Goal: Task Accomplishment & Management: Manage account settings

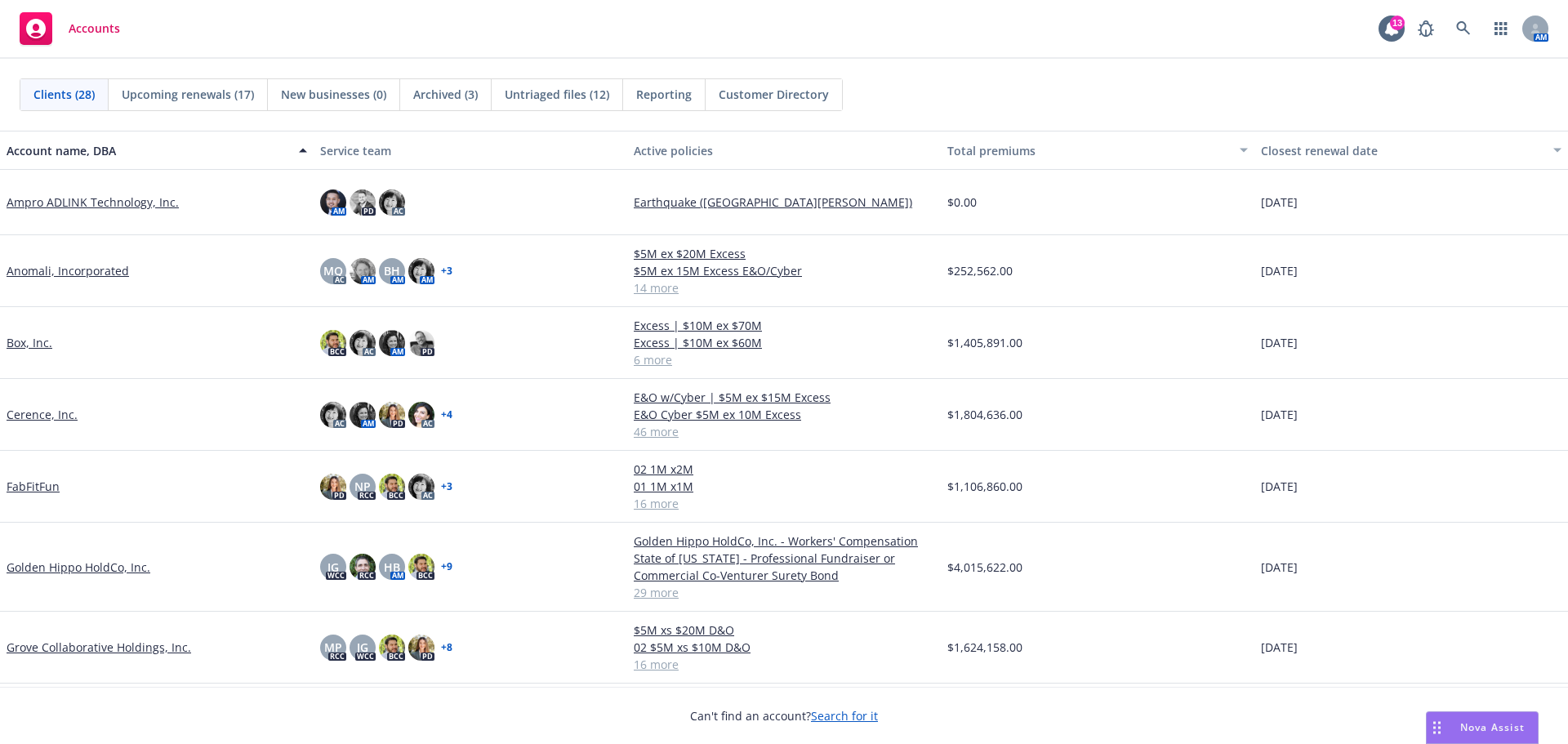
click at [105, 564] on link "Golden Hippo HoldCo, Inc." at bounding box center [79, 567] width 144 height 17
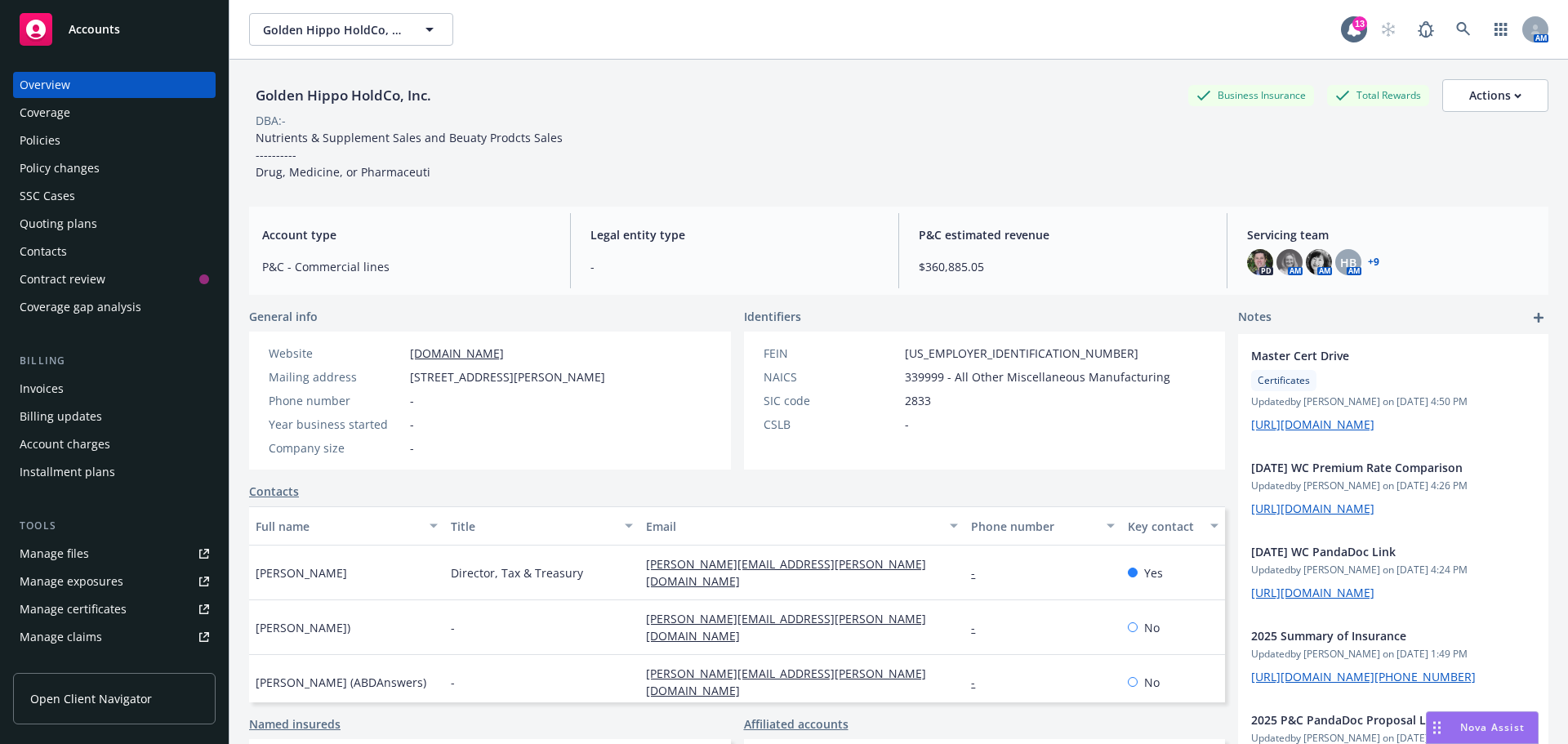
click at [47, 142] on div "Policies" at bounding box center [40, 141] width 41 height 26
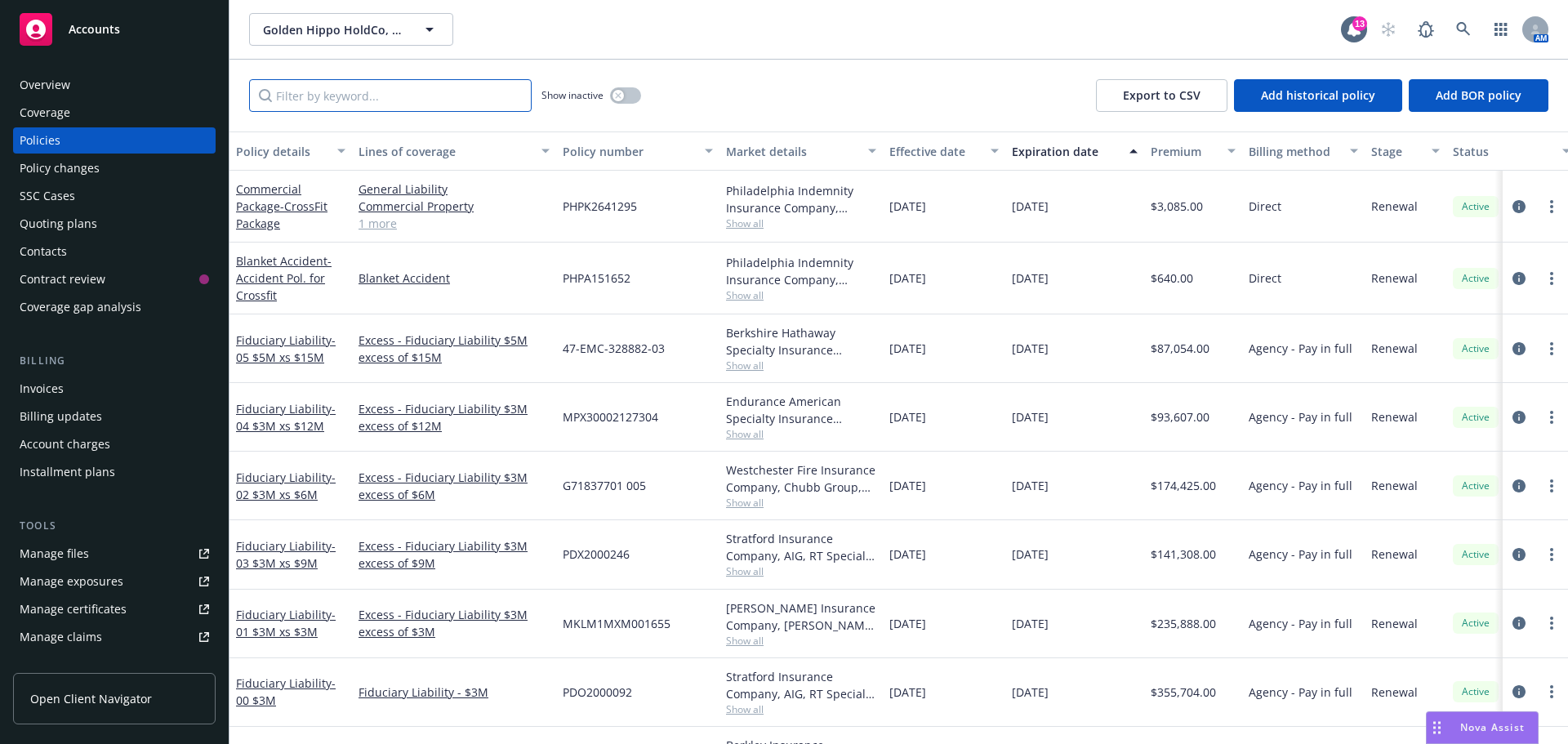
click at [400, 94] on input "Filter by keyword..." at bounding box center [390, 95] width 282 height 32
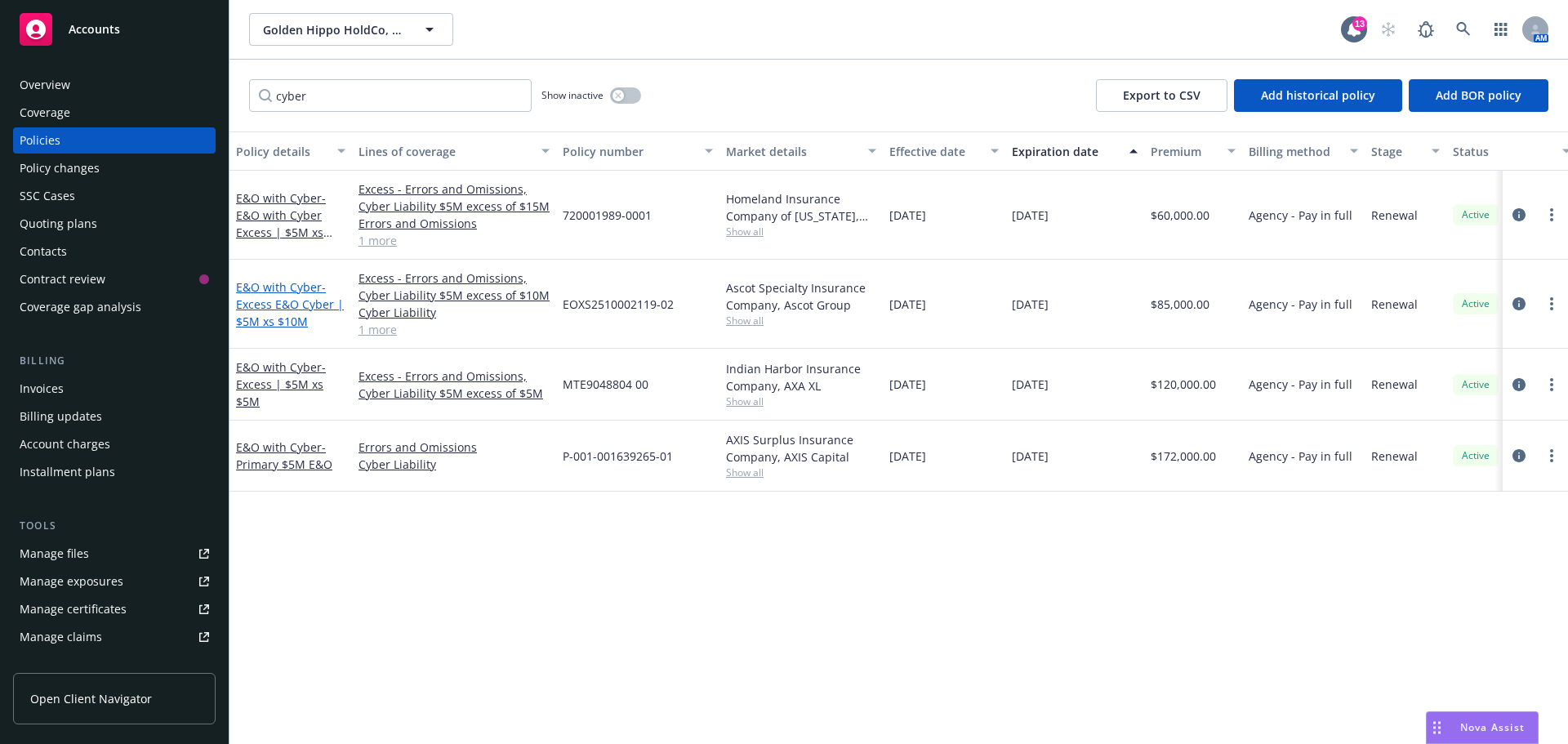
click at [296, 308] on span "- Excess E&O Cyber | $5M xs $10M" at bounding box center [290, 304] width 108 height 50
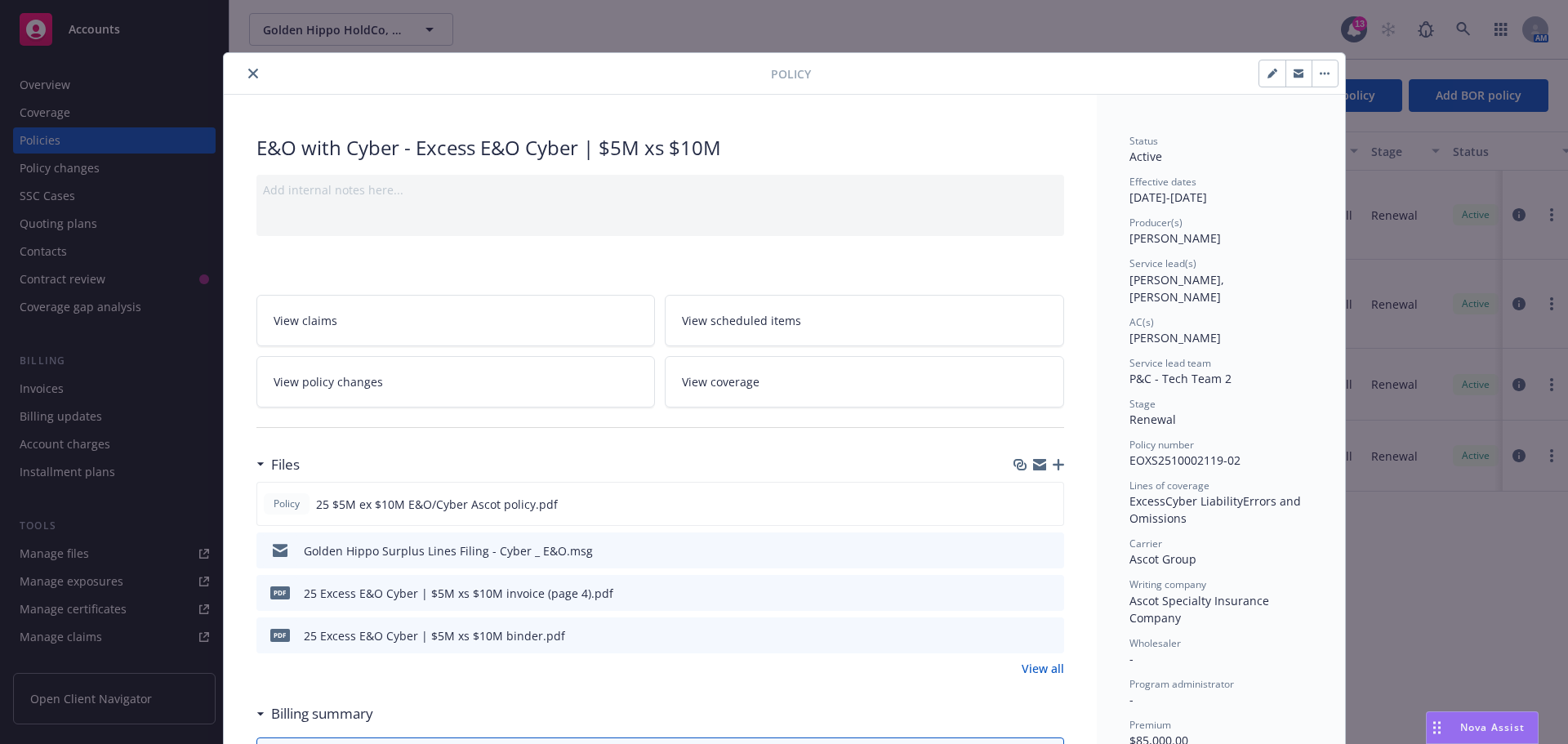
click at [1015, 631] on icon "download file" at bounding box center [1022, 635] width 13 height 13
click at [243, 80] on button "close" at bounding box center [253, 74] width 20 height 20
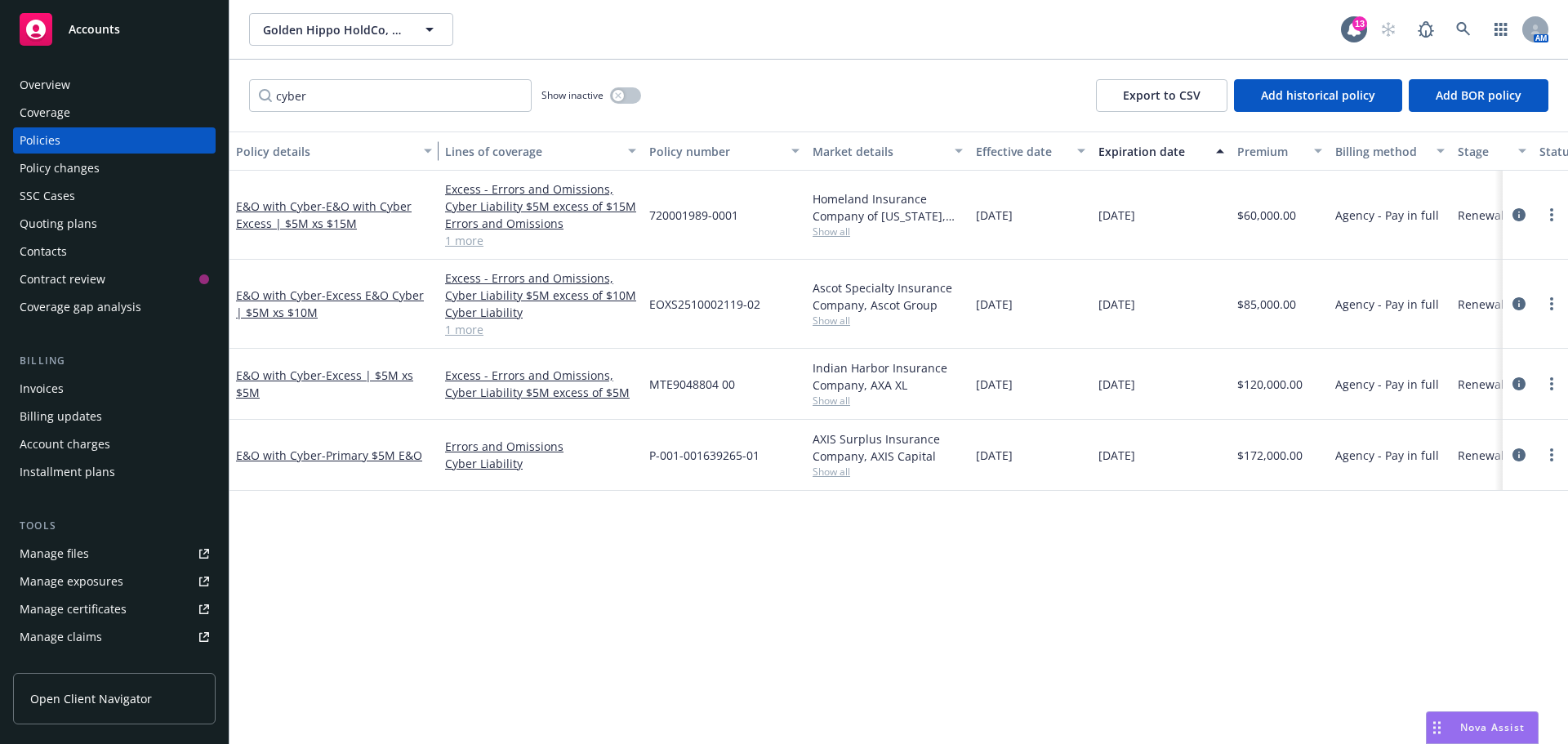
drag, startPoint x: 349, startPoint y: 143, endPoint x: 436, endPoint y: 144, distance: 87.0
click at [435, 144] on div "button" at bounding box center [430, 151] width 8 height 37
click at [315, 299] on link "E&O with Cyber - Excess E&O Cyber | $5M xs $10M" at bounding box center [329, 303] width 188 height 32
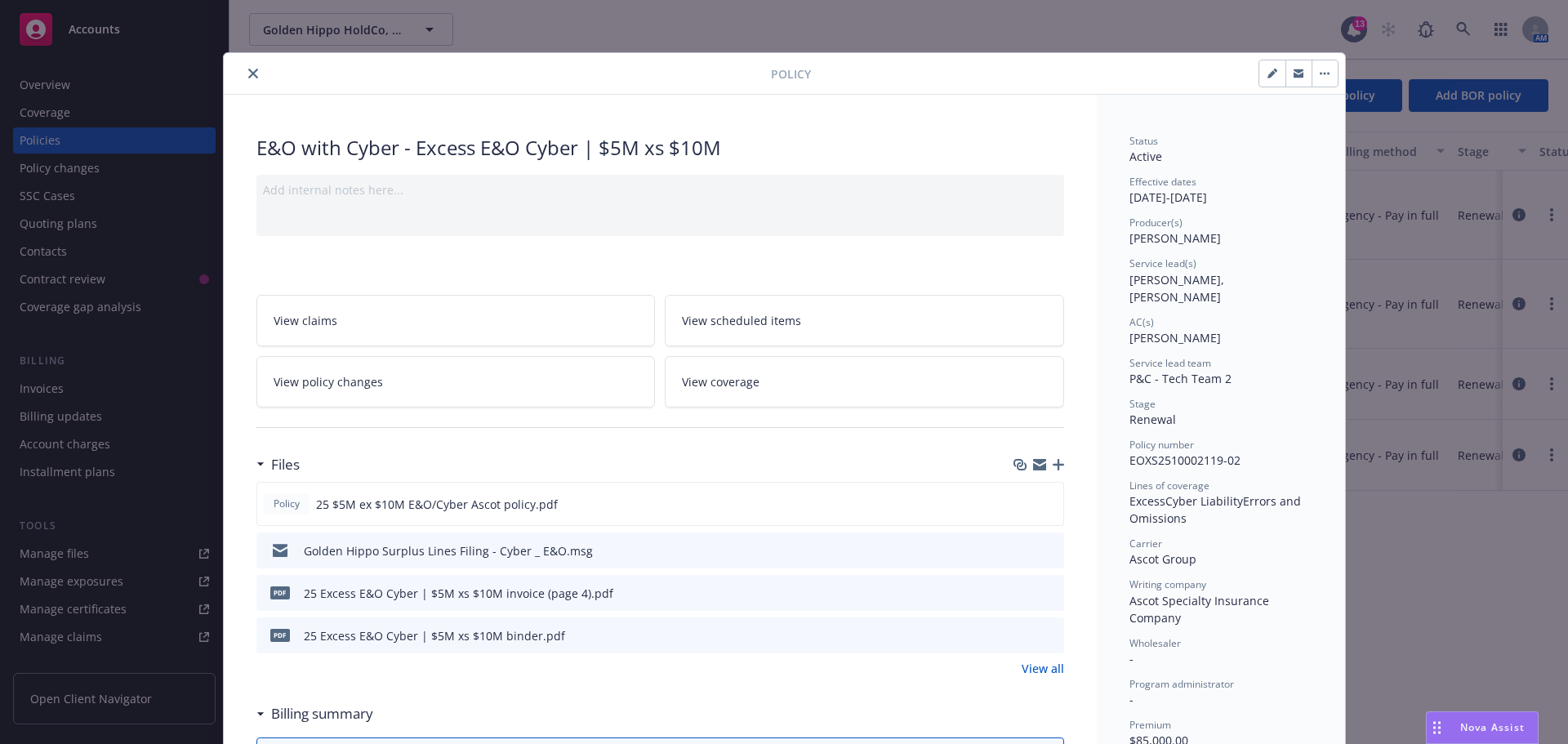
scroll to position [49, 0]
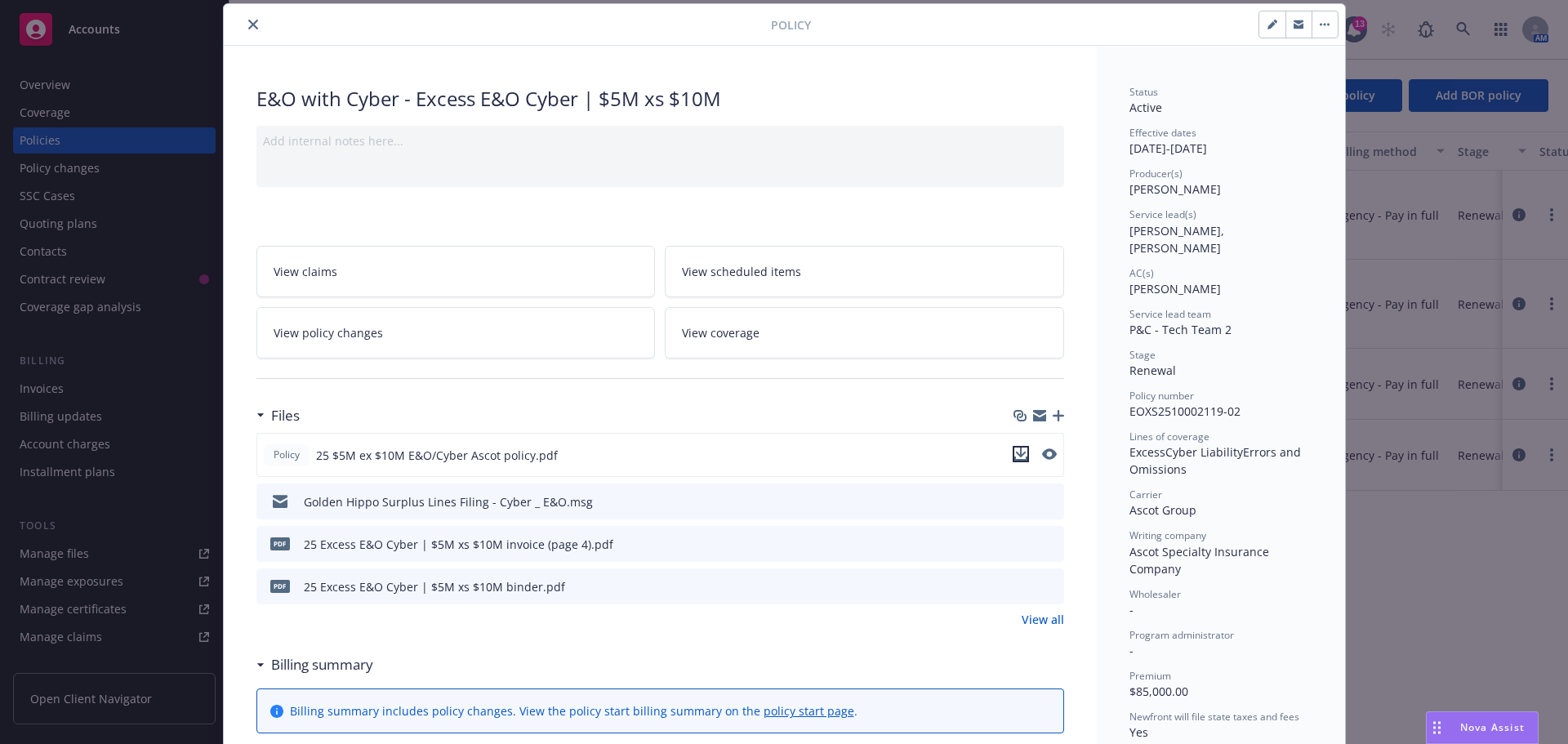
click at [1014, 453] on icon "download file" at bounding box center [1021, 454] width 13 height 13
click at [252, 27] on button "close" at bounding box center [253, 25] width 20 height 20
click at [245, 28] on div "Golden Hippo HoldCo, Inc. Golden Hippo HoldCo, Inc. 13 AM" at bounding box center [898, 29] width 1339 height 59
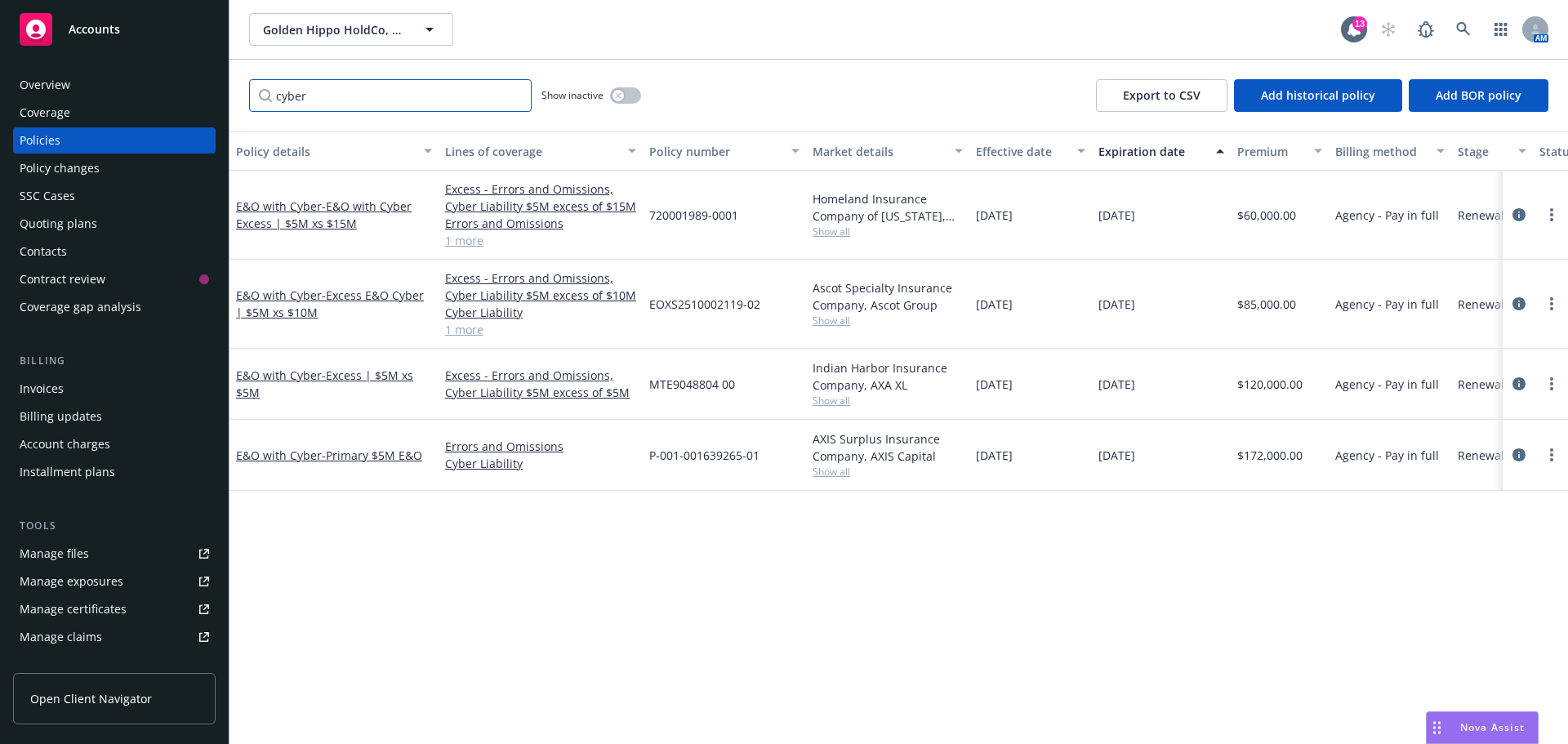
drag, startPoint x: 313, startPoint y: 99, endPoint x: 271, endPoint y: 91, distance: 42.8
click at [271, 91] on input "cyber" at bounding box center [390, 95] width 282 height 32
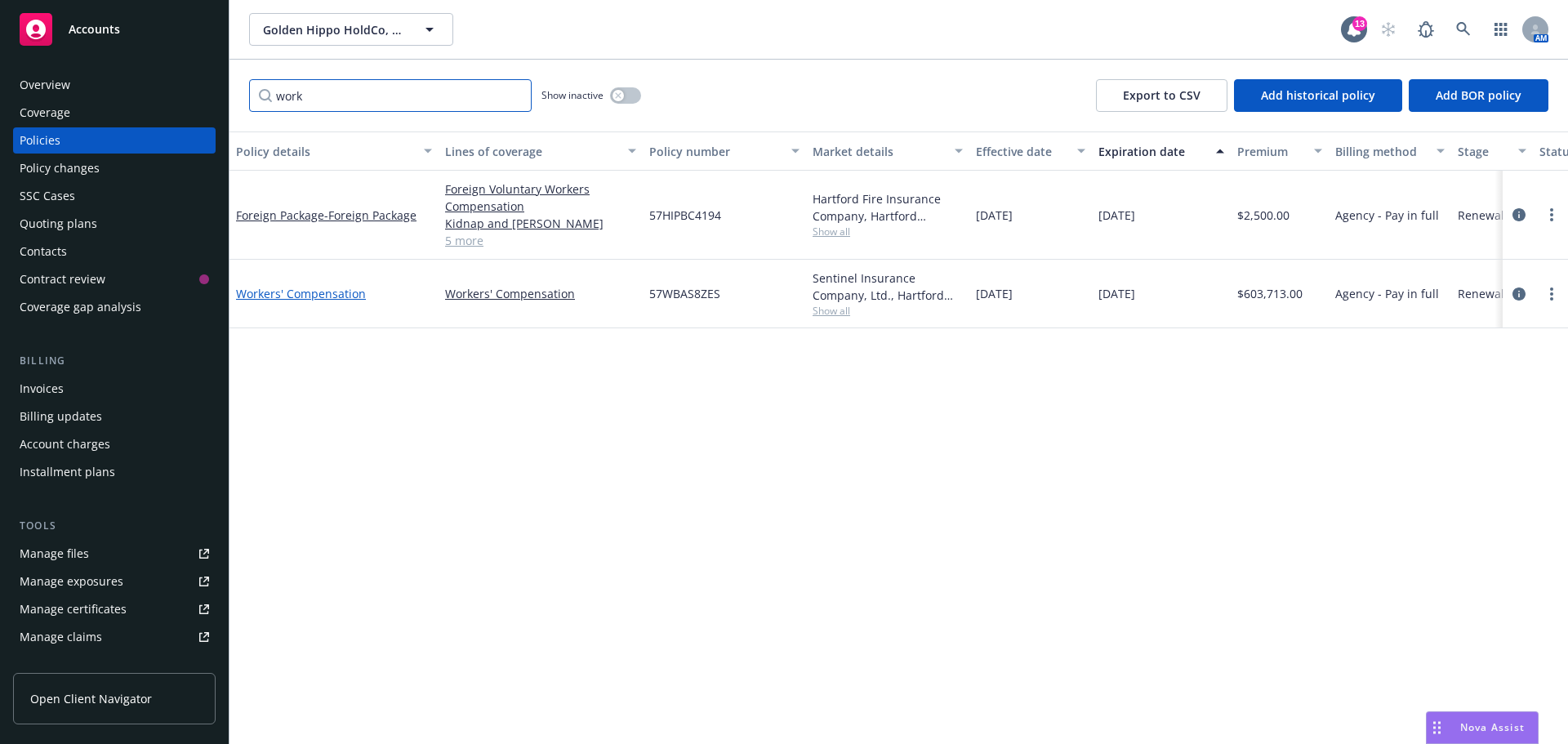
type input "work"
click at [318, 295] on link "Workers' Compensation" at bounding box center [301, 293] width 130 height 16
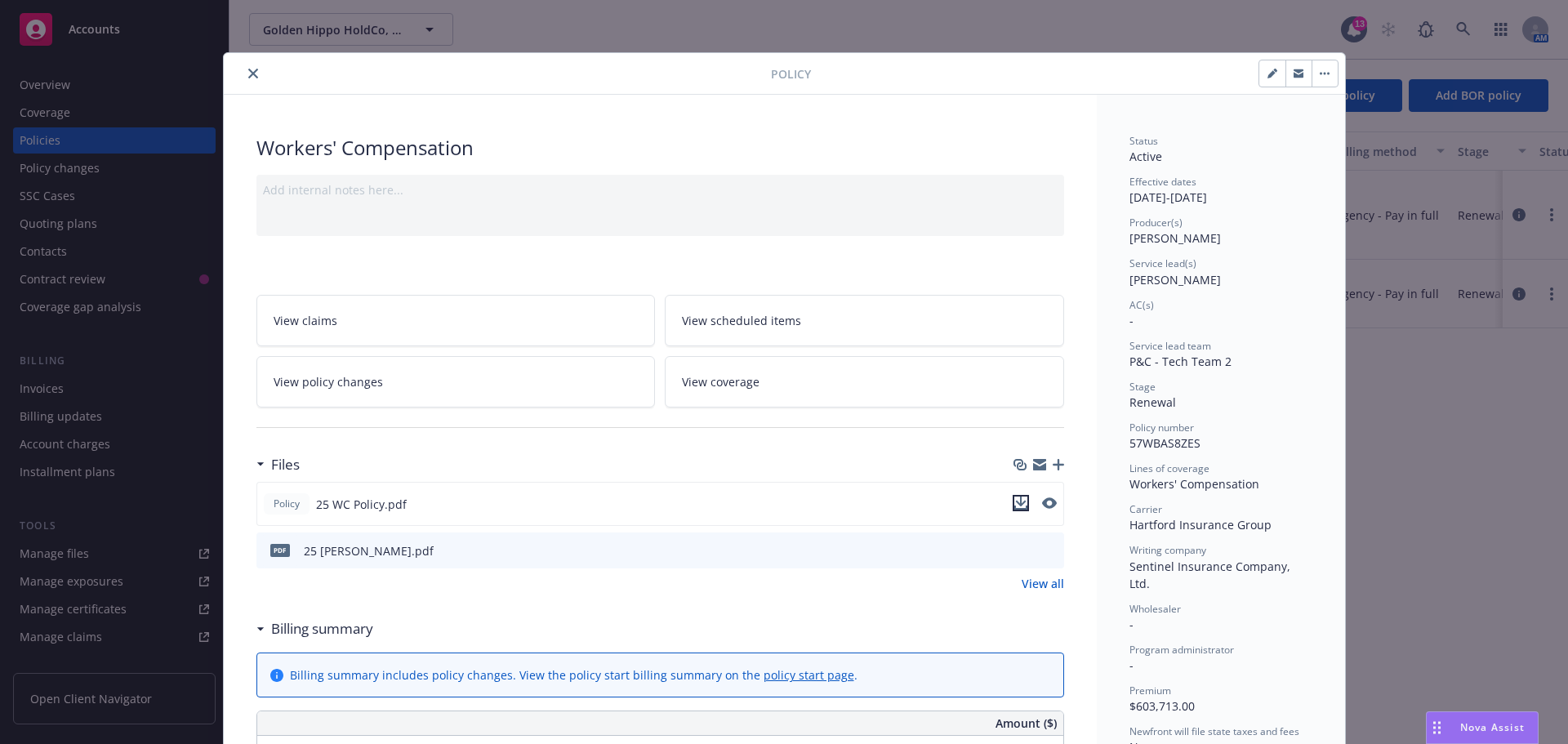
click at [1014, 502] on icon "download file" at bounding box center [1021, 503] width 13 height 13
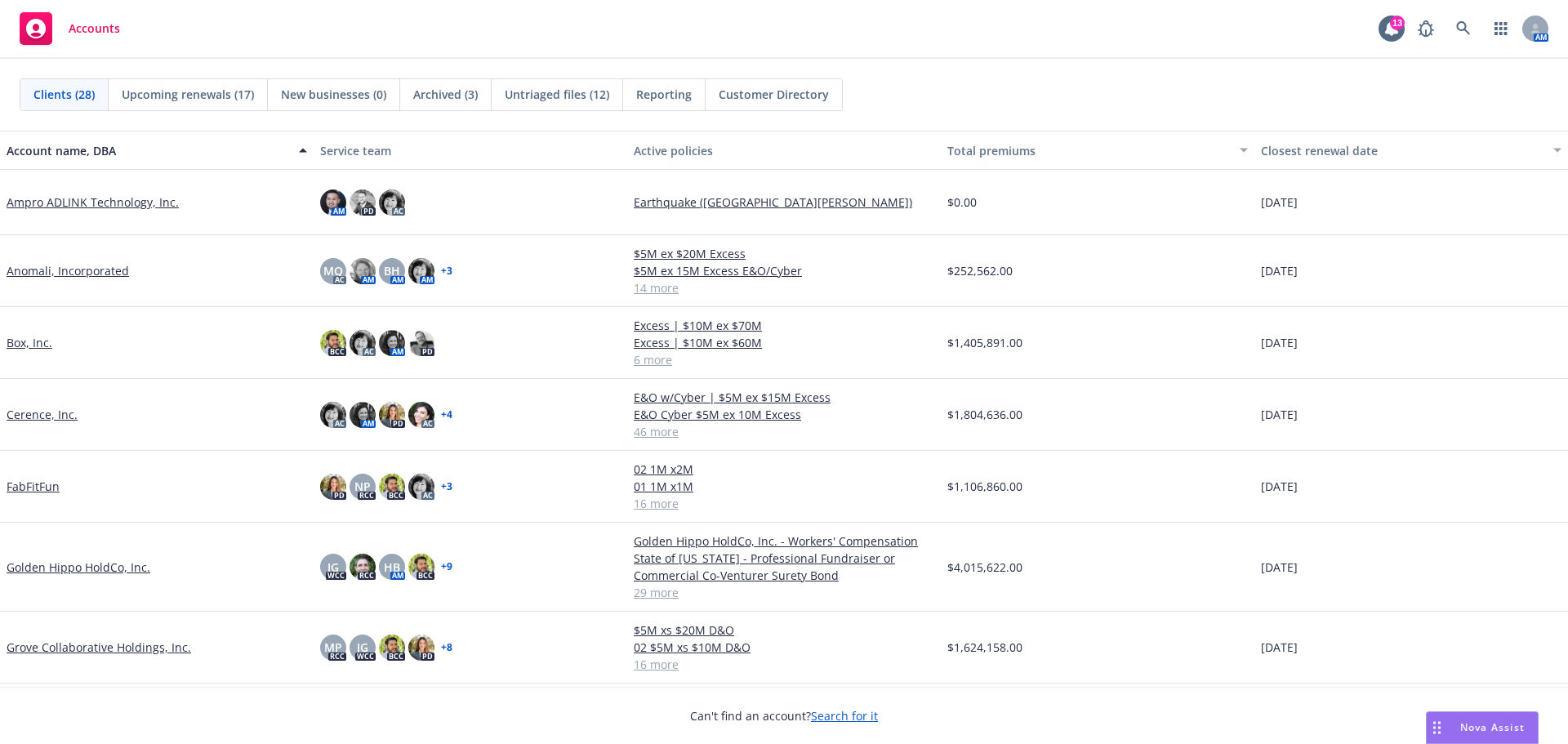
click at [114, 570] on link "Golden Hippo HoldCo, Inc." at bounding box center [79, 567] width 144 height 17
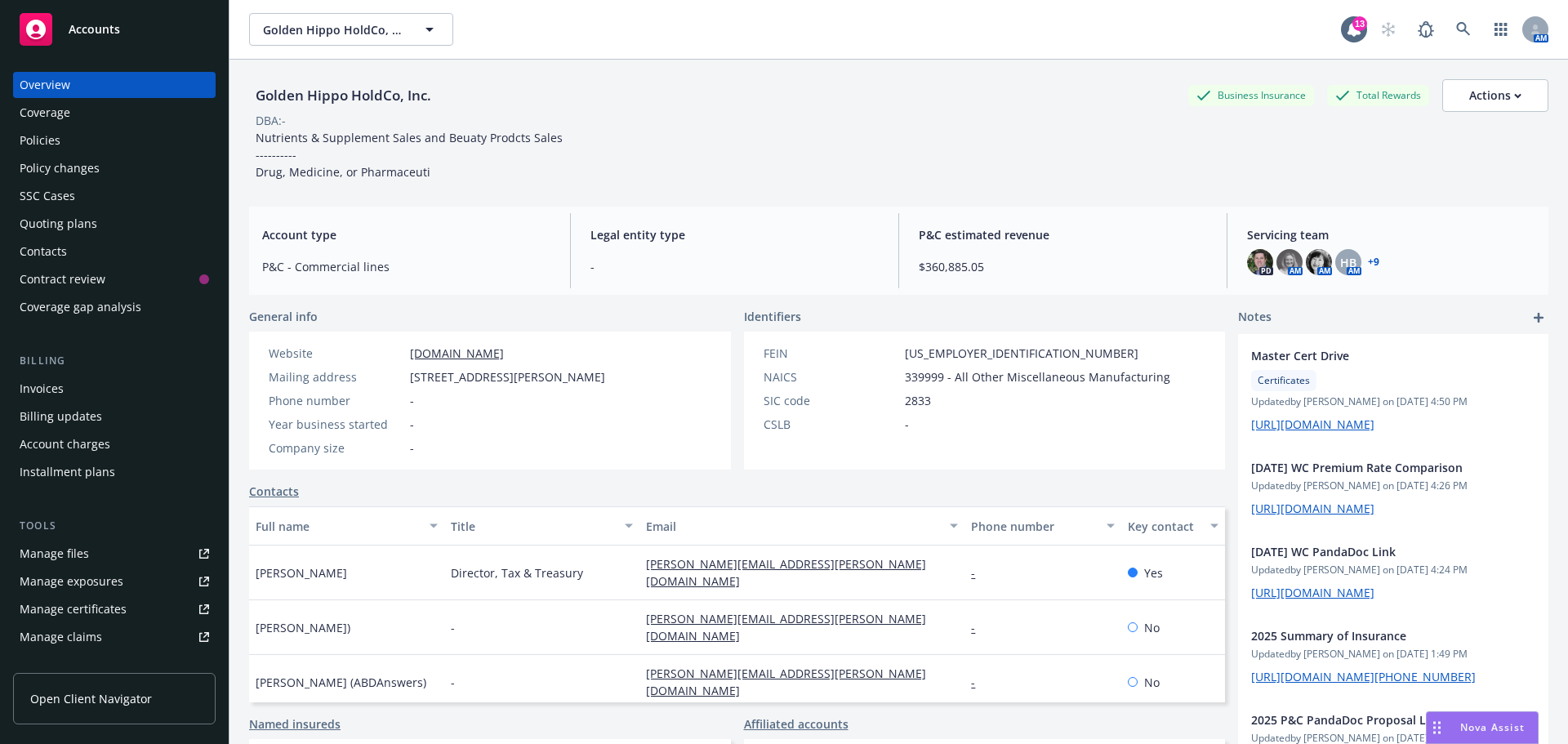
click at [68, 141] on div "Policies" at bounding box center [114, 141] width 190 height 26
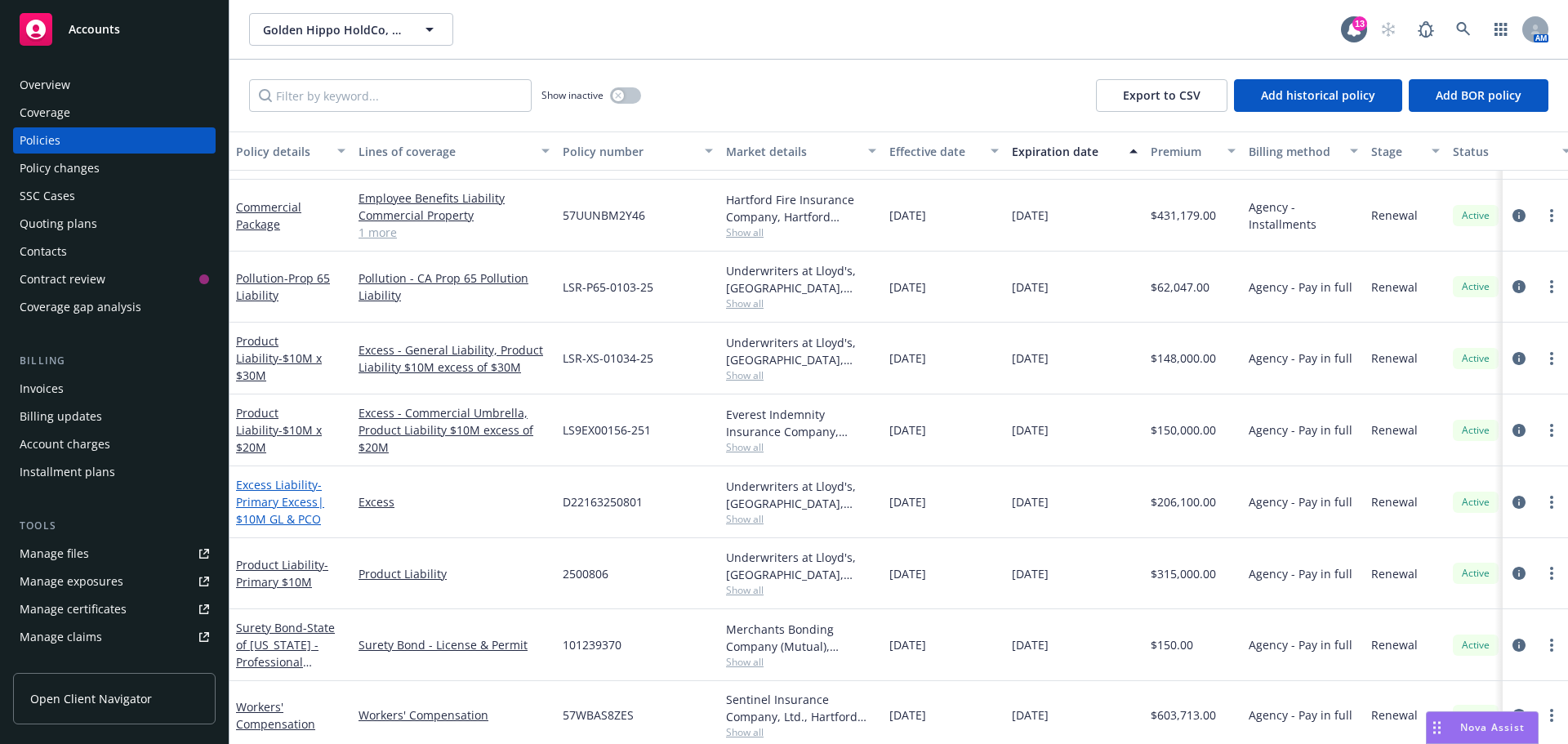
scroll to position [1516, 0]
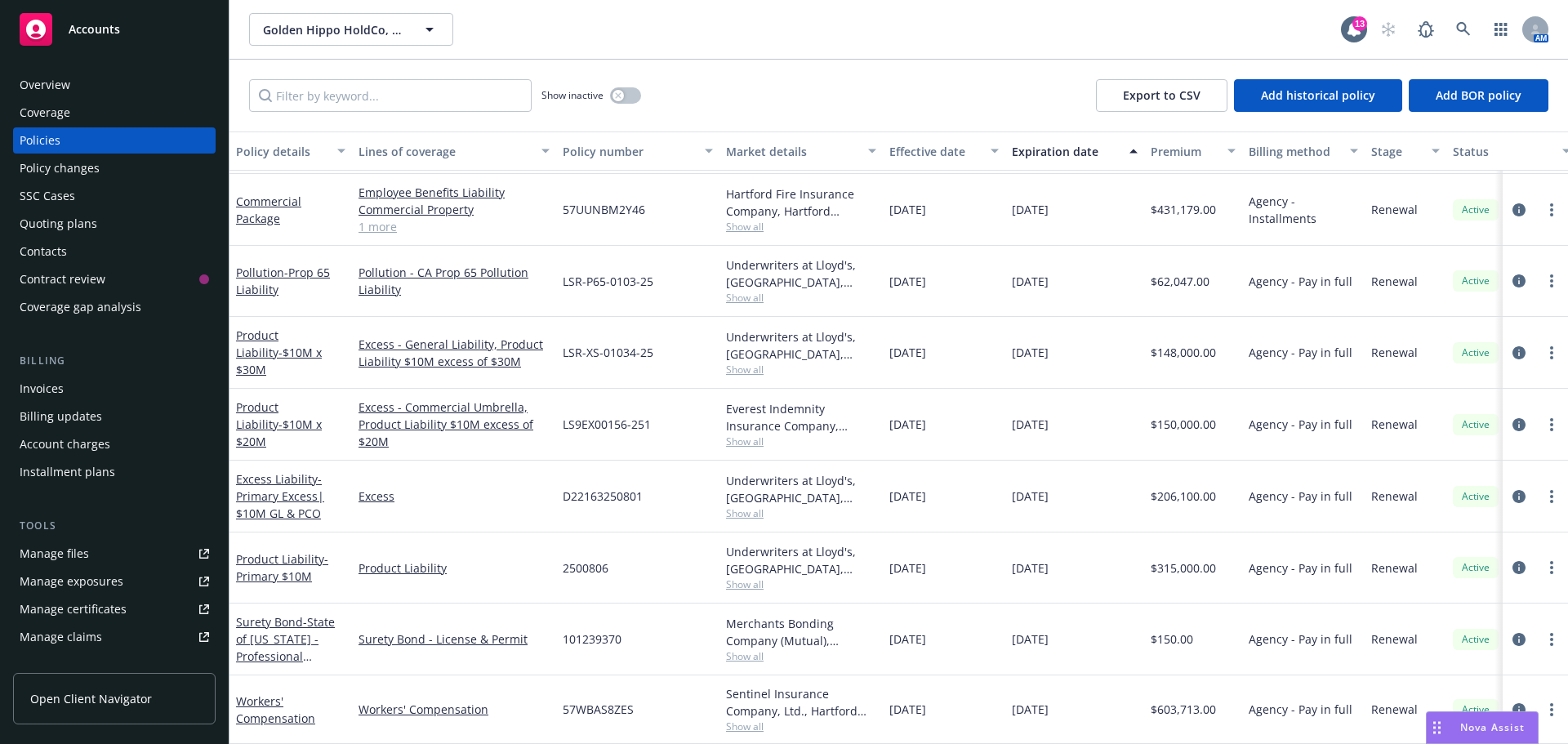
click at [282, 389] on div "Product Liability - $10M x $20M" at bounding box center [291, 425] width 123 height 72
click at [278, 406] on link "Product Liability - $10M x $20M" at bounding box center [279, 424] width 86 height 50
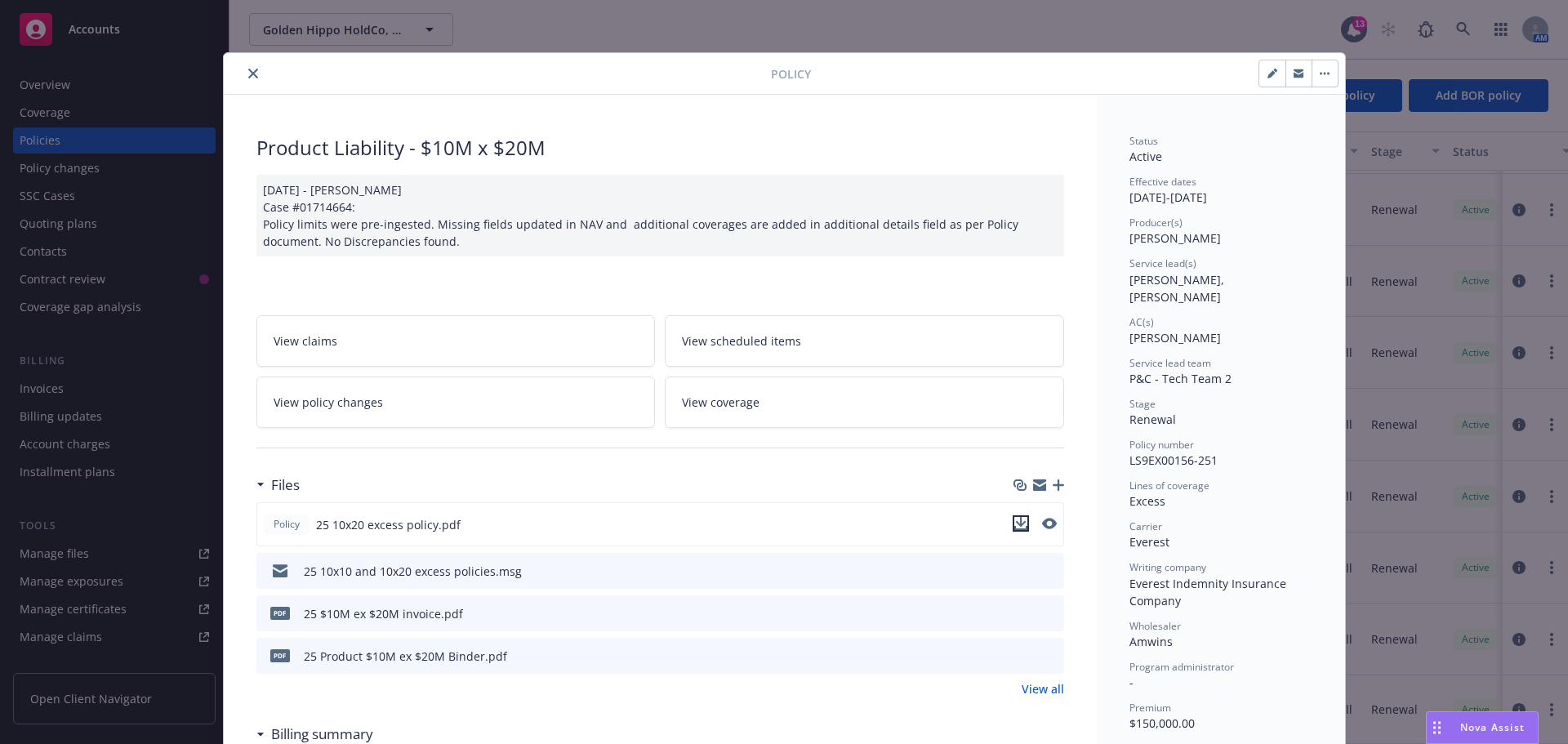
click at [1015, 522] on icon "download file" at bounding box center [1020, 521] width 11 height 10
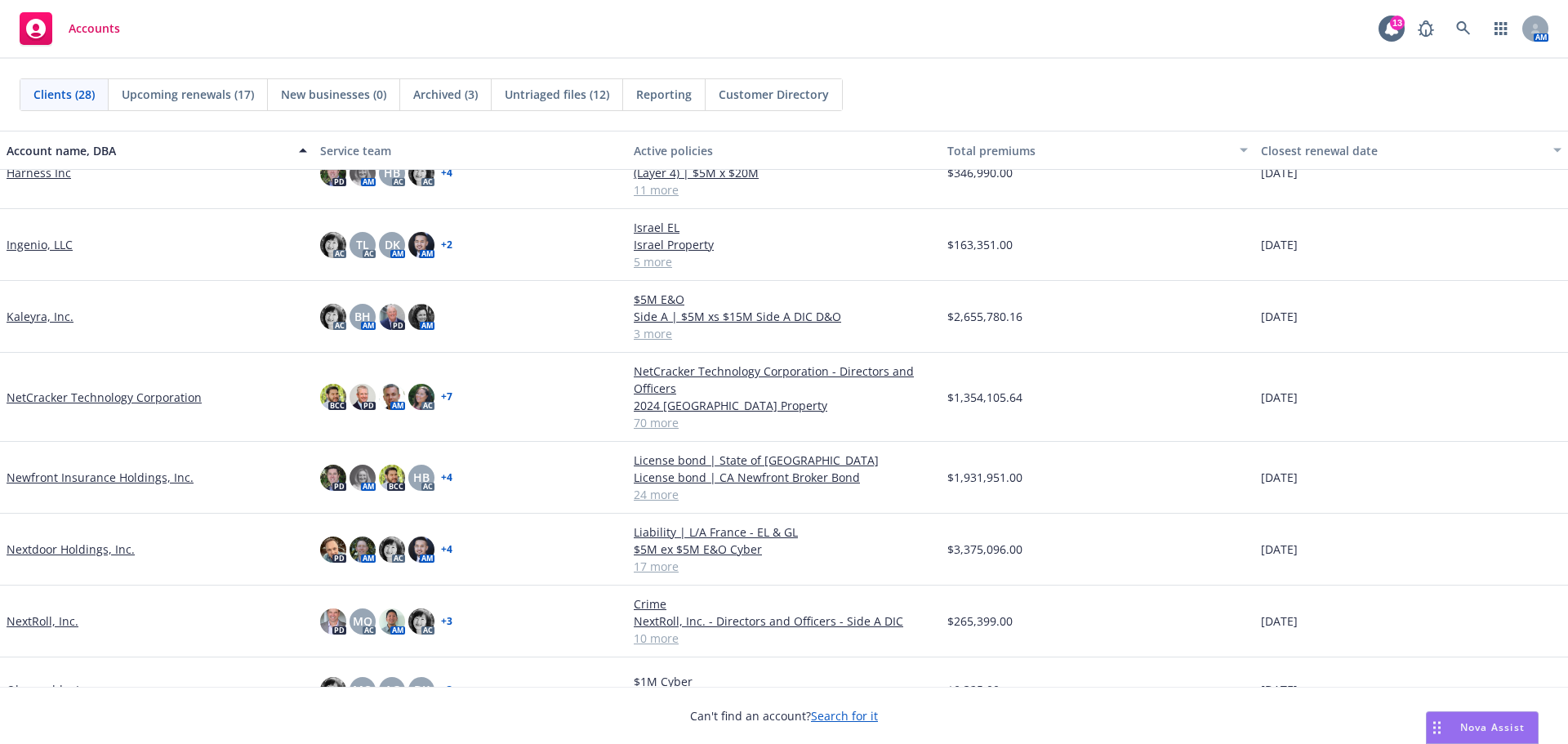
scroll to position [572, 0]
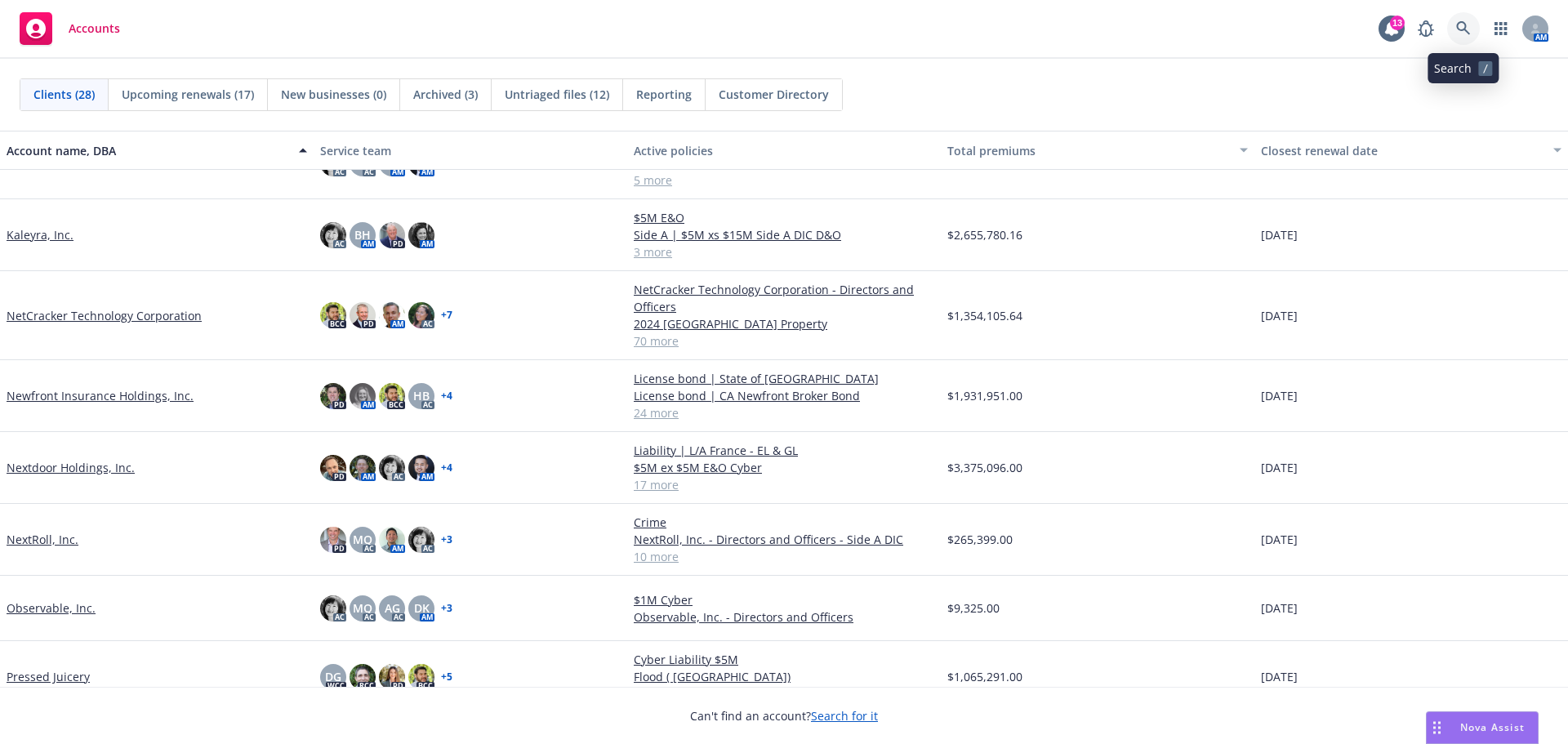
click at [1463, 23] on icon at bounding box center [1463, 28] width 14 height 14
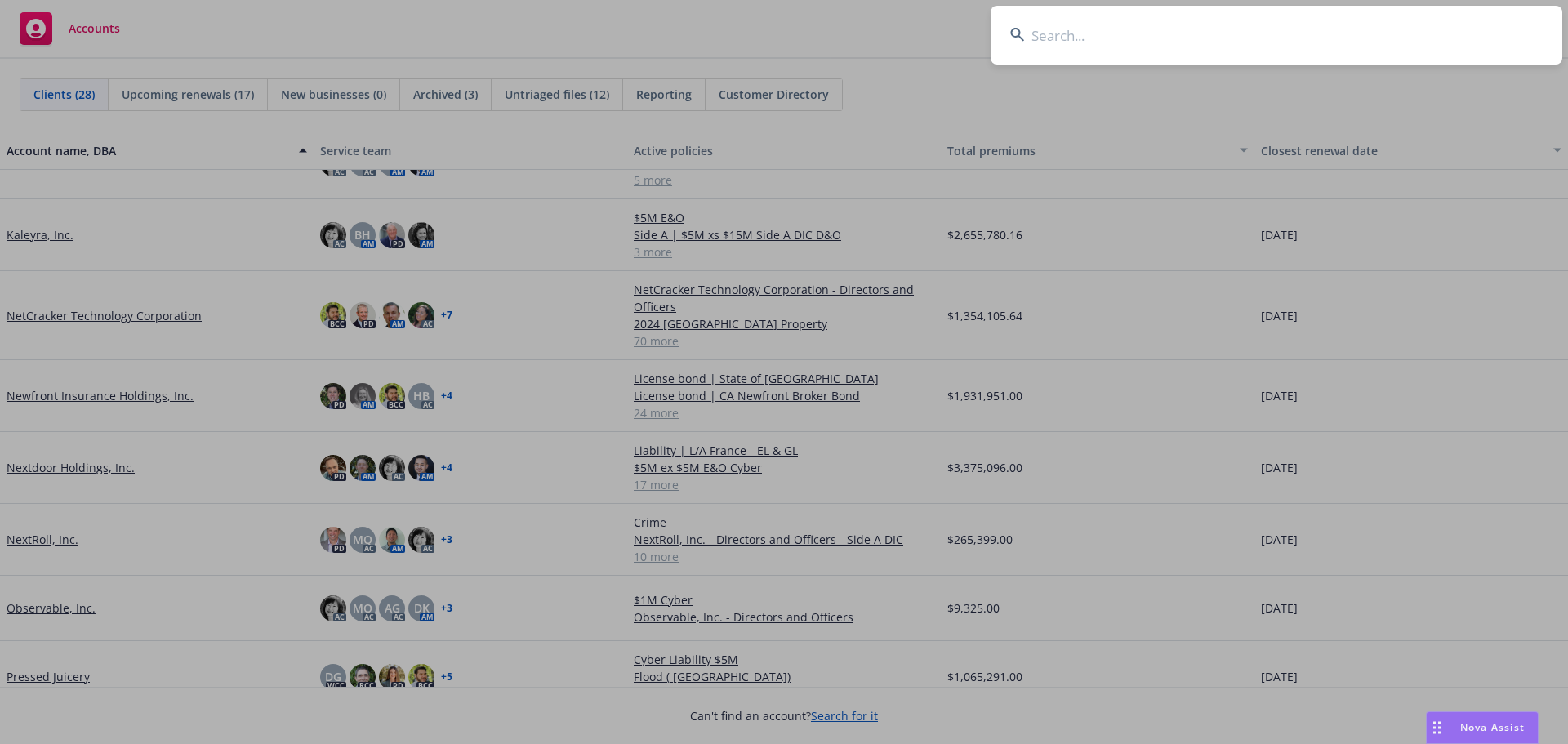
click at [1071, 36] on input at bounding box center [1277, 35] width 572 height 59
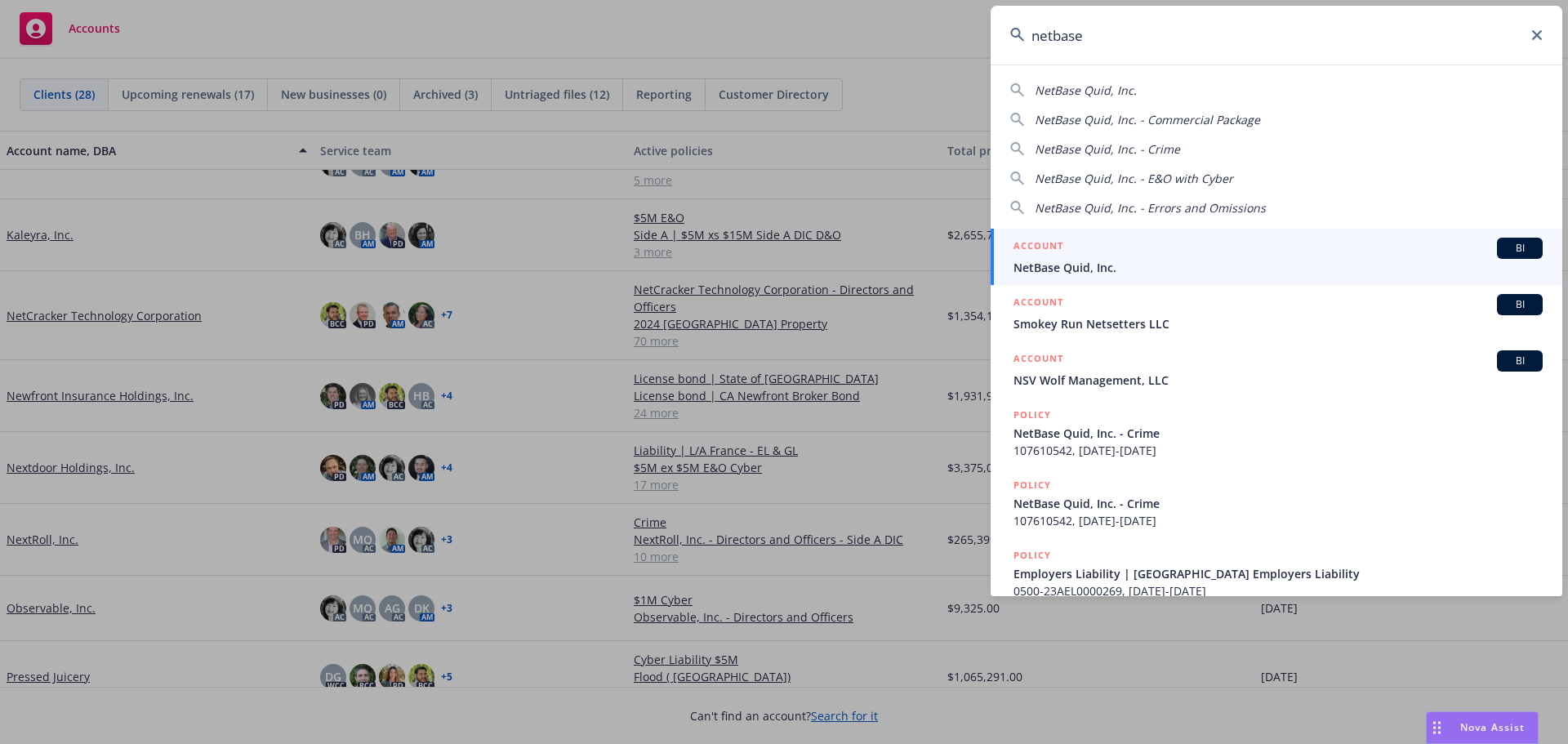
type input "netbase"
click at [1205, 252] on div "ACCOUNT BI" at bounding box center [1277, 248] width 529 height 22
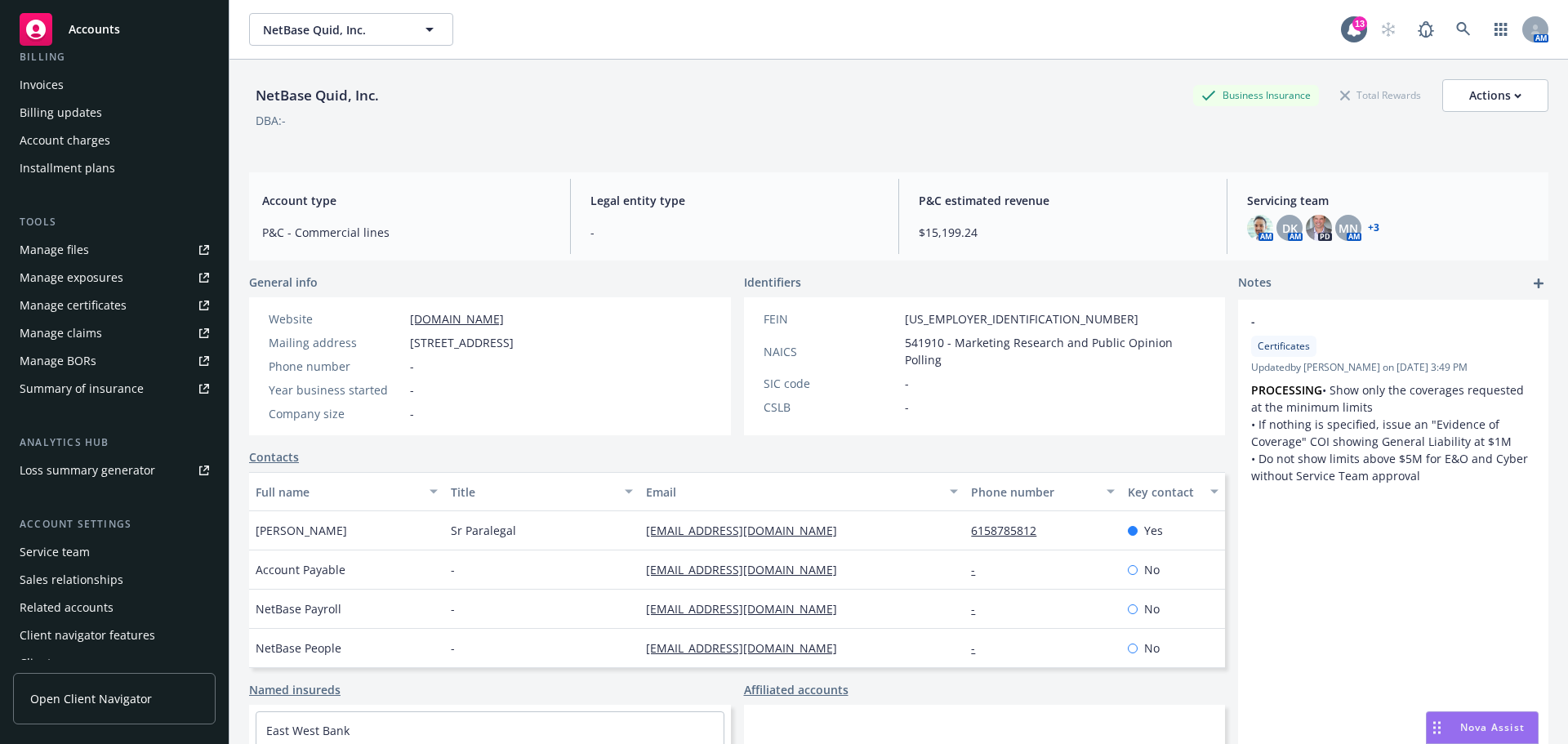
scroll to position [320, 0]
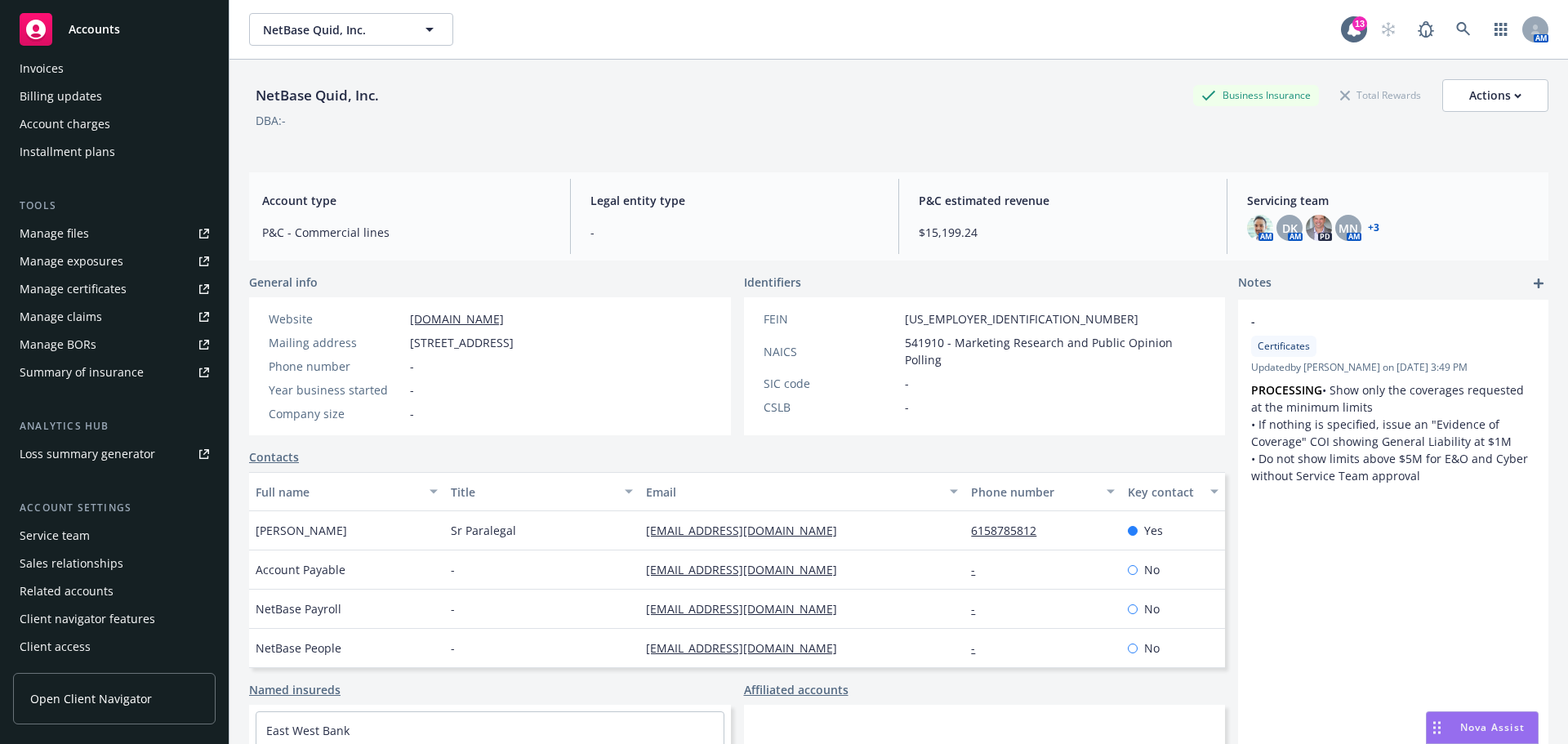
click at [66, 536] on div "Service team" at bounding box center [55, 535] width 70 height 26
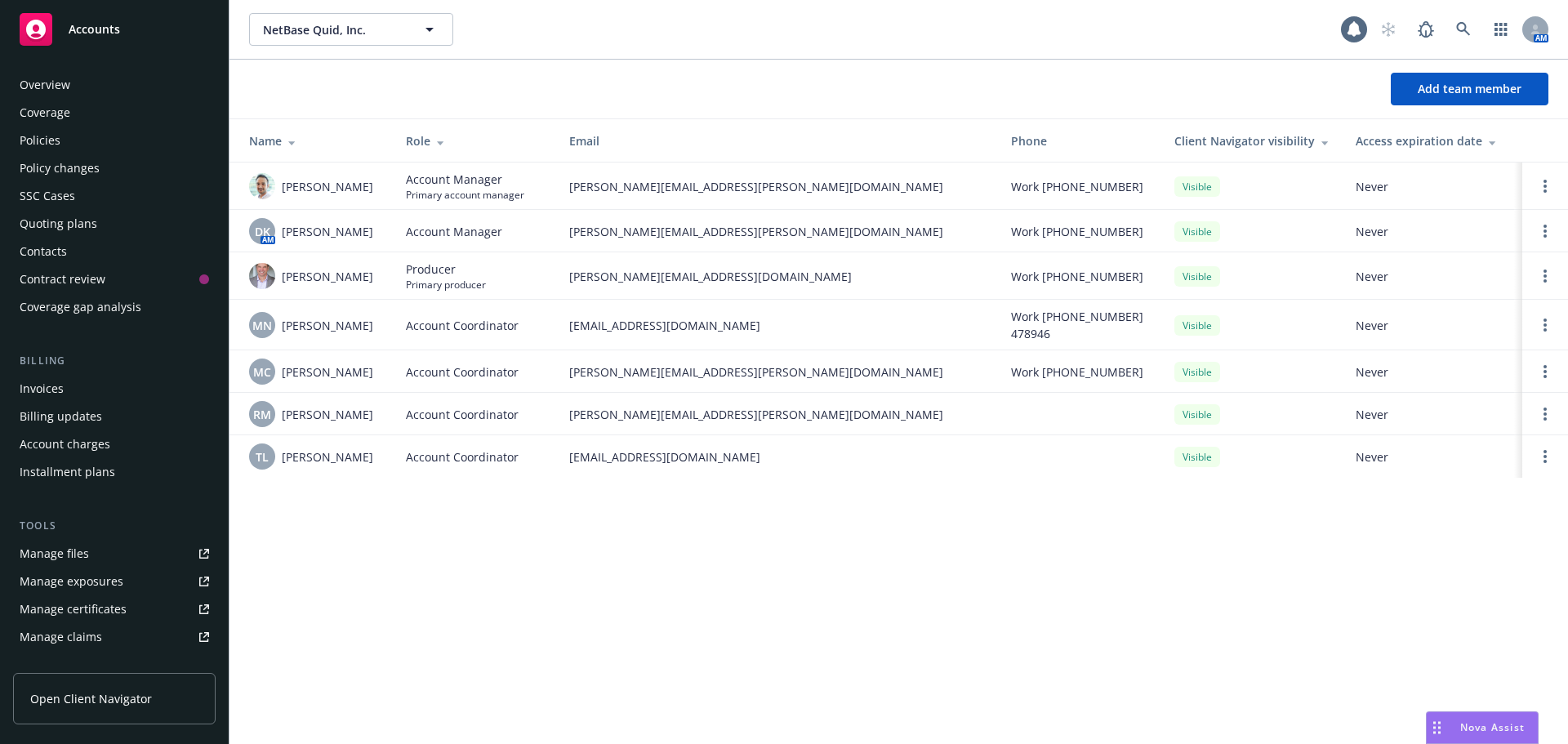
scroll to position [320, 0]
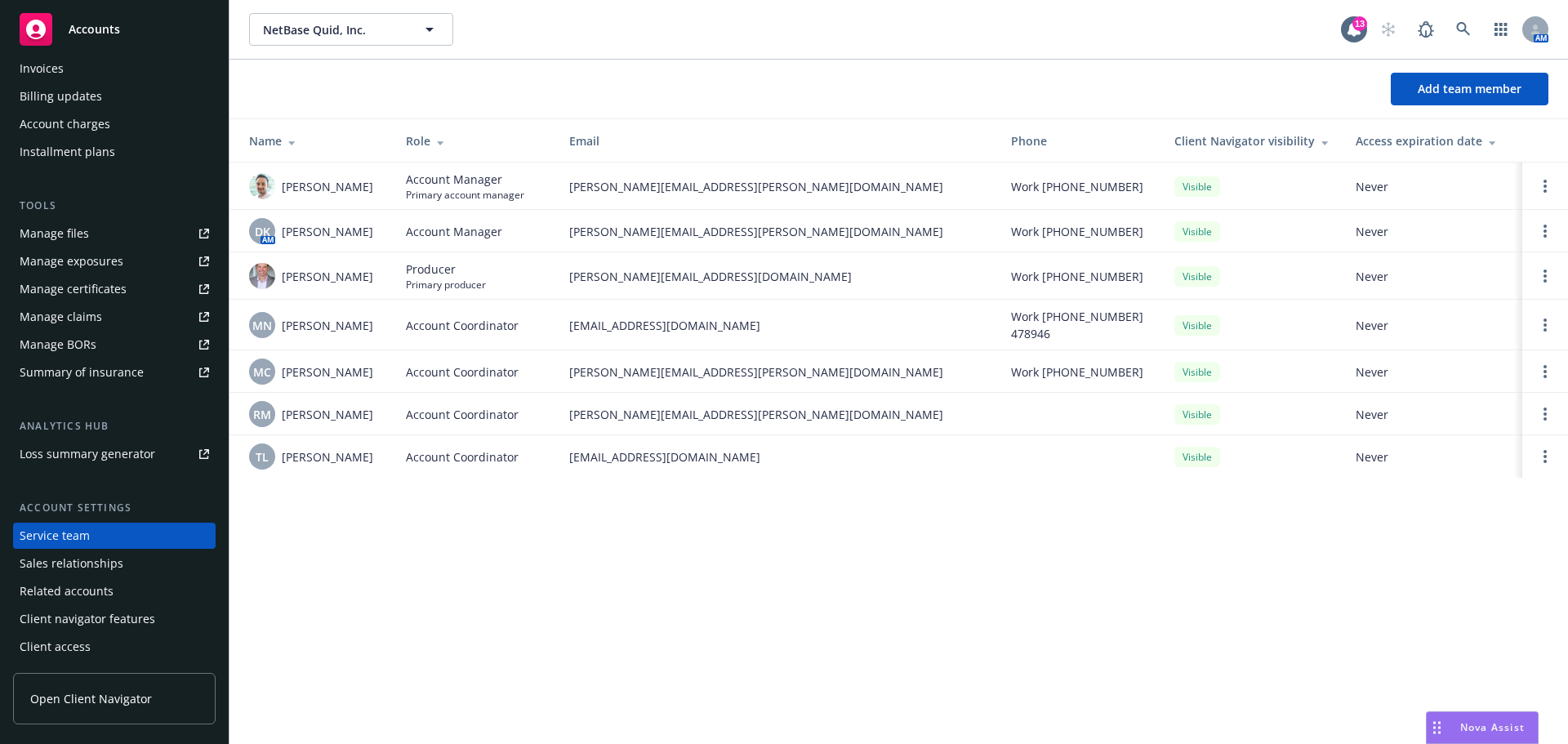
click at [73, 233] on div "Manage files" at bounding box center [55, 233] width 70 height 26
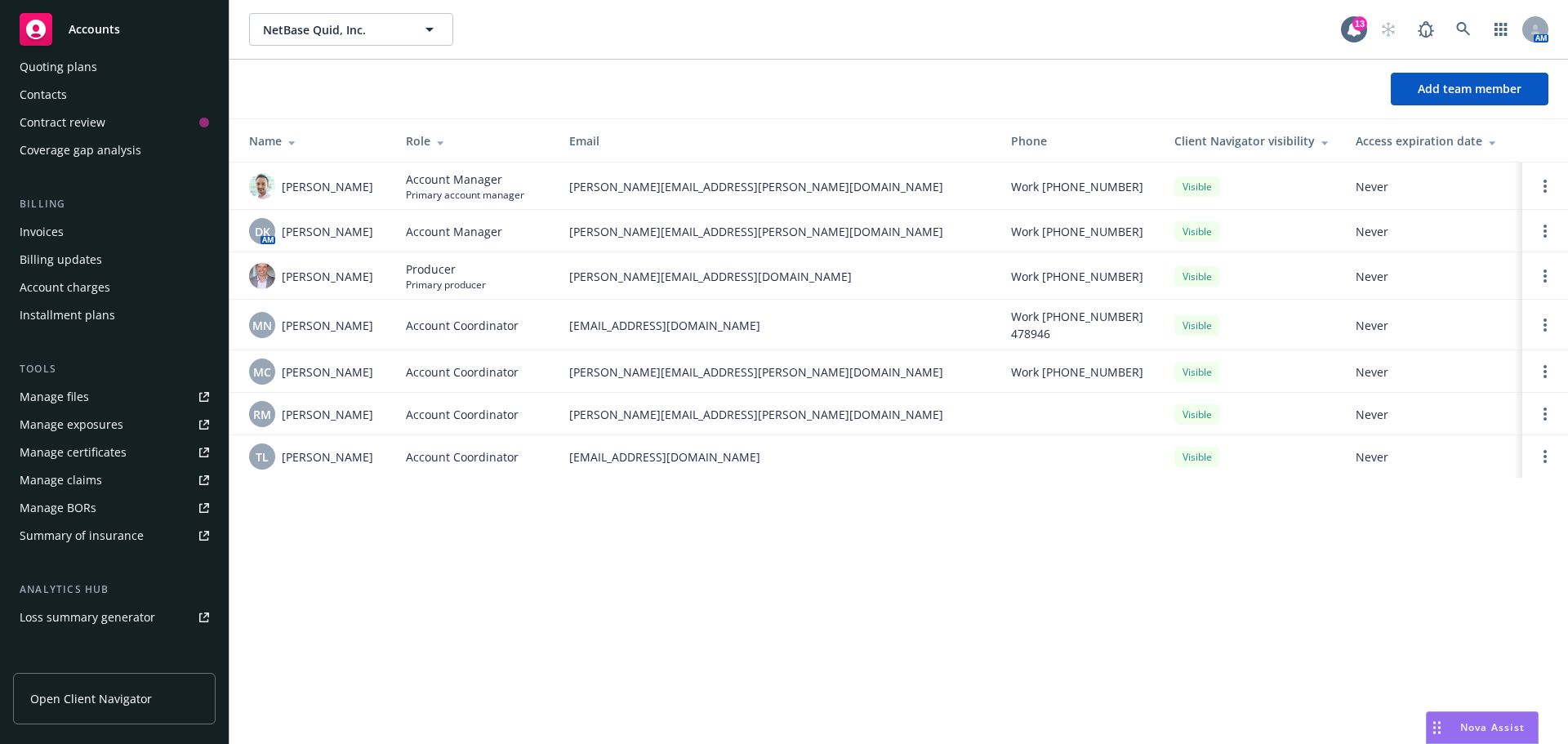
scroll to position [0, 0]
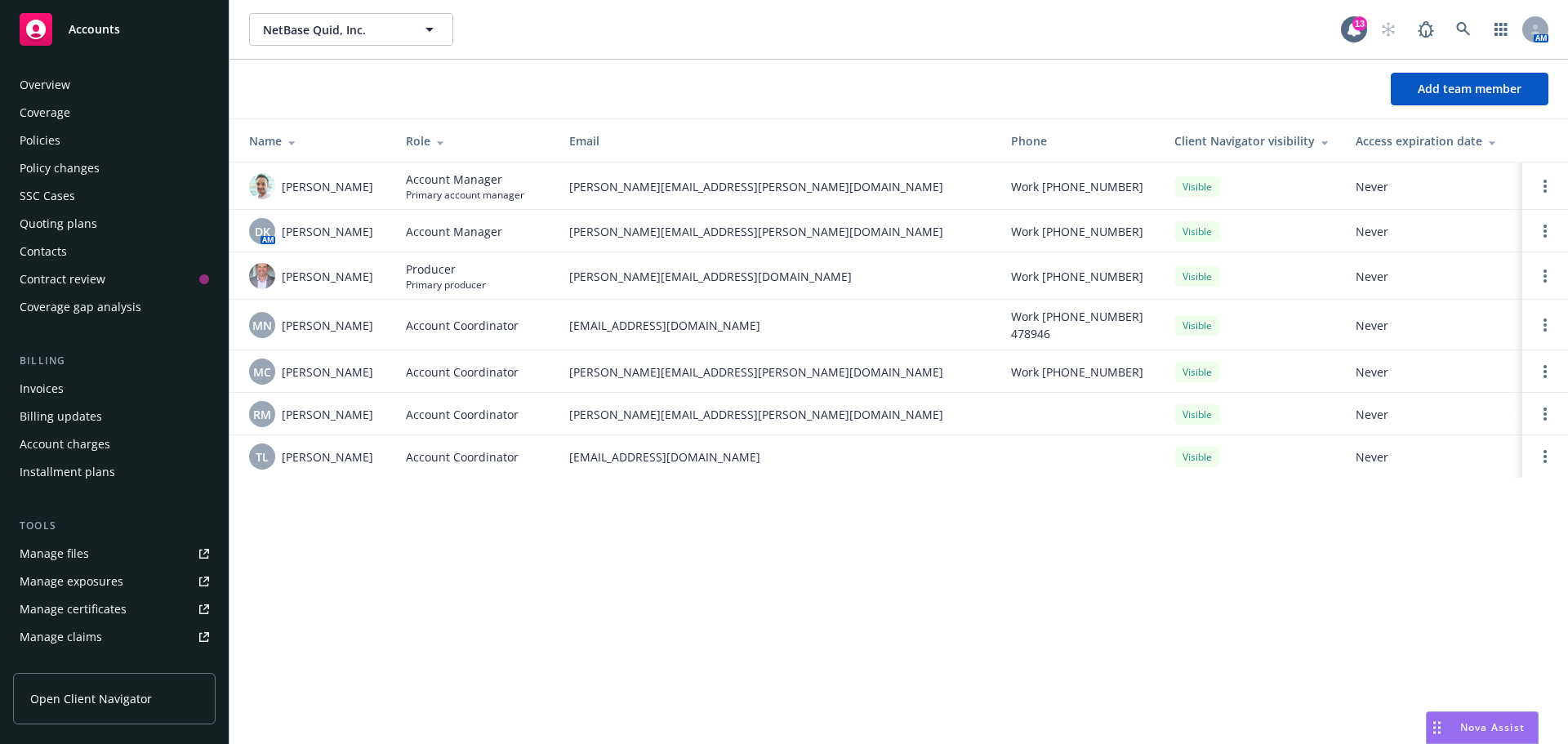
drag, startPoint x: 51, startPoint y: 137, endPoint x: 94, endPoint y: 142, distance: 43.3
click at [51, 137] on div "Policies" at bounding box center [40, 141] width 41 height 26
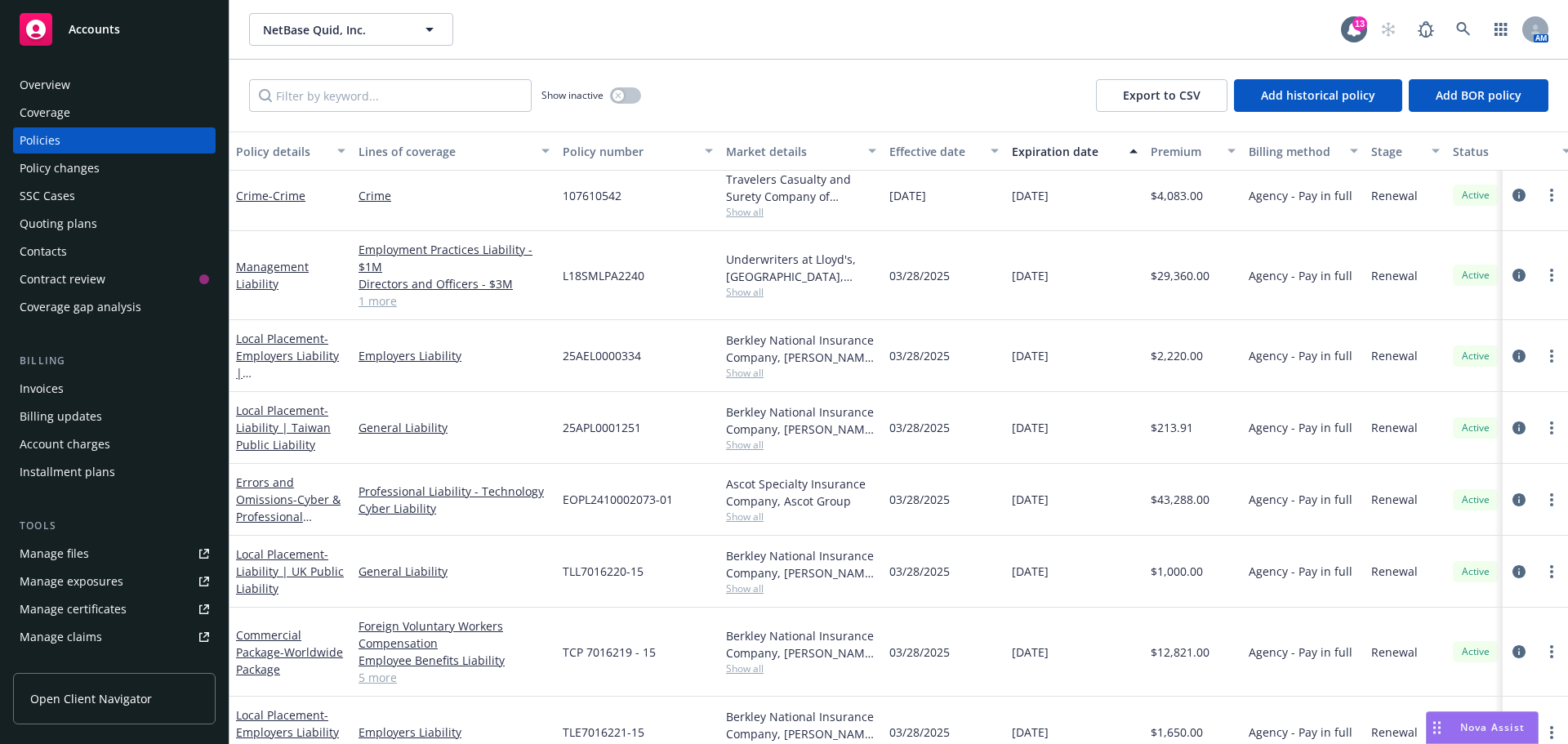
scroll to position [118, 0]
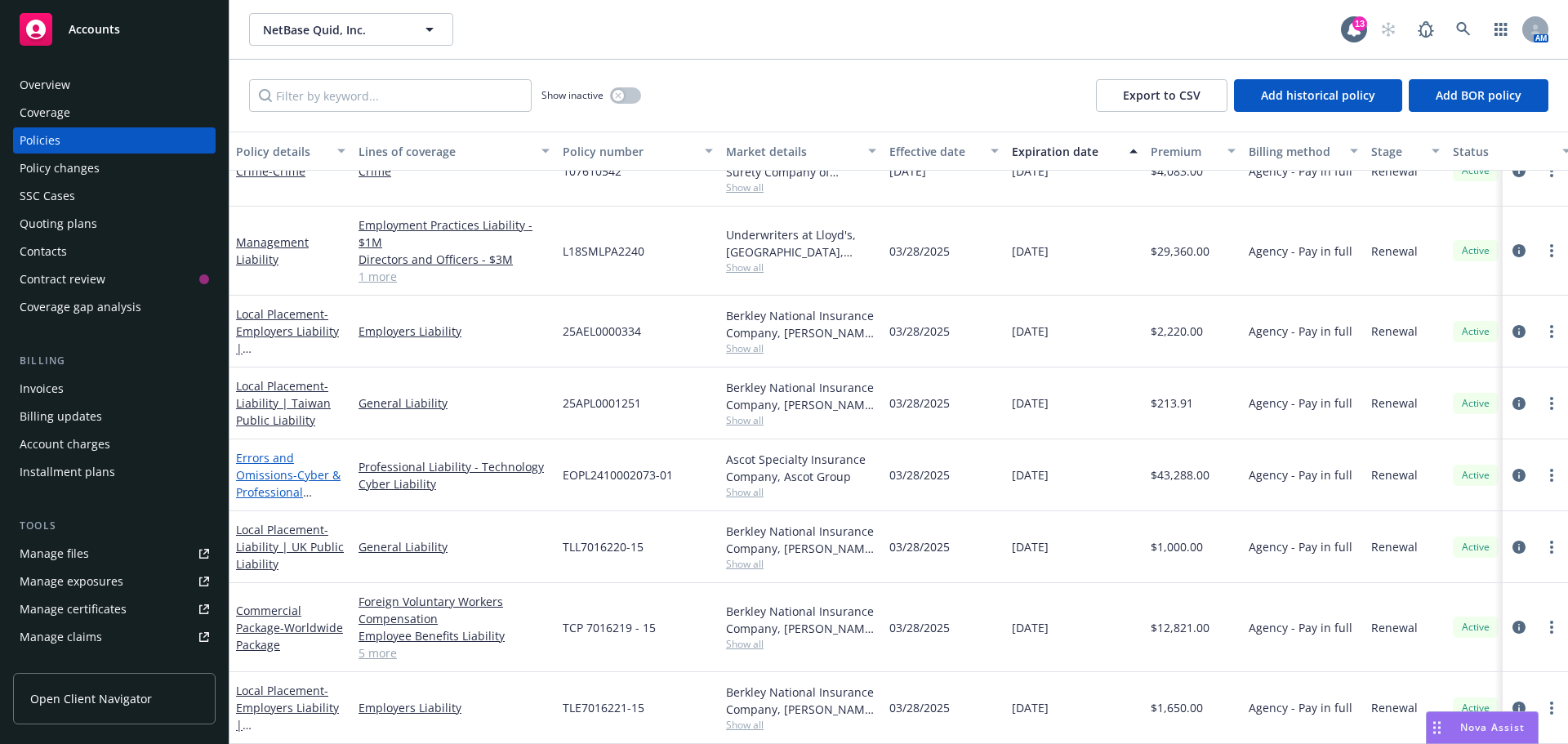
click at [277, 461] on link "Errors and Omissions - Cyber & Professional Liability" at bounding box center [288, 483] width 104 height 67
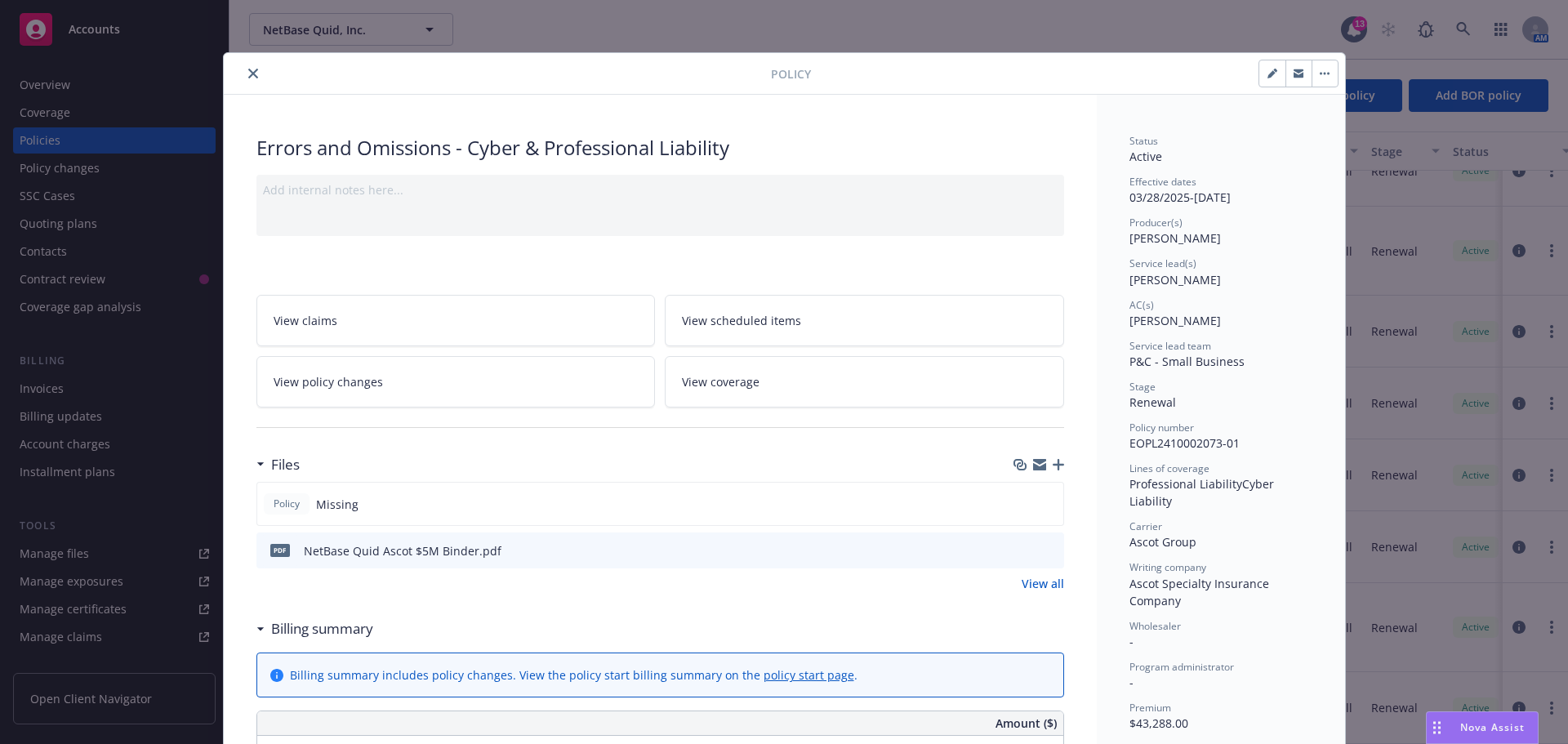
click at [1021, 550] on icon "download file" at bounding box center [1022, 550] width 13 height 13
click at [248, 75] on icon "close" at bounding box center [253, 74] width 10 height 10
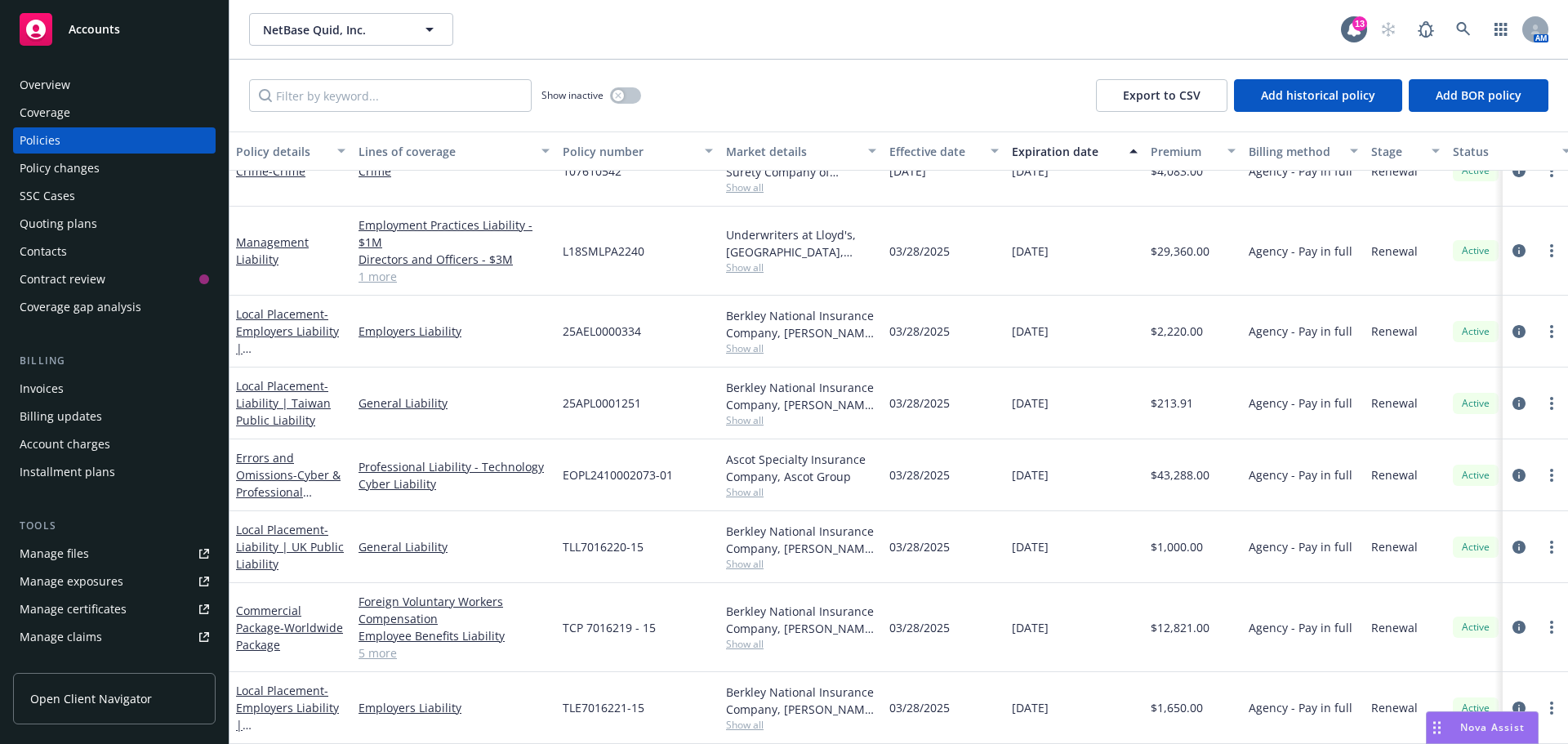
click at [65, 84] on div "Overview" at bounding box center [45, 85] width 51 height 26
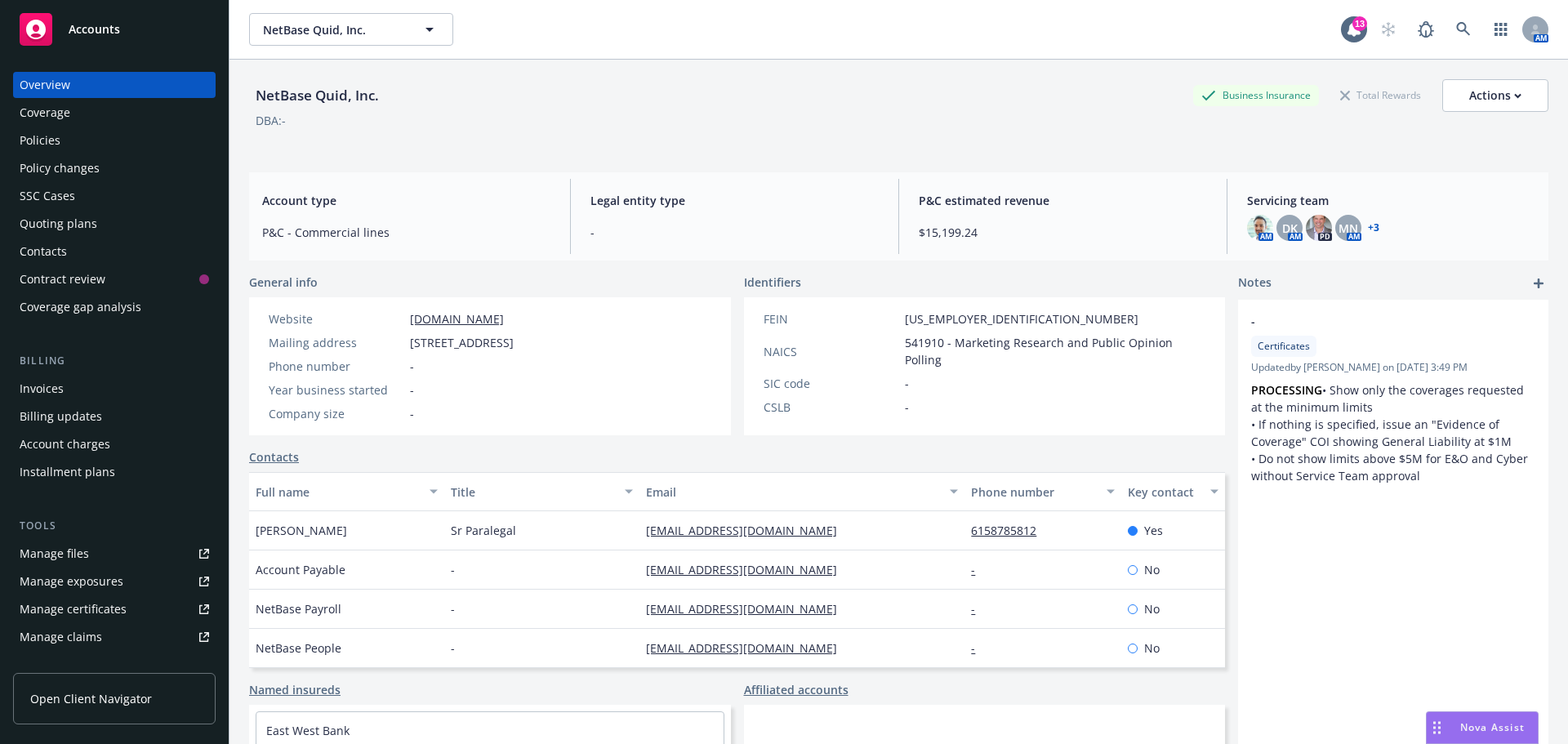
scroll to position [82, 0]
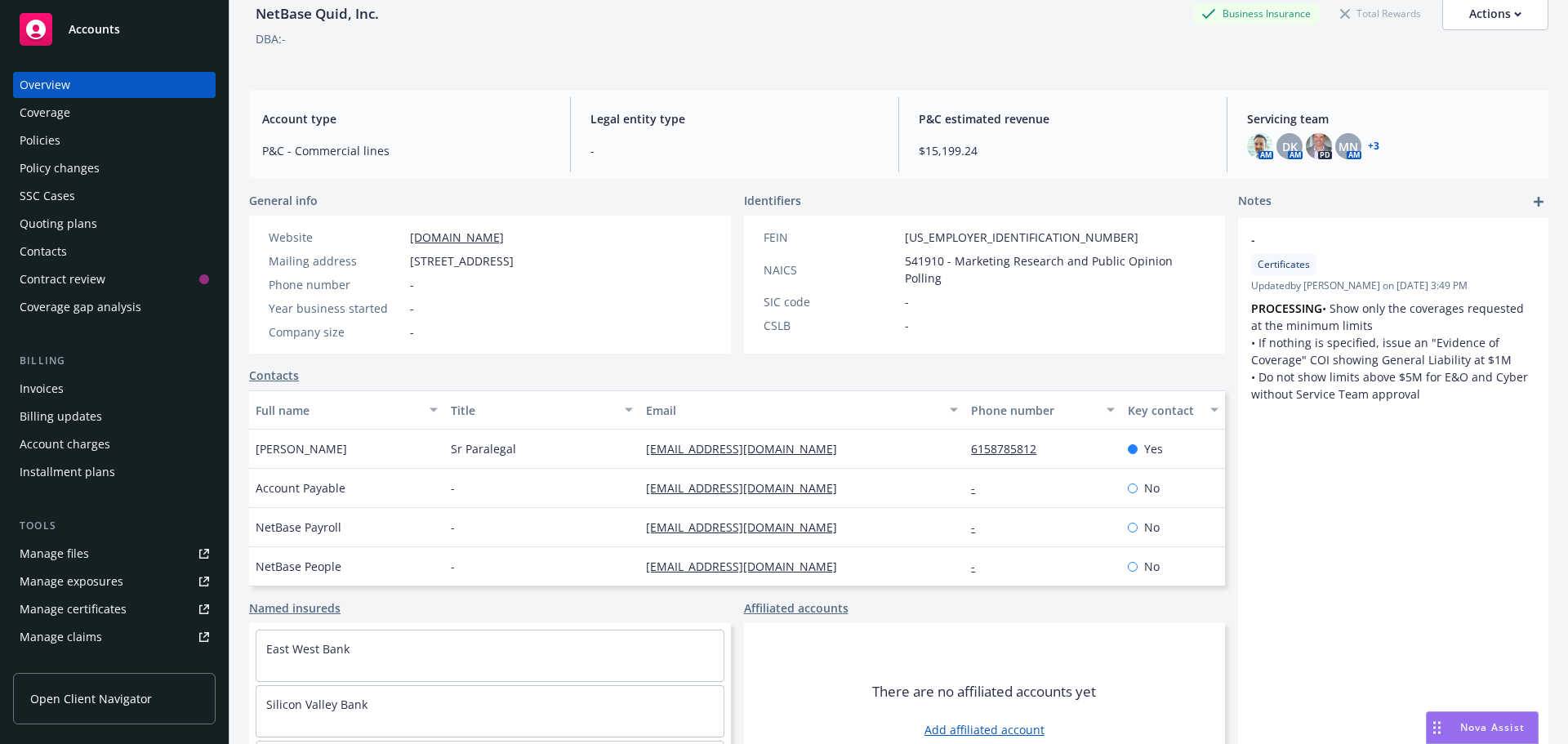
drag, startPoint x: 378, startPoint y: 452, endPoint x: 253, endPoint y: 452, distance: 125.0
click at [253, 452] on div "Monica Ficquette" at bounding box center [347, 449] width 195 height 39
copy span "Monica Ficquette"
click at [648, 455] on link "mficquette@quid.com" at bounding box center [748, 449] width 204 height 16
drag, startPoint x: 772, startPoint y: 451, endPoint x: 644, endPoint y: 460, distance: 128.3
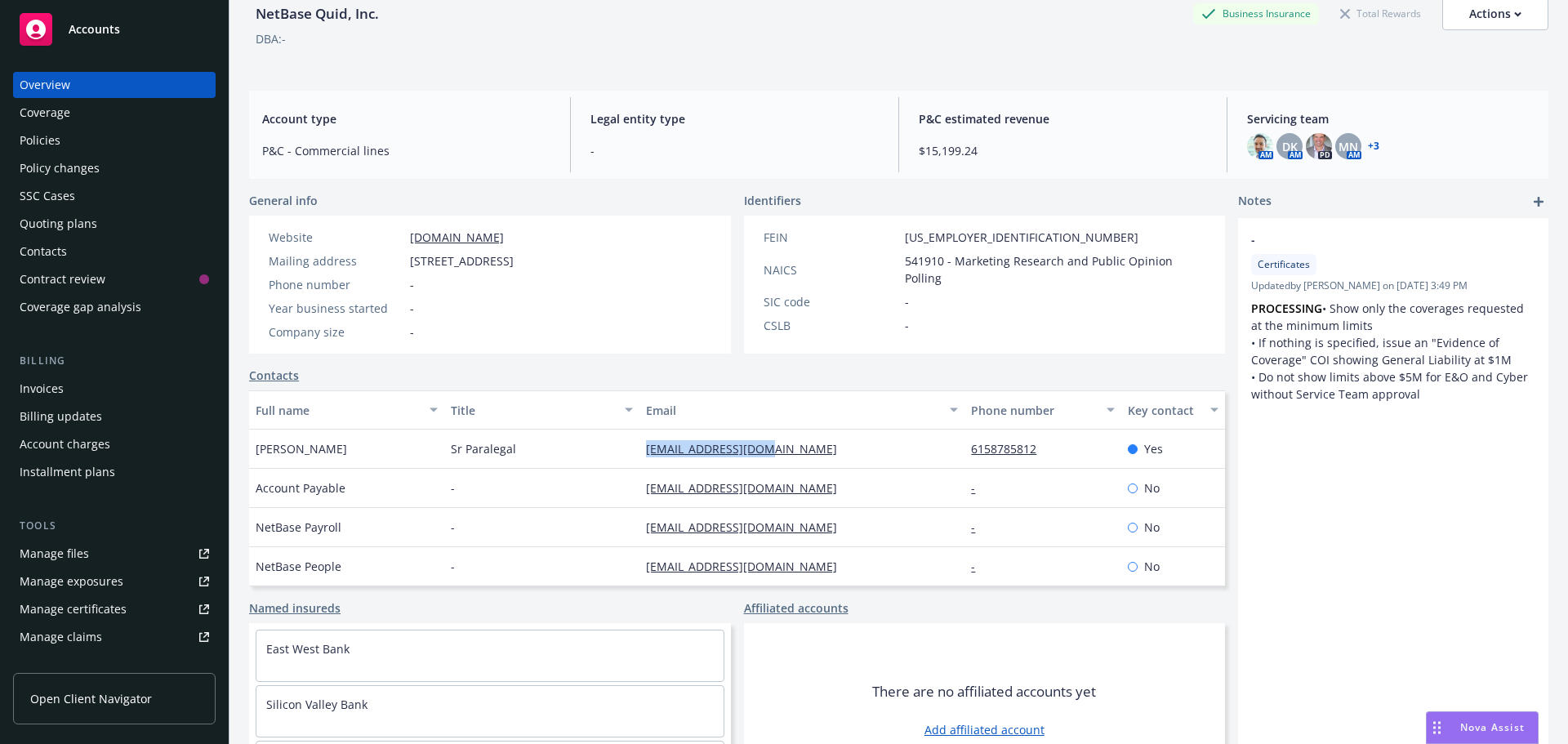
click at [644, 460] on div "mficquette@quid.com" at bounding box center [801, 449] width 325 height 39
copy link "mficquette@quid.com"
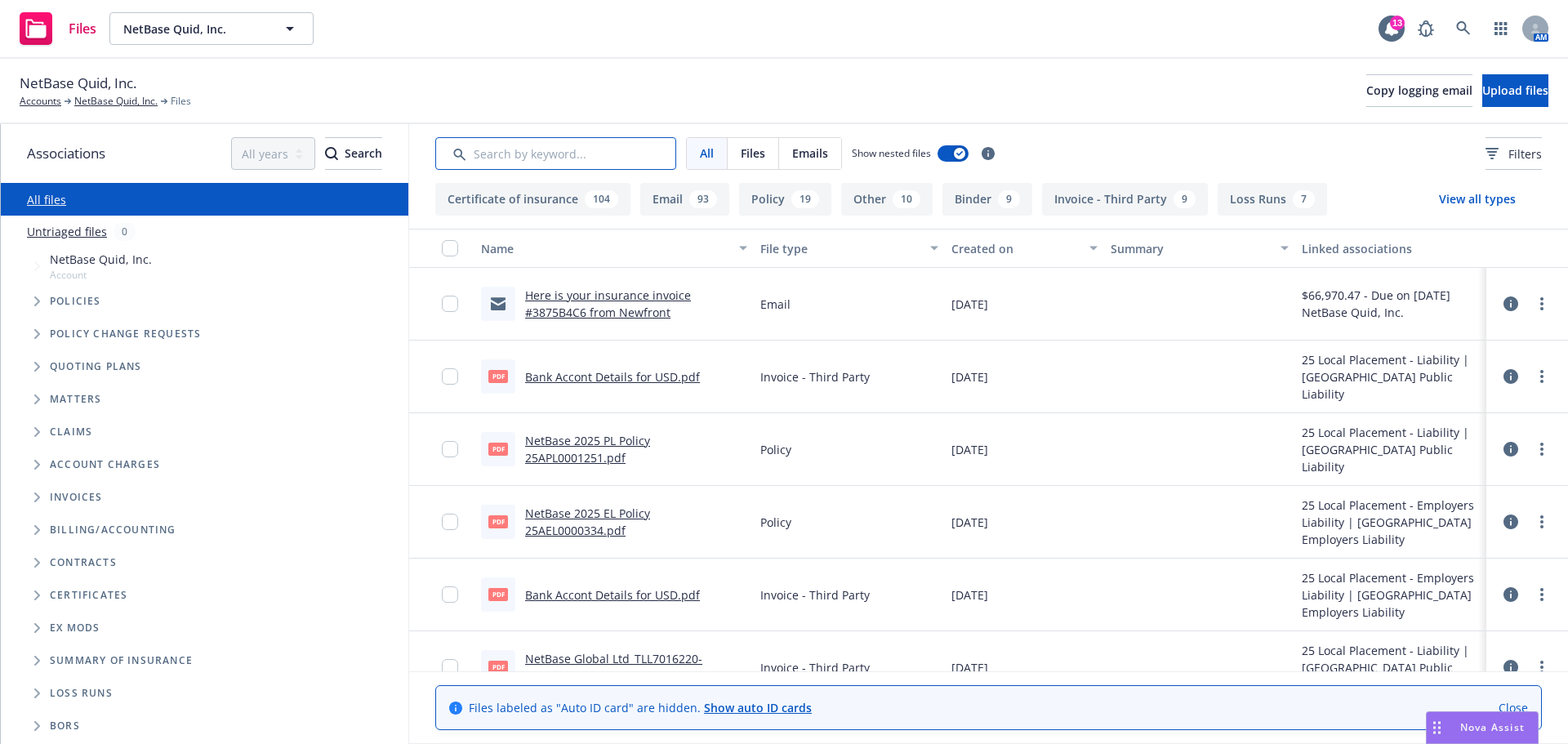
click at [582, 154] on input "Search by keyword..." at bounding box center [556, 153] width 241 height 32
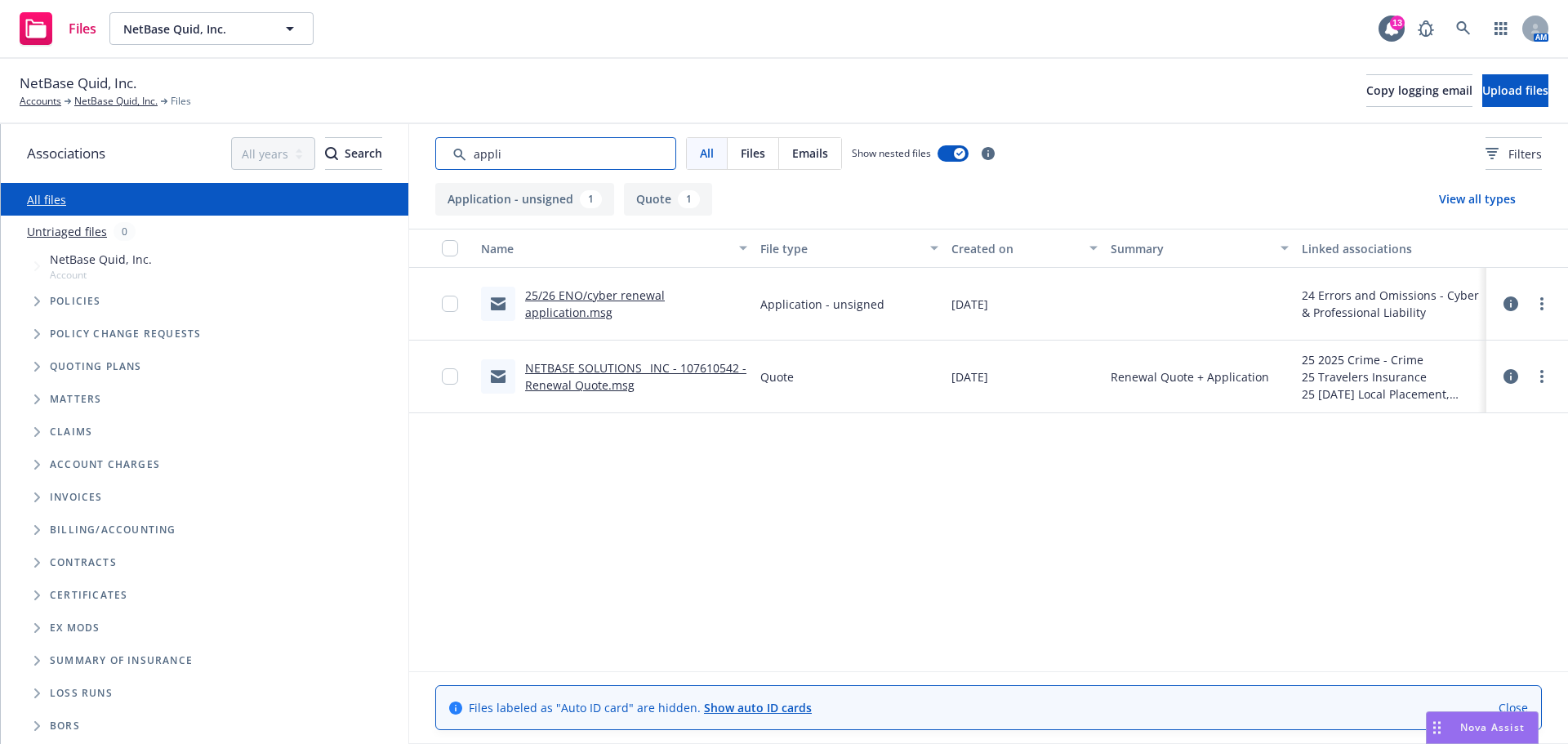
type input "appli"
click at [560, 304] on div "25/26 ENO/cyber renewal application.msg" at bounding box center [636, 303] width 222 height 34
click at [556, 307] on link "25/26 ENO/cyber renewal application.msg" at bounding box center [594, 303] width 140 height 32
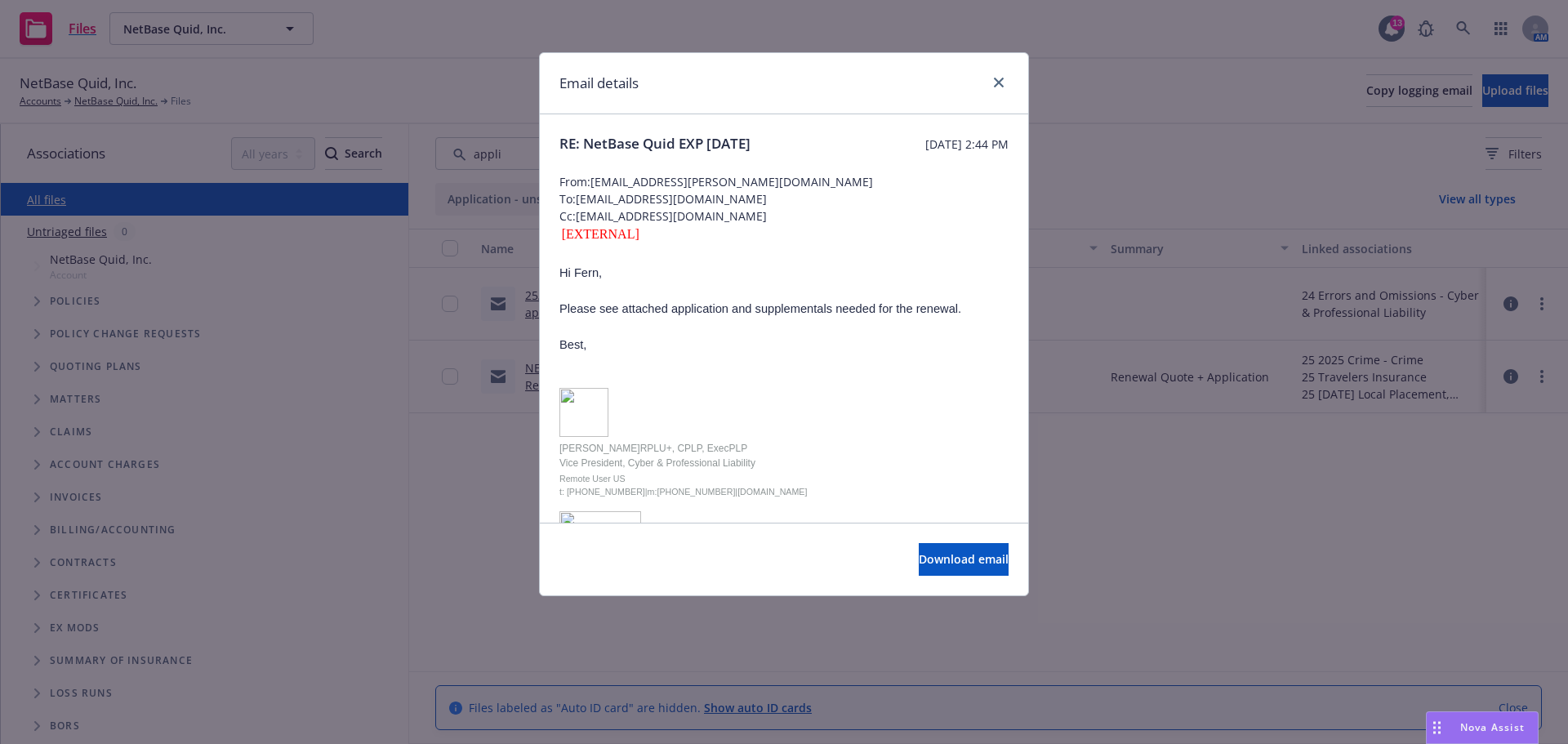
click at [1014, 84] on div "Email details" at bounding box center [784, 84] width 488 height 61
click at [1000, 83] on icon "close" at bounding box center [999, 83] width 10 height 10
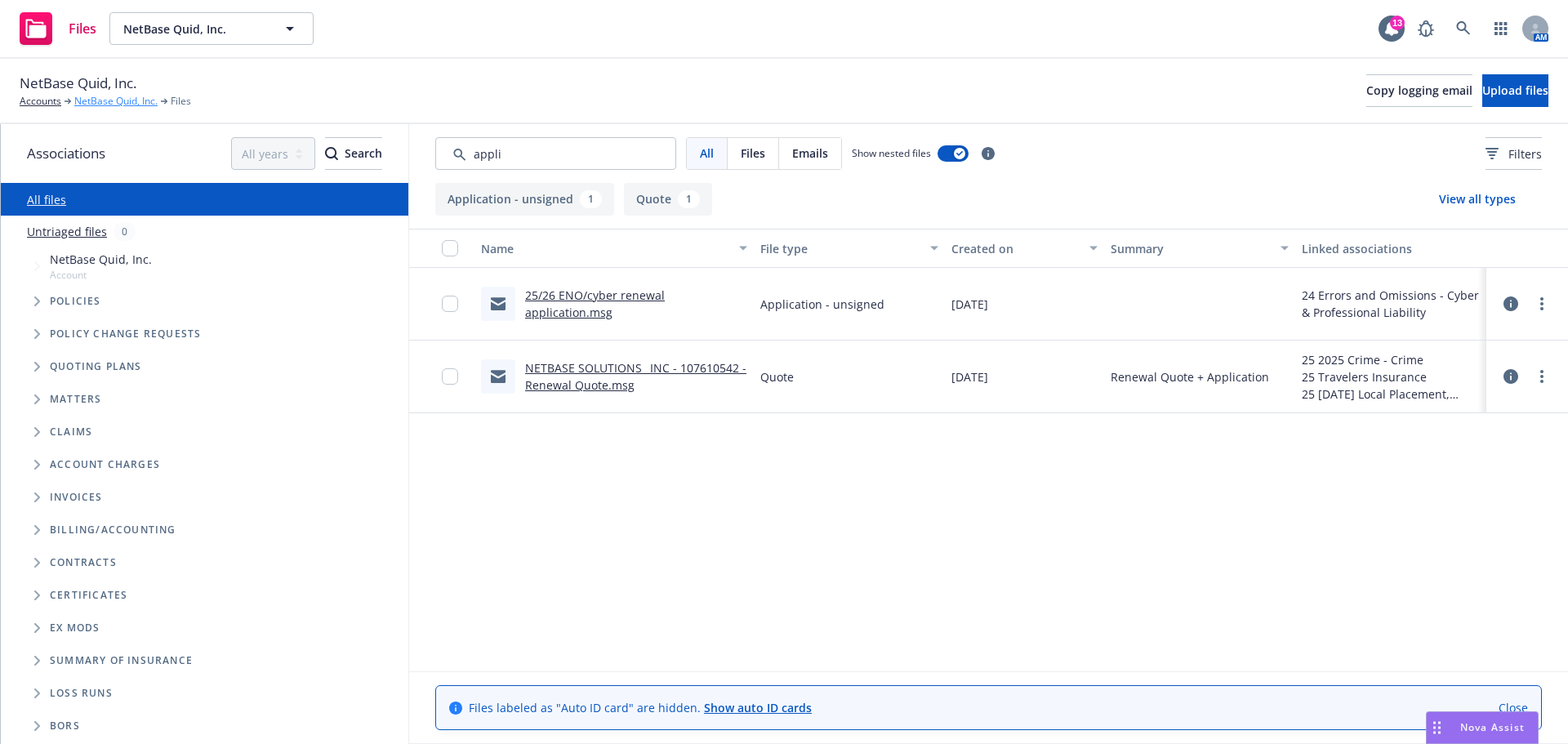
click at [132, 96] on link "NetBase Quid, Inc." at bounding box center [116, 101] width 84 height 15
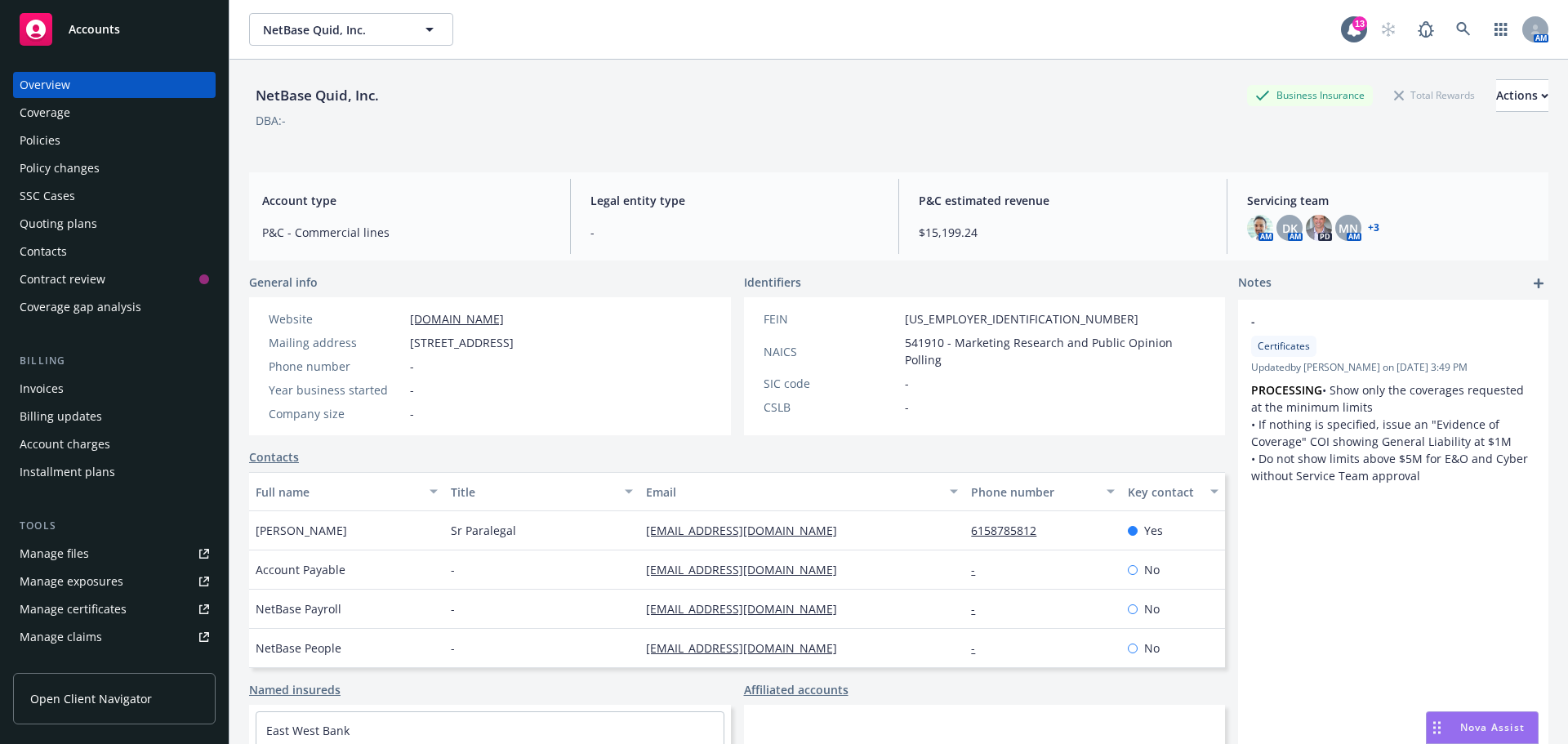
click at [58, 552] on div "Manage files" at bounding box center [55, 554] width 70 height 26
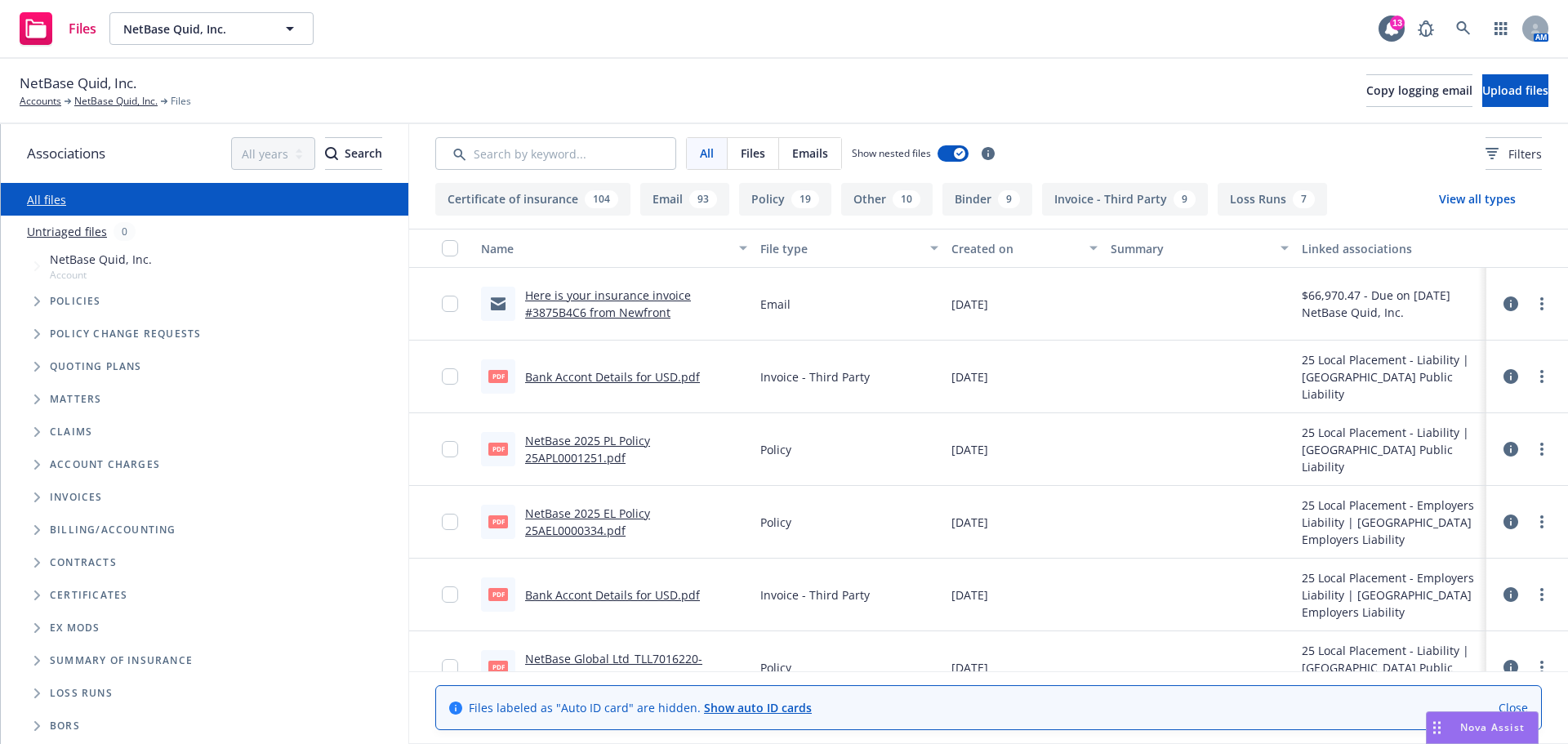
click at [79, 372] on span "Quoting plans" at bounding box center [95, 367] width 92 height 10
click at [31, 367] on span "Tree Example" at bounding box center [37, 367] width 26 height 26
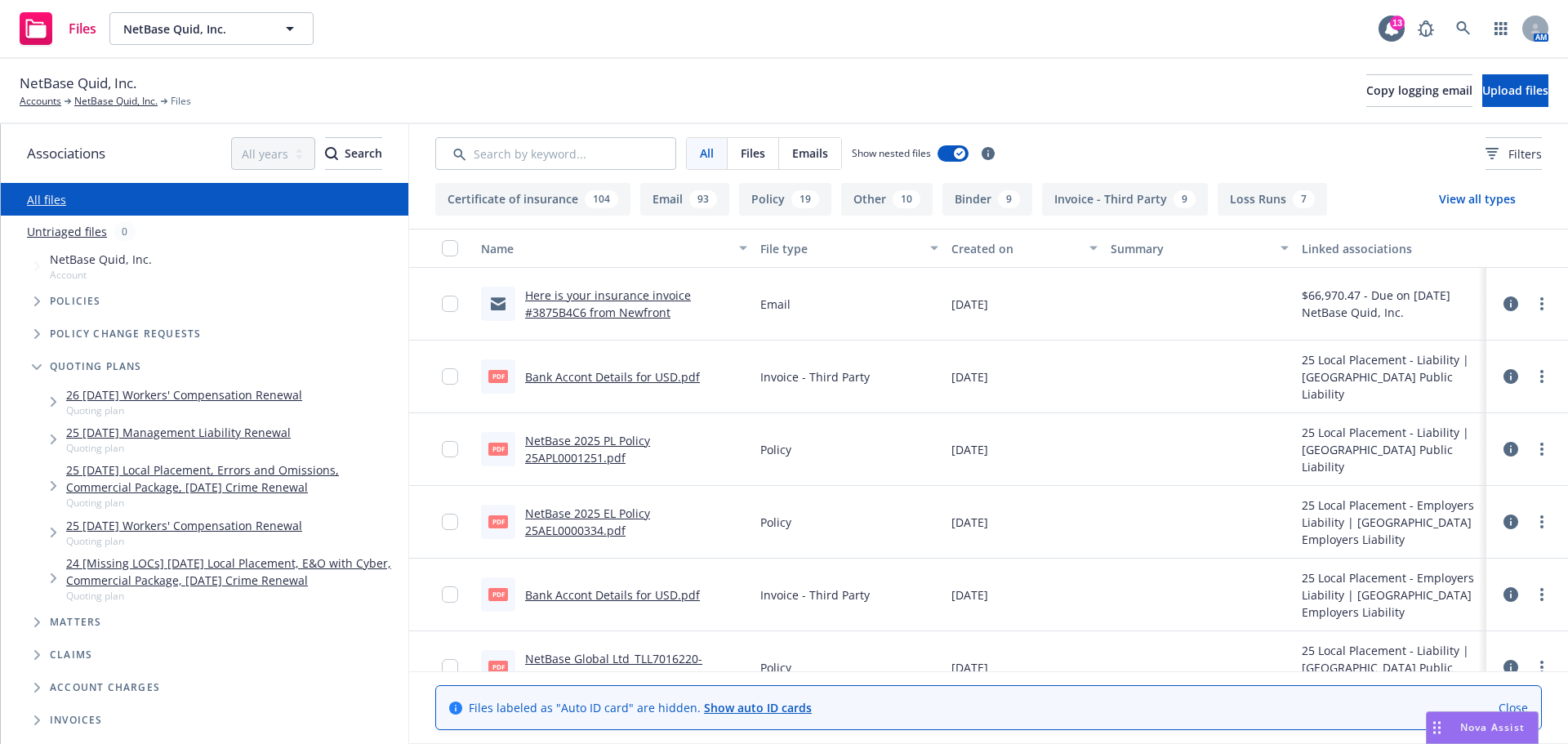
click at [253, 472] on link "25 03/28/25 Local Placement, Errors and Omissions, Commercial Package, 03/26/25…" at bounding box center [233, 478] width 335 height 34
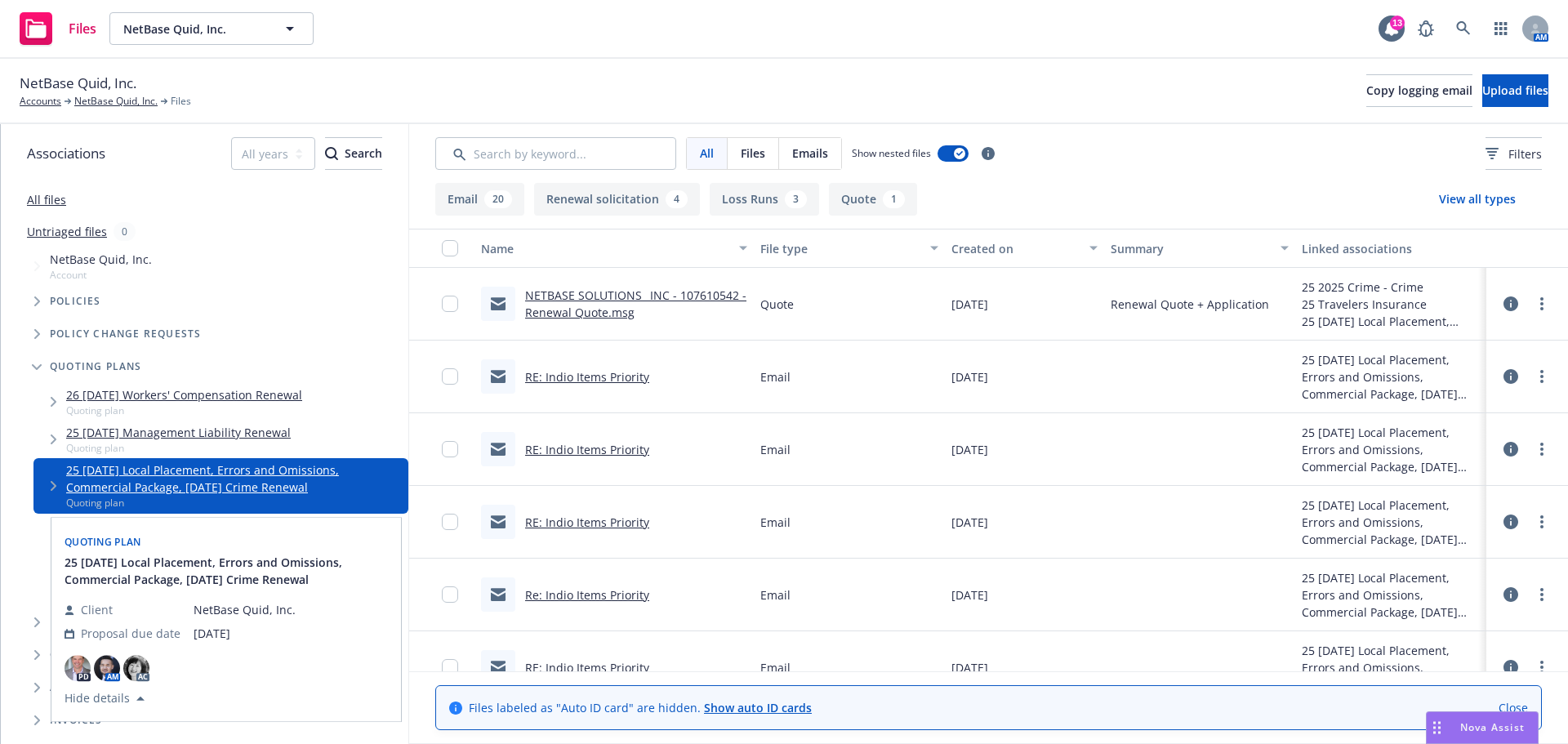
click at [170, 481] on link "25 03/28/25 Local Placement, Errors and Omissions, Commercial Package, 03/26/25…" at bounding box center [233, 478] width 335 height 34
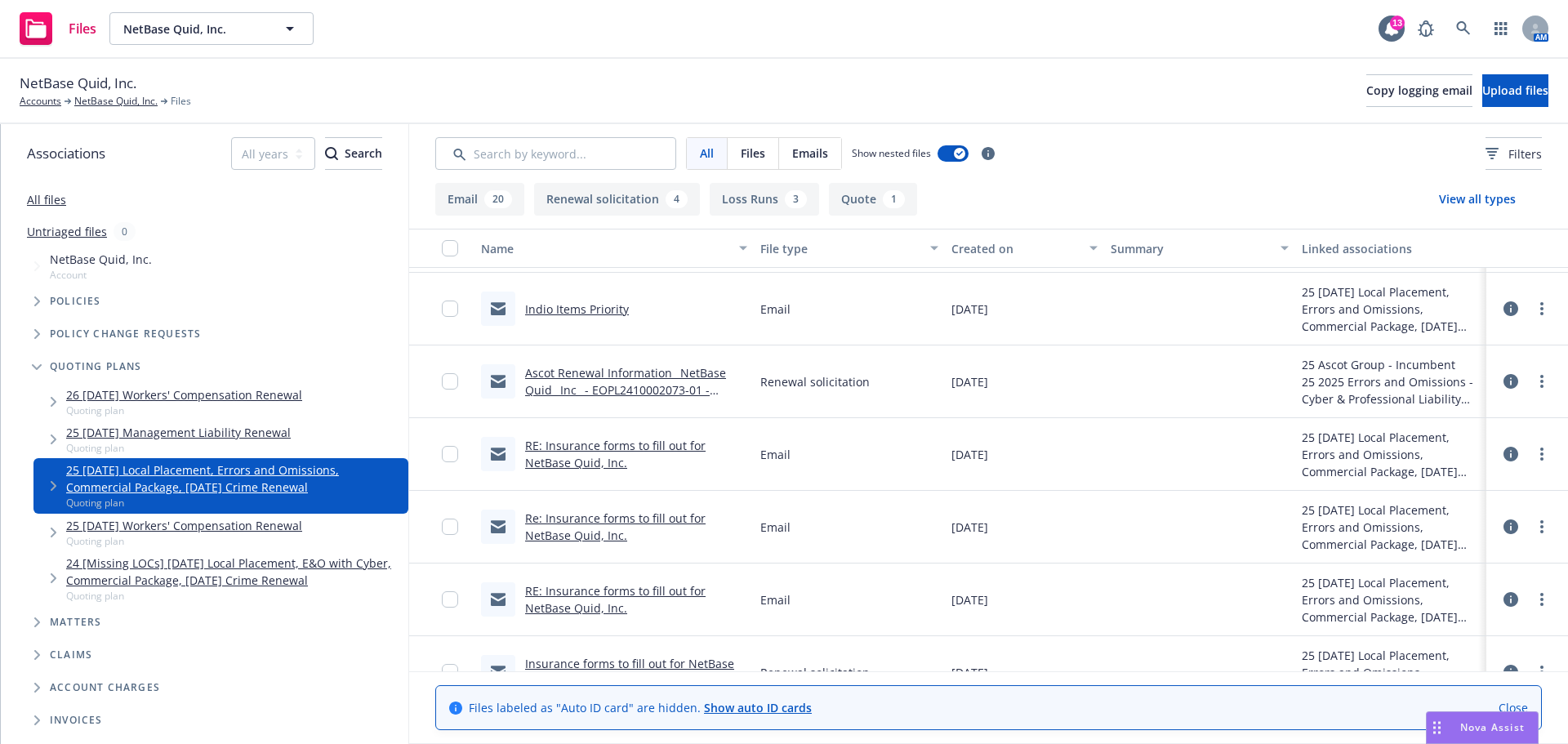
scroll to position [1614, 0]
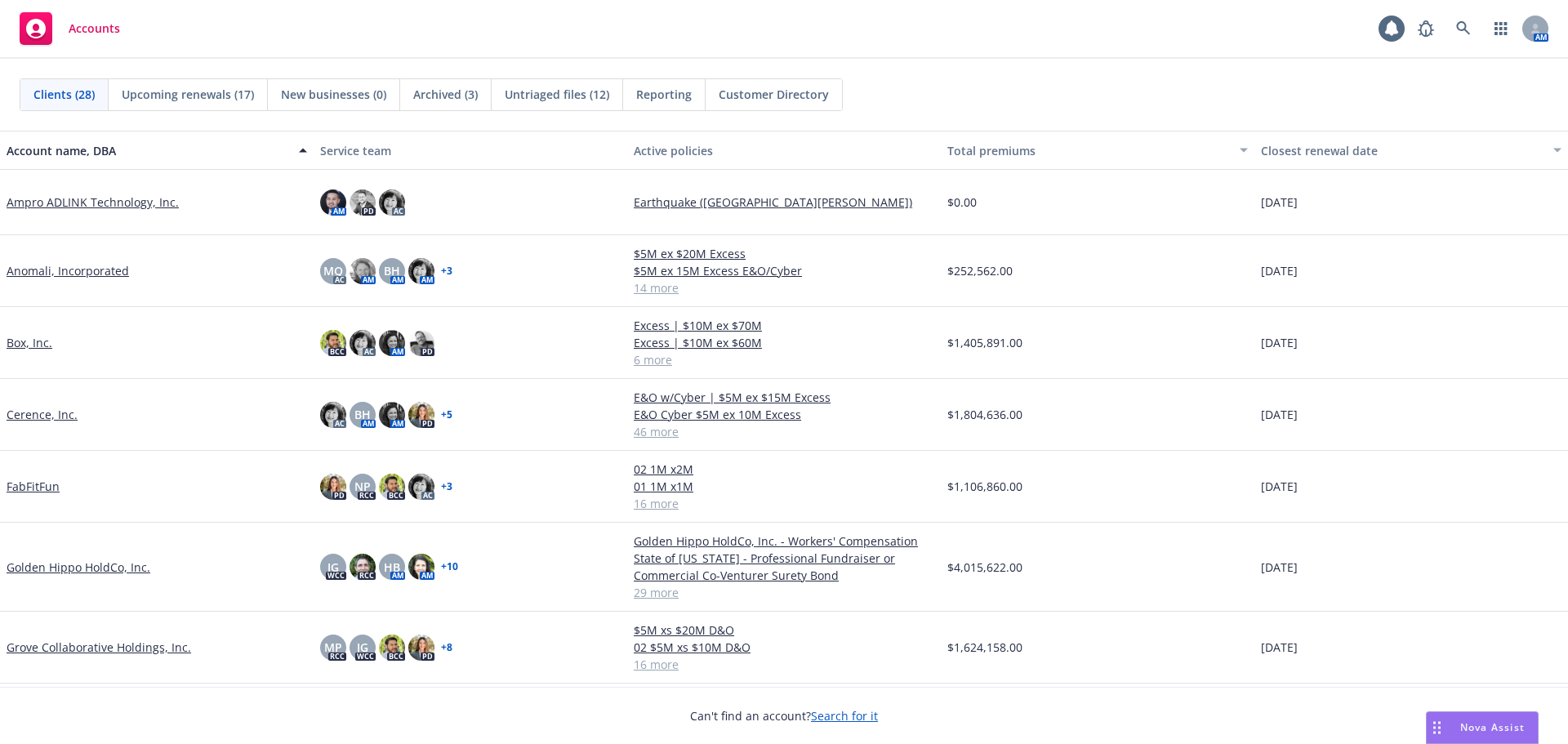
click at [54, 268] on link "Anomali, Incorporated" at bounding box center [68, 271] width 123 height 17
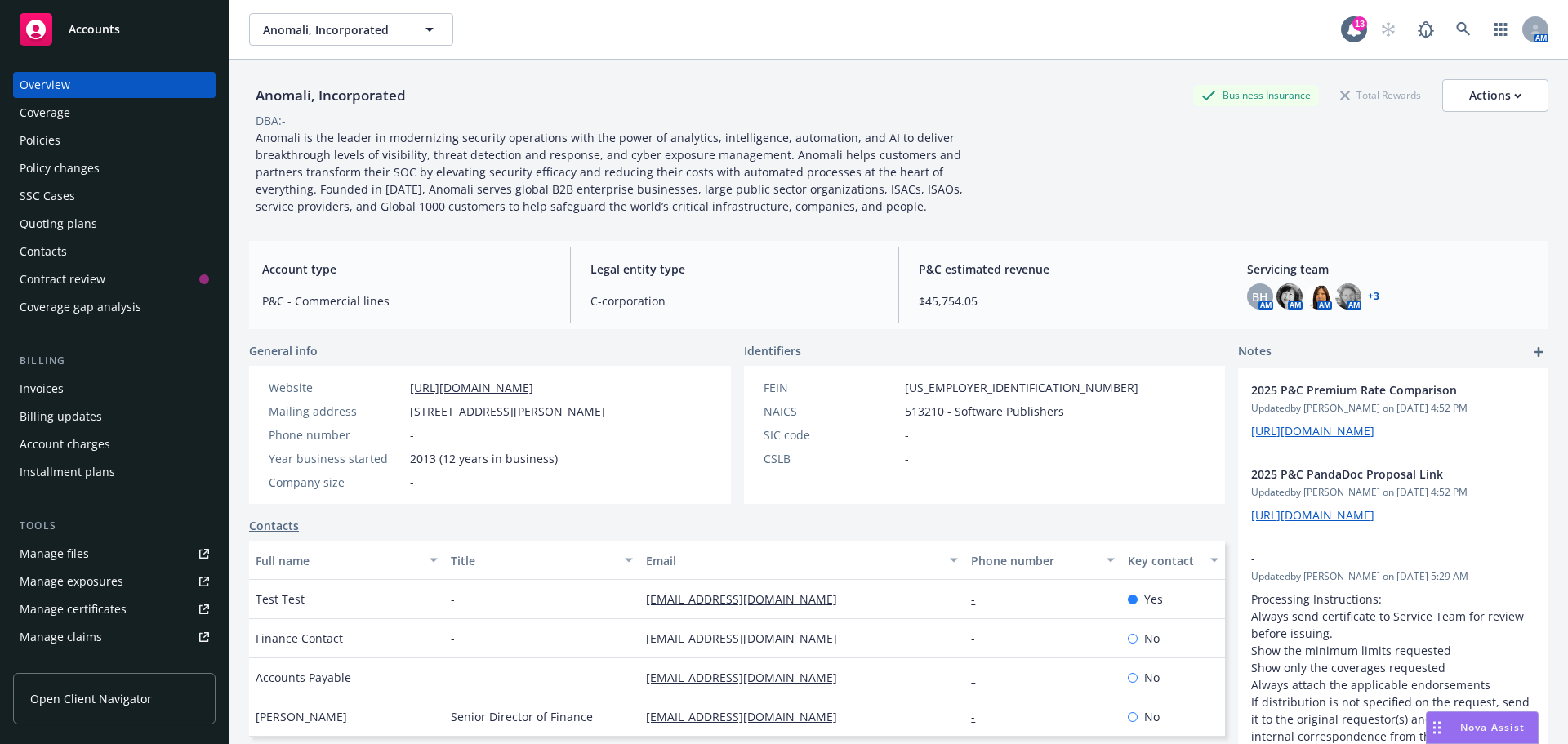
click at [56, 138] on div "Policies" at bounding box center [40, 141] width 41 height 26
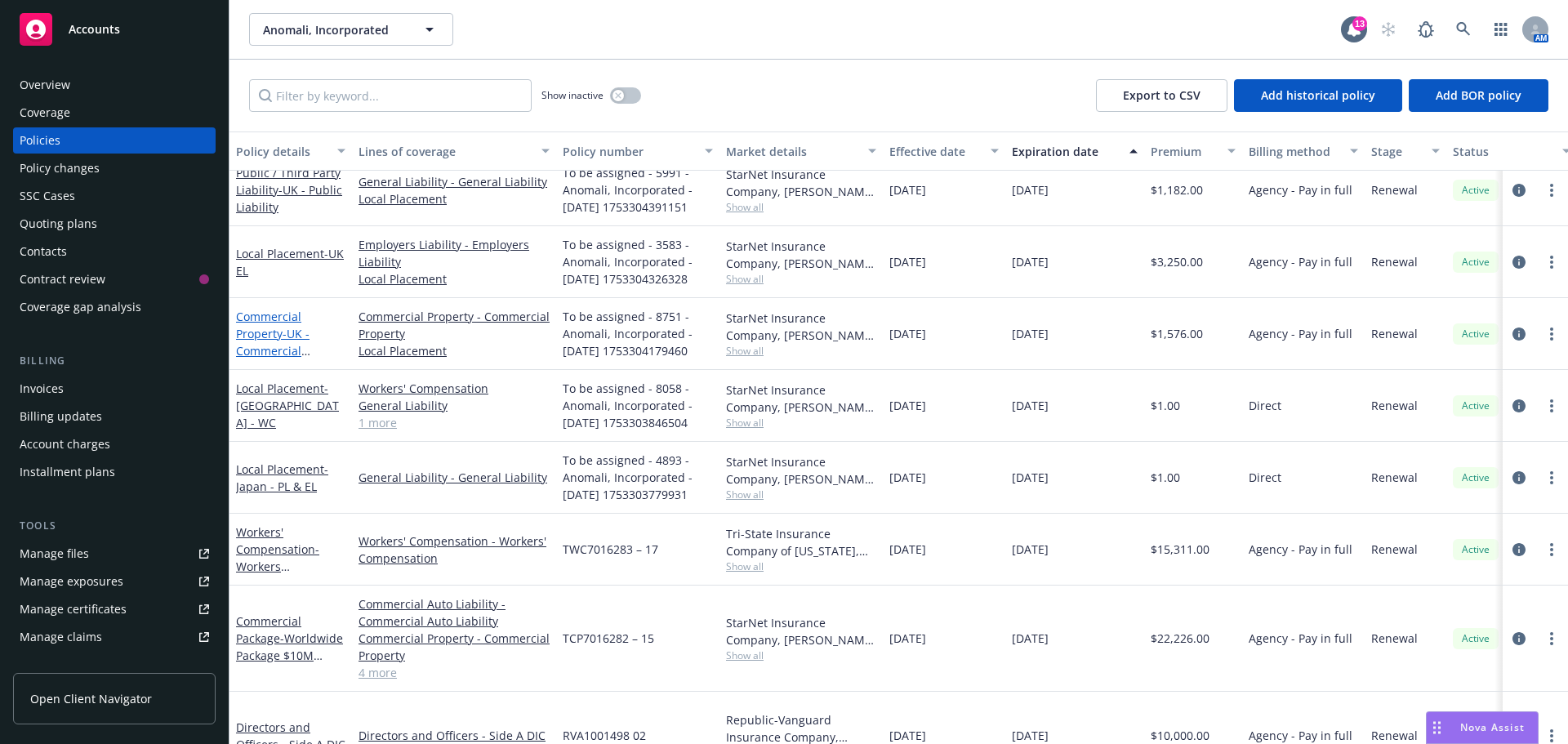
scroll to position [490, 0]
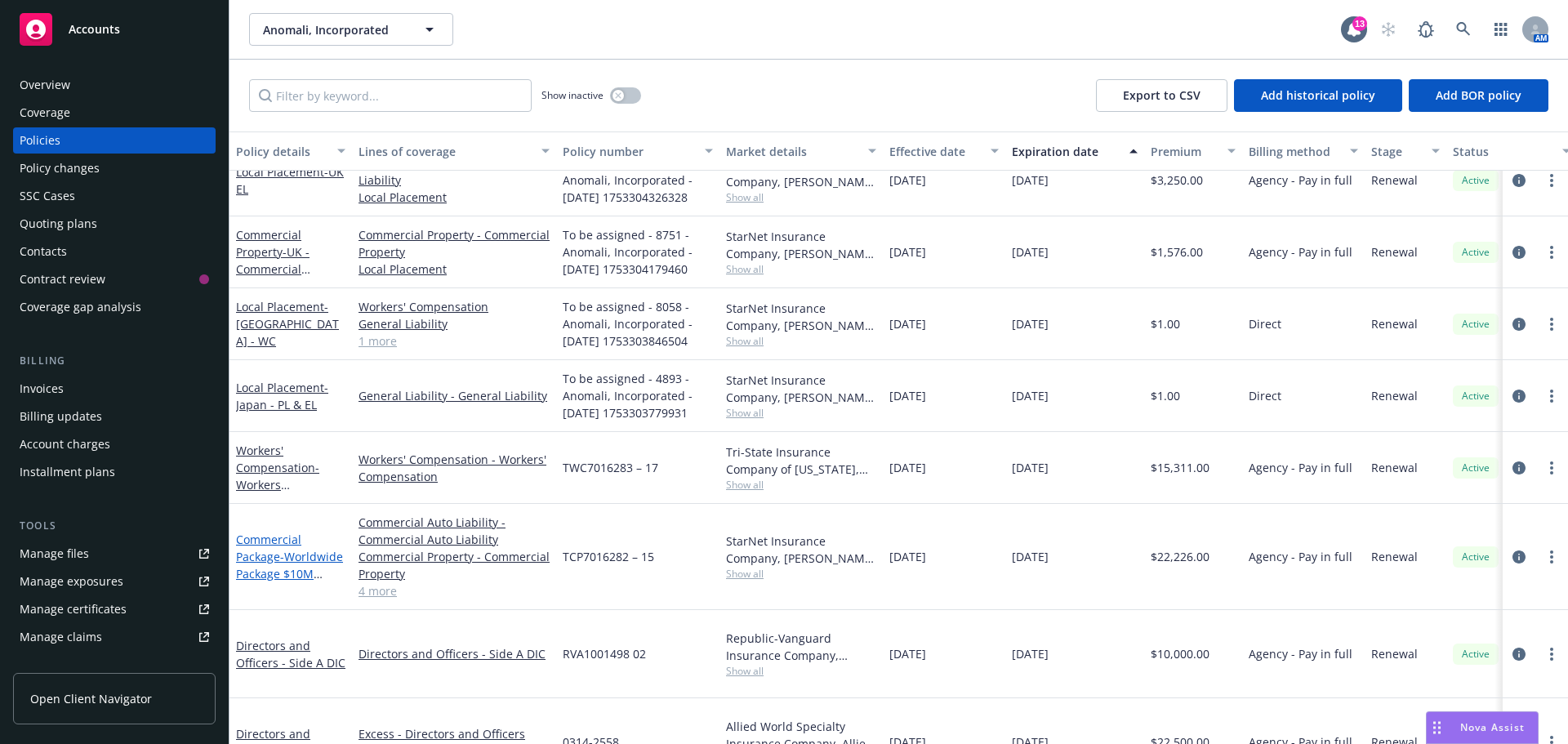
click at [275, 554] on link "Commercial Package - Worldwide Package $10M Umbrella" at bounding box center [289, 564] width 107 height 67
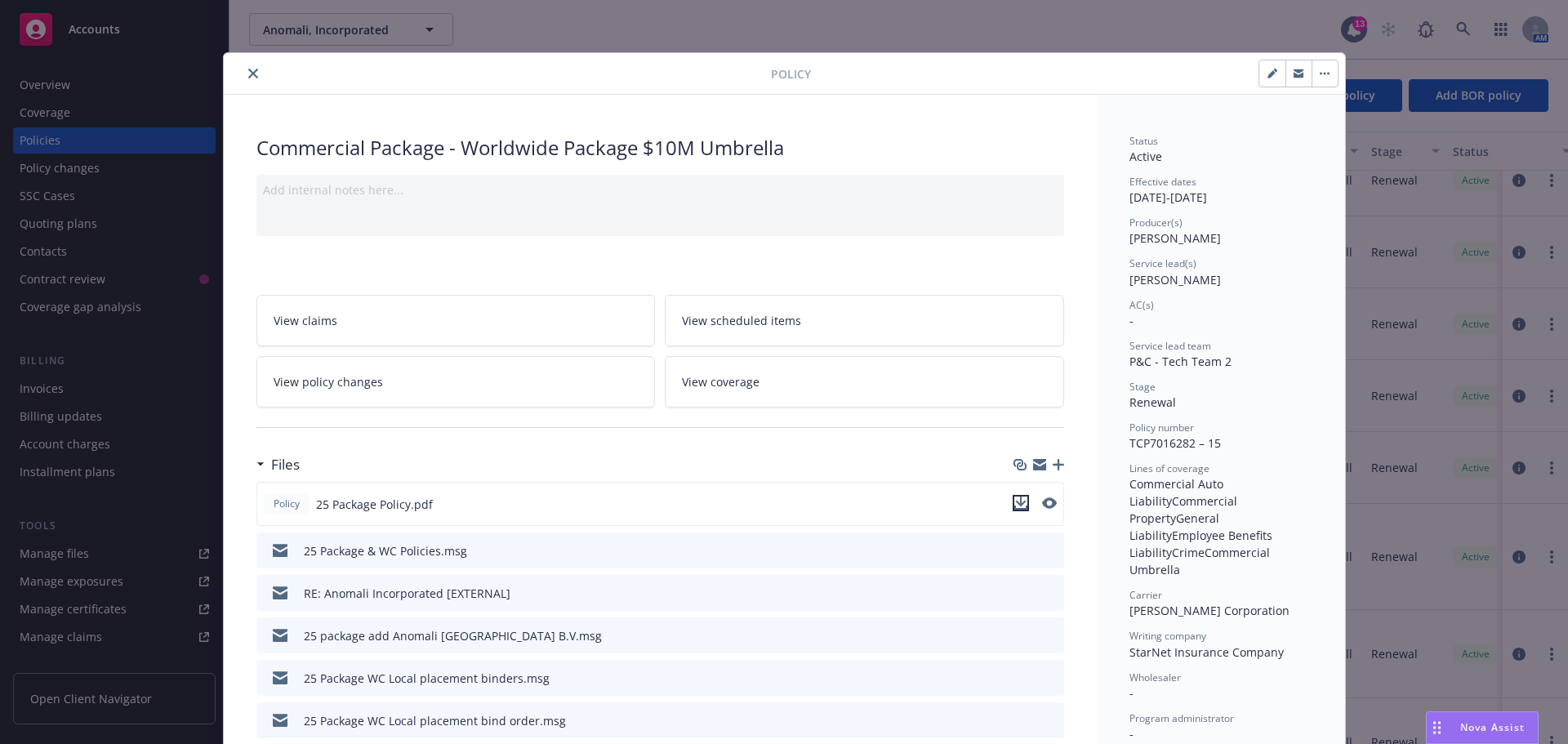
click at [1014, 507] on icon "download file" at bounding box center [1021, 503] width 13 height 13
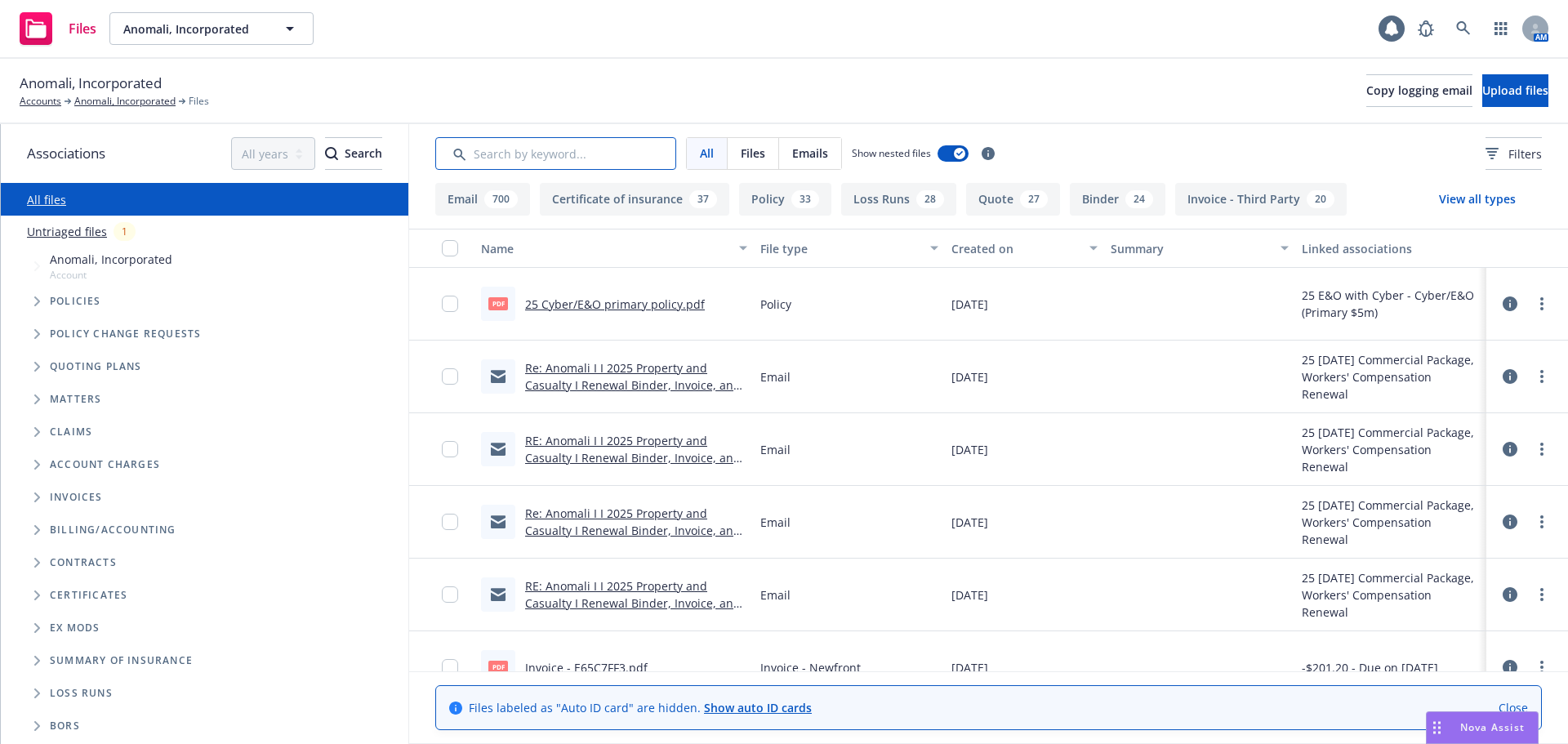
click at [578, 163] on input "Search by keyword..." at bounding box center [556, 153] width 241 height 32
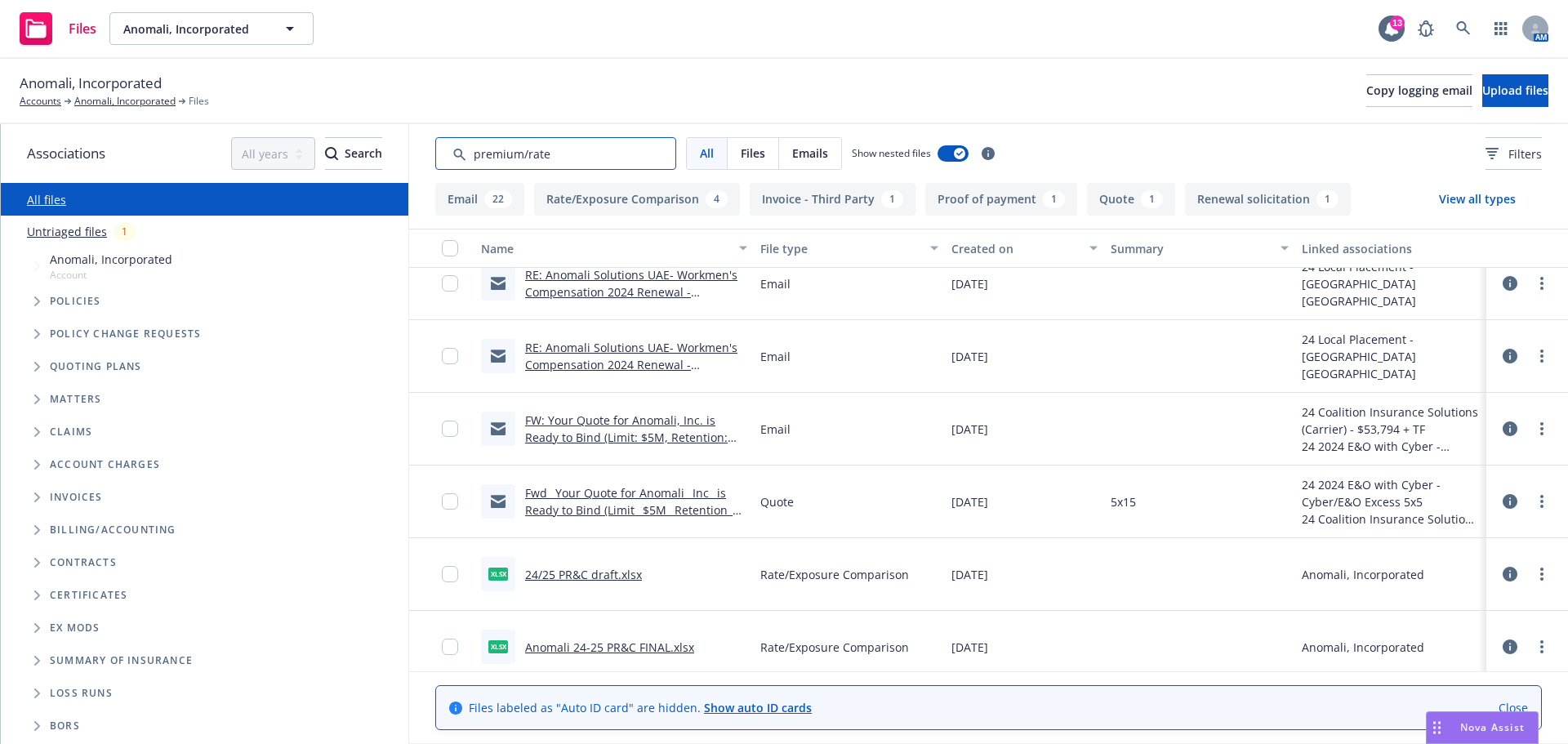
scroll to position [1595, 0]
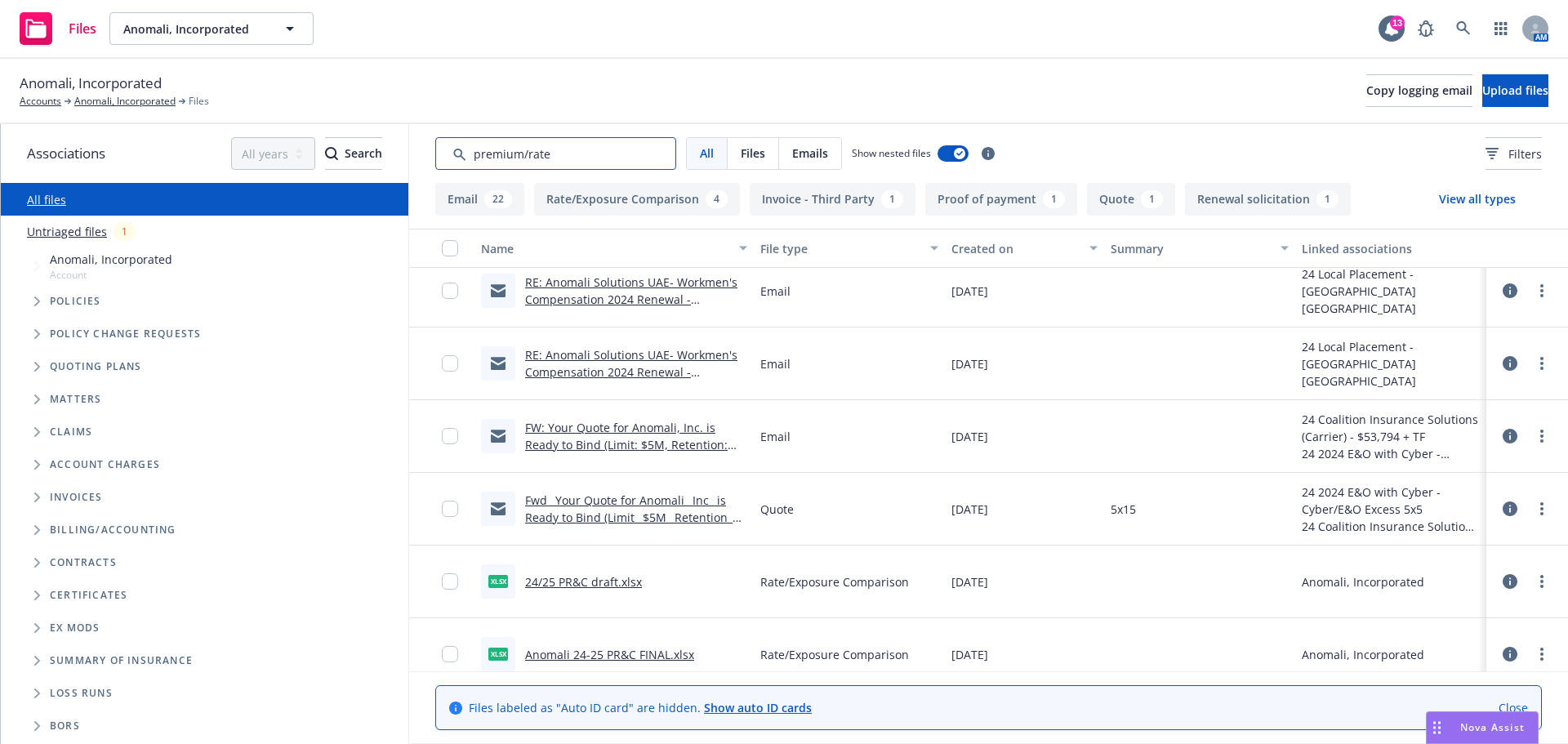
type input "premium/rate"
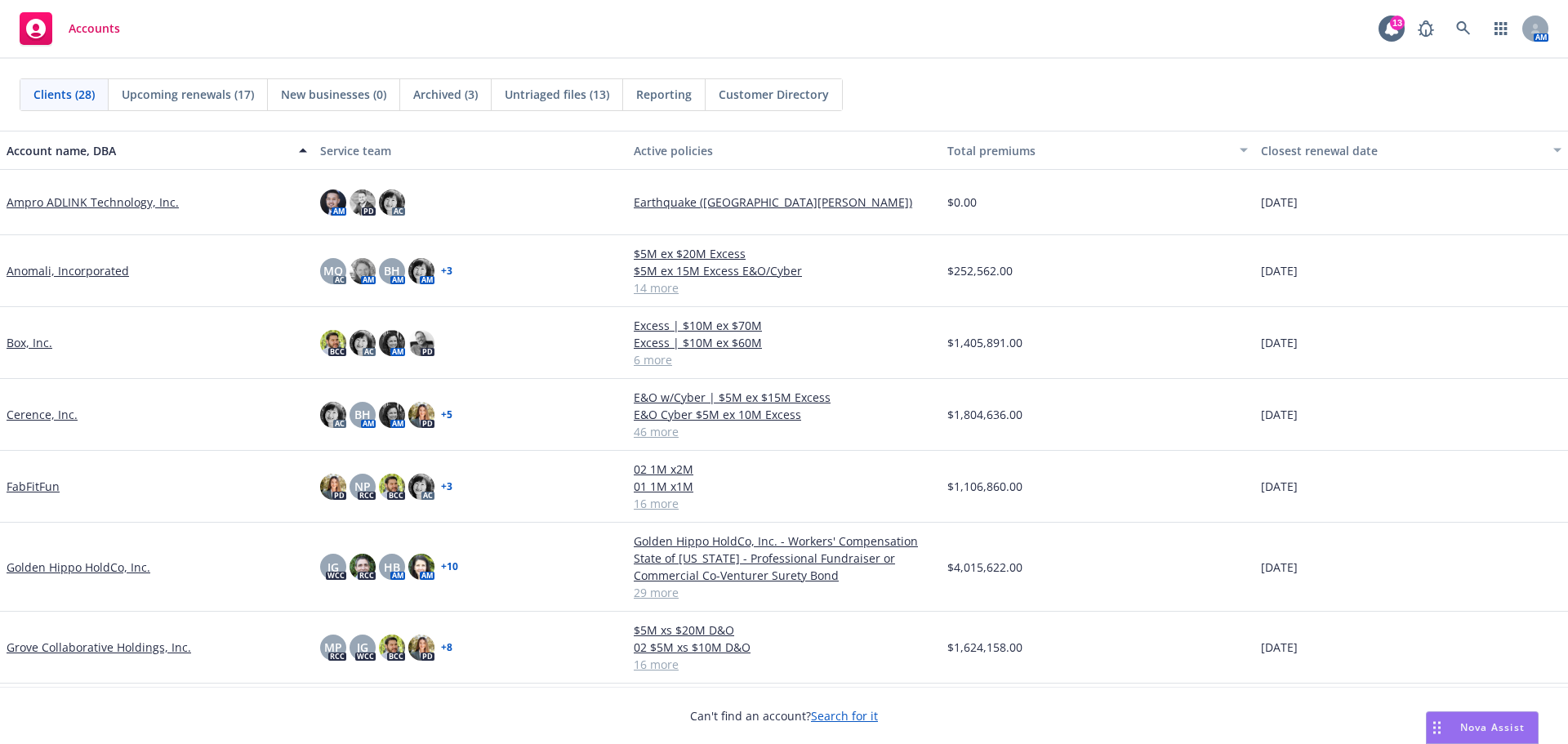
click at [118, 271] on link "Anomali, Incorporated" at bounding box center [68, 271] width 123 height 17
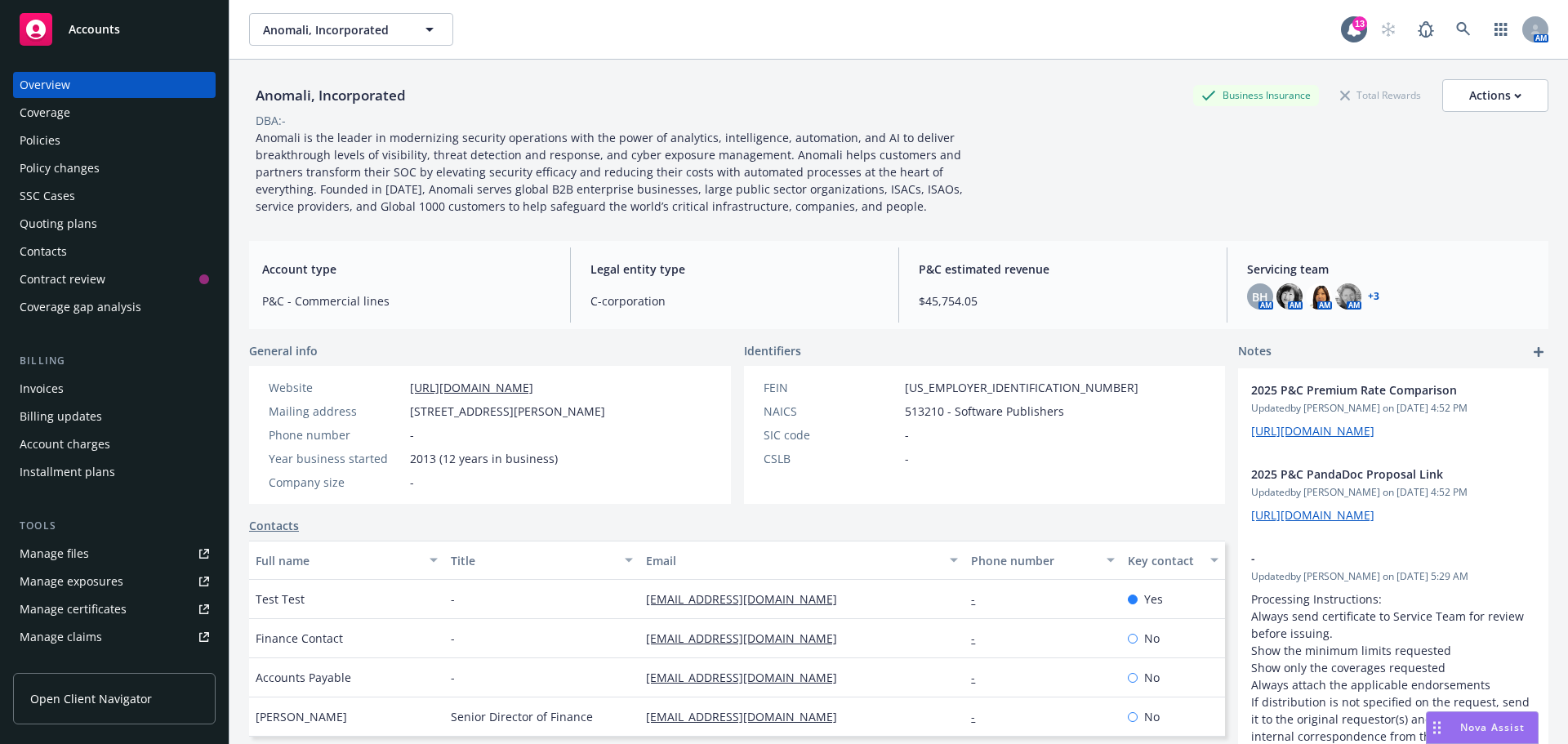
click at [70, 146] on div "Policies" at bounding box center [114, 141] width 190 height 26
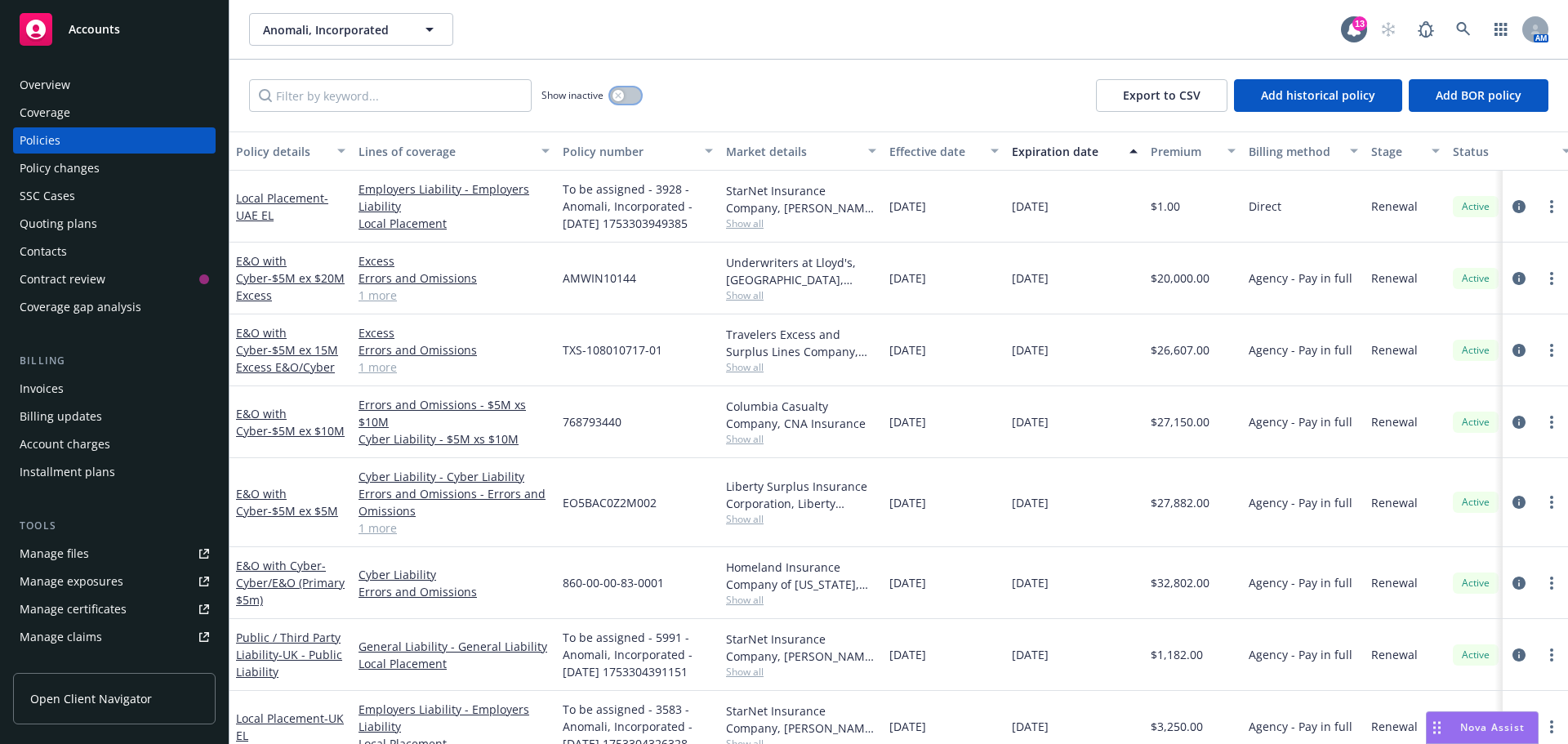
click at [631, 97] on button "button" at bounding box center [625, 96] width 31 height 17
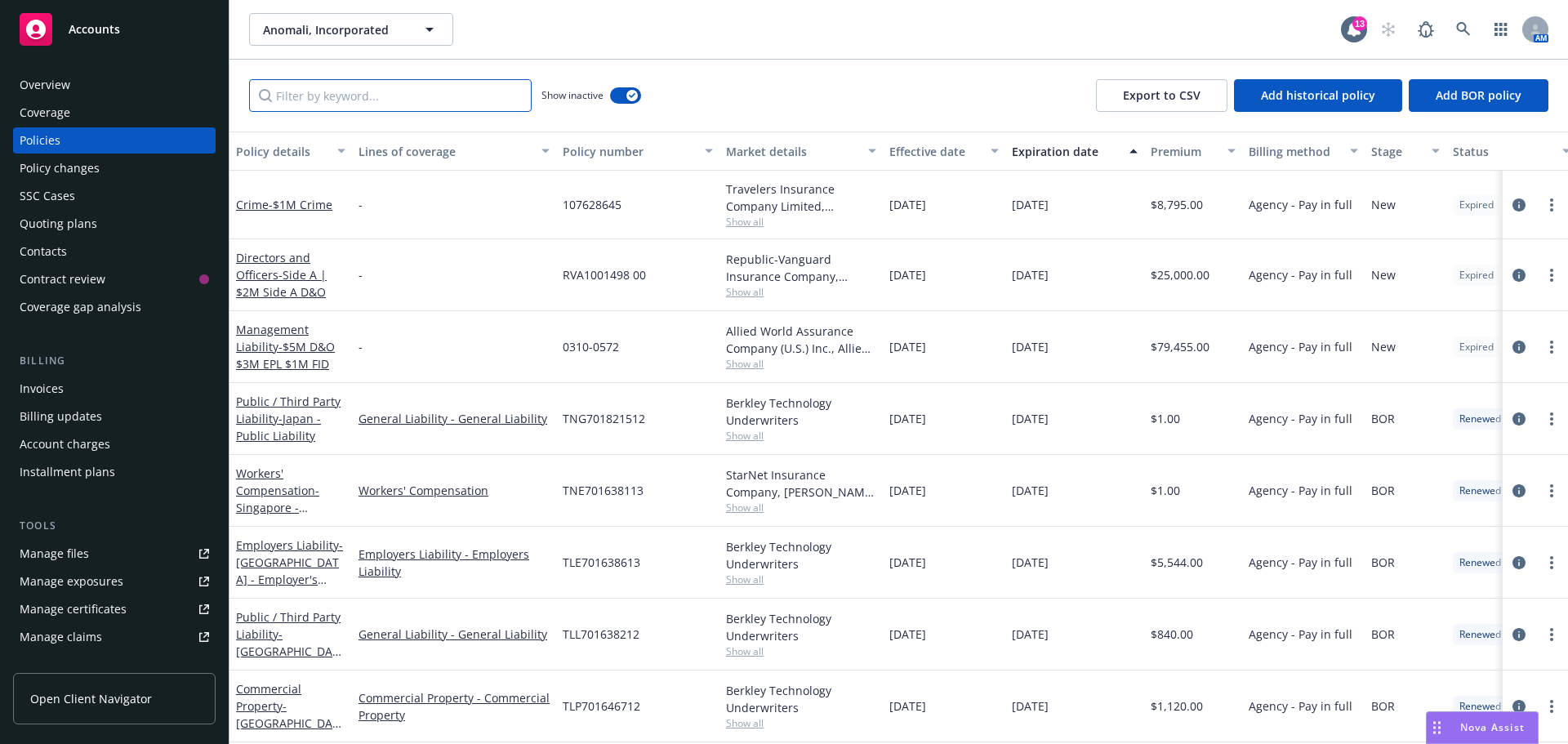
click at [417, 105] on input "Filter by keyword..." at bounding box center [390, 95] width 282 height 32
click at [320, 105] on input "Filter by keyword..." at bounding box center [390, 95] width 282 height 32
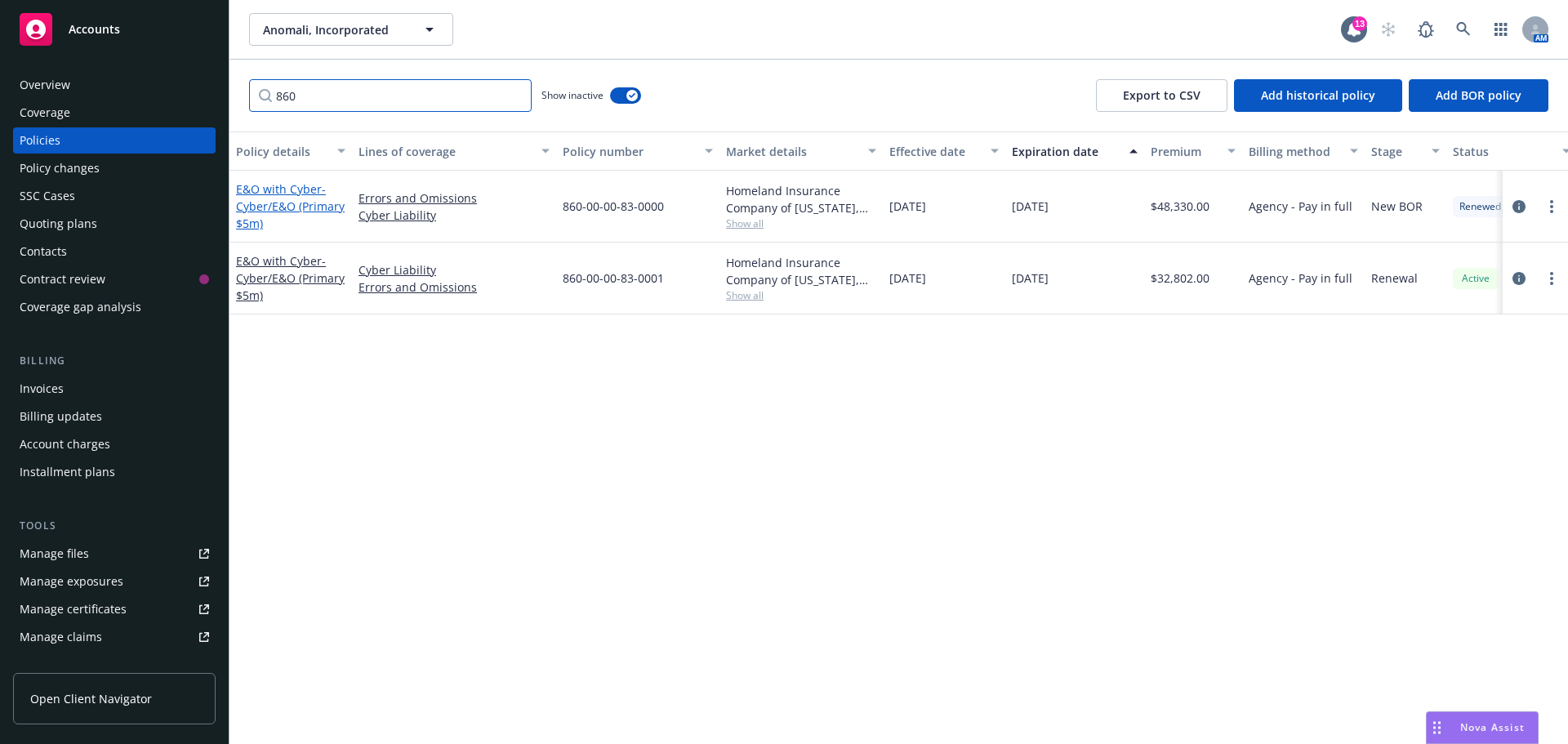
type input "860"
click at [282, 206] on span "- Cyber/E&O (Primary $5m)" at bounding box center [290, 206] width 108 height 50
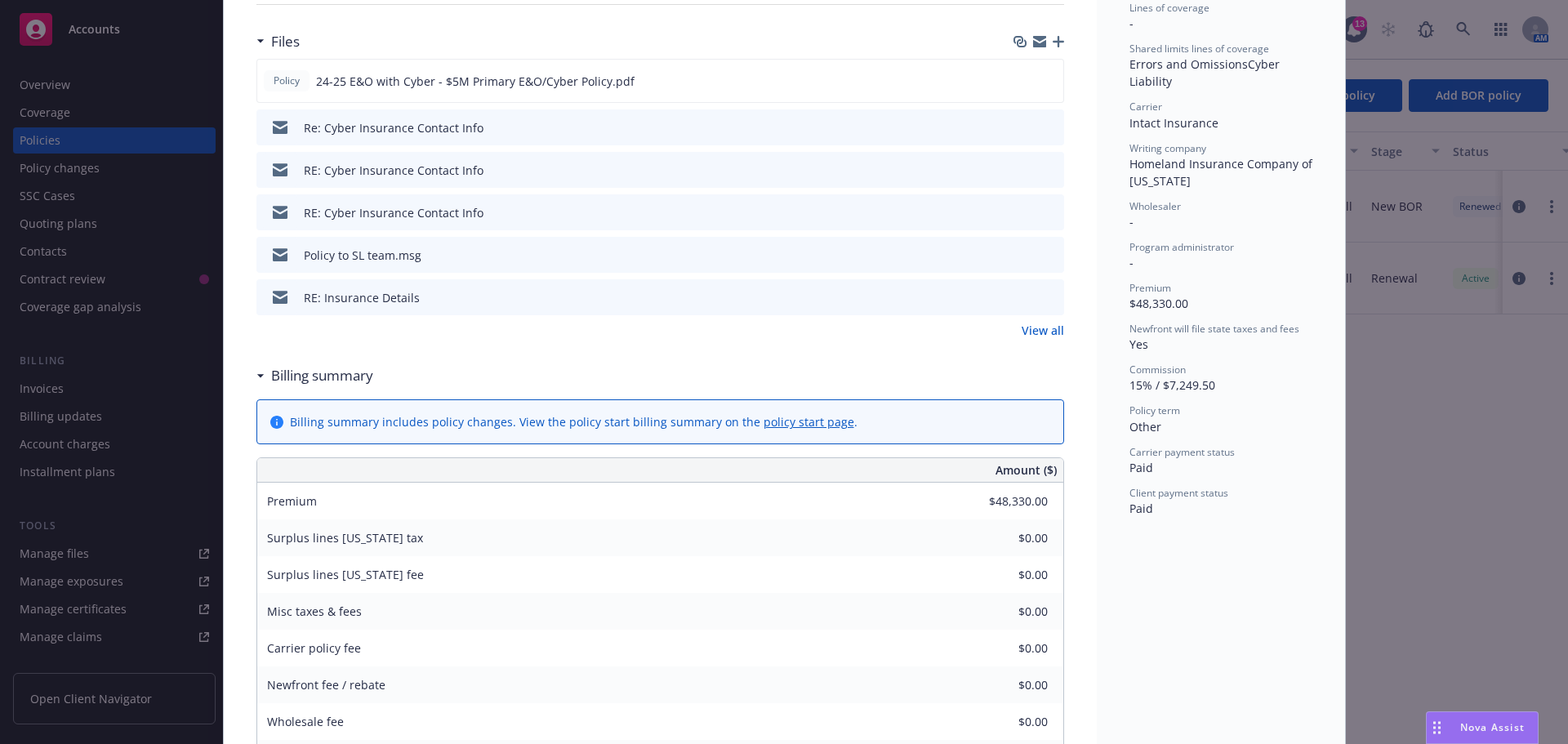
scroll to position [327, 0]
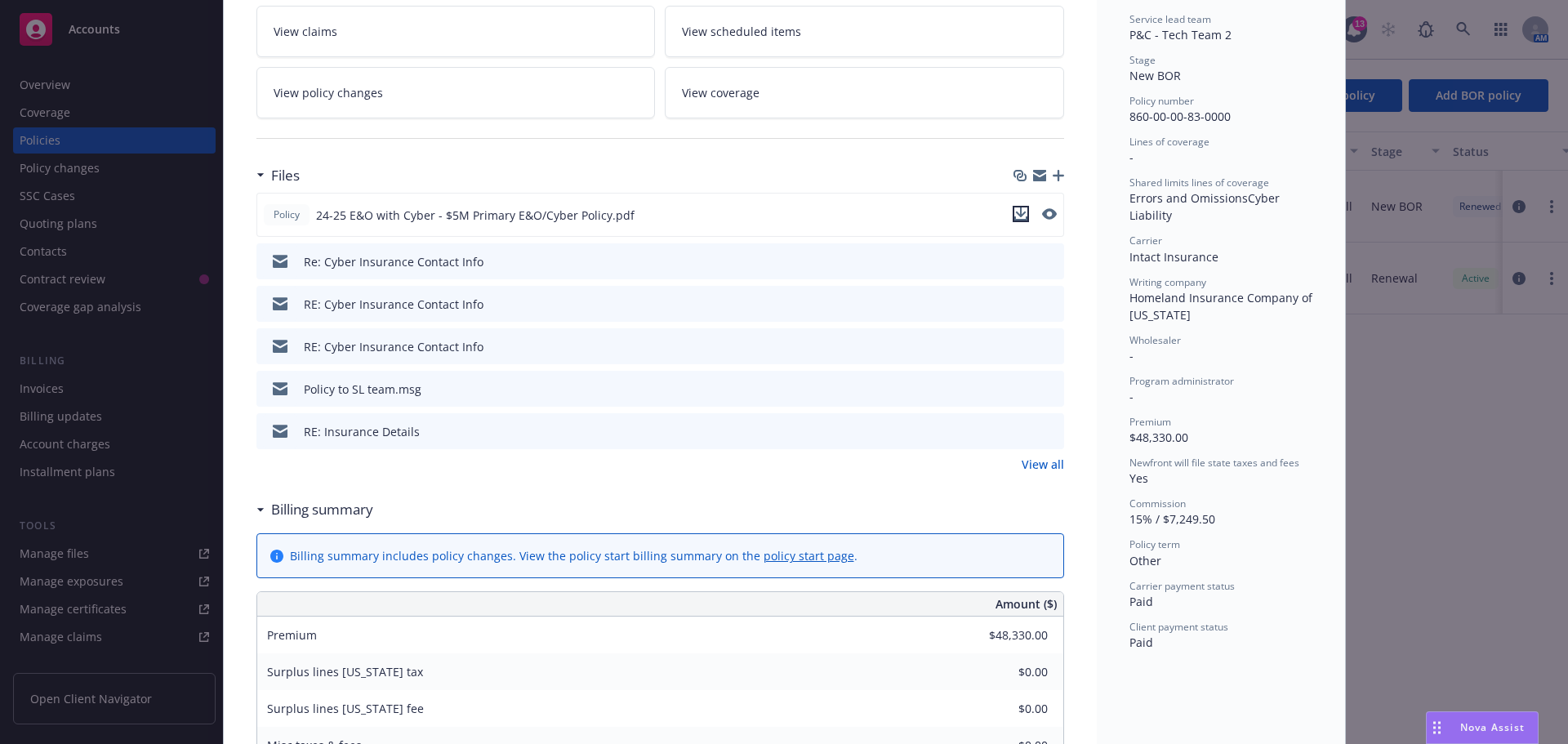
click at [1014, 212] on icon "download file" at bounding box center [1021, 214] width 13 height 13
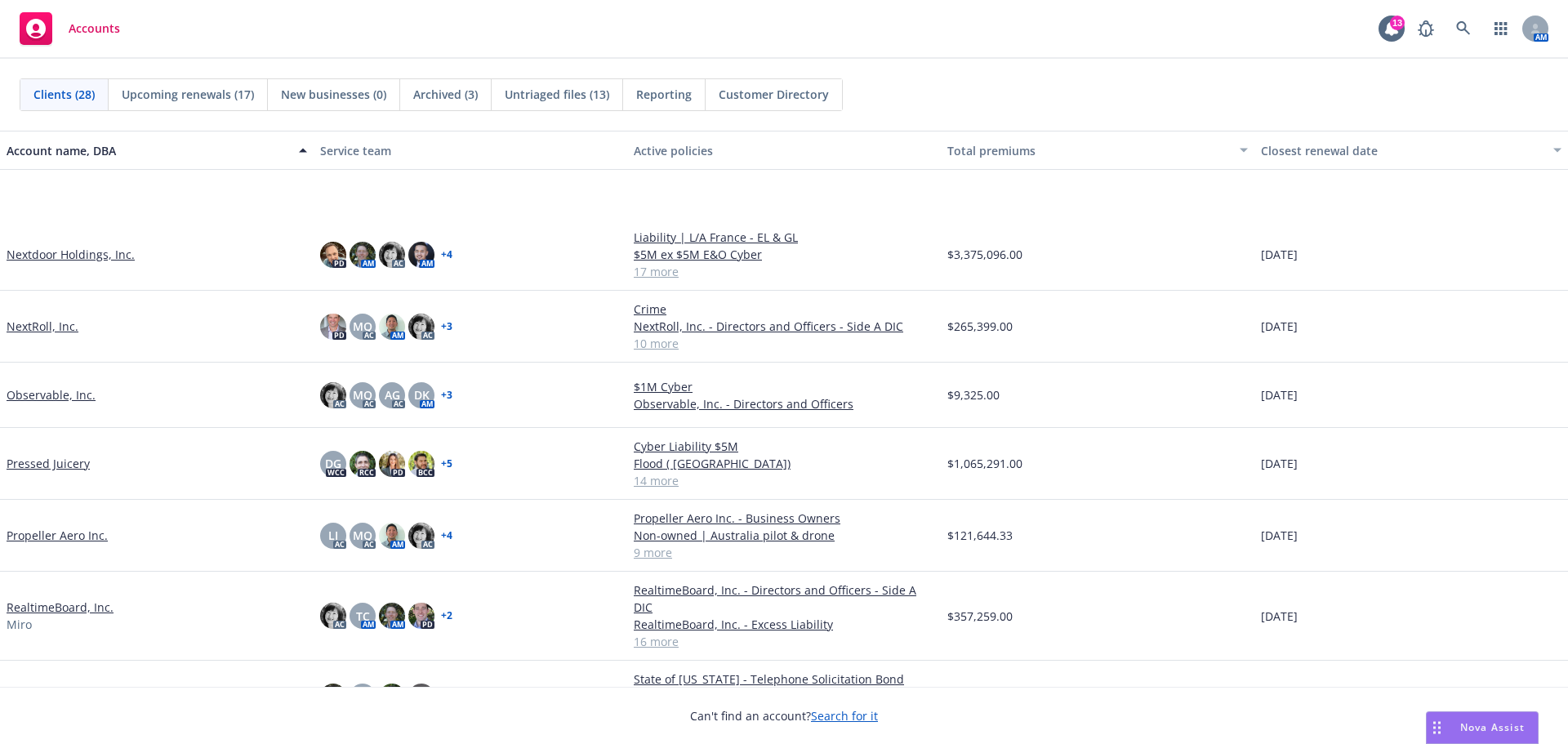
scroll to position [898, 0]
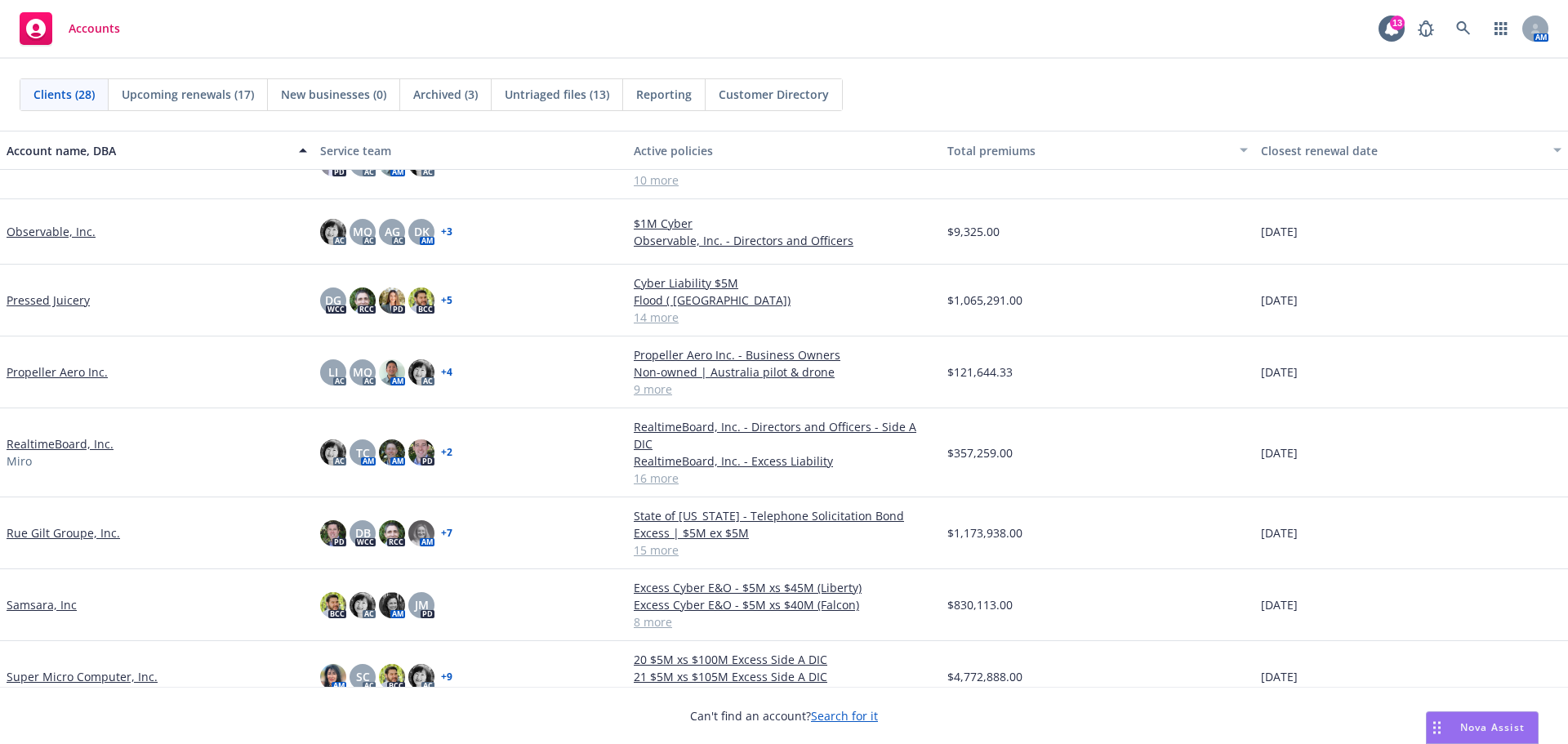
click at [80, 668] on link "Super Micro Computer, Inc." at bounding box center [82, 676] width 152 height 17
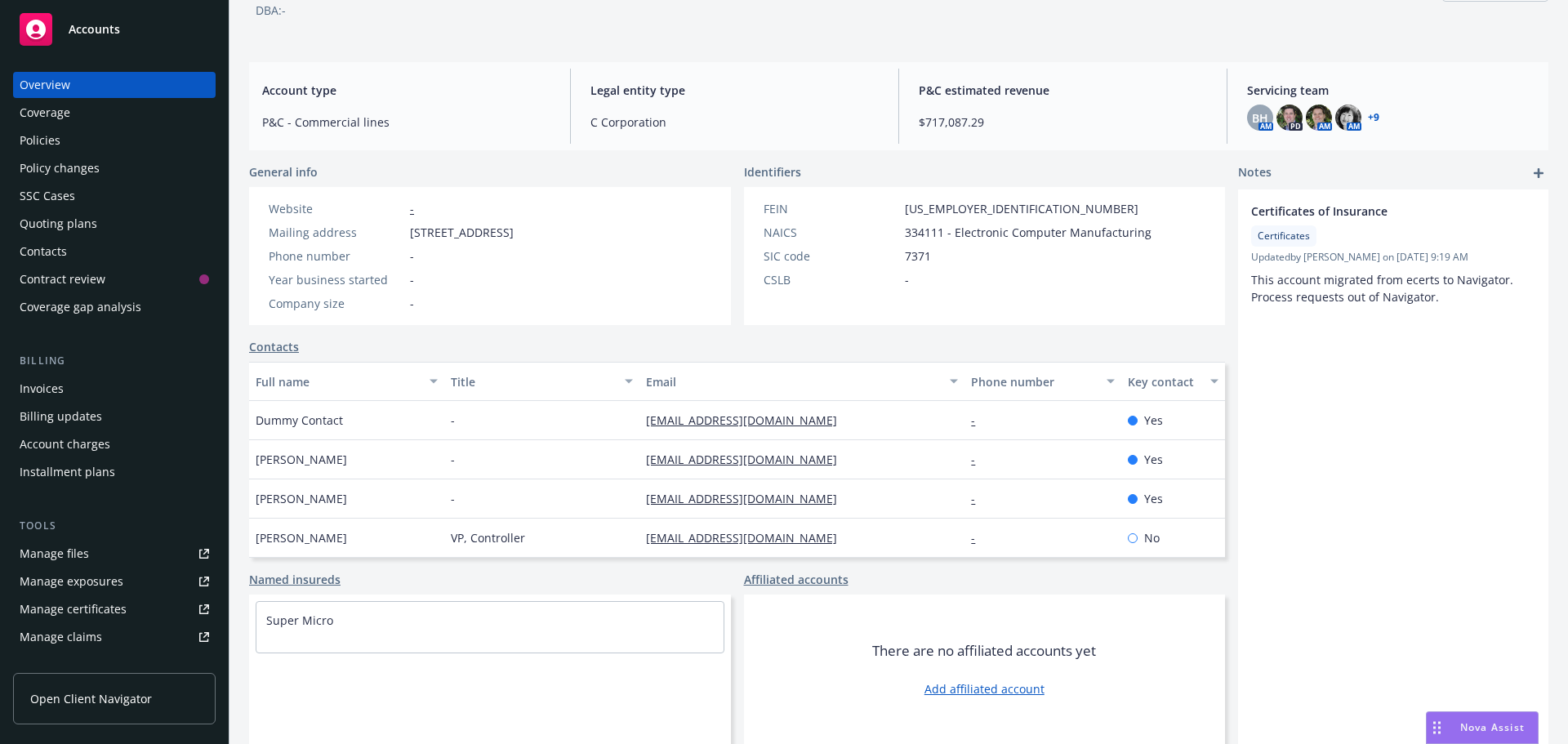
click at [272, 346] on link "Contacts" at bounding box center [274, 346] width 50 height 17
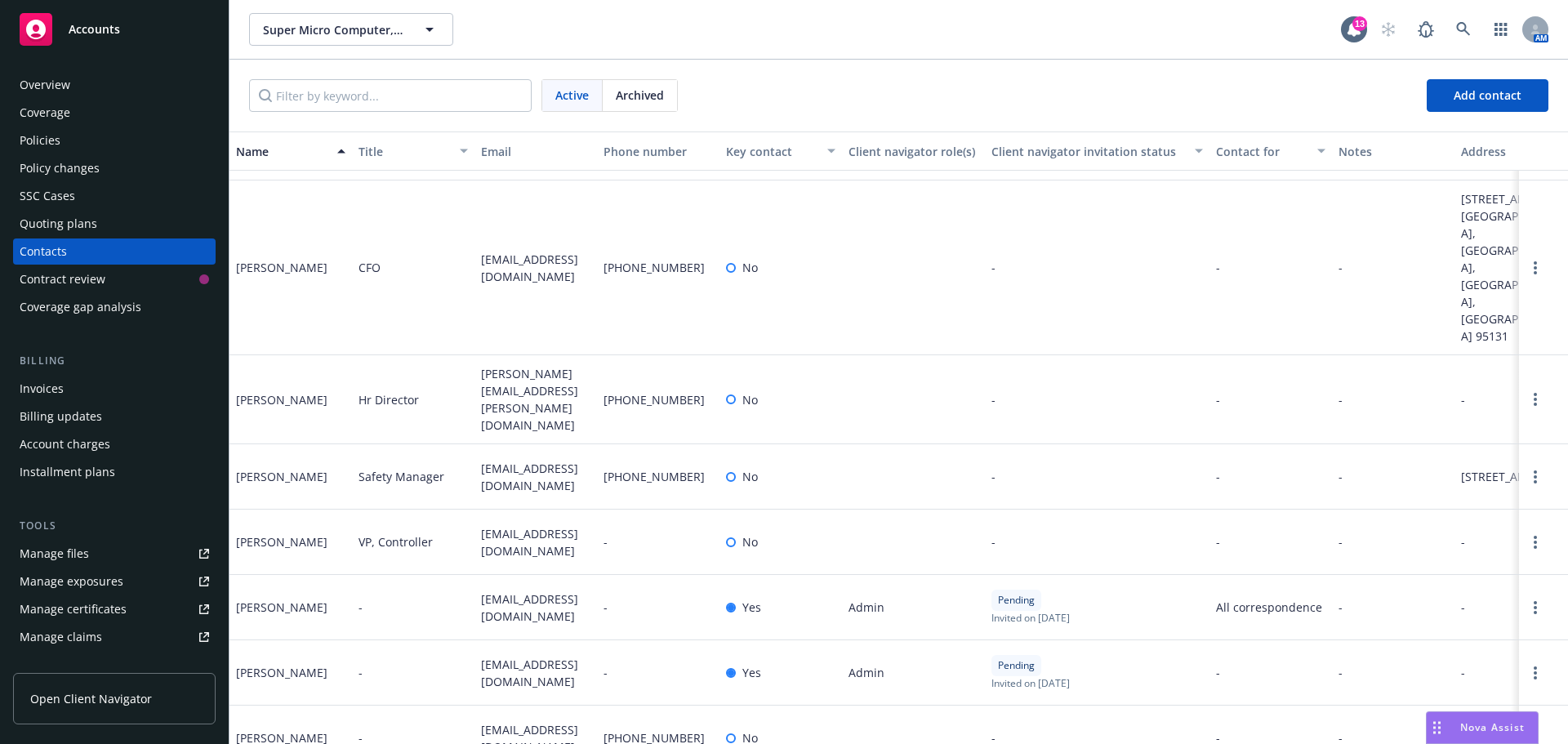
scroll to position [253, 0]
click at [1462, 88] on span "Add contact" at bounding box center [1488, 95] width 68 height 16
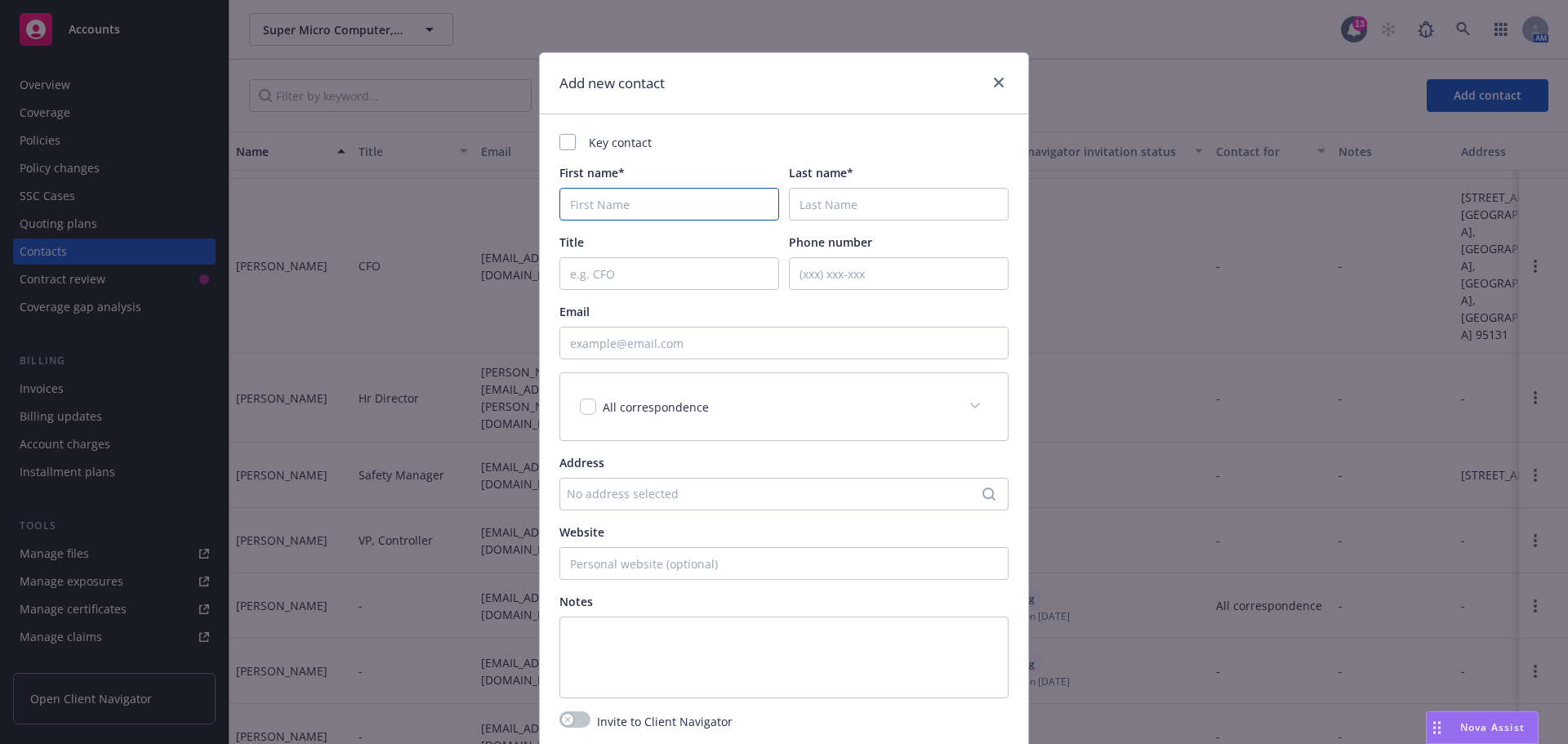
click at [583, 203] on input "First name*" at bounding box center [669, 204] width 219 height 32
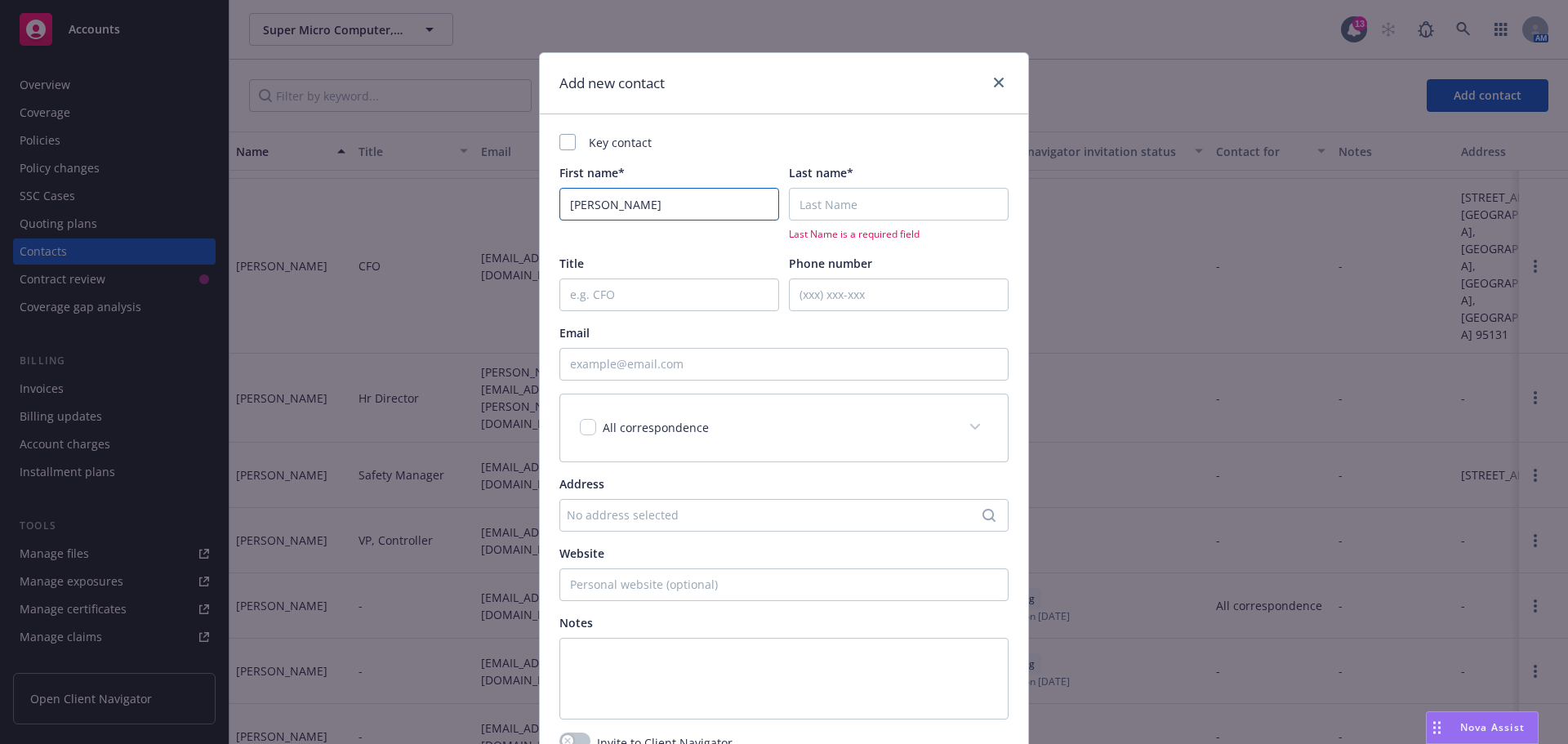
type input "Yong"
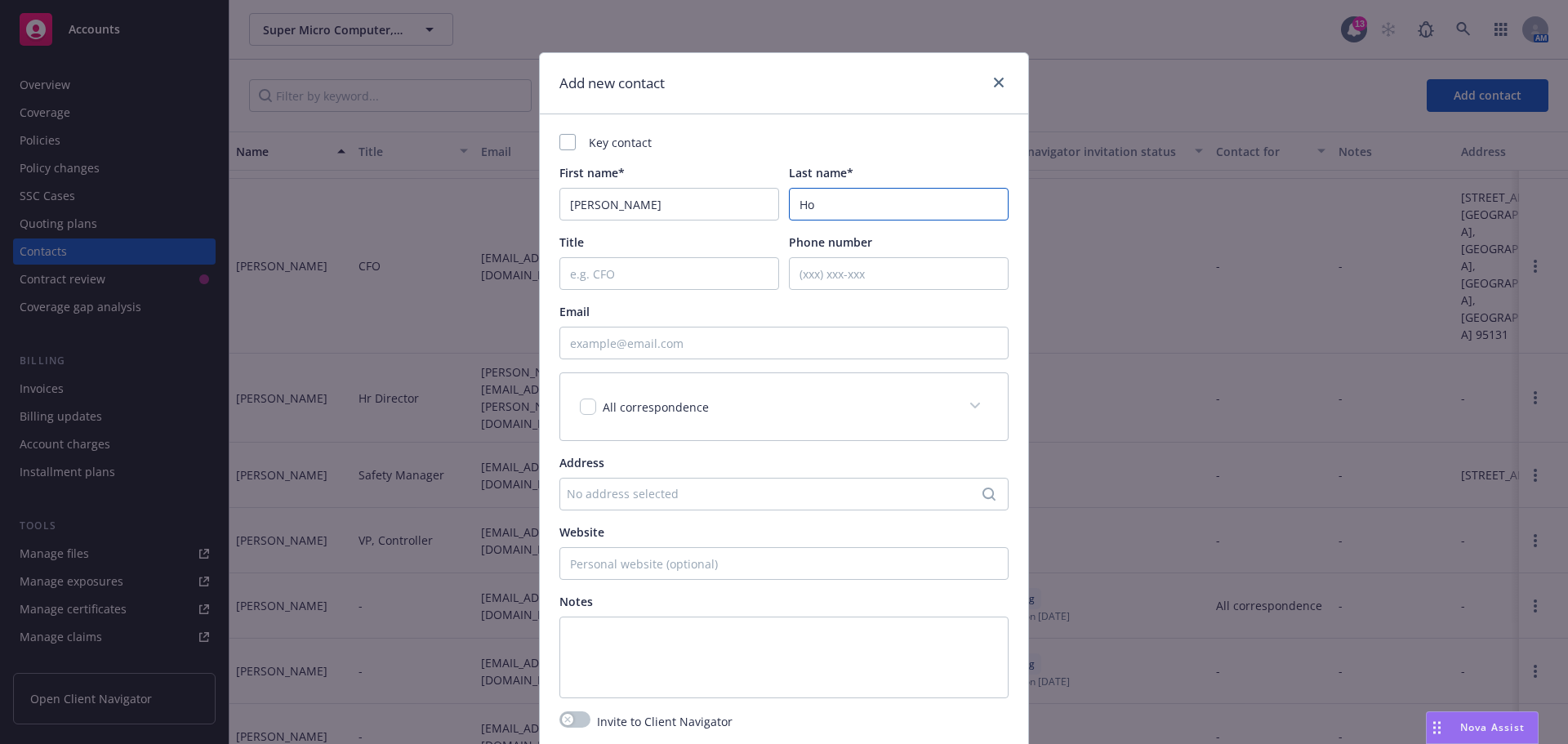
type input "Ho"
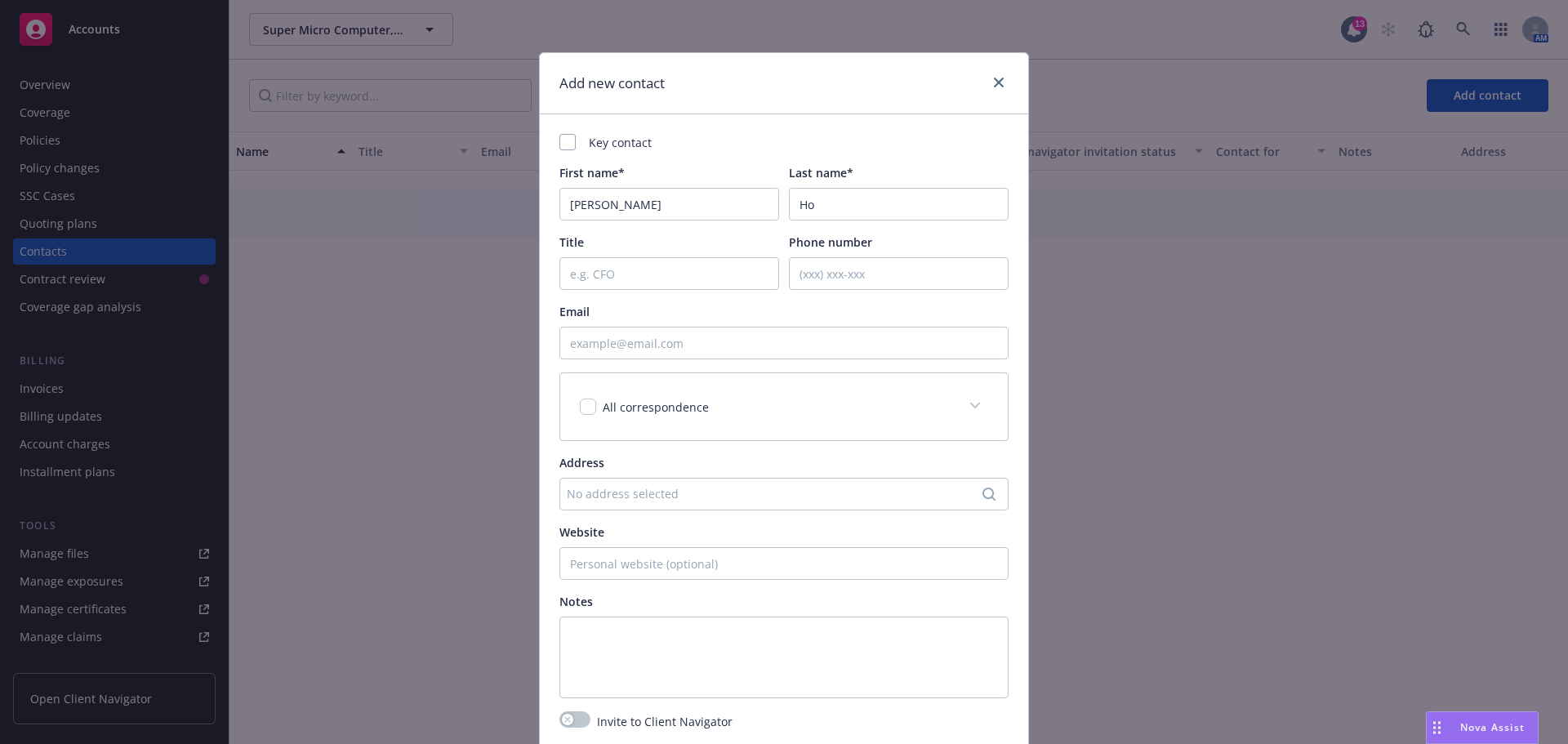
scroll to position [211, 0]
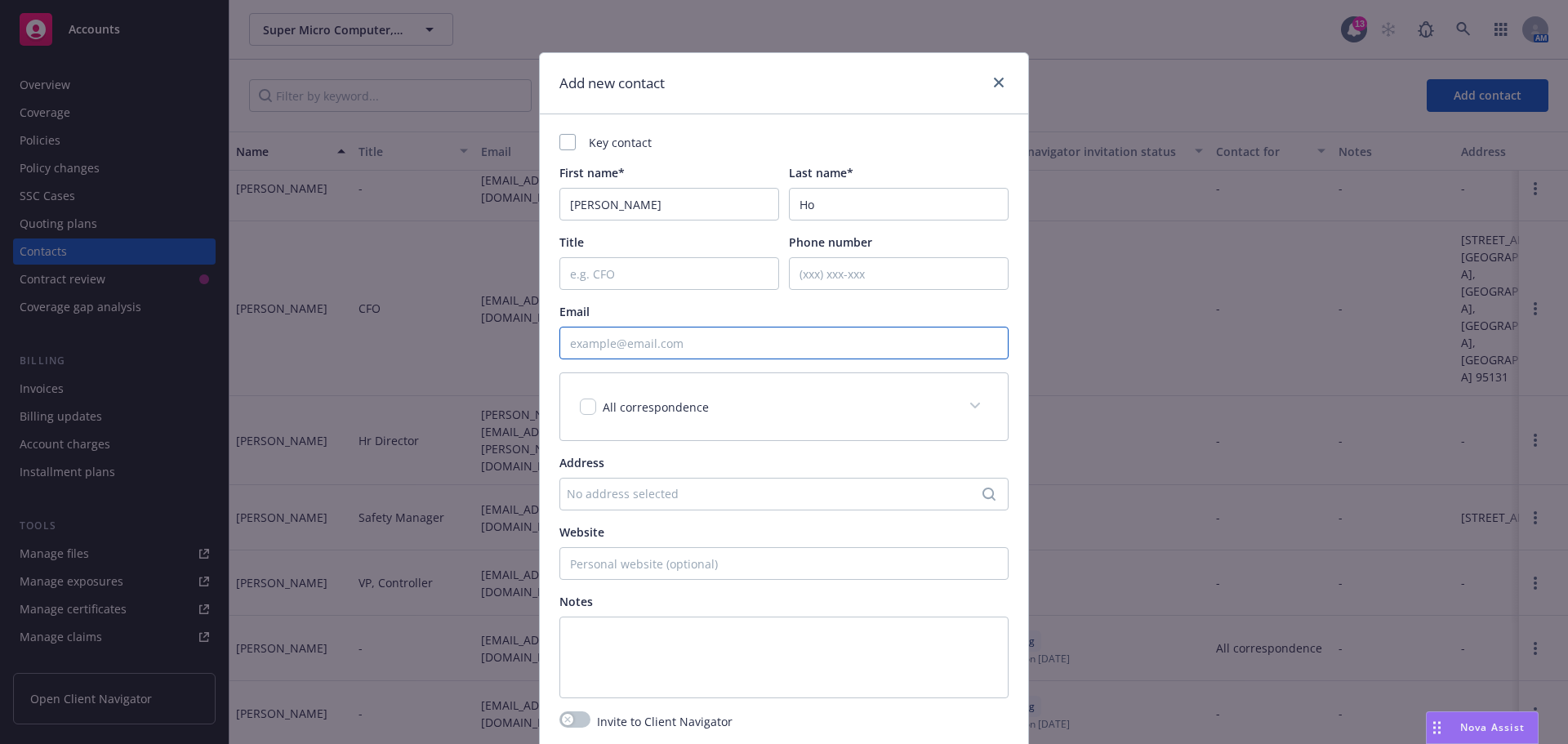
click at [591, 338] on input "Email" at bounding box center [784, 343] width 450 height 32
type input "yong.h@supermicro.com"
click at [964, 401] on span at bounding box center [975, 406] width 26 height 26
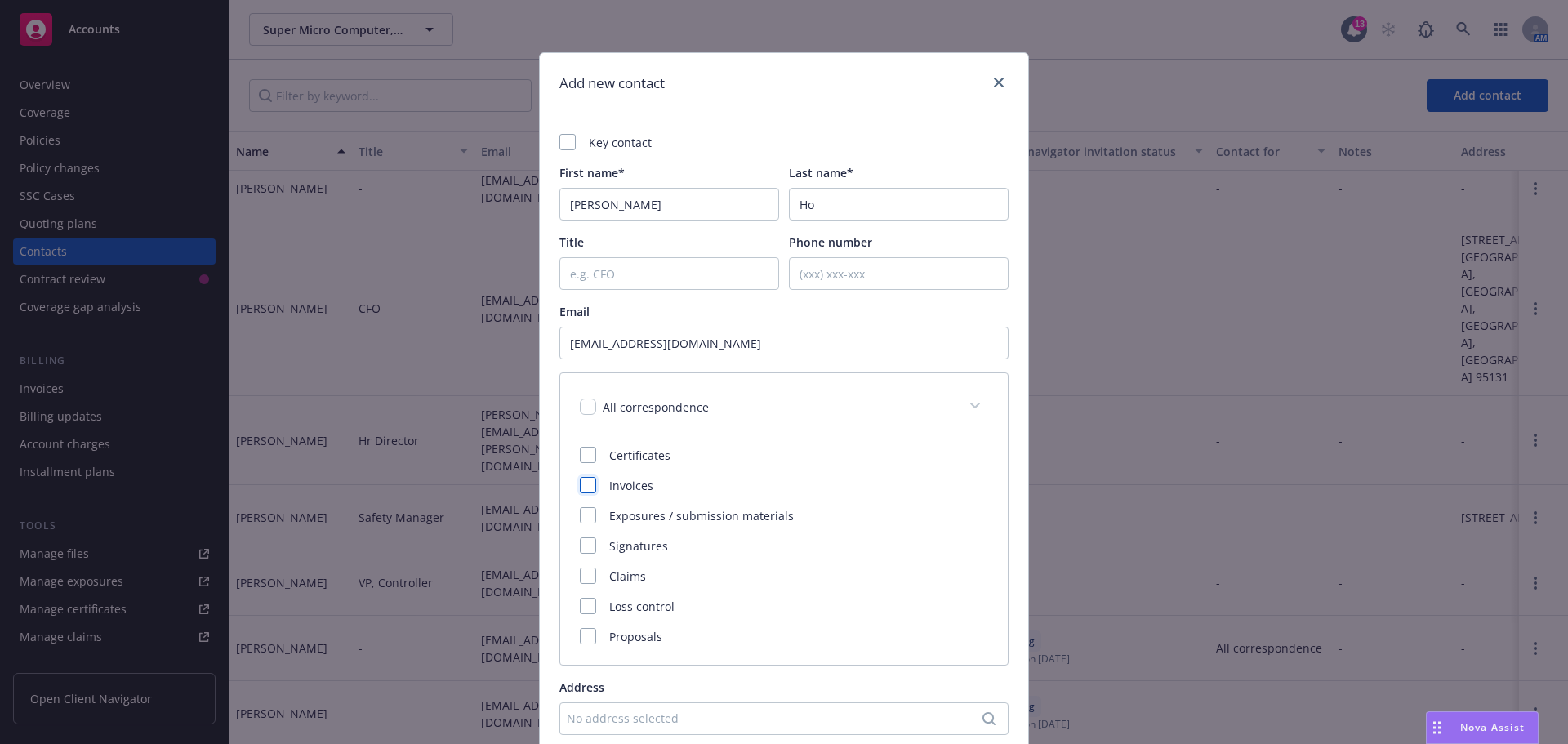
click at [586, 490] on div at bounding box center [588, 485] width 17 height 17
click at [584, 270] on input "Title" at bounding box center [669, 273] width 219 height 32
type input "Accounts Payable"
click at [958, 324] on div "Email yong.h@supermicro.com" at bounding box center [784, 331] width 450 height 56
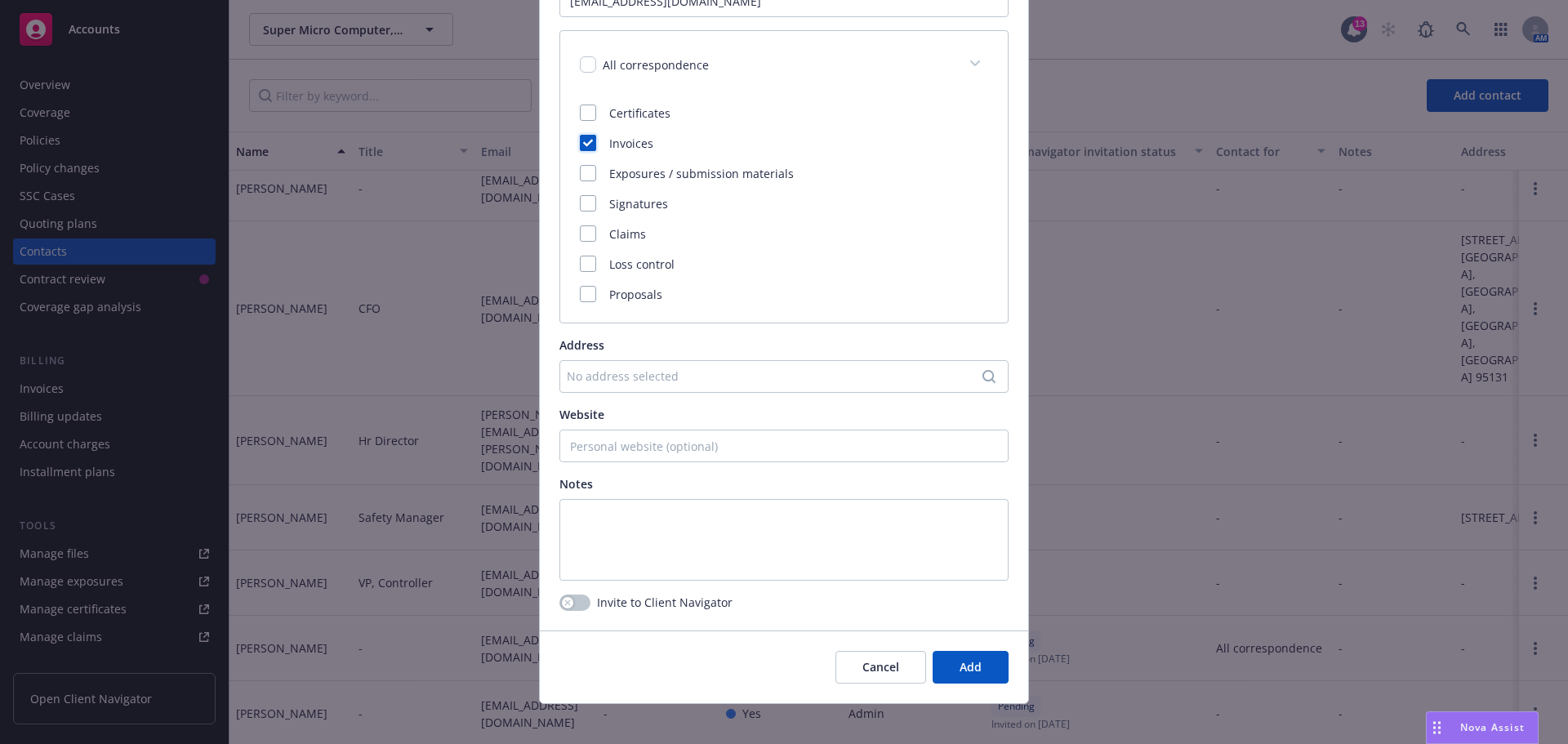
scroll to position [354, 0]
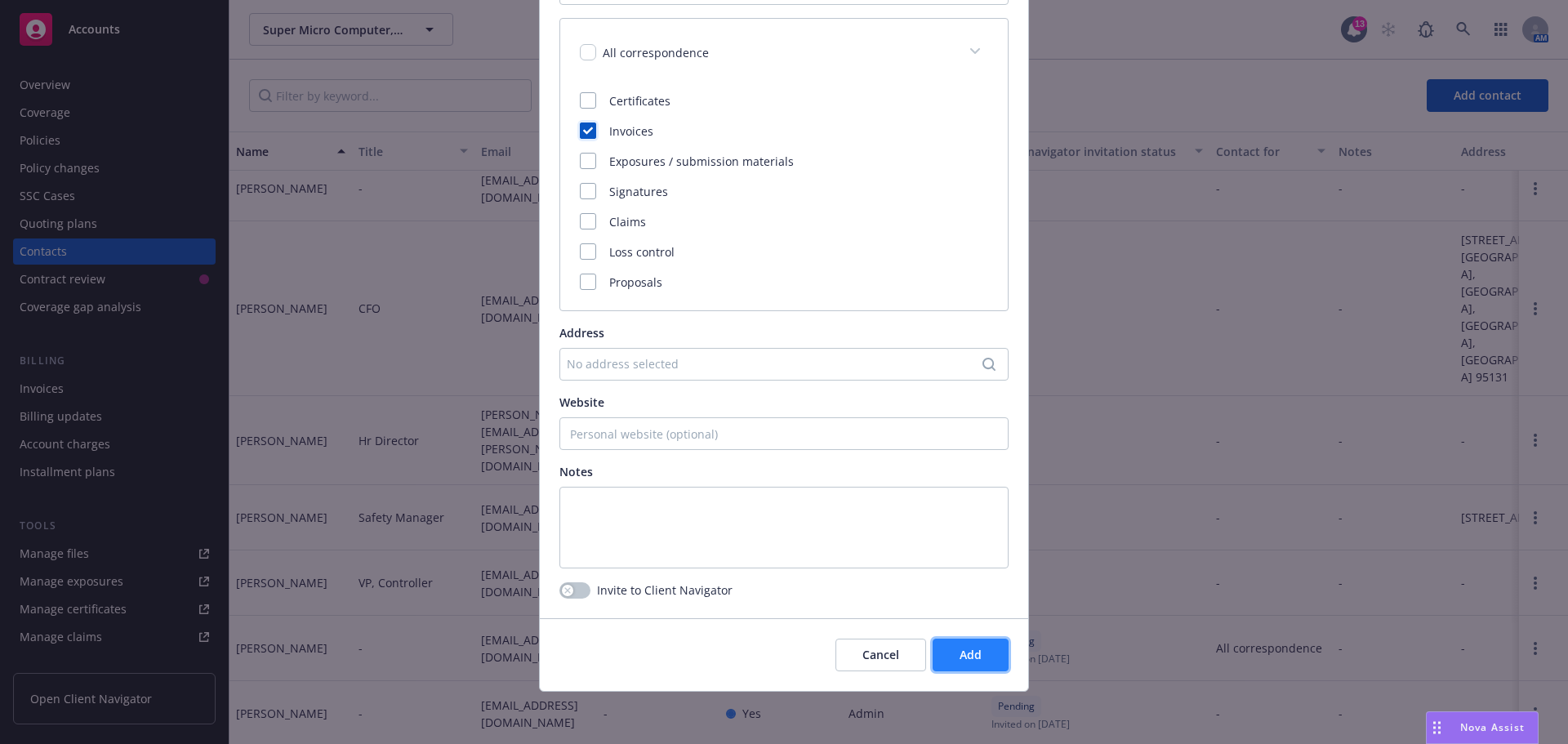
click at [977, 660] on button "Add" at bounding box center [971, 654] width 76 height 32
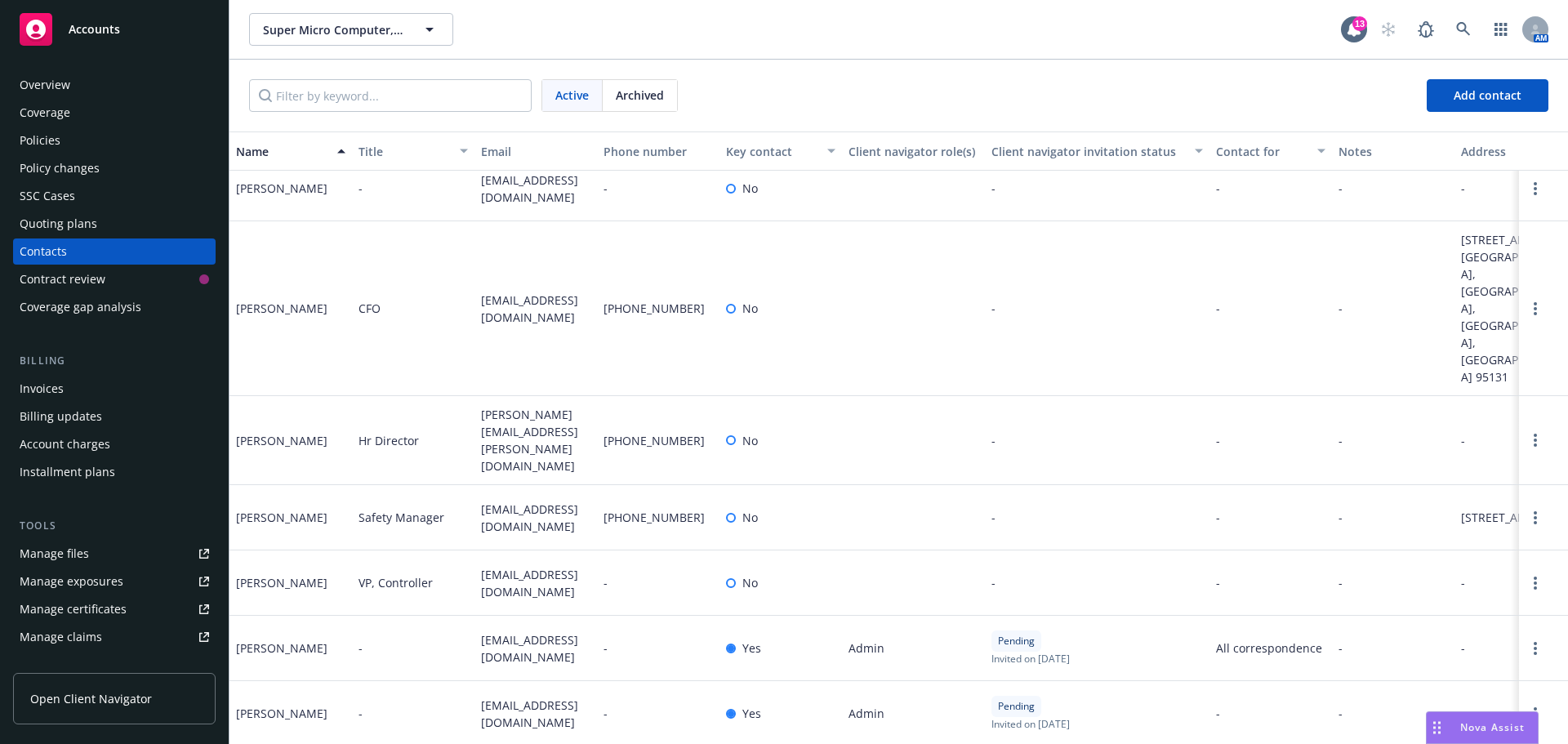
scroll to position [228, 0]
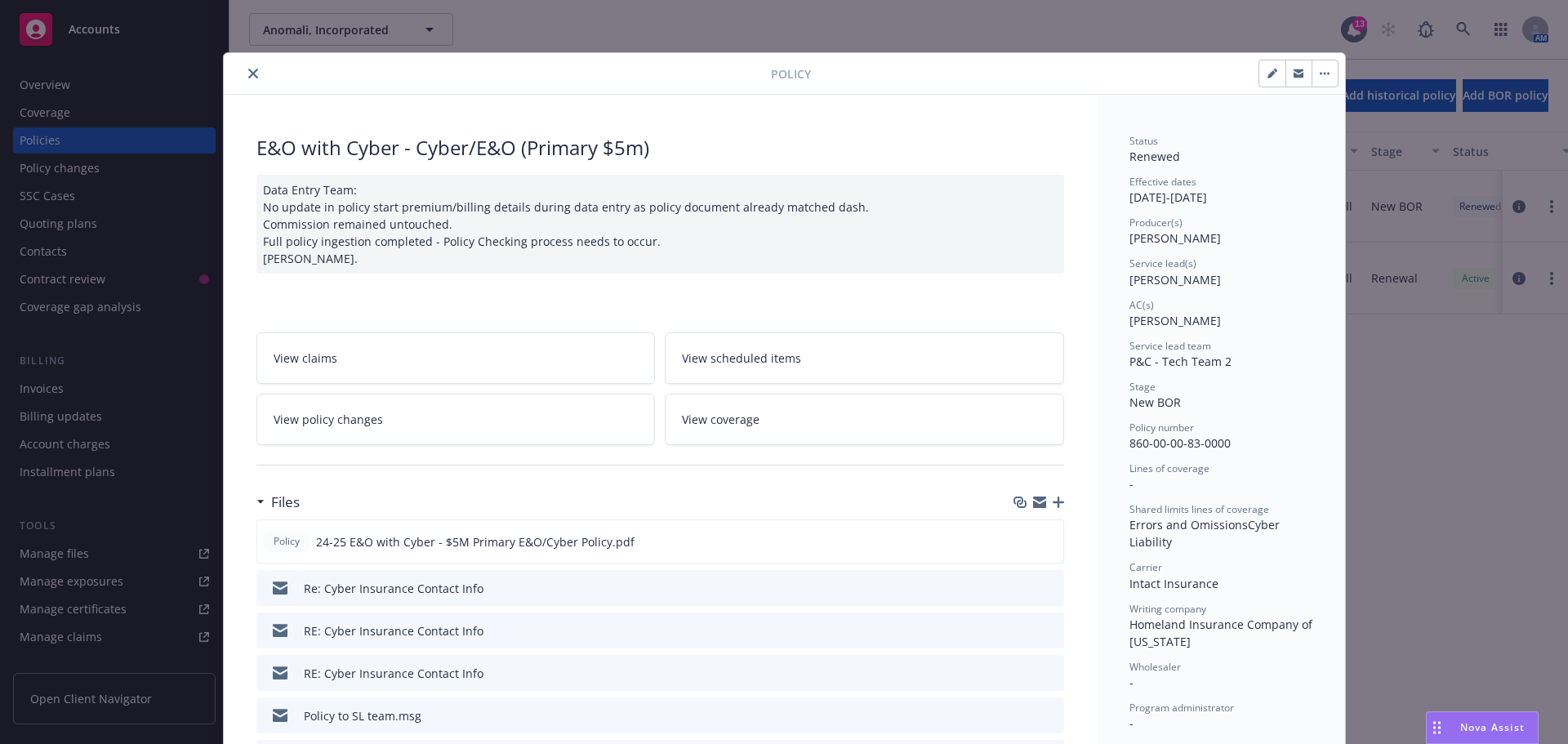
click at [248, 72] on icon "close" at bounding box center [253, 74] width 10 height 10
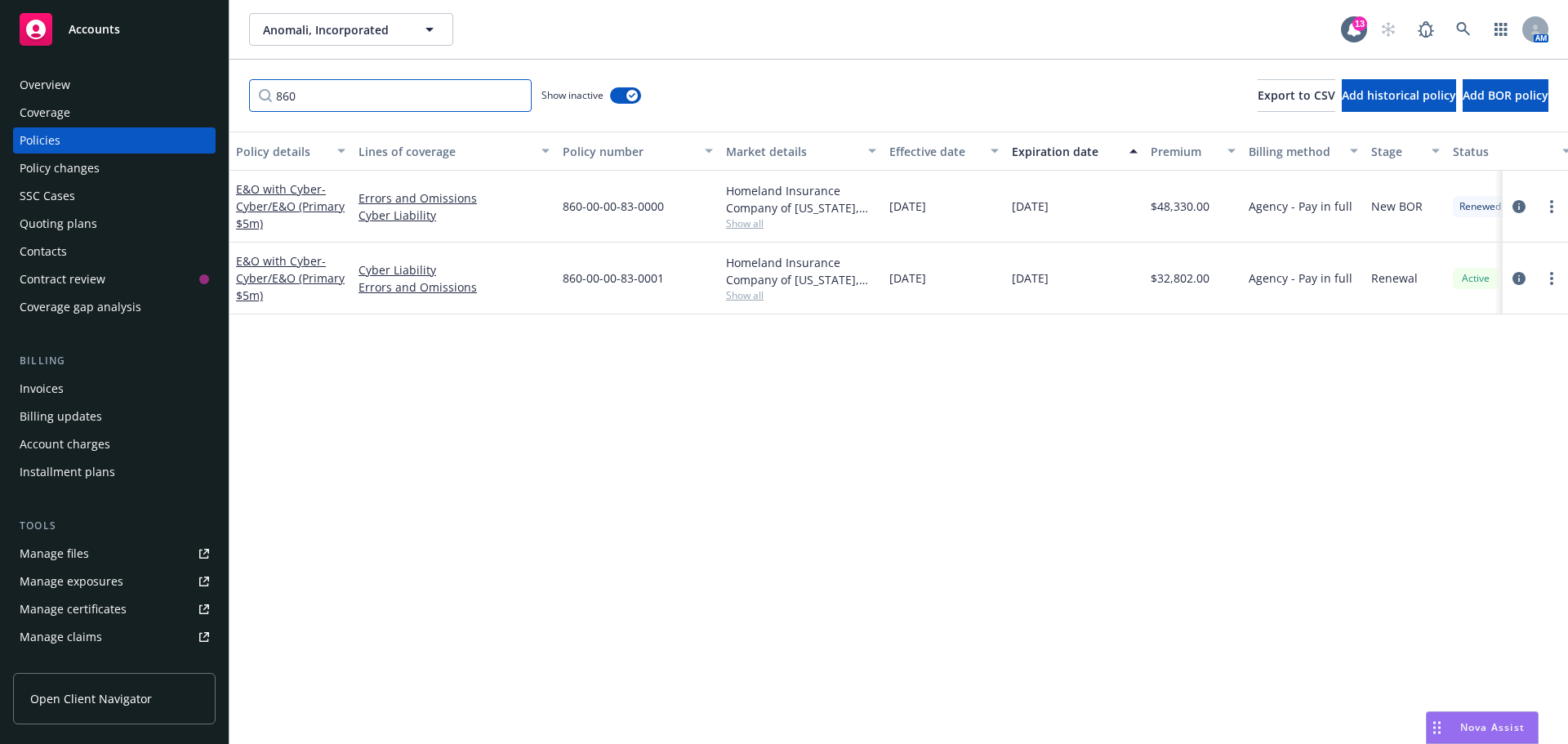
drag, startPoint x: 316, startPoint y: 92, endPoint x: 212, endPoint y: 89, distance: 104.0
click at [212, 89] on div "Accounts Overview Coverage Policies Policy changes SSC Cases Quoting plans Cont…" at bounding box center [784, 372] width 1568 height 744
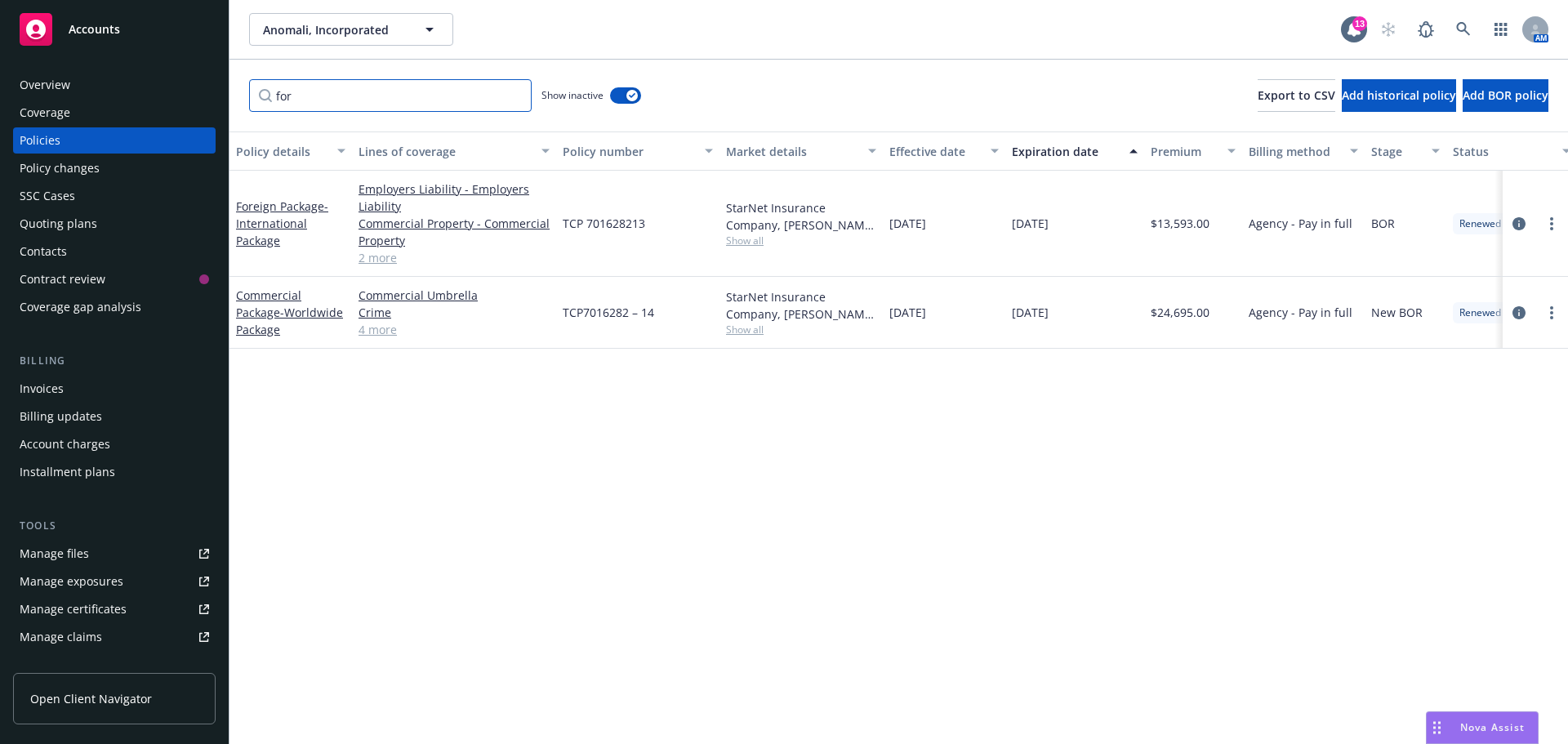
type input "for"
click at [637, 91] on div "button" at bounding box center [632, 96] width 12 height 12
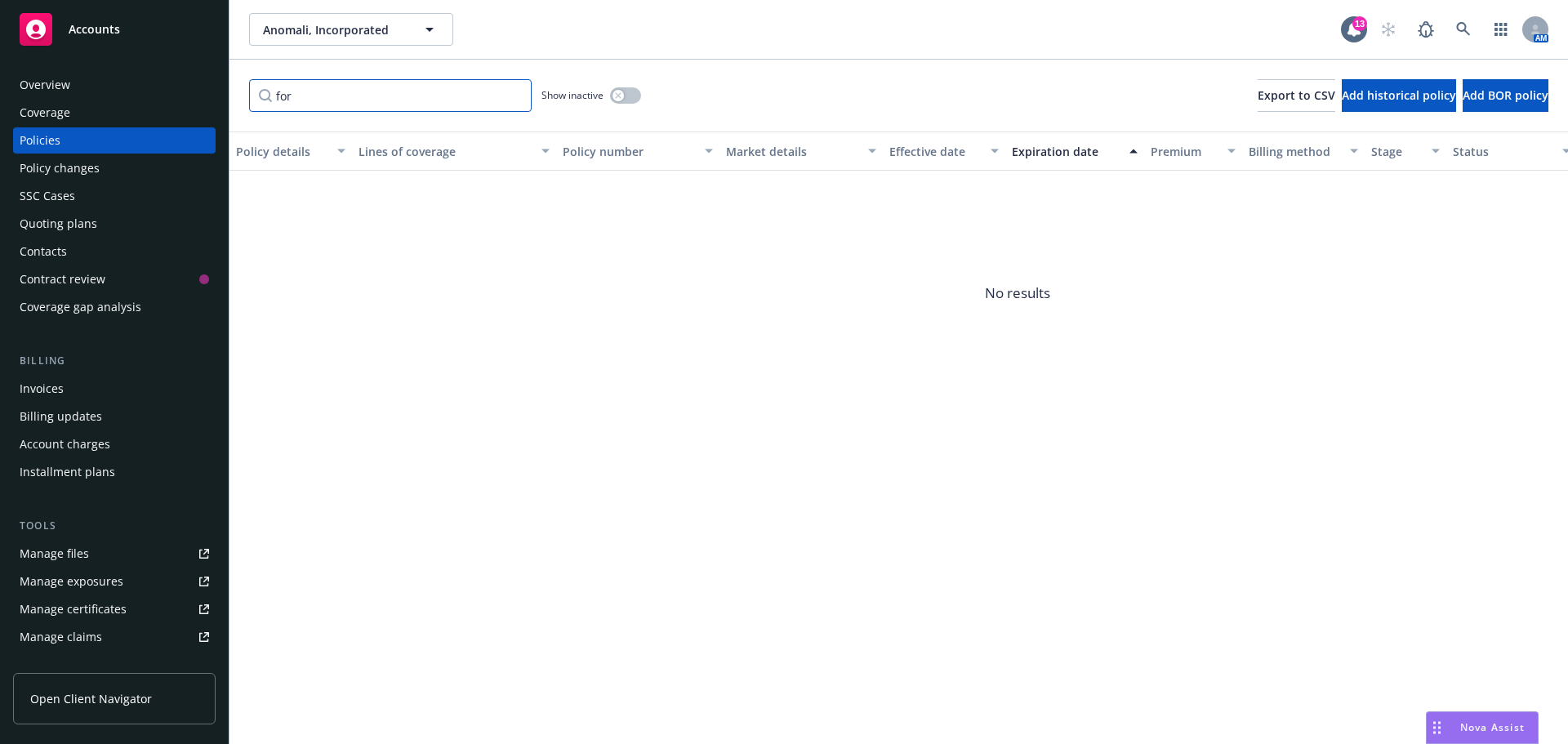
drag, startPoint x: 317, startPoint y: 104, endPoint x: 236, endPoint y: 101, distance: 81.1
click at [236, 101] on div "for Show inactive Export to CSV Add historical policy Add BOR policy" at bounding box center [898, 95] width 1339 height 72
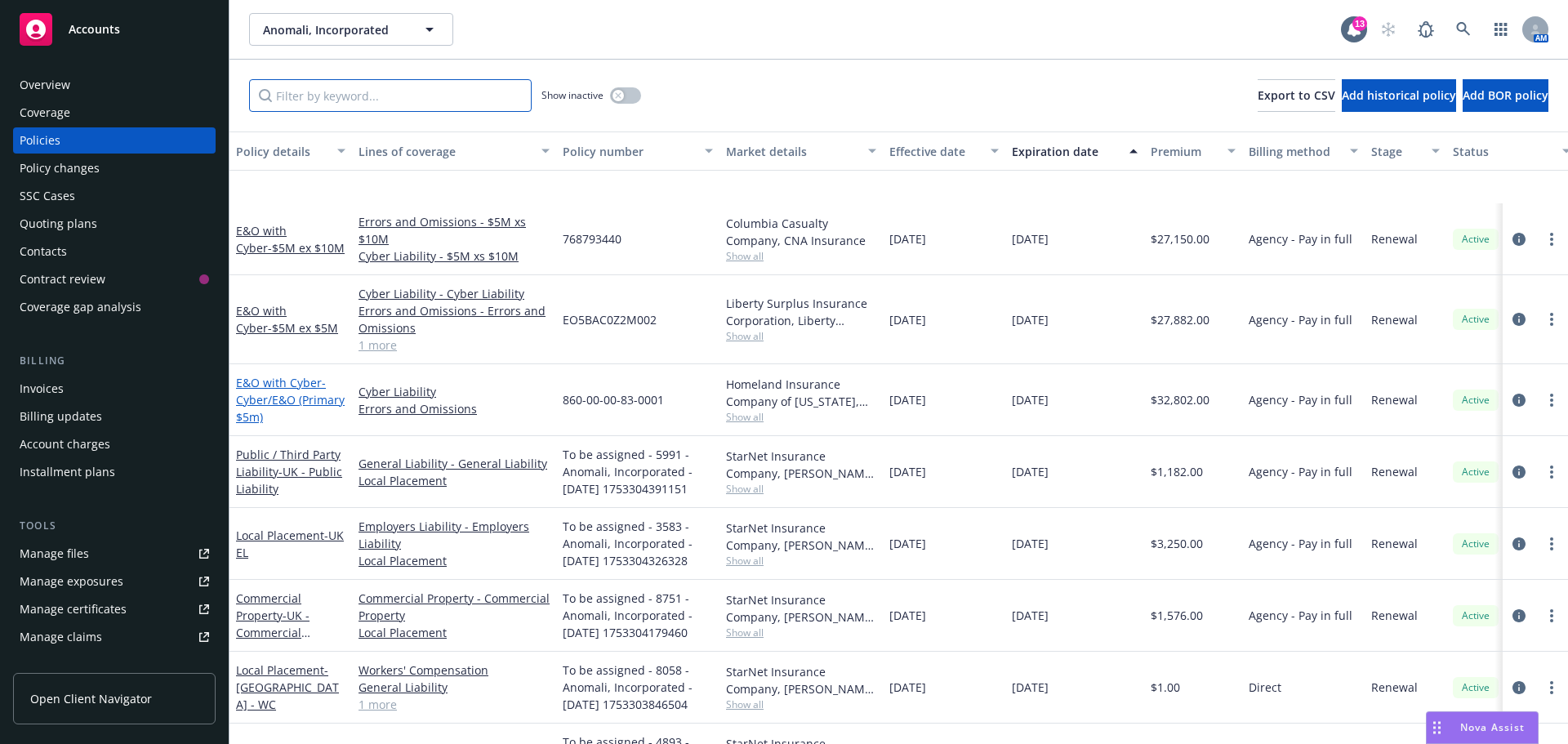
scroll to position [327, 0]
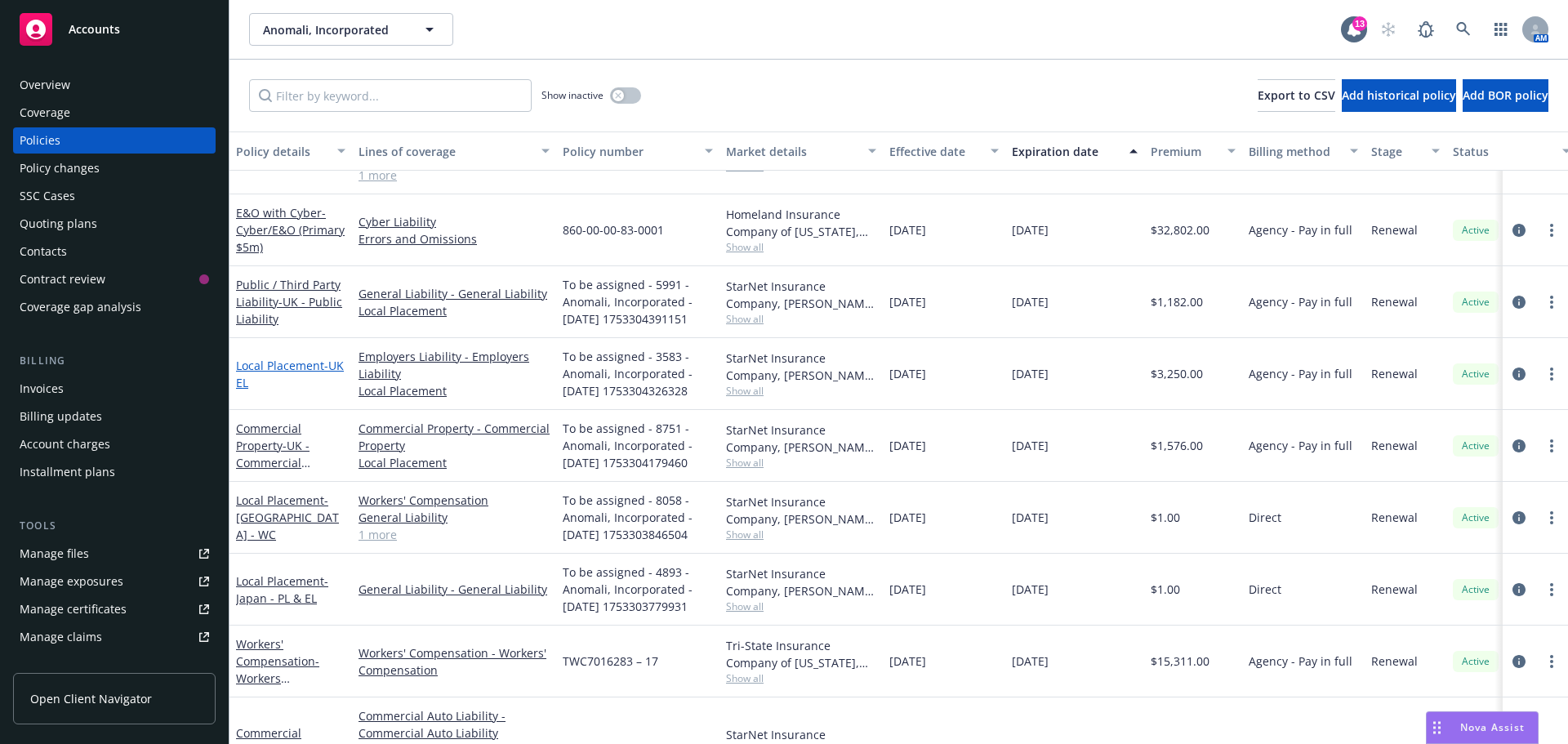
click at [252, 367] on link "Local Placement - UK EL" at bounding box center [290, 373] width 108 height 32
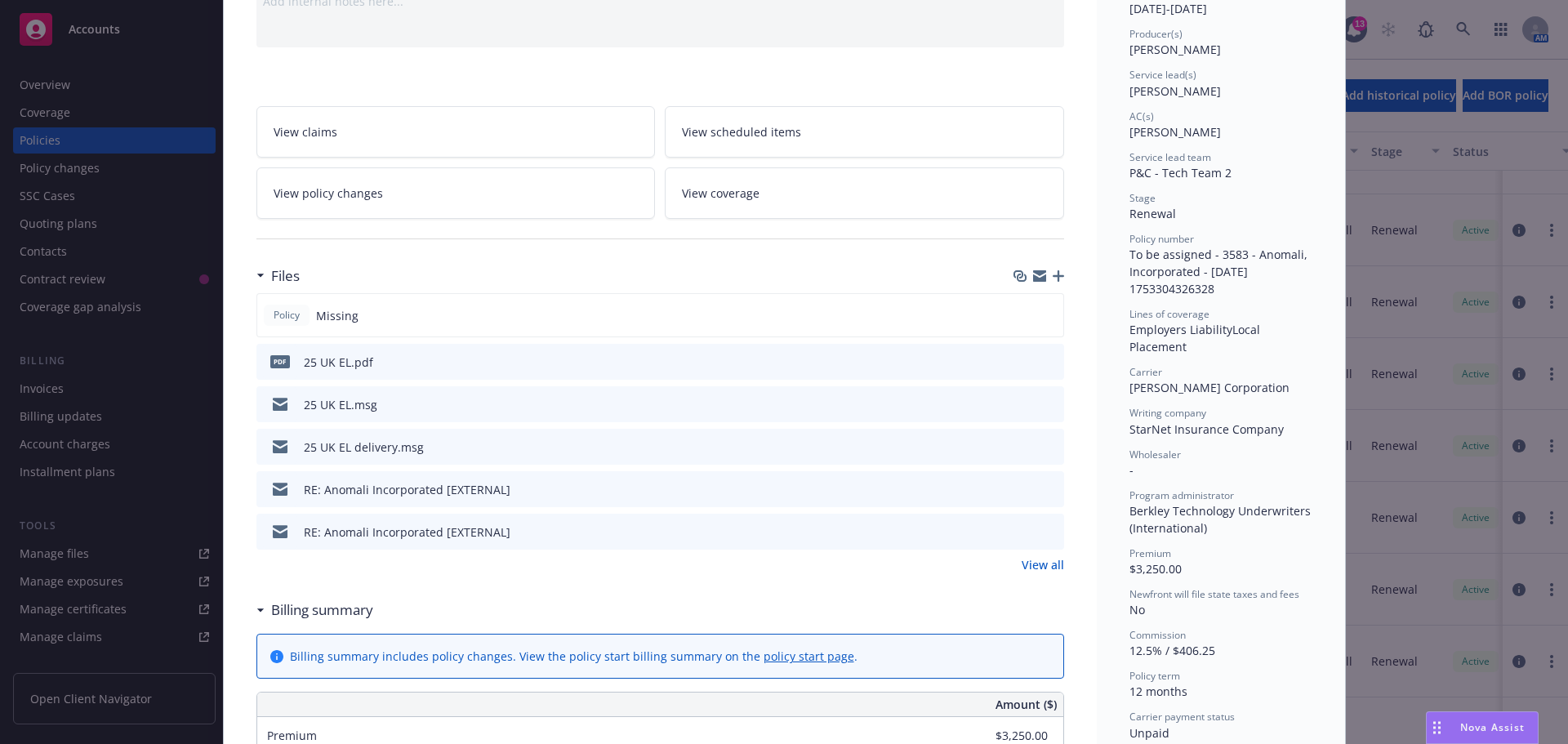
scroll to position [327, 0]
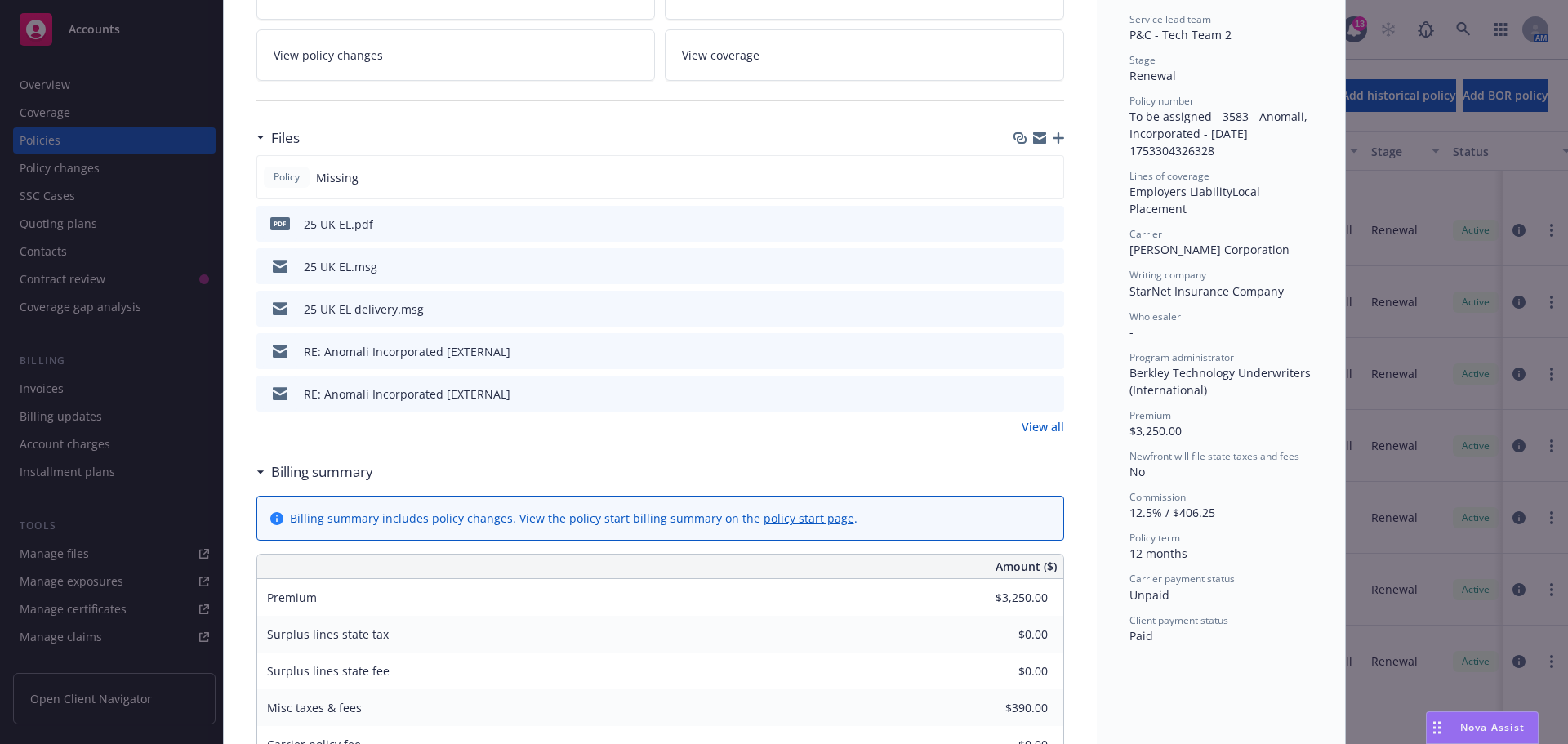
click at [1017, 218] on icon "download file" at bounding box center [1022, 223] width 13 height 13
click at [1035, 424] on link "View all" at bounding box center [1042, 426] width 42 height 17
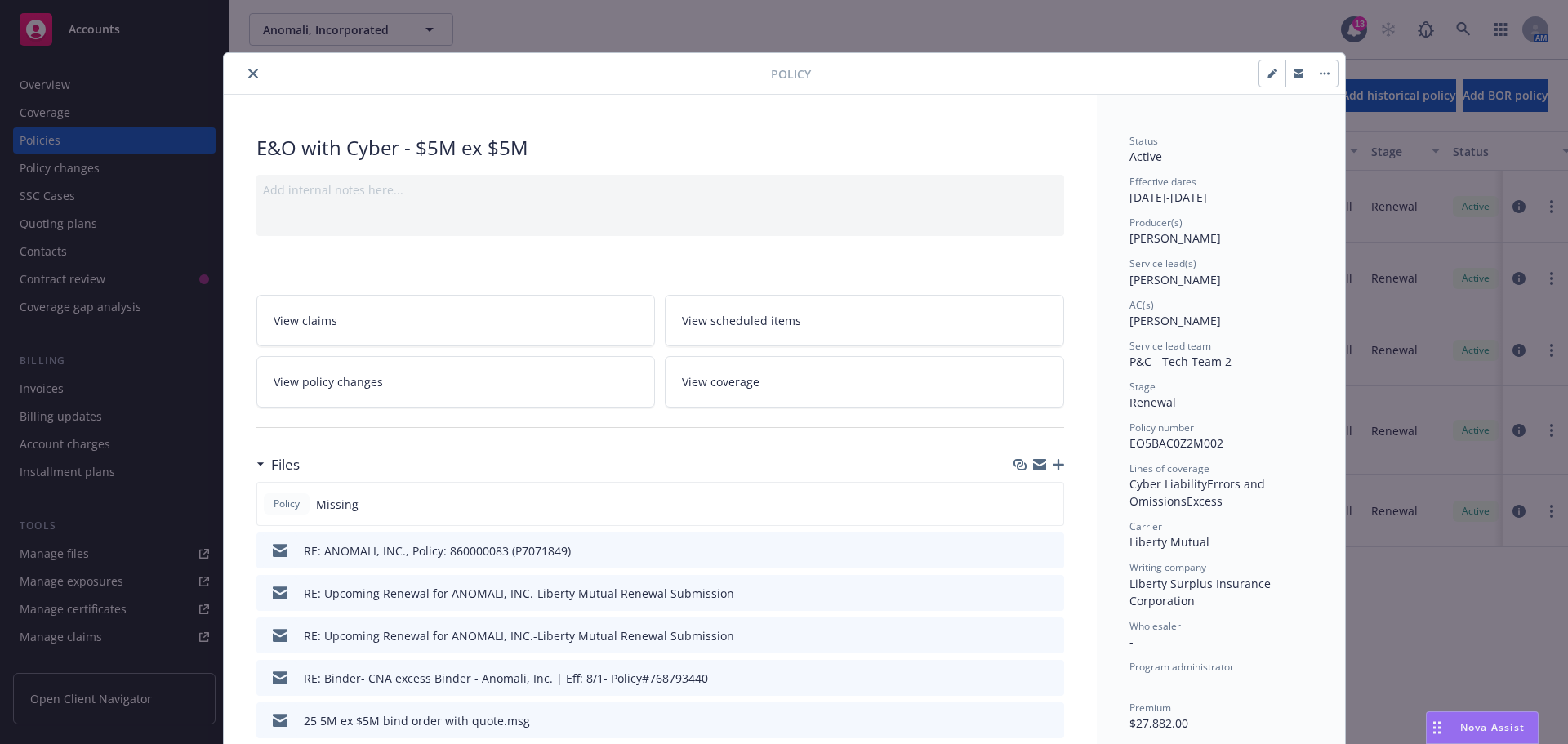
click at [248, 70] on icon "close" at bounding box center [253, 74] width 10 height 10
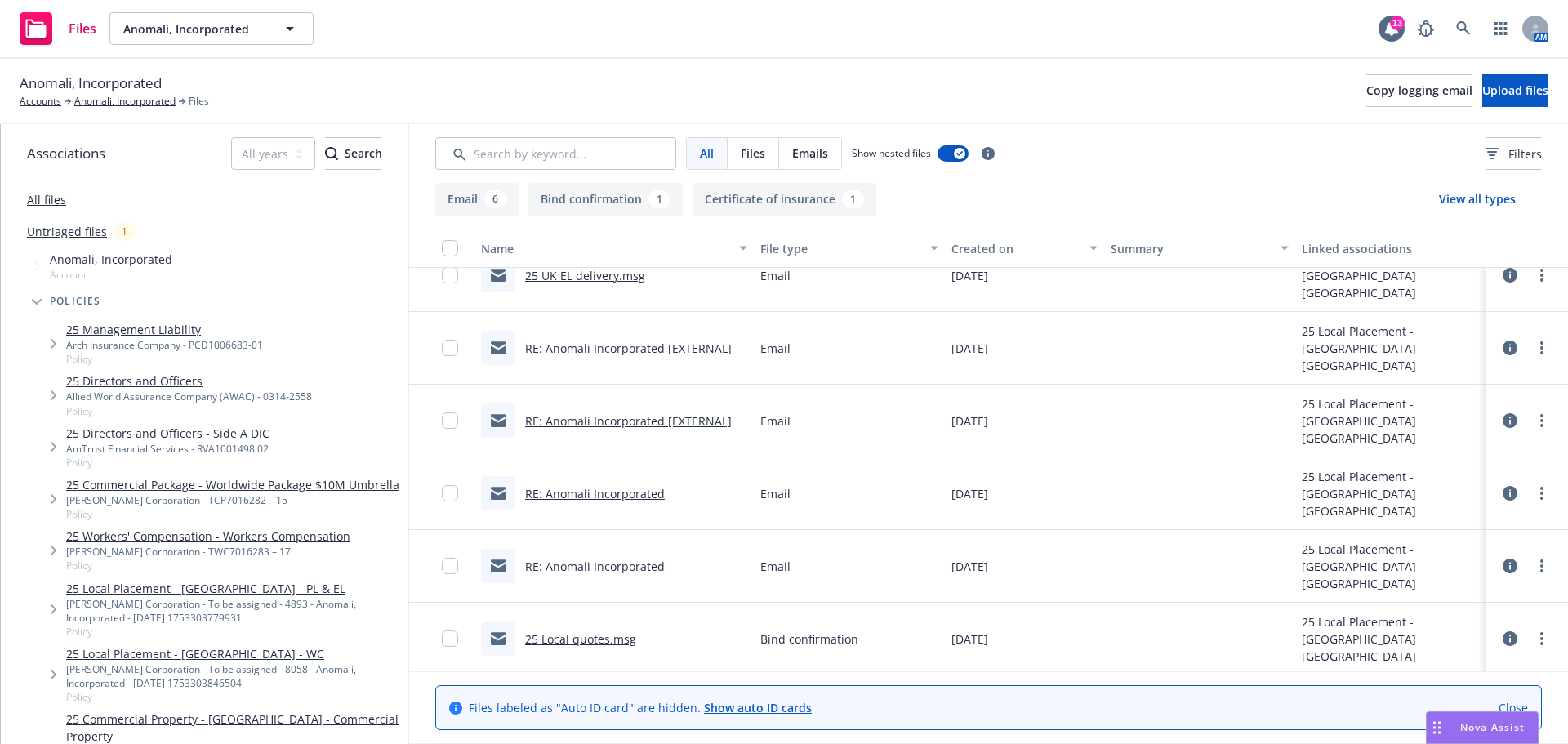
scroll to position [177, 0]
click at [570, 636] on link "25 Local quotes.msg" at bounding box center [580, 635] width 111 height 16
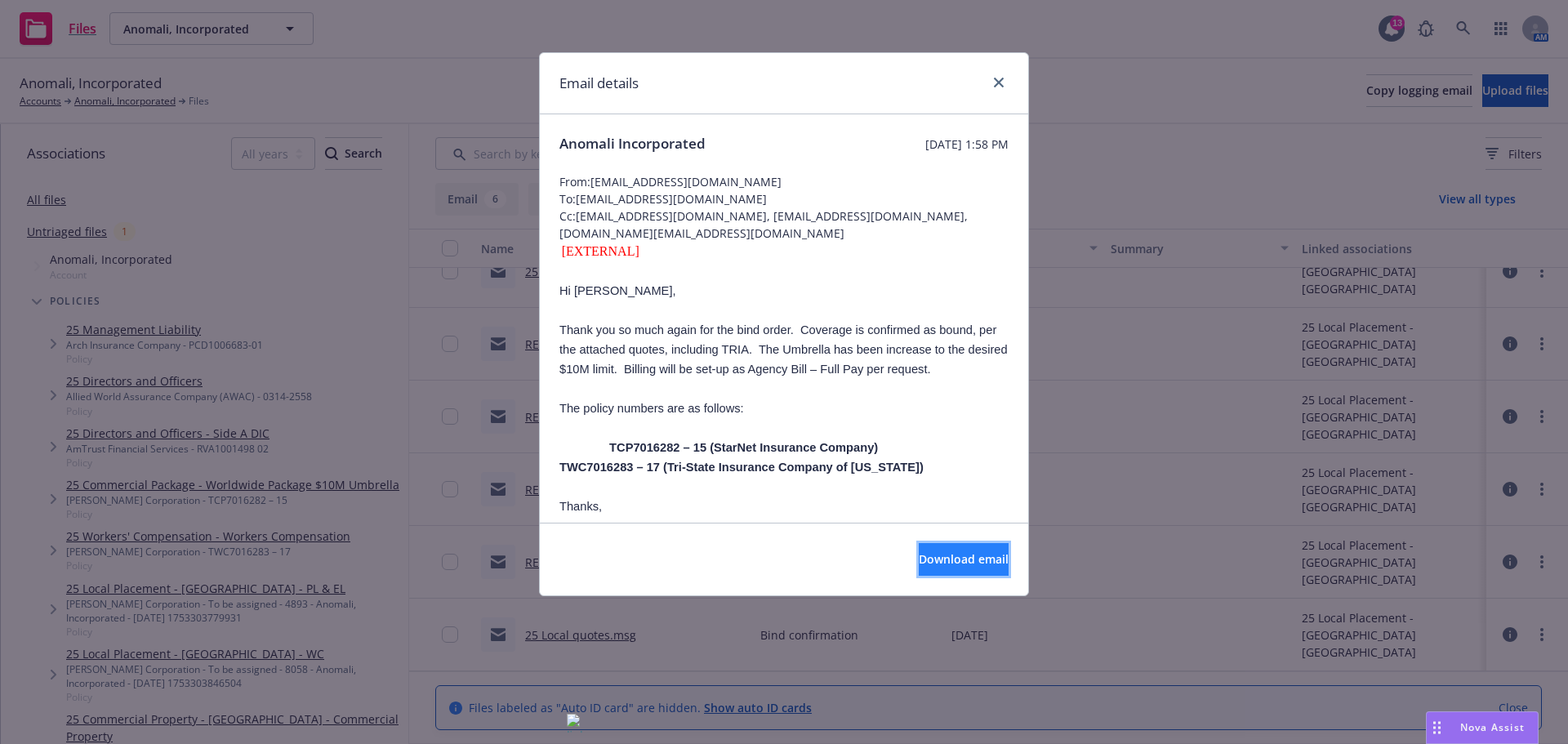
click at [919, 565] on span "Download email" at bounding box center [964, 559] width 90 height 16
click at [999, 85] on link "close" at bounding box center [999, 83] width 20 height 20
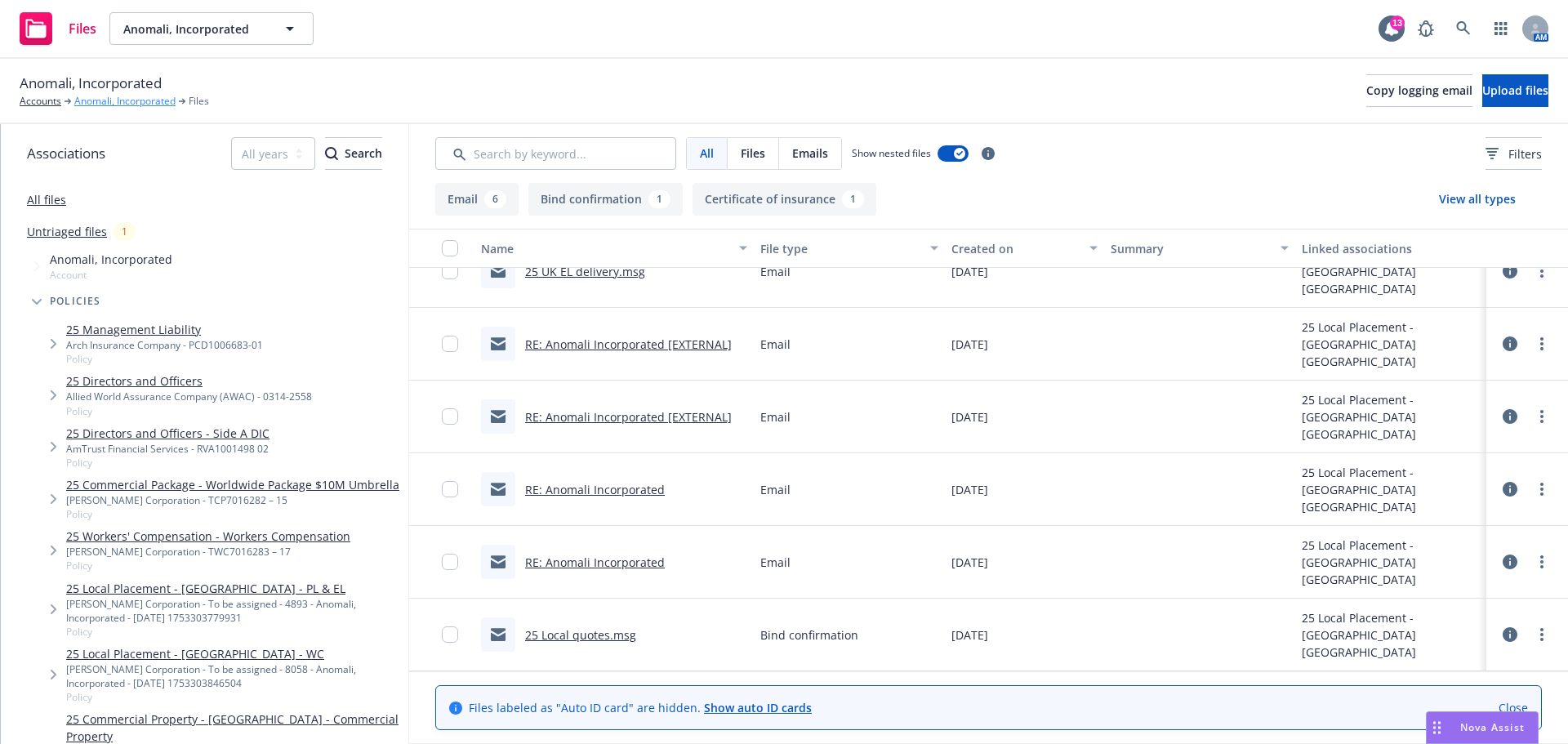
click at [136, 98] on link "Anomali, Incorporated" at bounding box center [125, 101] width 101 height 15
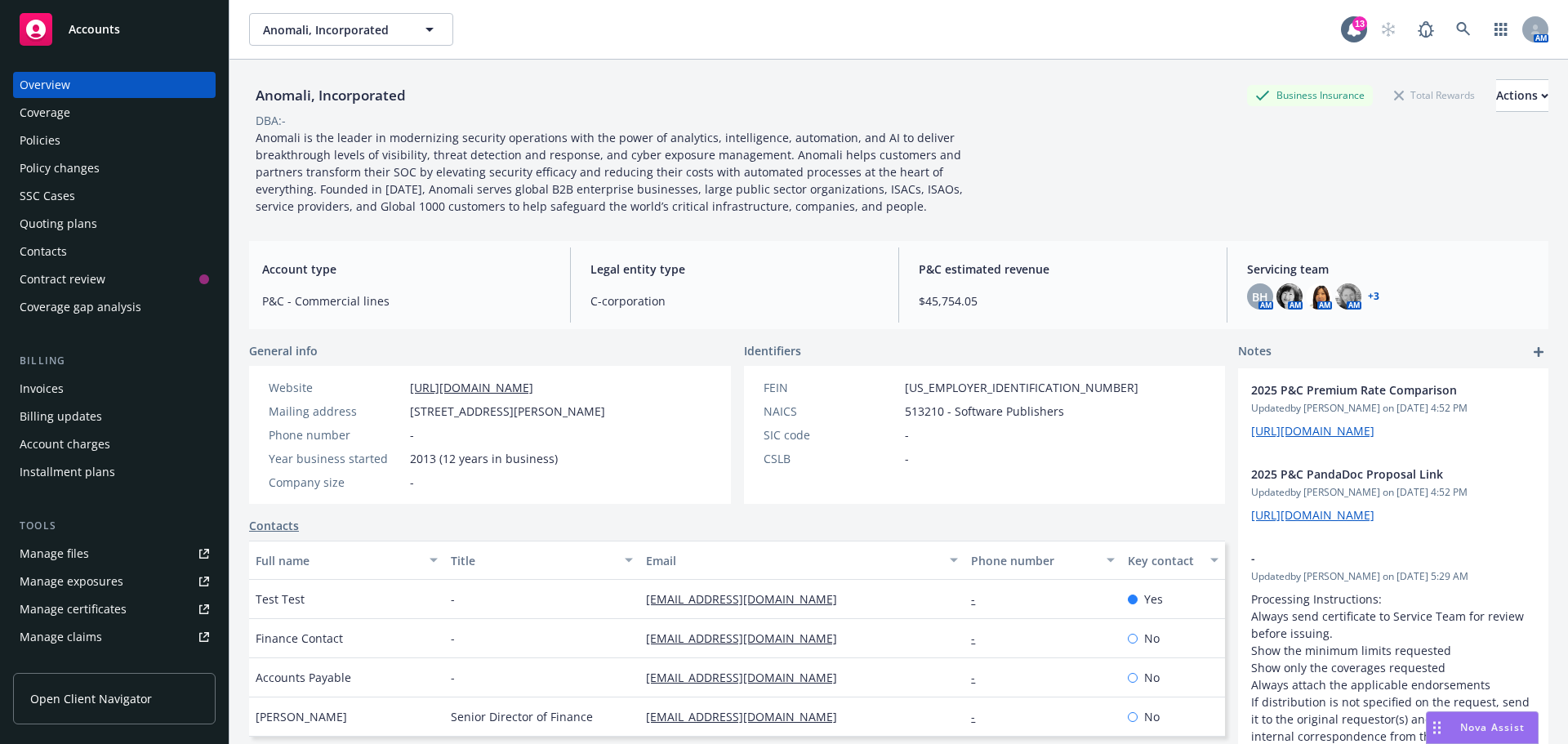
click at [32, 143] on div "Policies" at bounding box center [40, 141] width 41 height 26
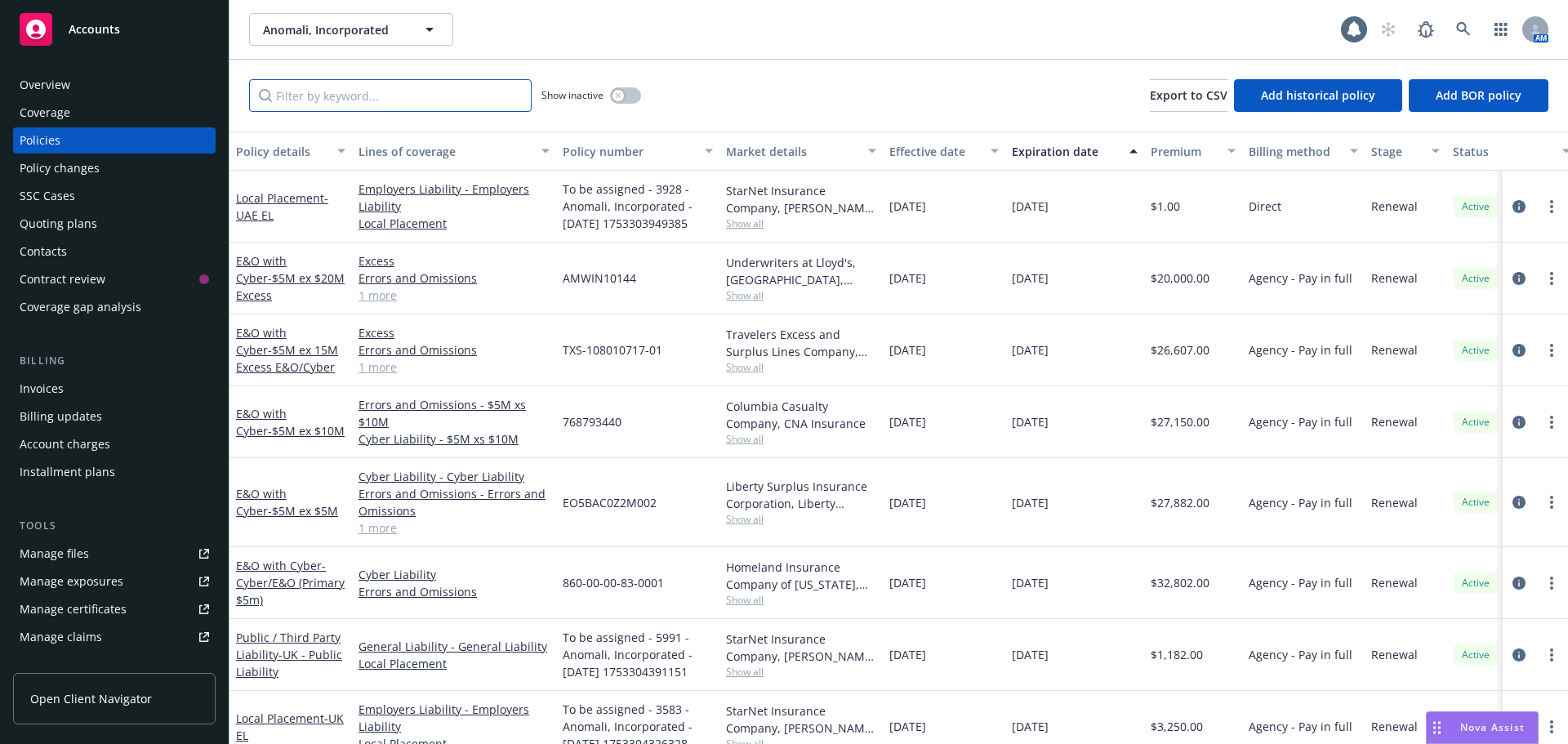
click at [396, 106] on input "Filter by keyword..." at bounding box center [390, 95] width 282 height 32
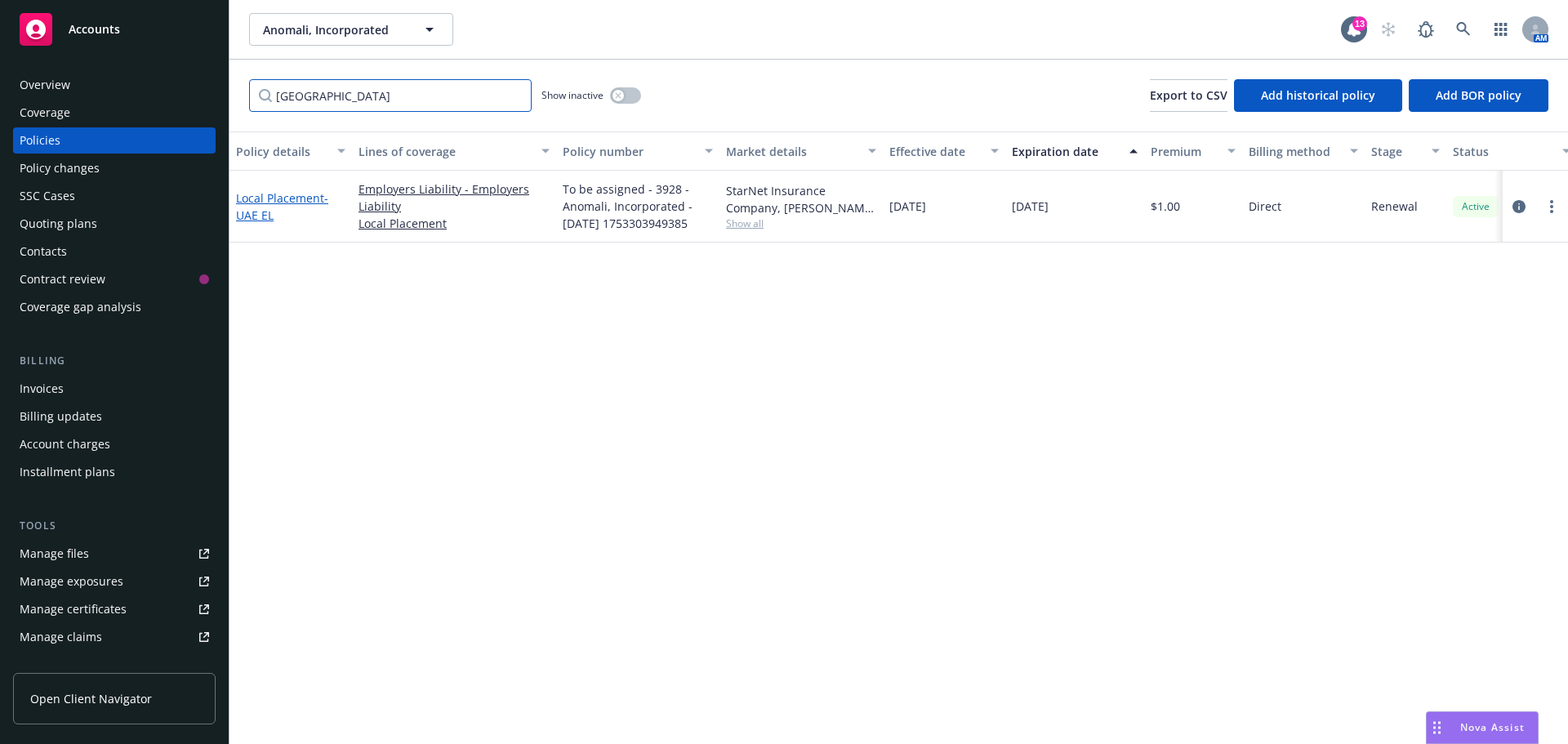
type input "[GEOGRAPHIC_DATA]"
click at [253, 209] on span "- [GEOGRAPHIC_DATA] EL" at bounding box center [281, 206] width 92 height 32
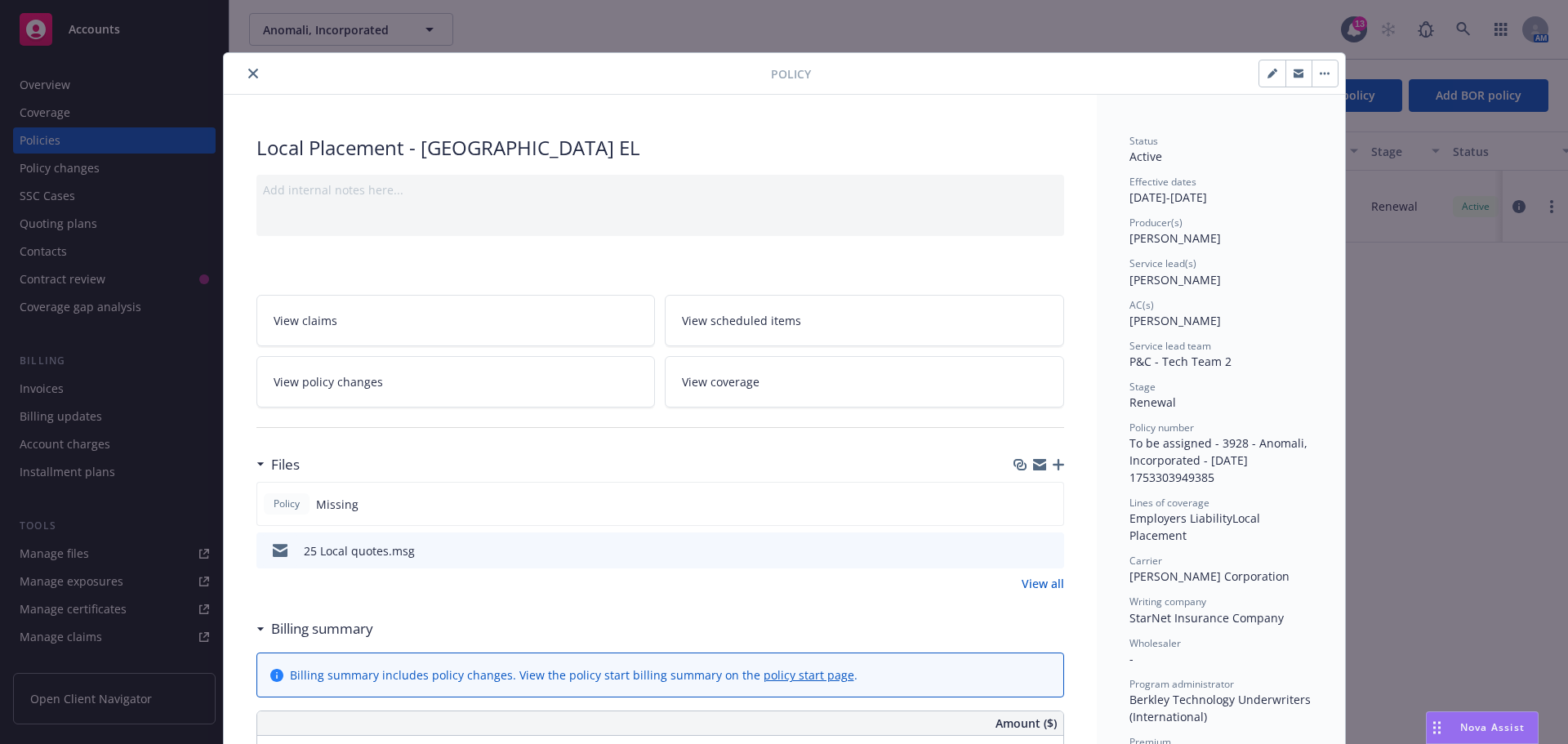
click at [243, 79] on button "close" at bounding box center [253, 74] width 20 height 20
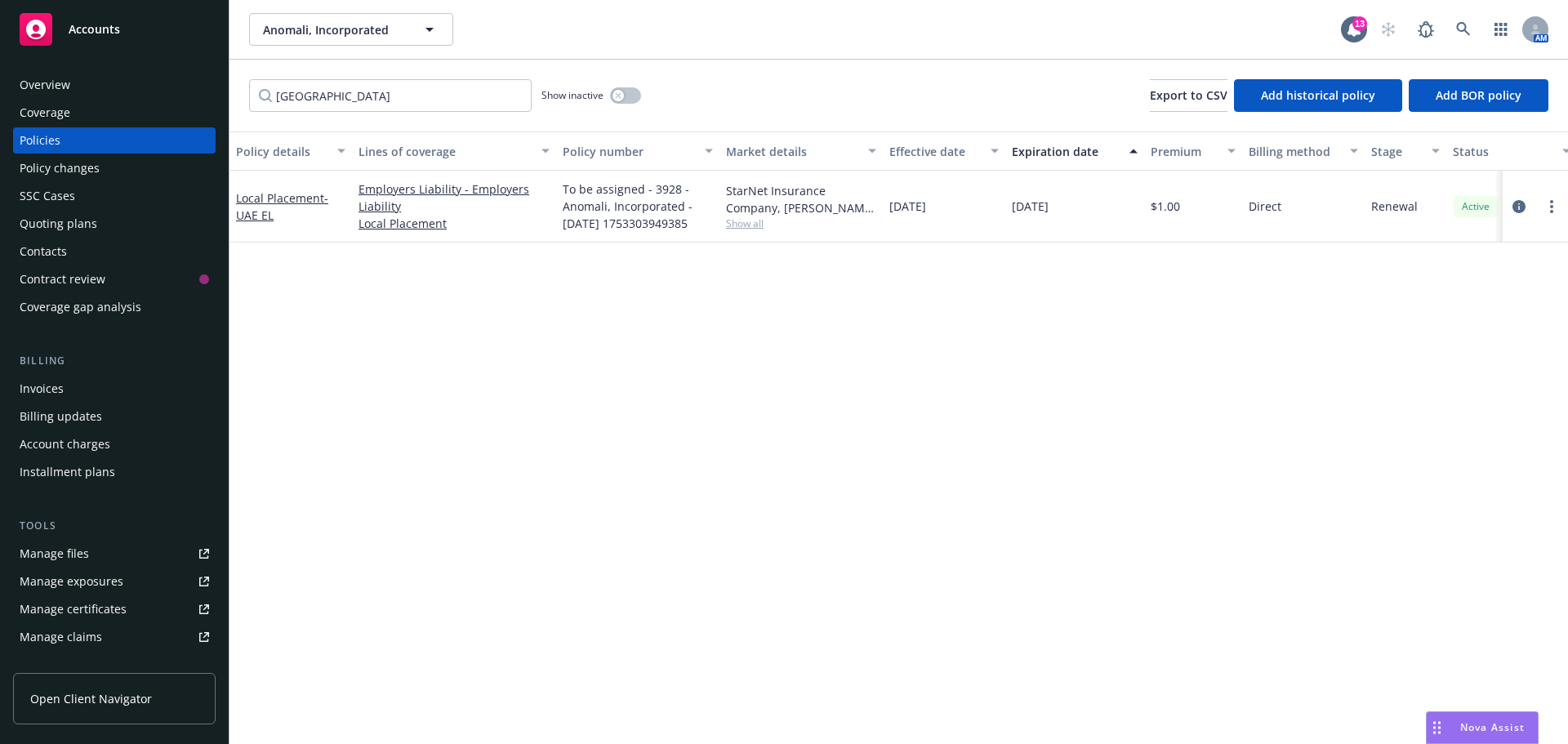
click at [55, 85] on div "Overview" at bounding box center [45, 85] width 51 height 26
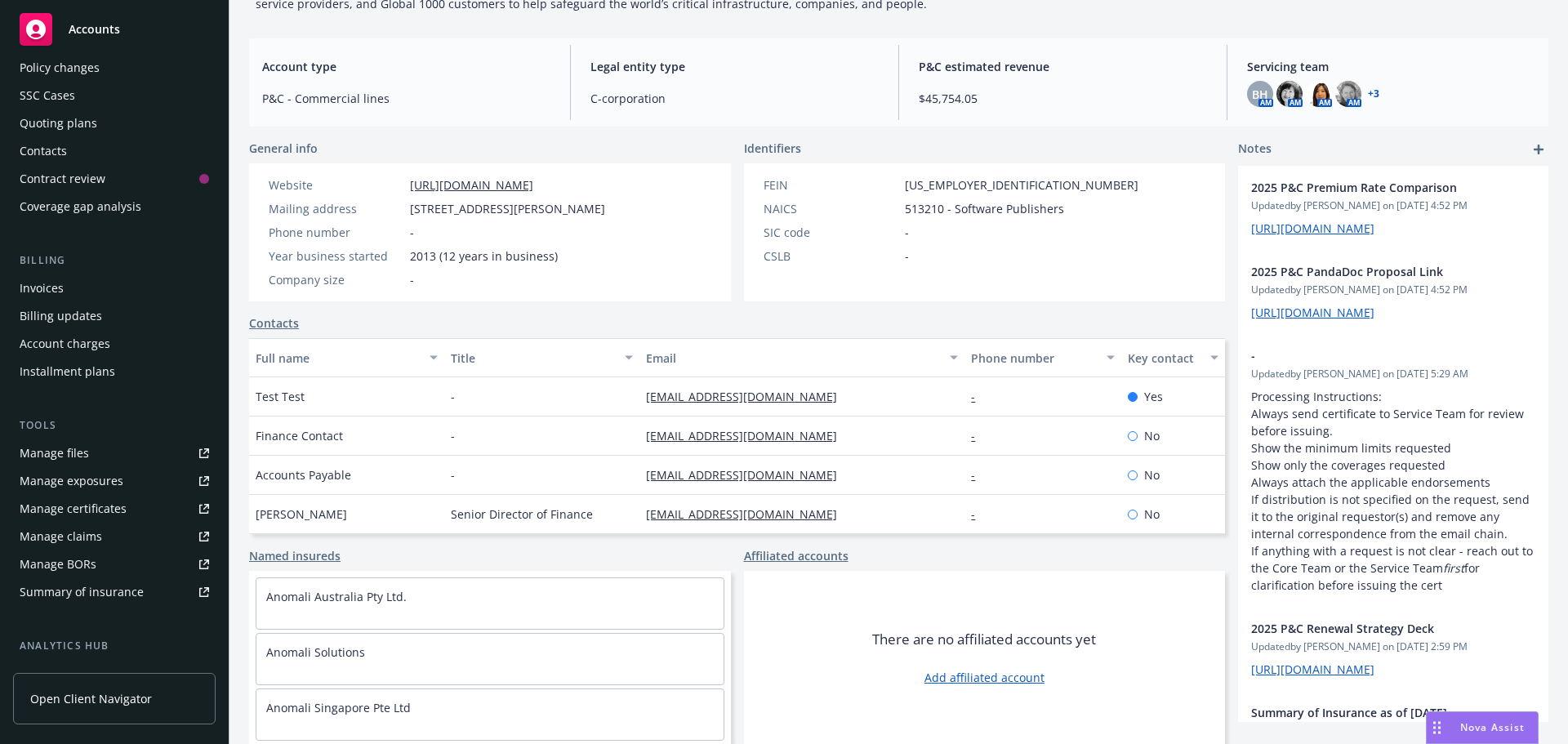
scroll to position [320, 0]
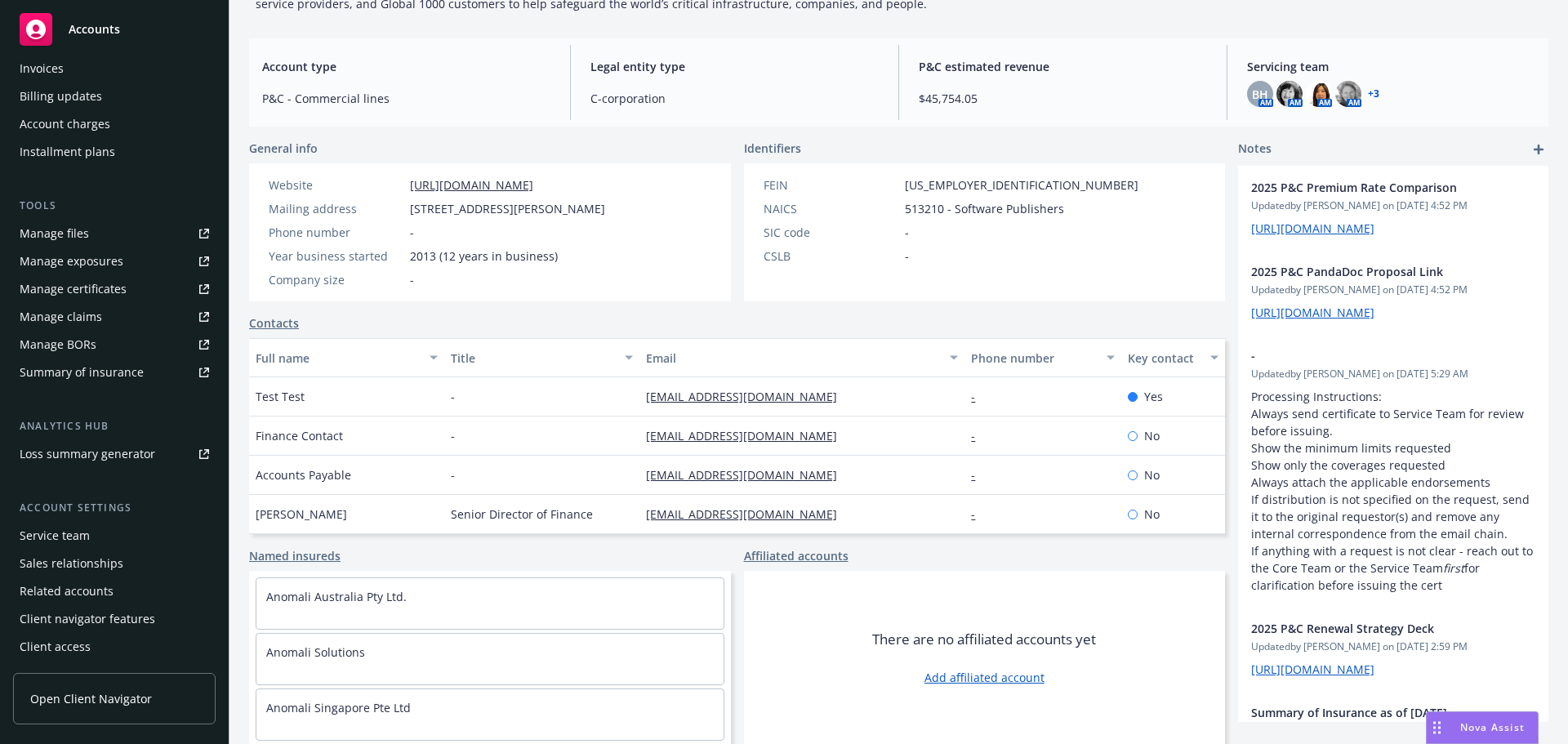
click at [61, 542] on div "Service team" at bounding box center [55, 535] width 70 height 26
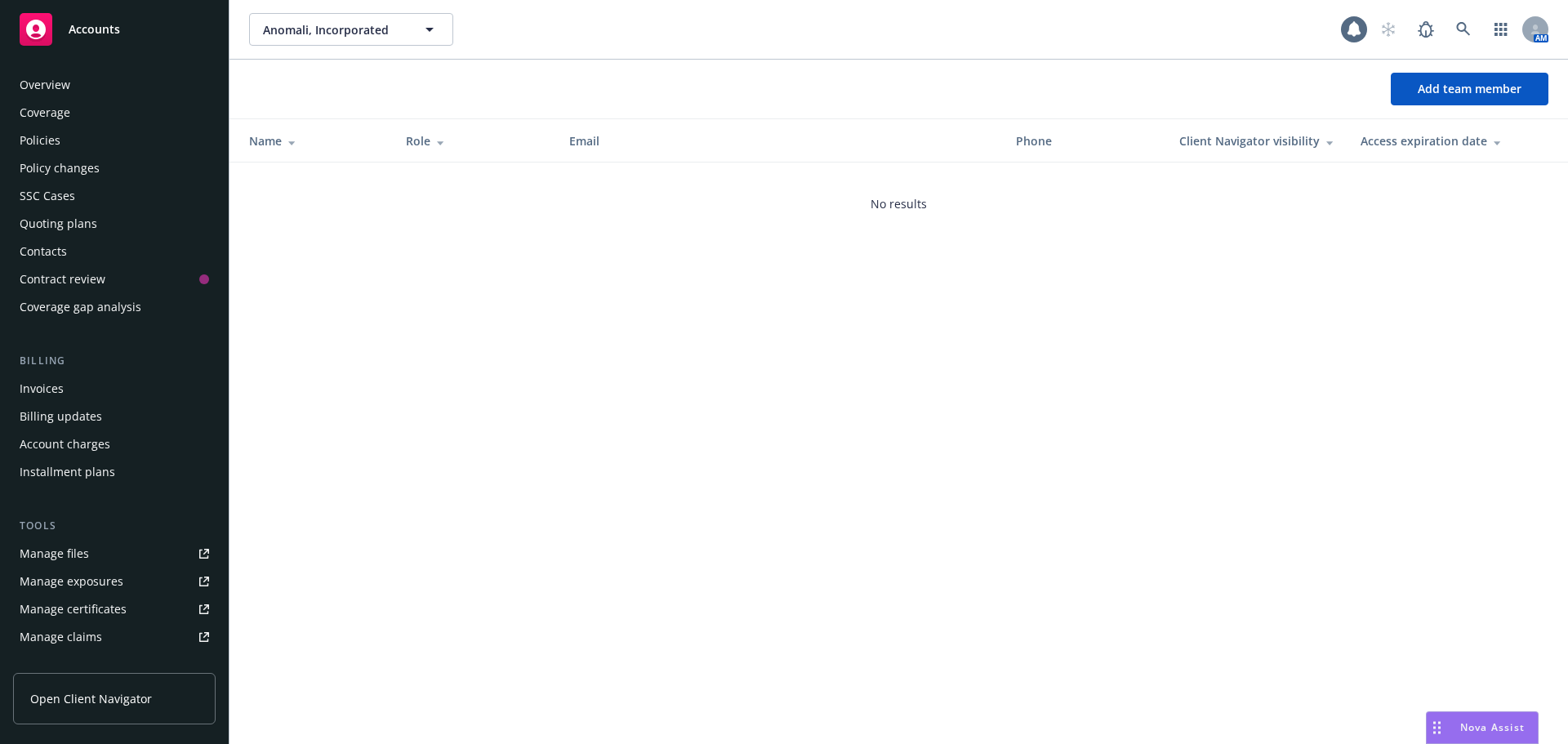
scroll to position [320, 0]
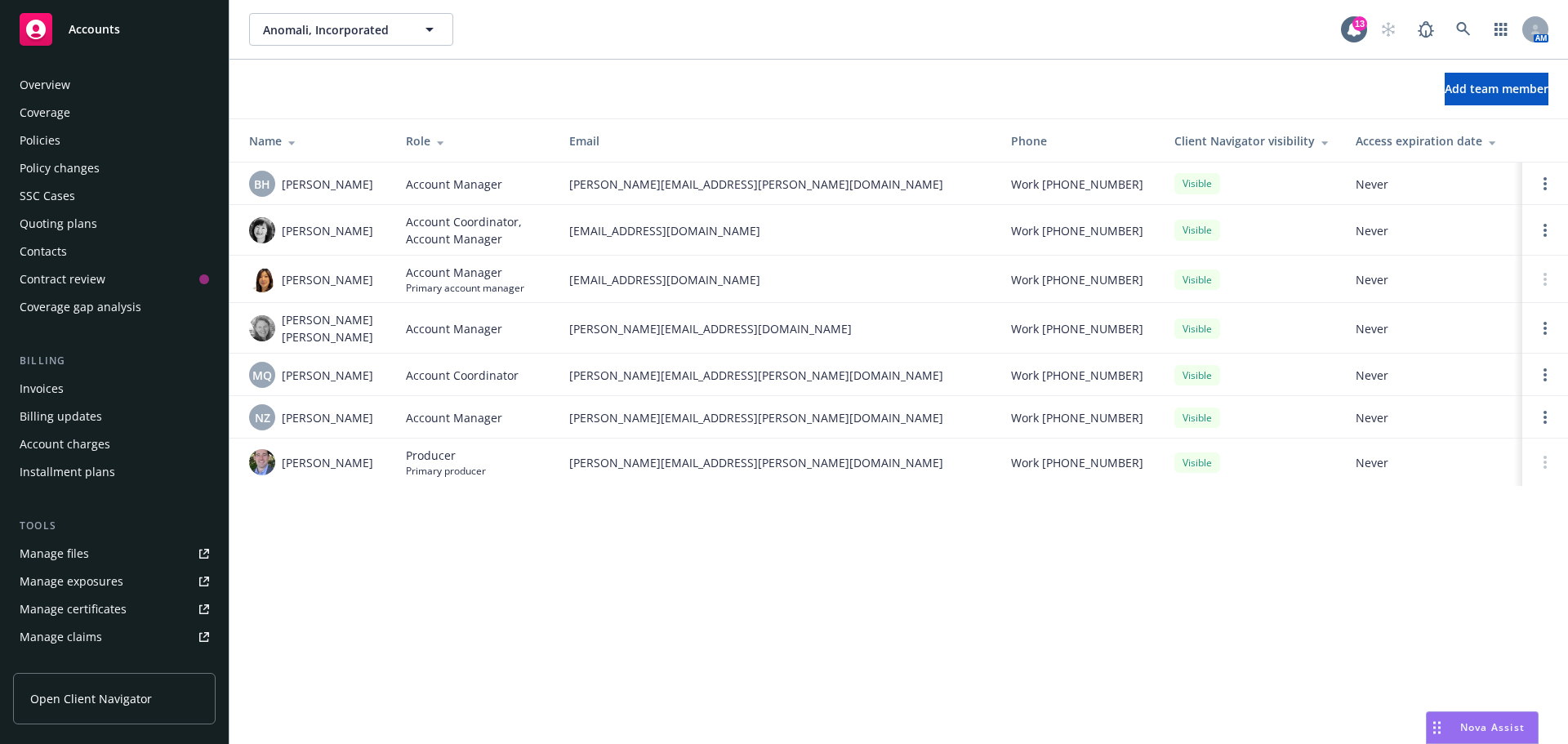
scroll to position [320, 0]
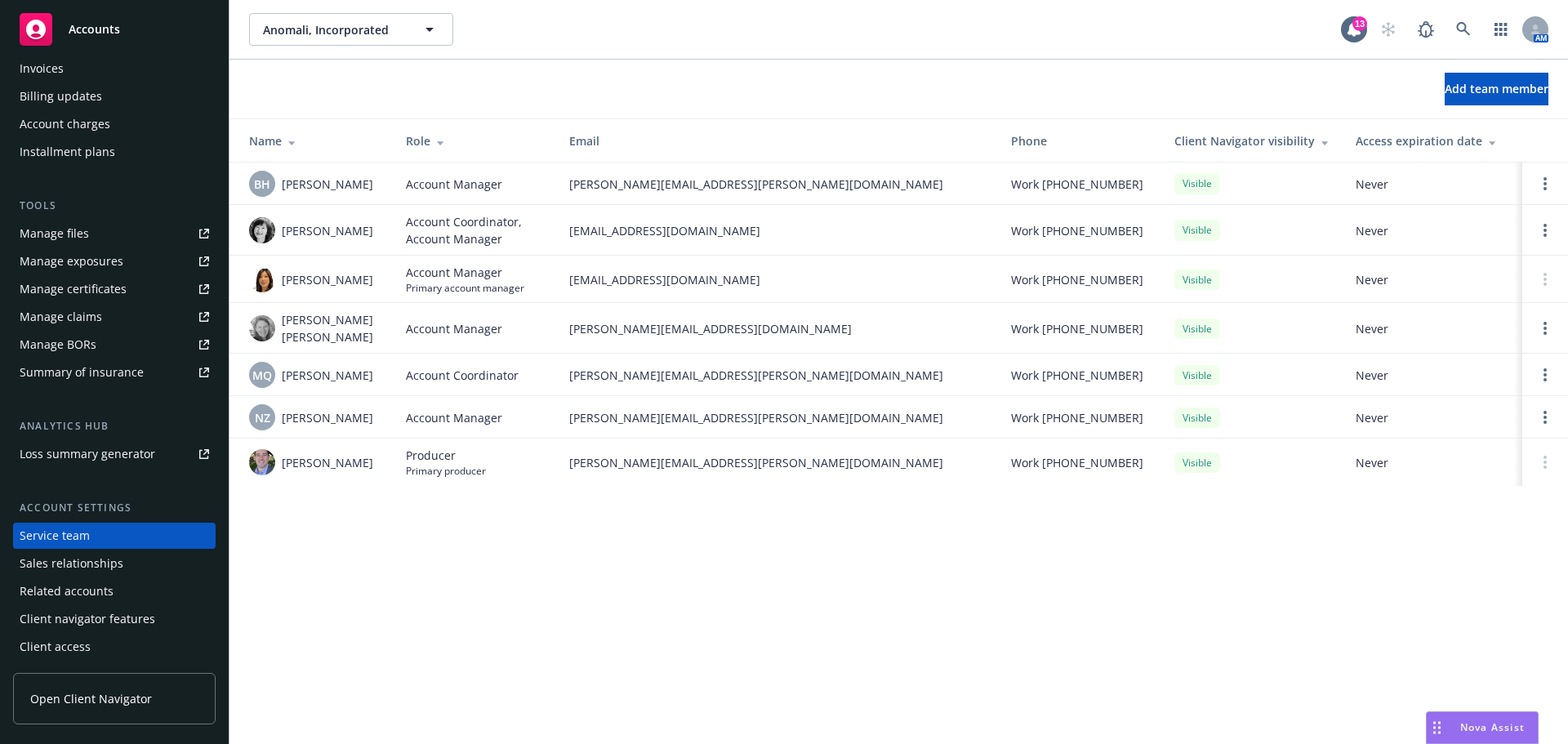
click at [89, 232] on link "Manage files" at bounding box center [114, 233] width 203 height 26
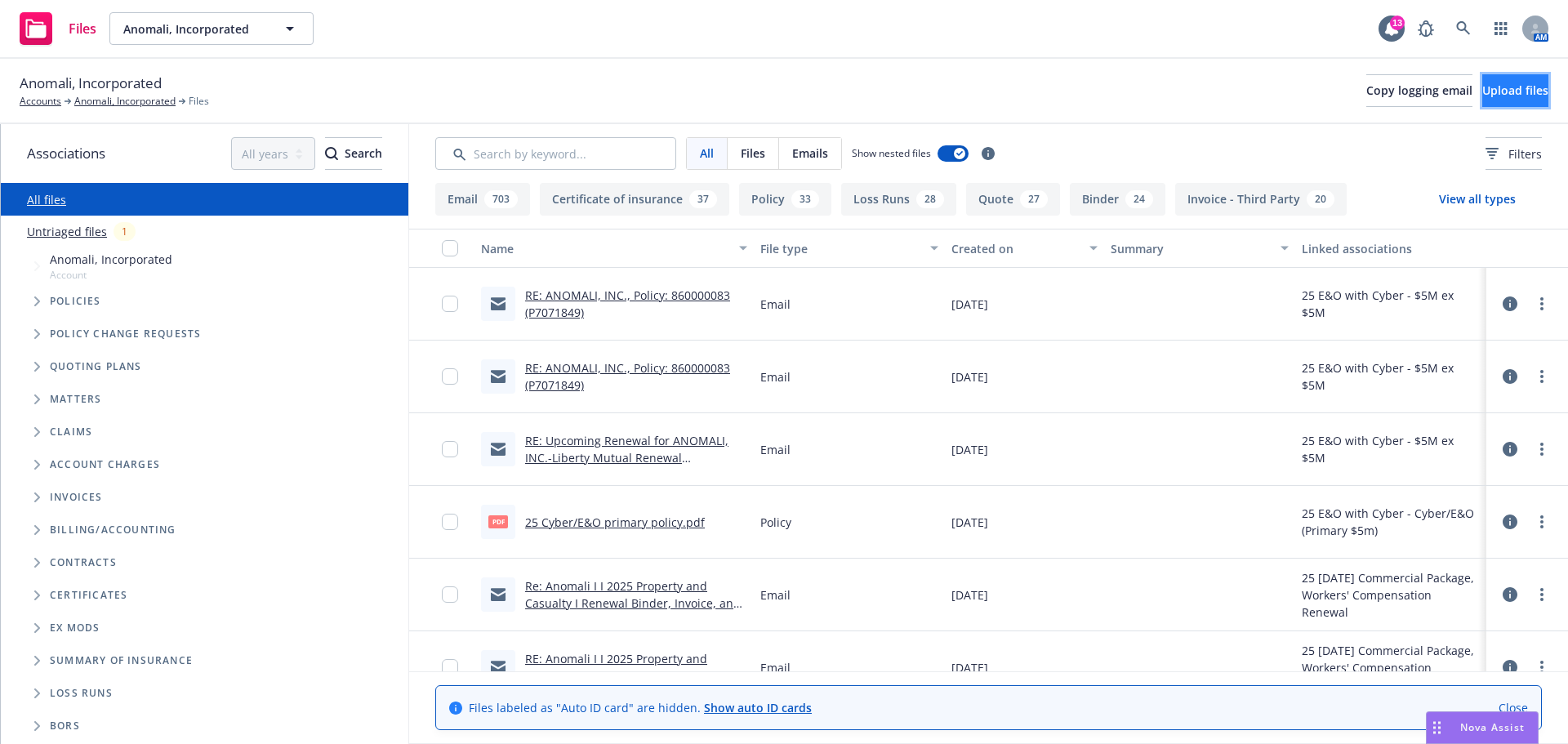
click at [1483, 94] on span "Upload files" at bounding box center [1516, 90] width 66 height 16
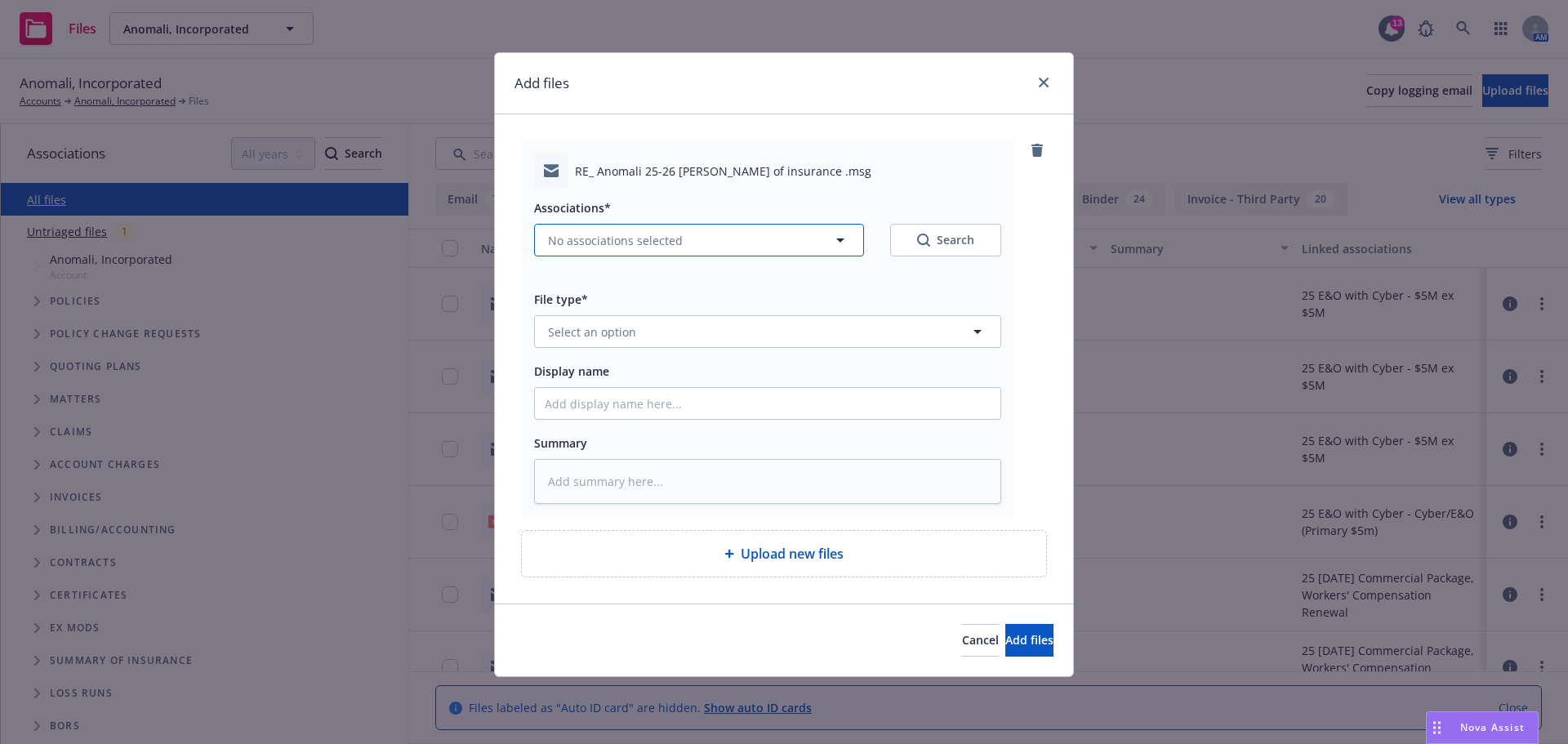
click at [610, 249] on button "No associations selected" at bounding box center [699, 239] width 330 height 32
type textarea "x"
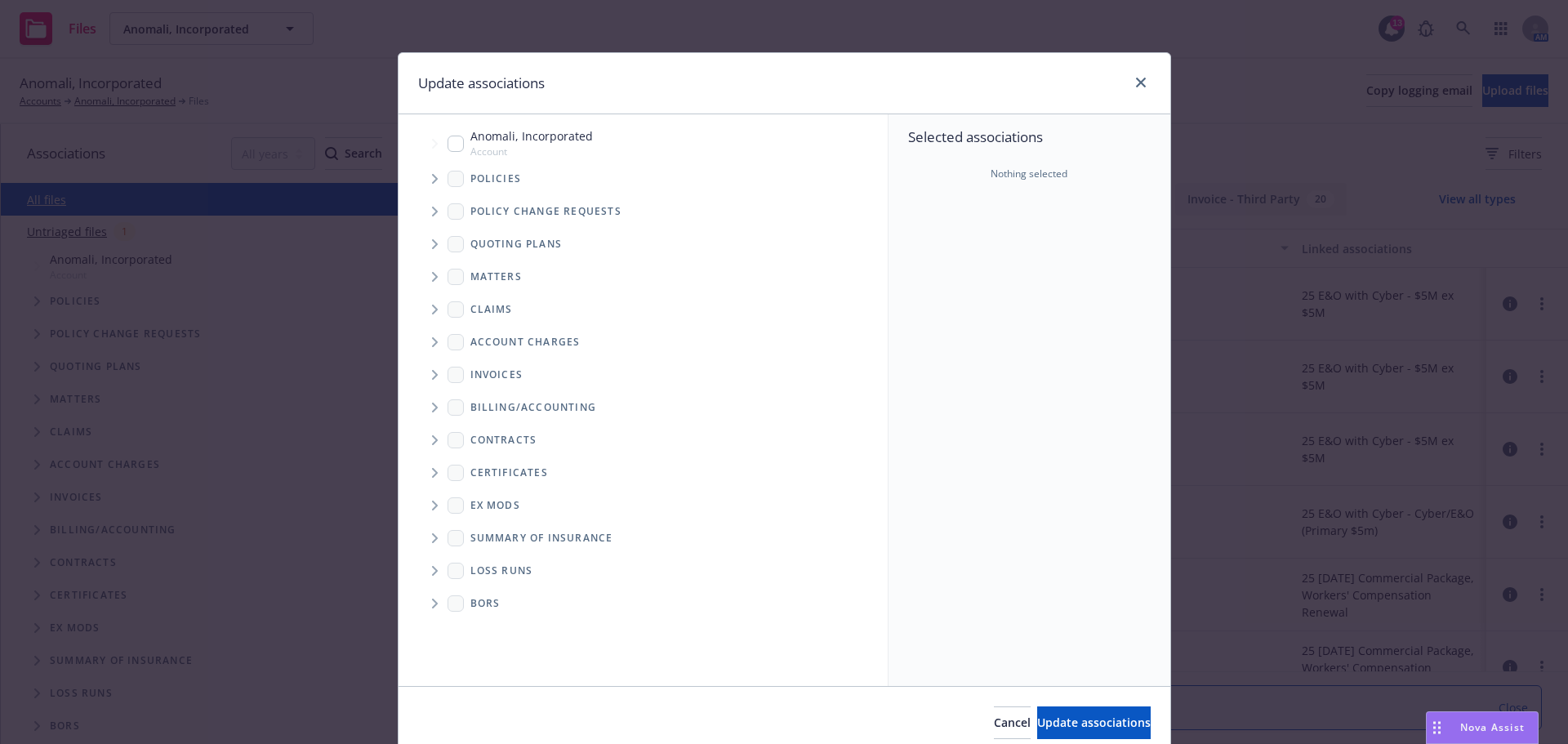
click at [457, 151] on div "Anomali, Incorporated Account" at bounding box center [521, 142] width 146 height 31
checkbox input "true"
click at [1061, 718] on span "Update associations" at bounding box center [1094, 722] width 113 height 16
type textarea "x"
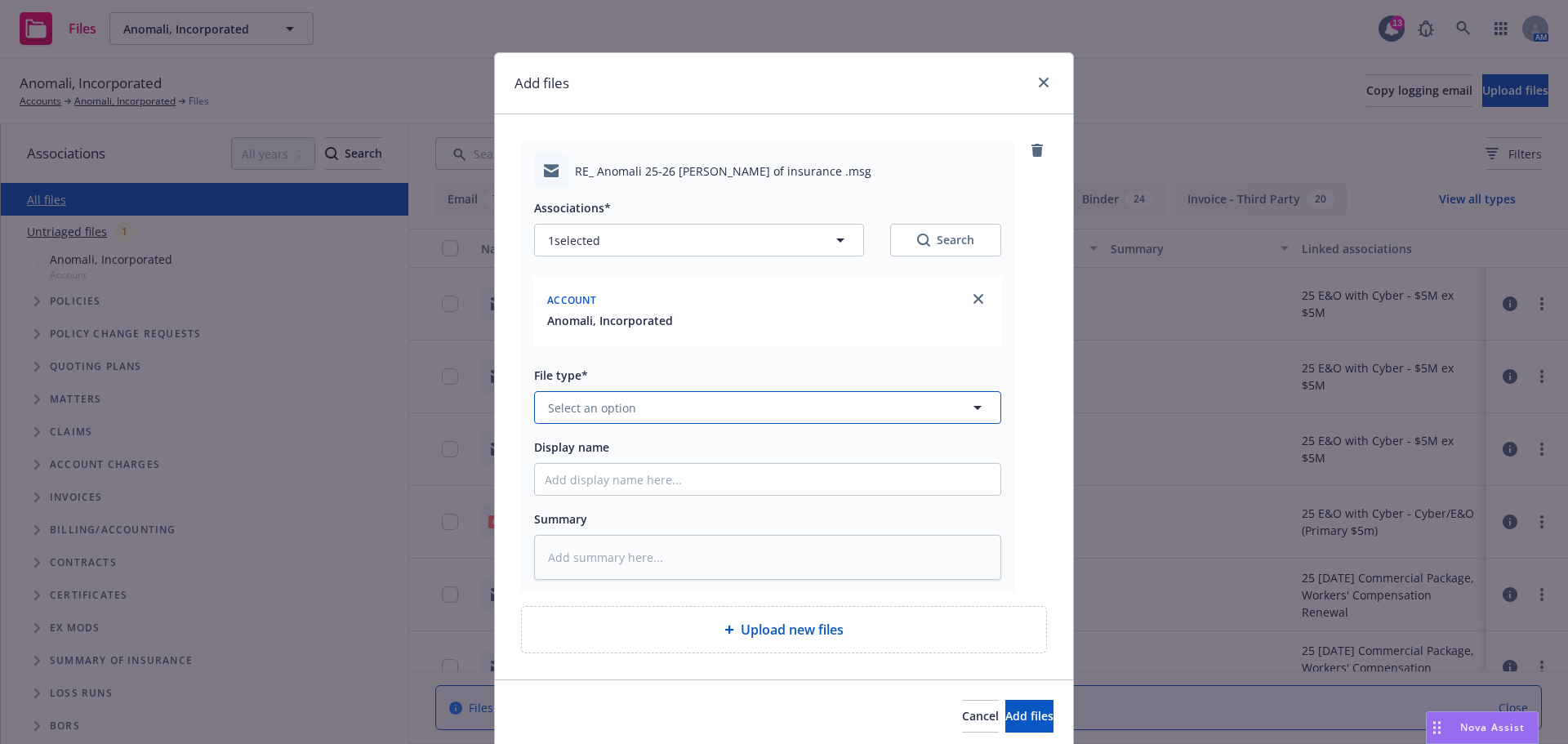
click at [703, 414] on button "Select an option" at bounding box center [767, 407] width 467 height 32
type input "[PERSON_NAME]"
click at [705, 540] on div "Summary of Insurance" at bounding box center [767, 539] width 446 height 24
click at [634, 482] on input "Display name" at bounding box center [767, 478] width 465 height 31
type textarea "x"
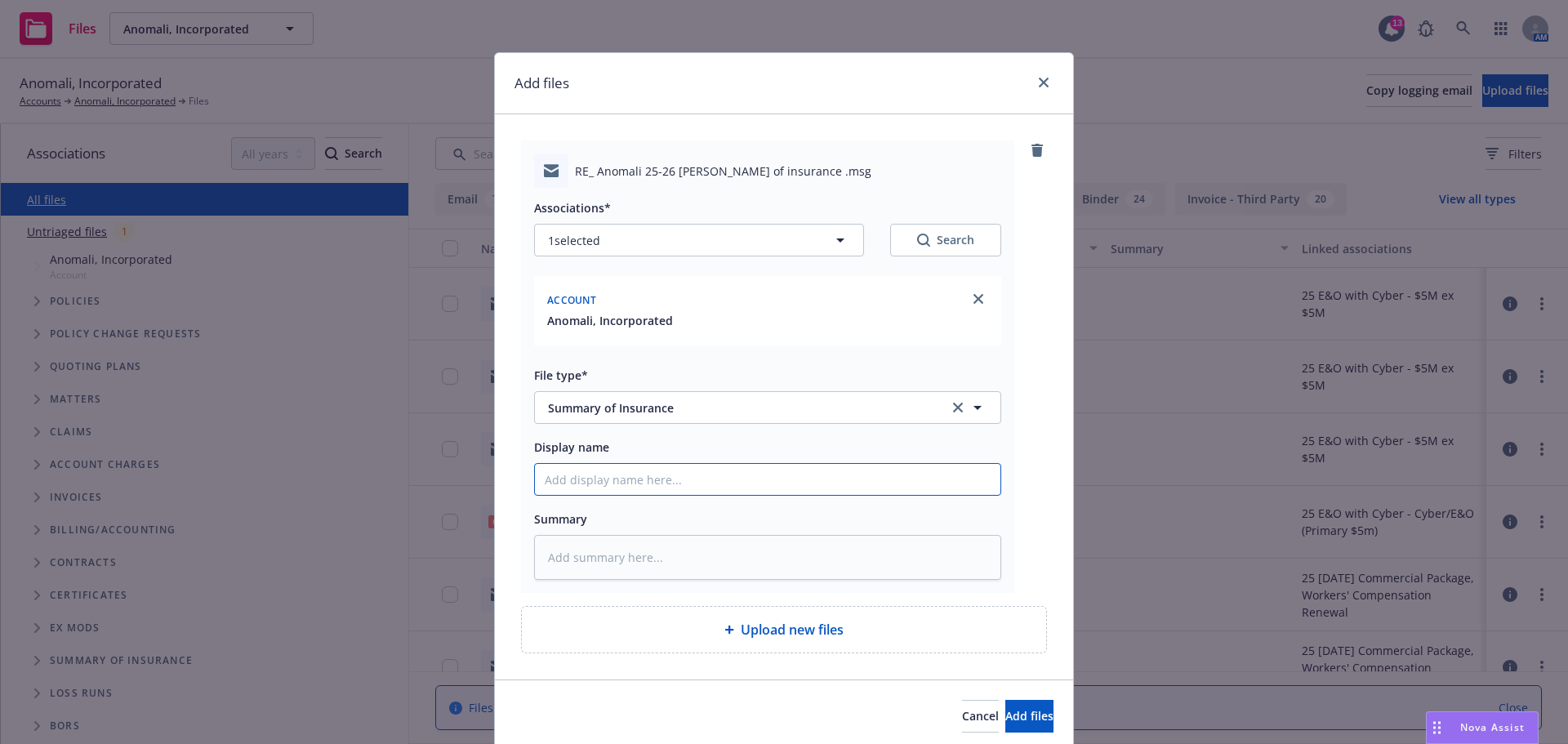
type input "2"
type textarea "x"
type input "25"
type textarea "x"
type input "25"
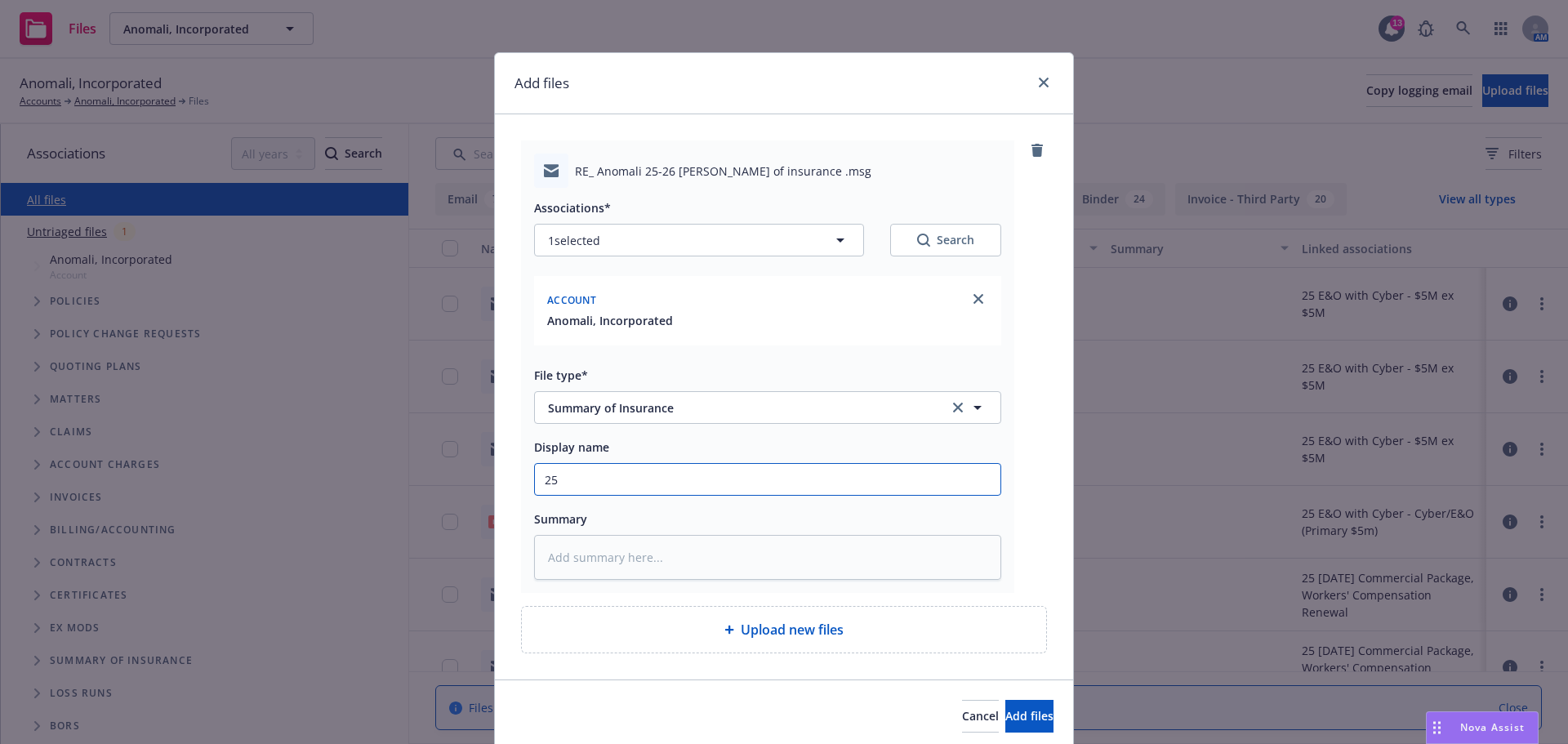
type textarea "x"
type input "25 S"
type textarea "x"
type input "25 Su"
type textarea "x"
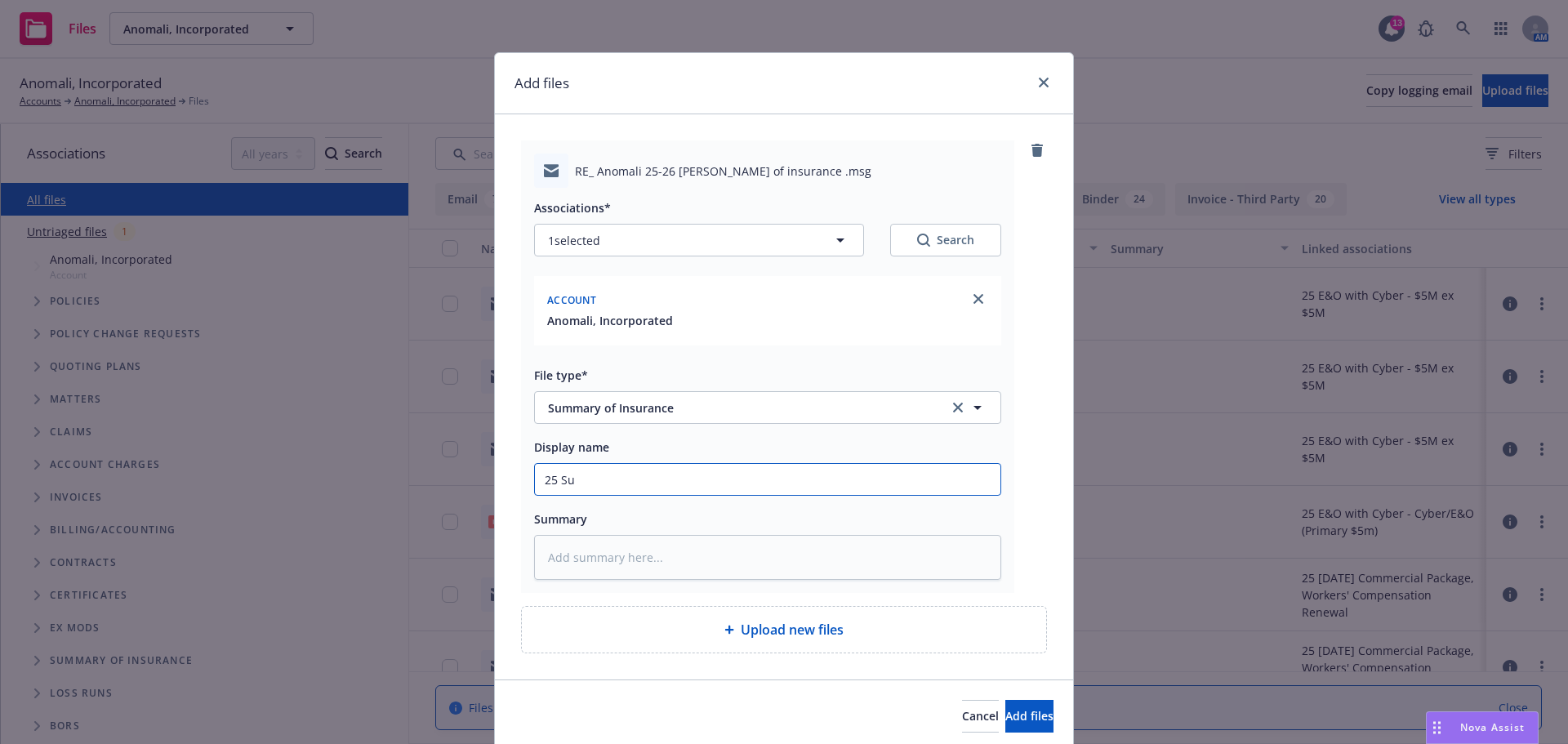
type input "25 Sum"
type textarea "x"
type input "25 Summ"
type textarea "x"
type input "25 Summa"
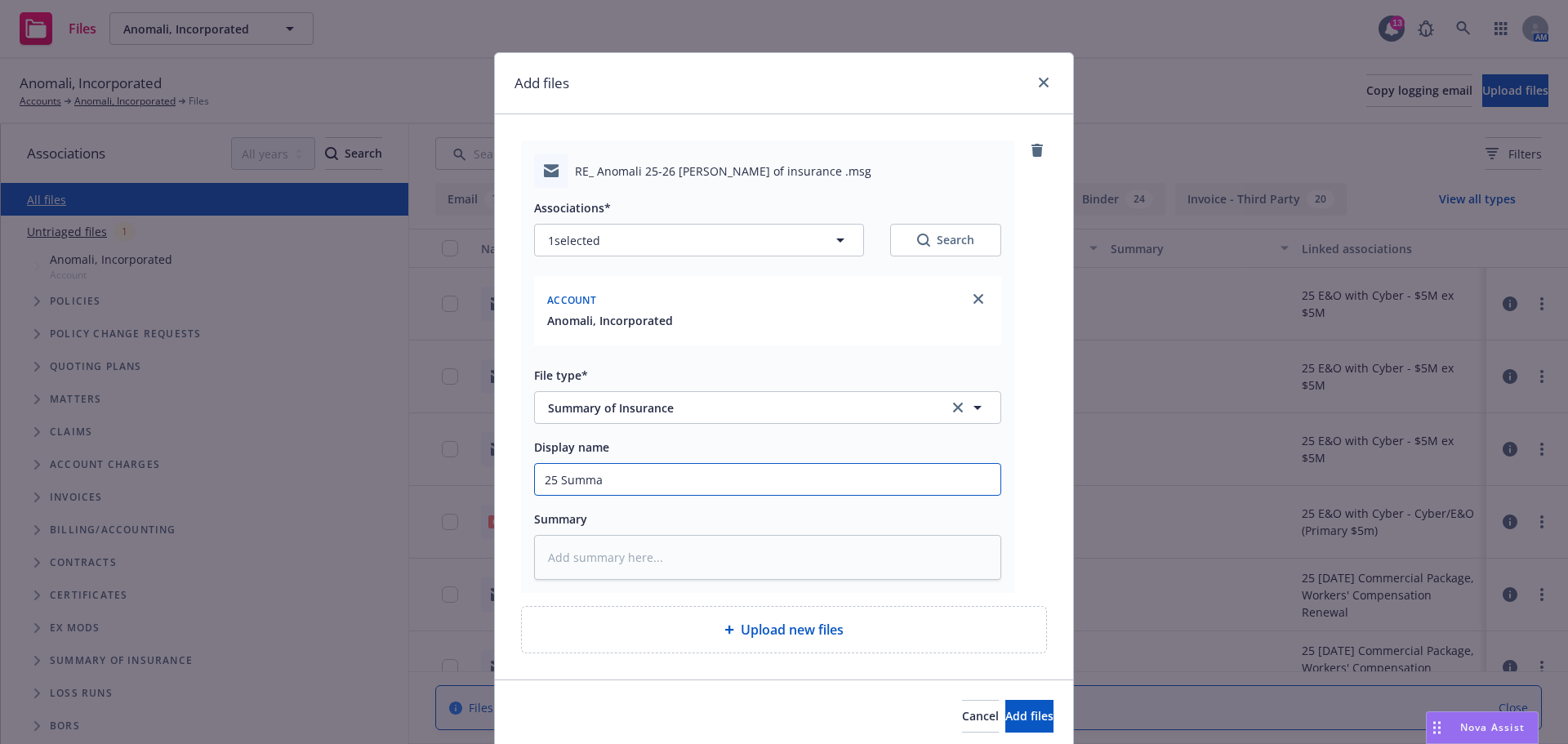
type textarea "x"
type input "25 [PERSON_NAME]"
type textarea "x"
type input "25 Summary"
type textarea "x"
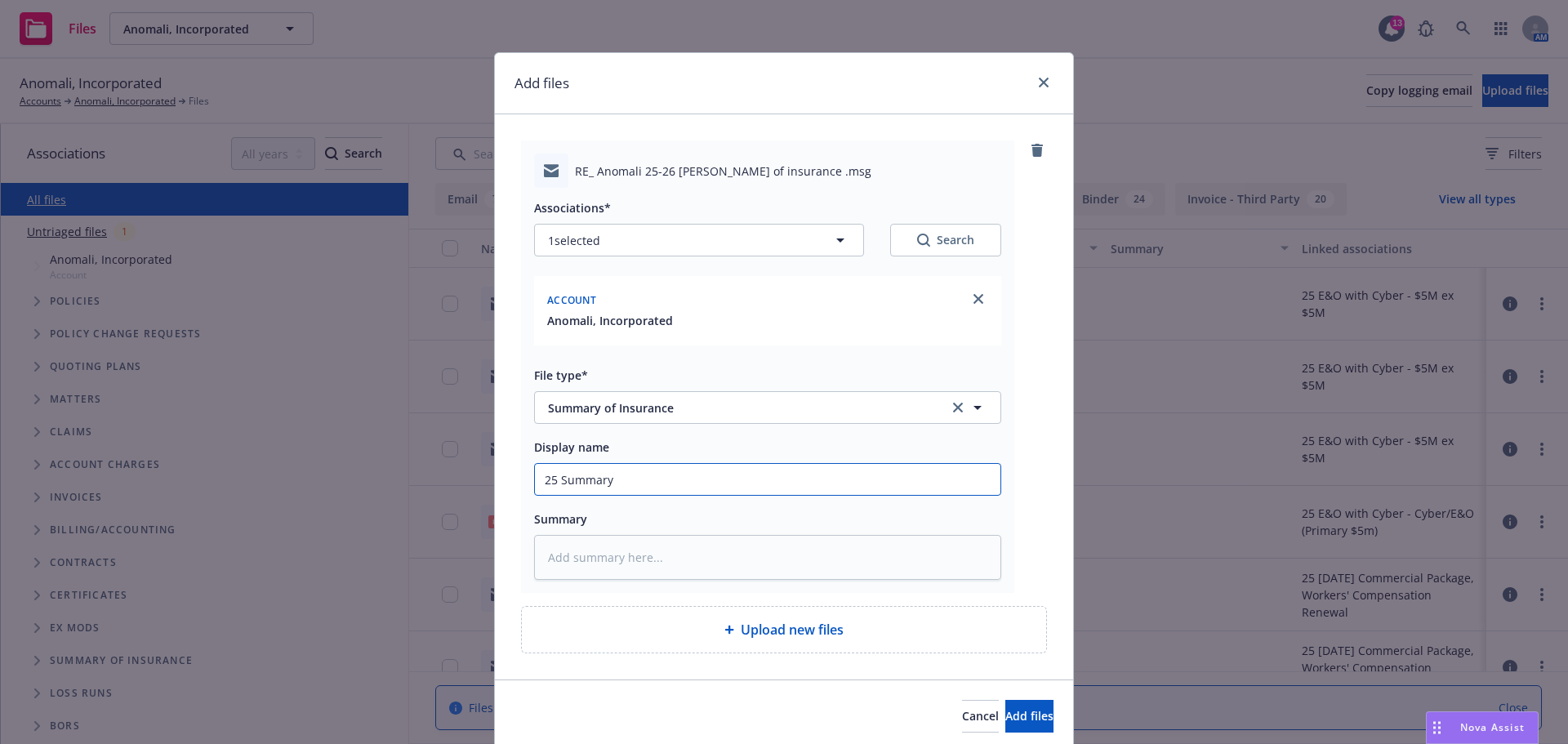
type input "25 Summary"
type textarea "x"
type input "25 Summary o"
type textarea "x"
type input "25 Summary of"
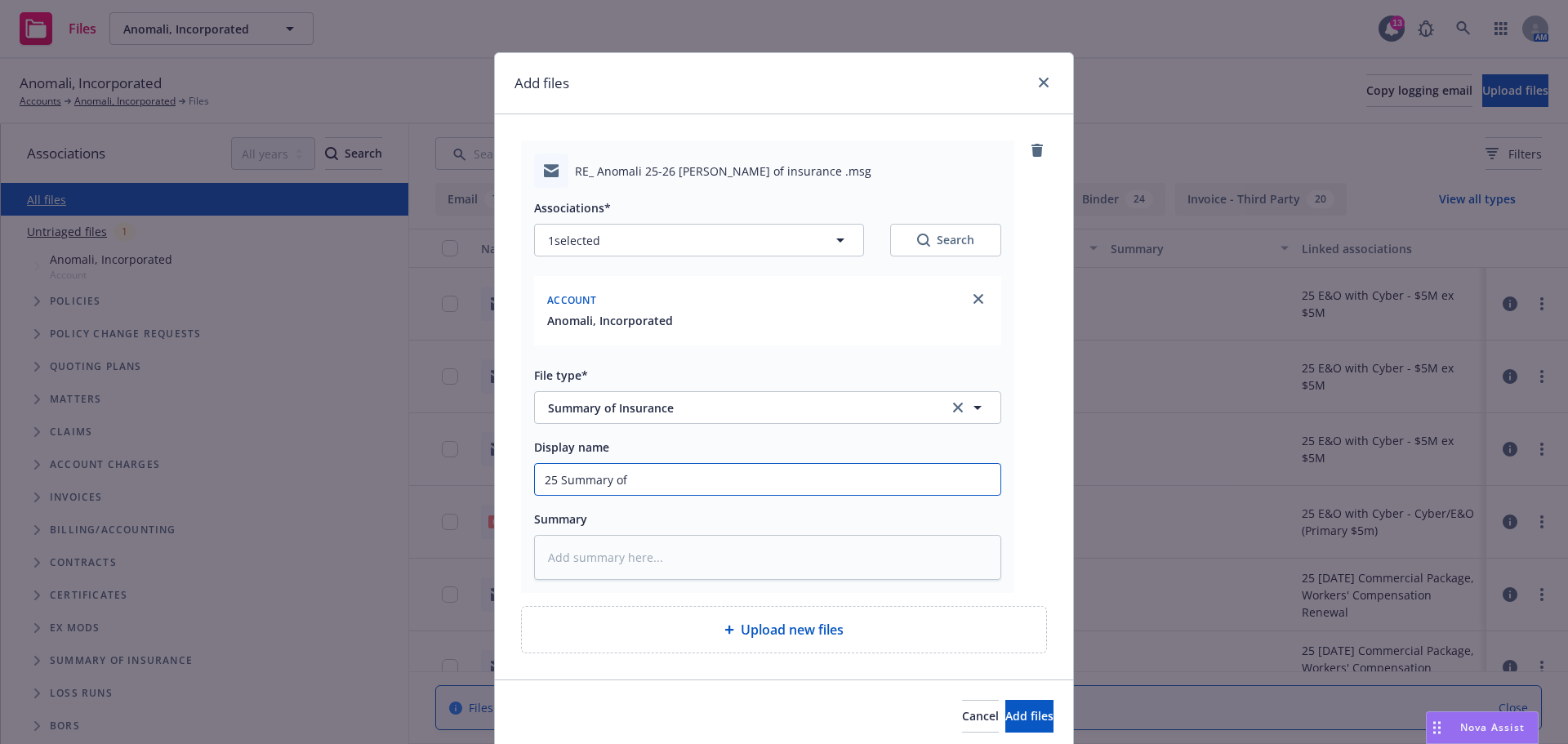
type textarea "x"
type input "25 Summary of"
type textarea "x"
type input "25 Summary of i"
type textarea "x"
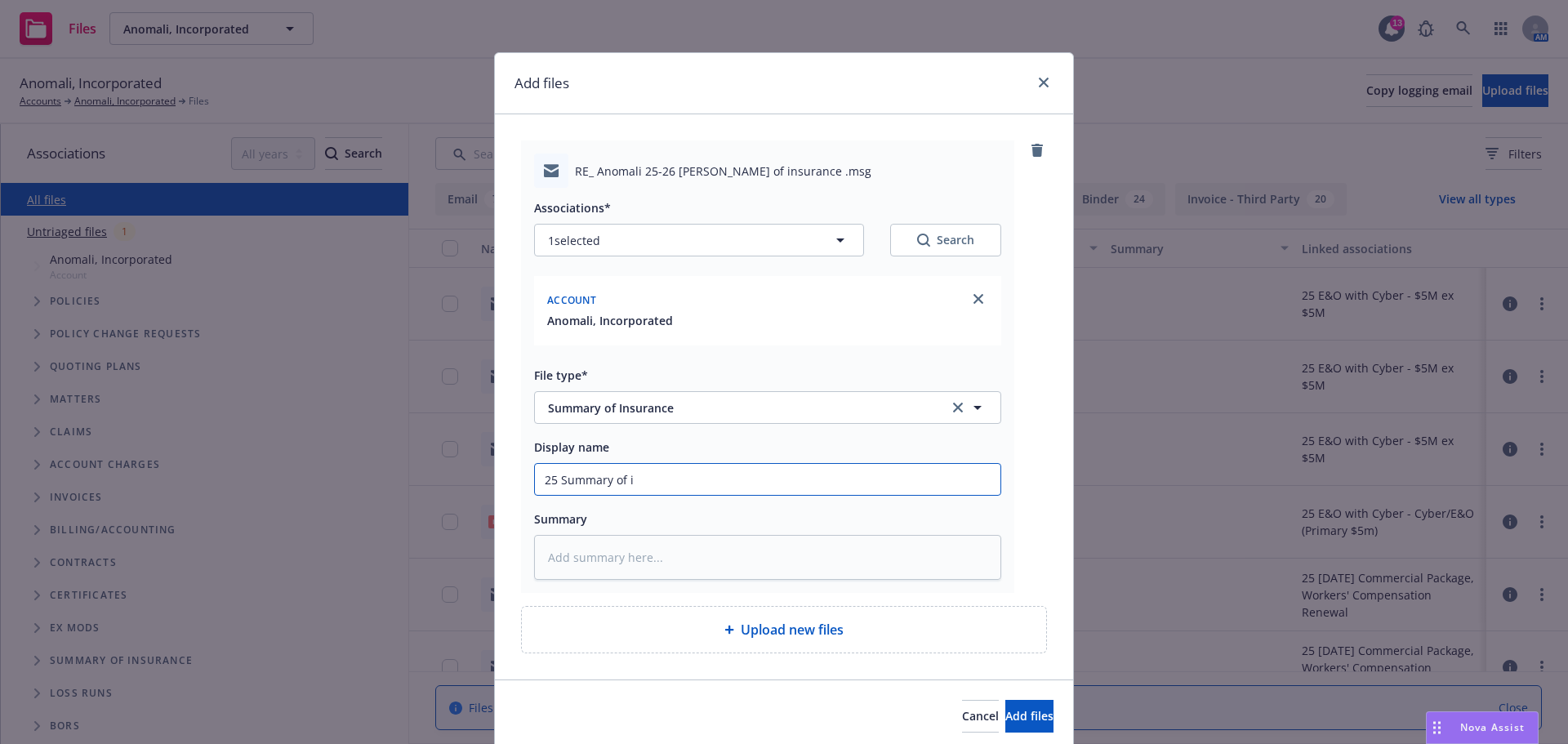
type input "25 Summary of in"
type textarea "x"
type input "25 Summary of ins"
type textarea "x"
type input "25 Summary of insu"
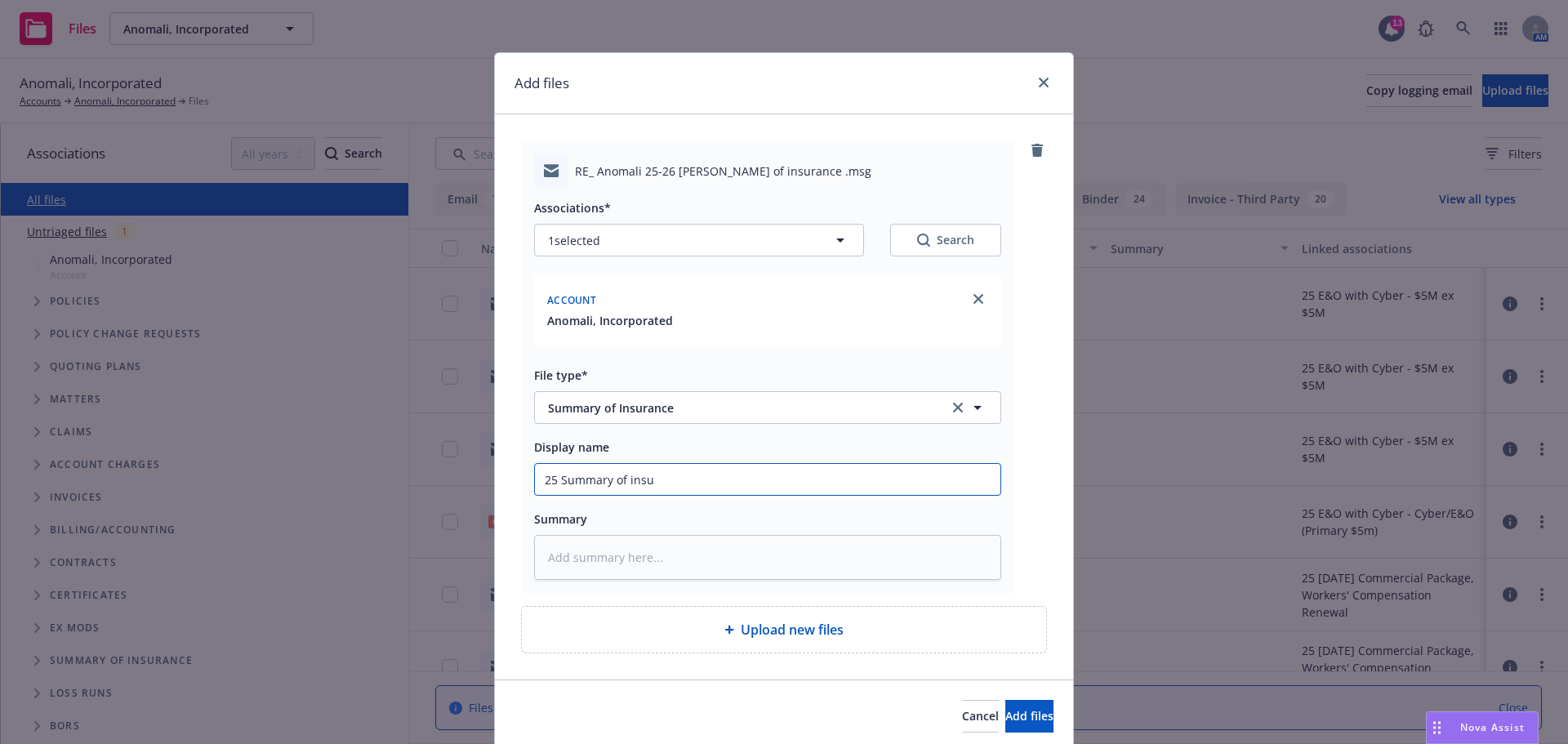
type textarea "x"
type input "25 Summary of insur"
type textarea "x"
type input "25 Summary of insura"
type textarea "x"
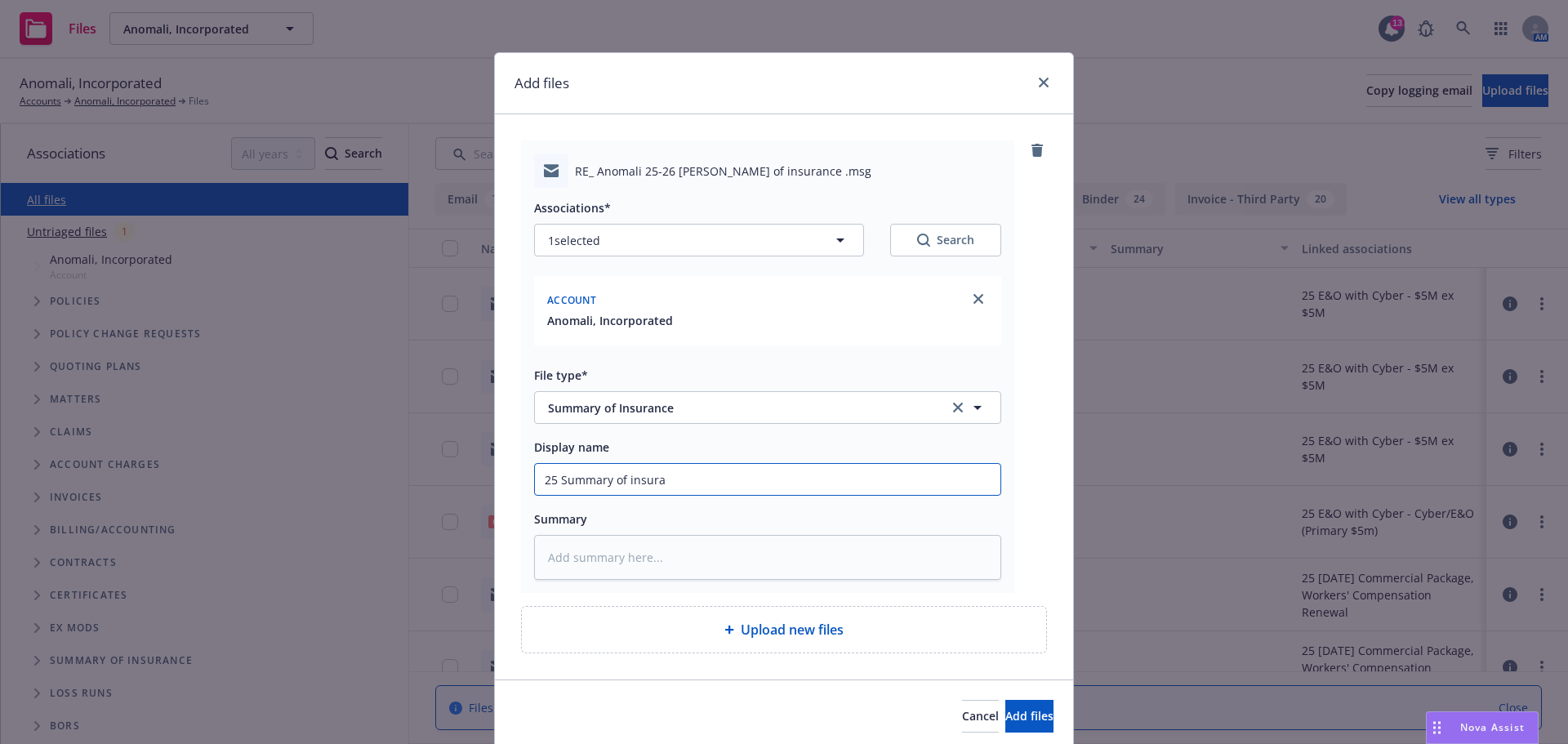
type input "25 Summary of insuran"
type textarea "x"
type input "25 Summary of insuranc"
type textarea "x"
type input "25 Summary of insurance"
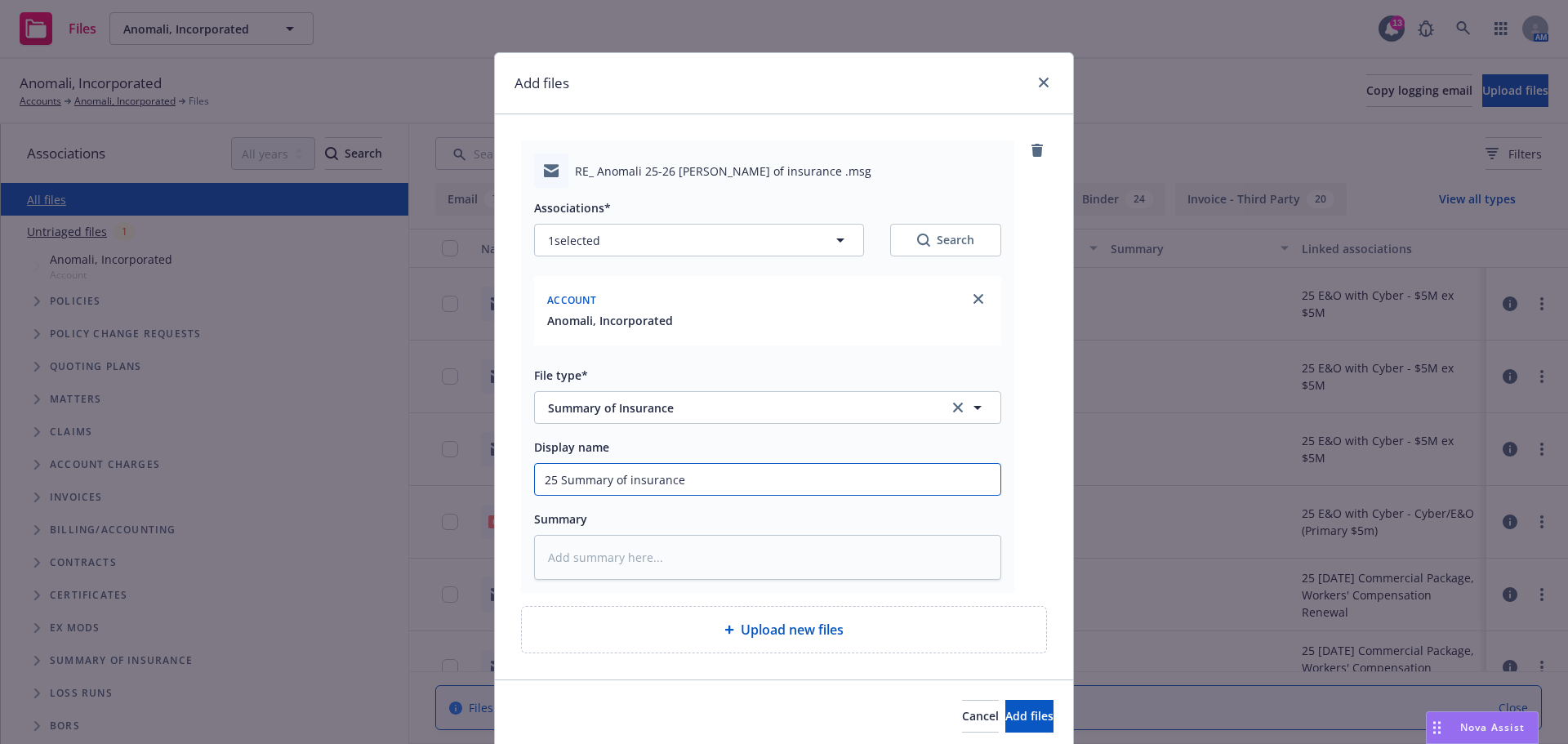
type textarea "x"
type input "25 Summary of insurance"
type textarea "x"
type input "25 Summary of insurance w"
type textarea "x"
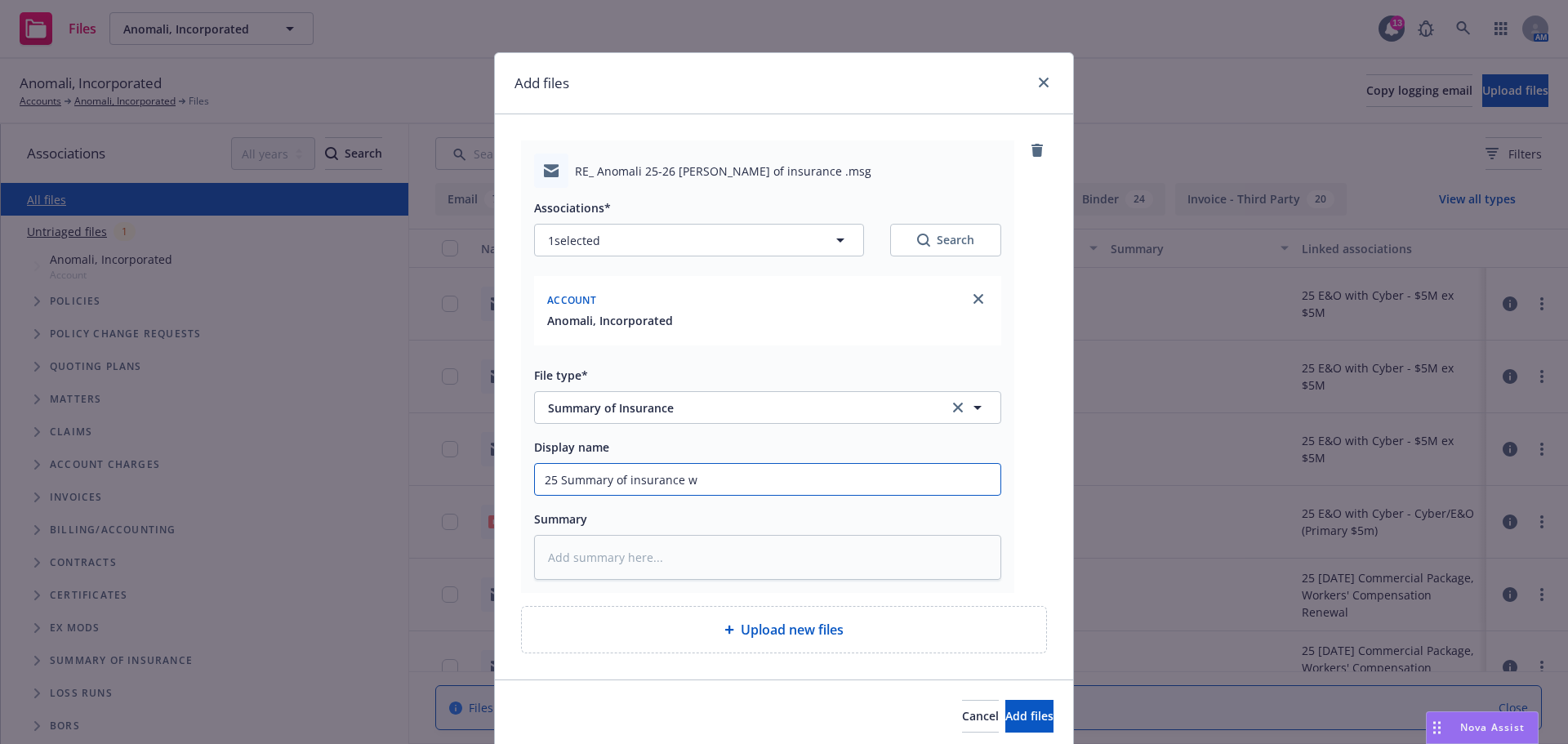
type input "25 Summary of insurance wi"
type textarea "x"
type input "25 Summary of insurance wit"
type textarea "x"
type input "25 Summary of insurance with"
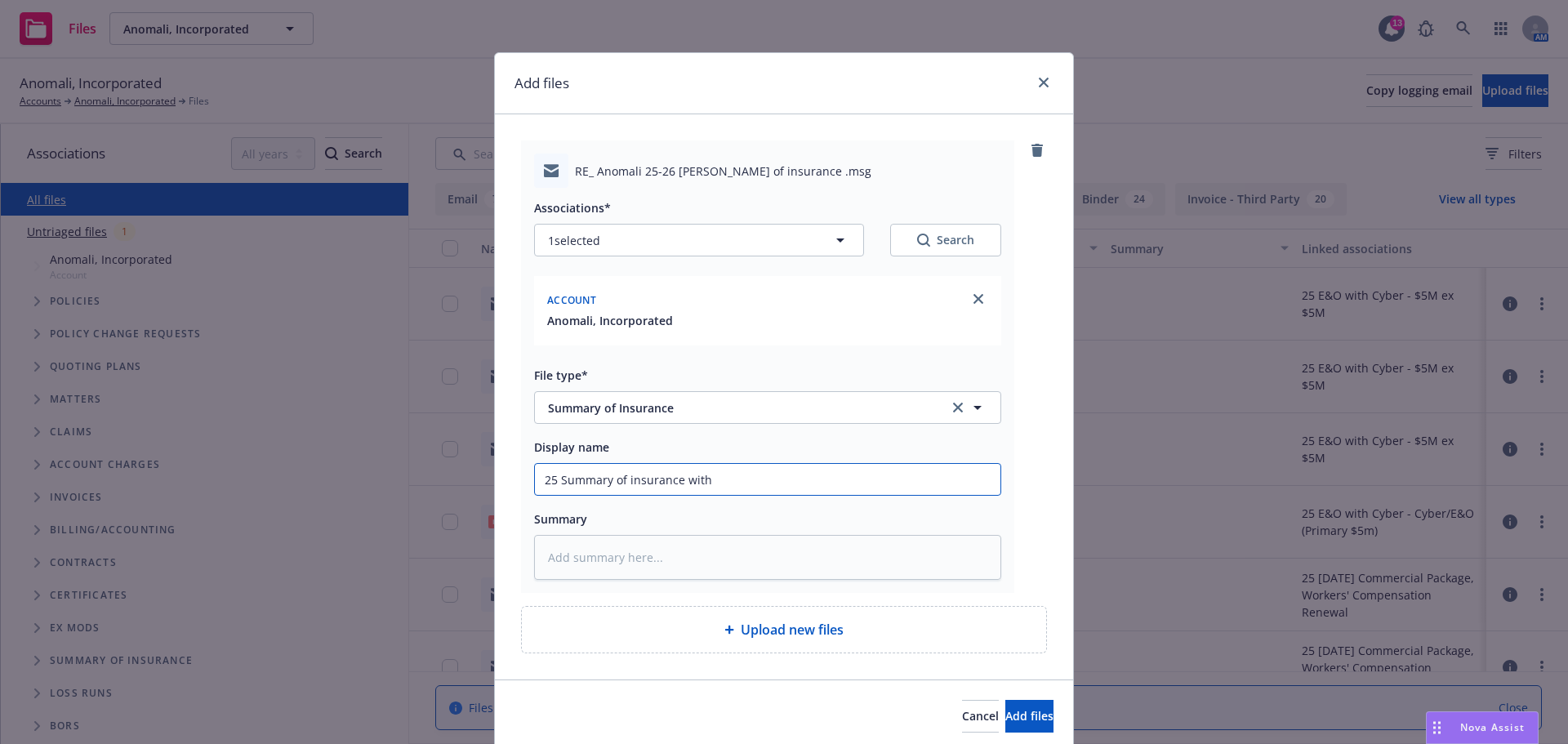
type textarea "x"
type input "25 Summary of insurance with"
type textarea "x"
type input "25 Summary of insurance with D"
type textarea "x"
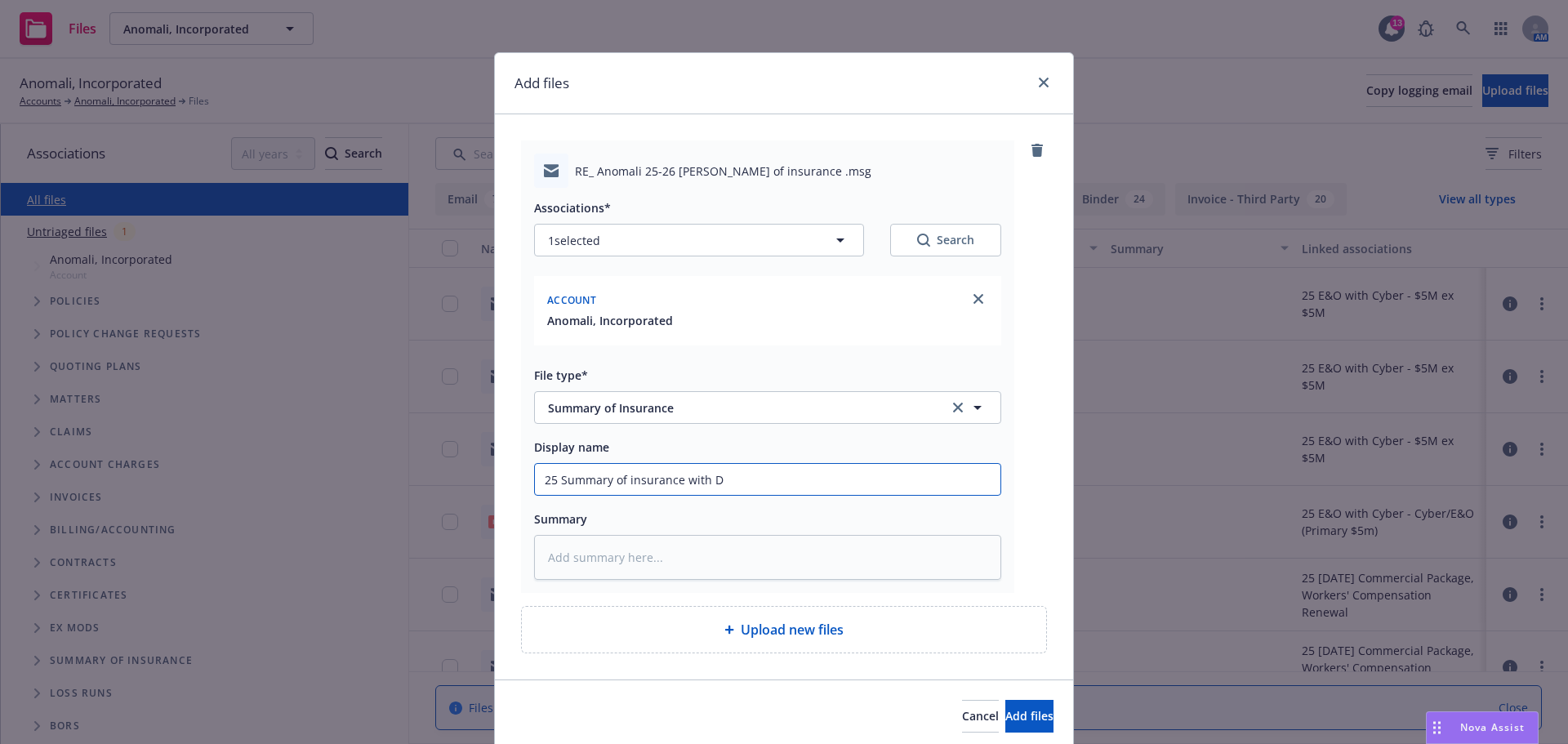
type input "25 Summary of insurance with D&"
type textarea "x"
type input "25 Summary of insurance with D&O"
type textarea "x"
type input "25 Summary of insurance with D&O u"
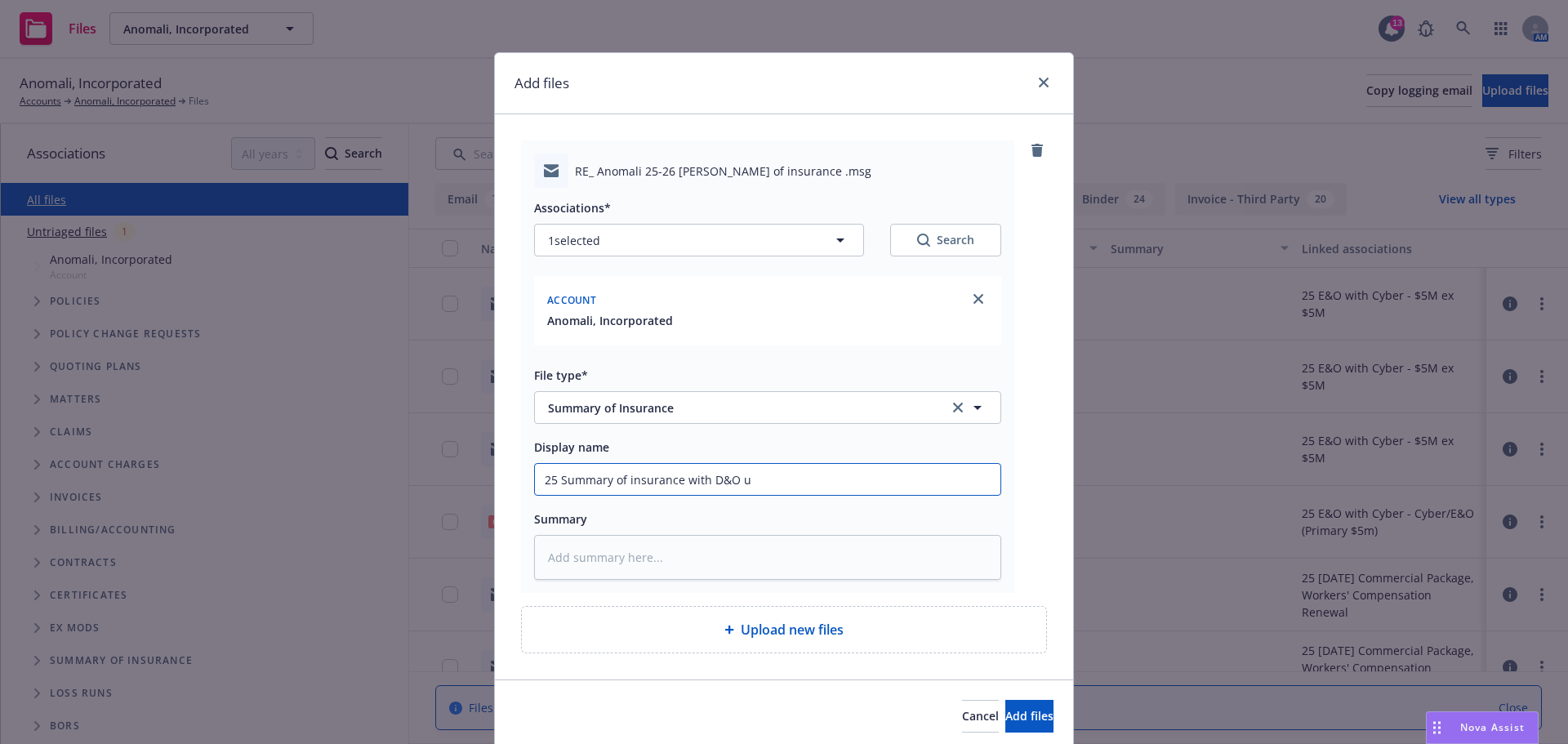
type textarea "x"
type input "25 Summary of insurance with D&O ud"
type textarea "x"
type input "25 Summary of insurance with D&O uda"
type textarea "x"
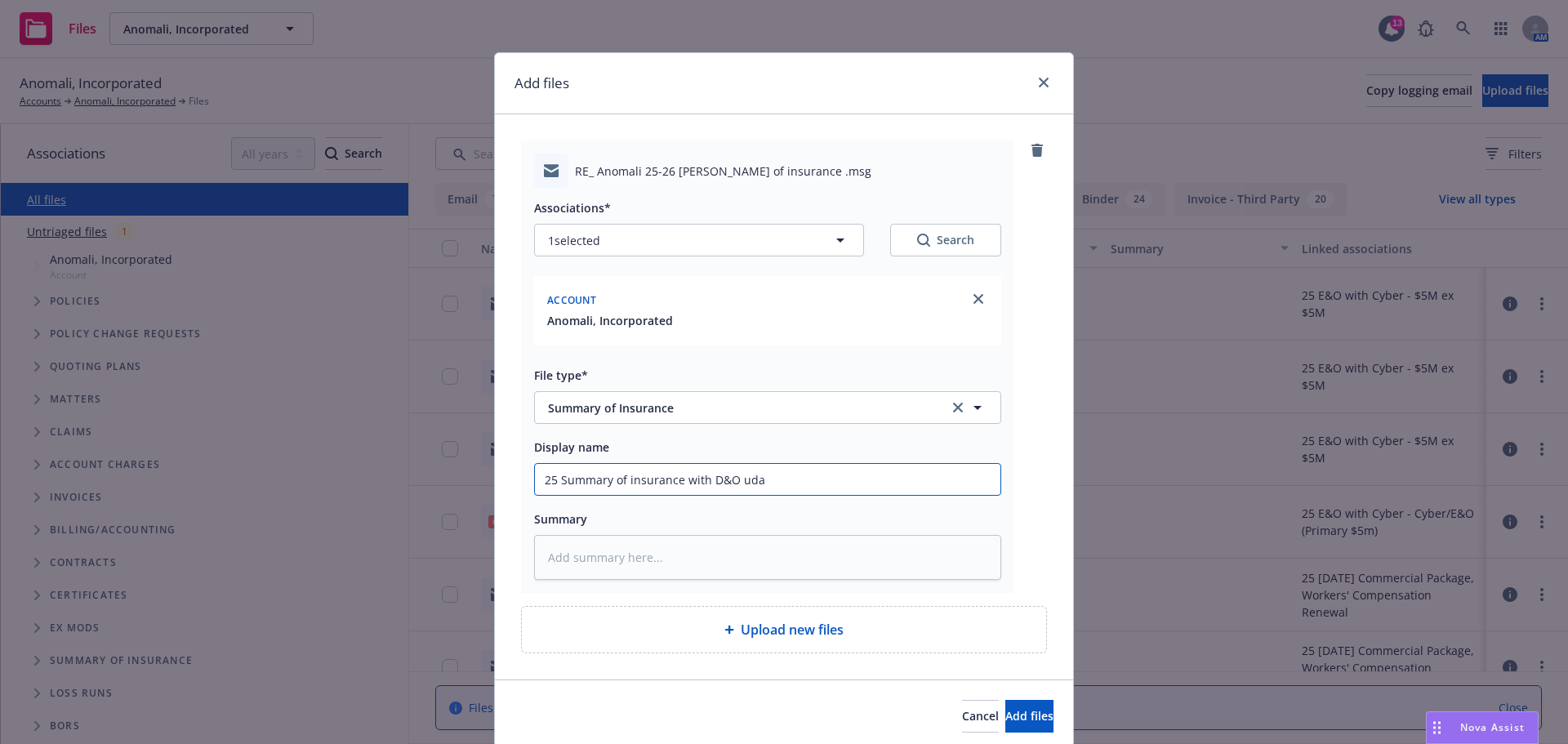
type input "25 Summary of insurance with D&O udat"
type textarea "x"
type input "25 Summary of insurance with D&O udate"
type textarea "x"
type input "25 Summary of insurance with D&O udat"
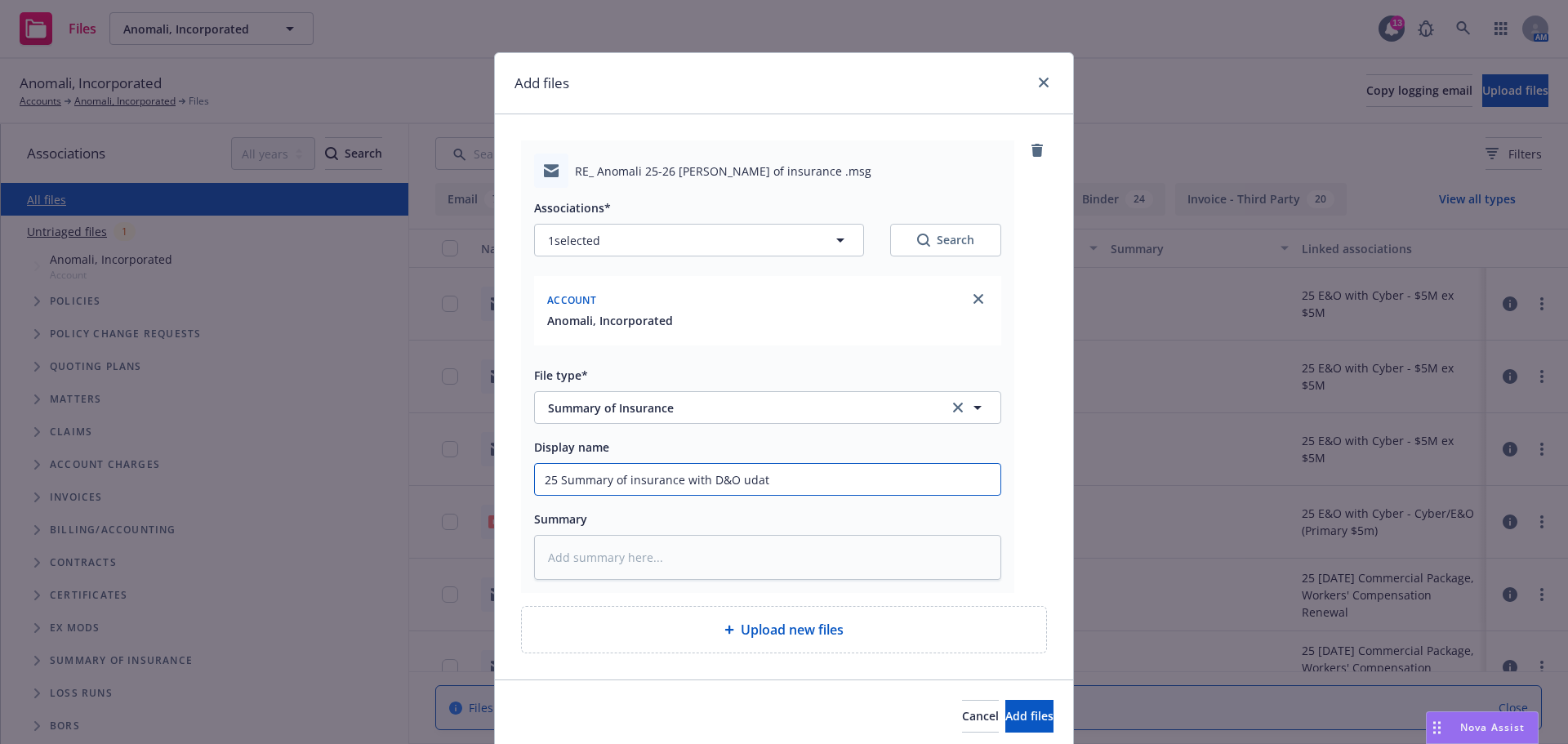
type textarea "x"
type input "25 Summary of insurance with D&O uda"
type textarea "x"
type input "25 Summary of insurance with D&O ud"
type textarea "x"
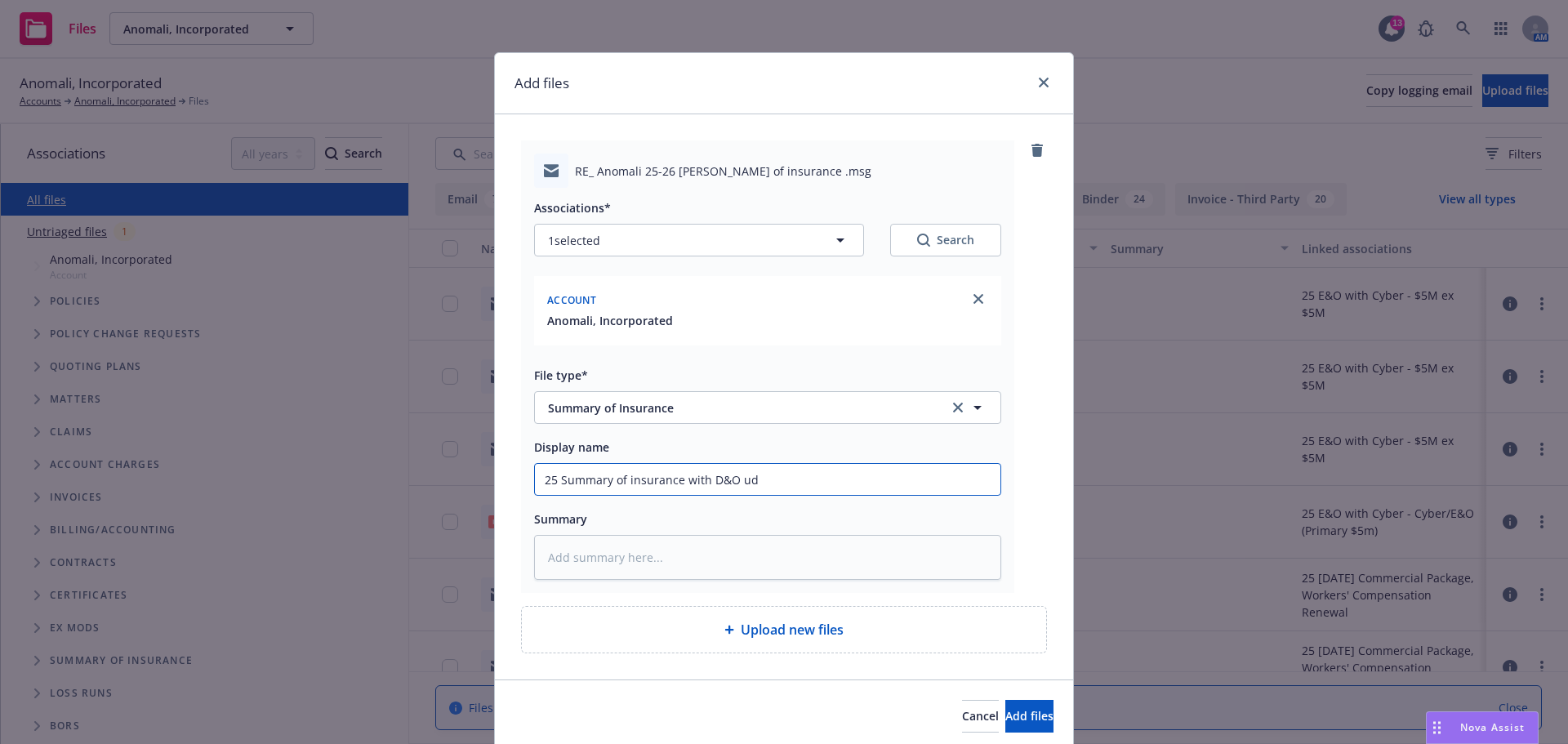
type input "25 Summary of insurance with D&O u"
type textarea "x"
type input "25 Summary of insurance with D&O up"
type textarea "x"
type input "25 Summary of insurance with D&O upd"
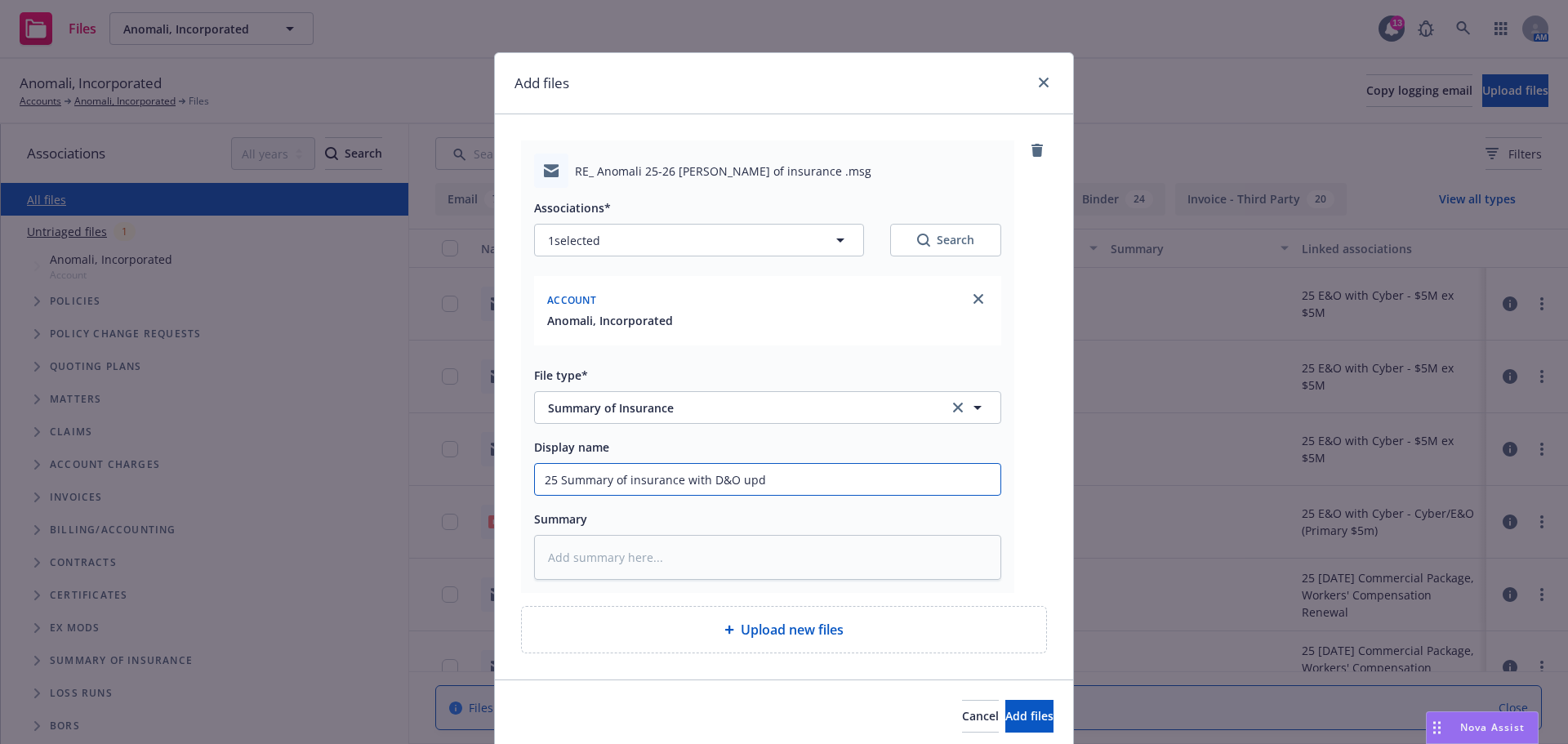
type textarea "x"
type input "25 Summary of insurance with D&O upda"
type textarea "x"
type input "25 Summary of insurance with D&O updat"
type textarea "x"
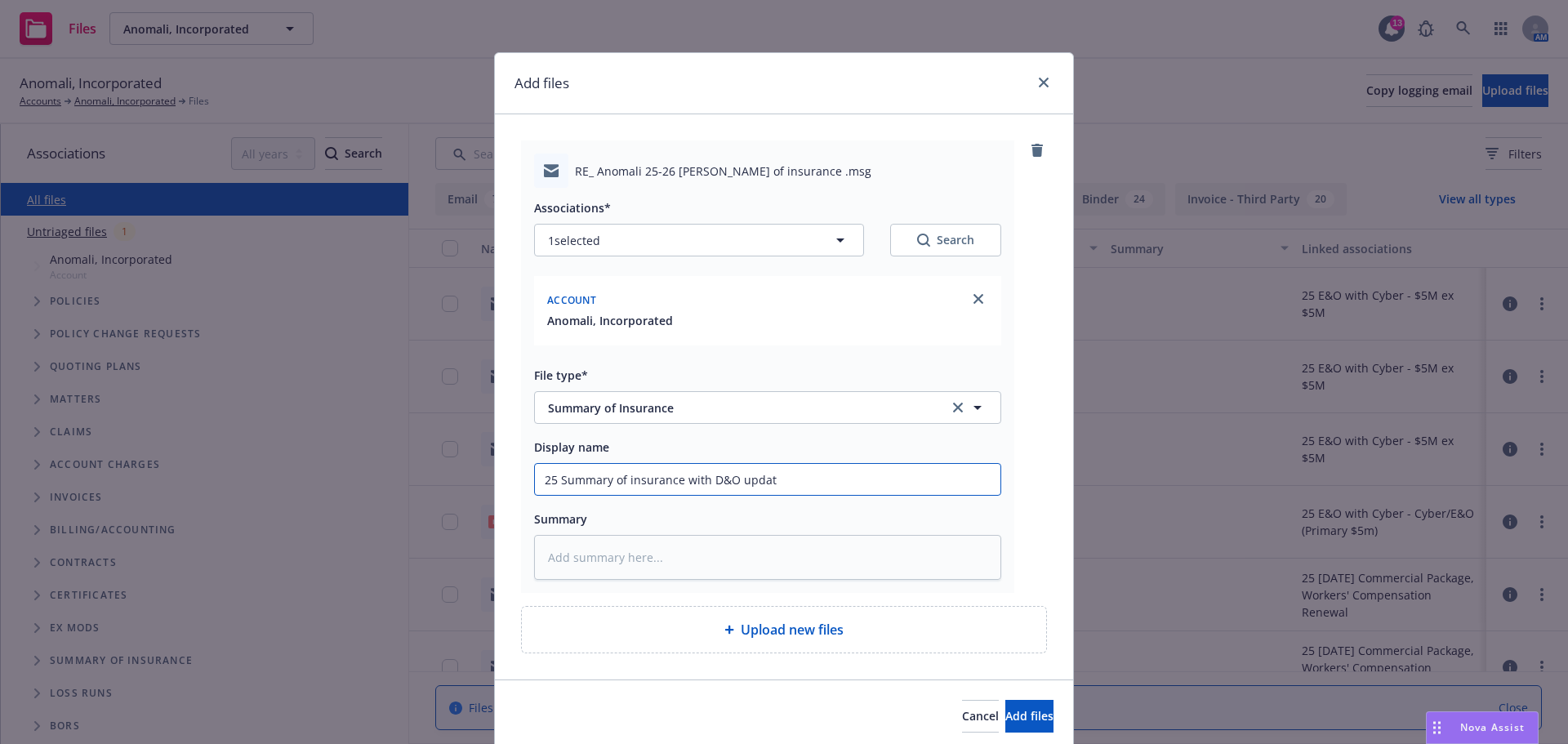
type input "25 Summary of insurance with D&O update"
type textarea "x"
type input "25 Summary of insurance with D&O updatex"
type textarea "x"
type input "25 Summary of insurance with D&O updatexd"
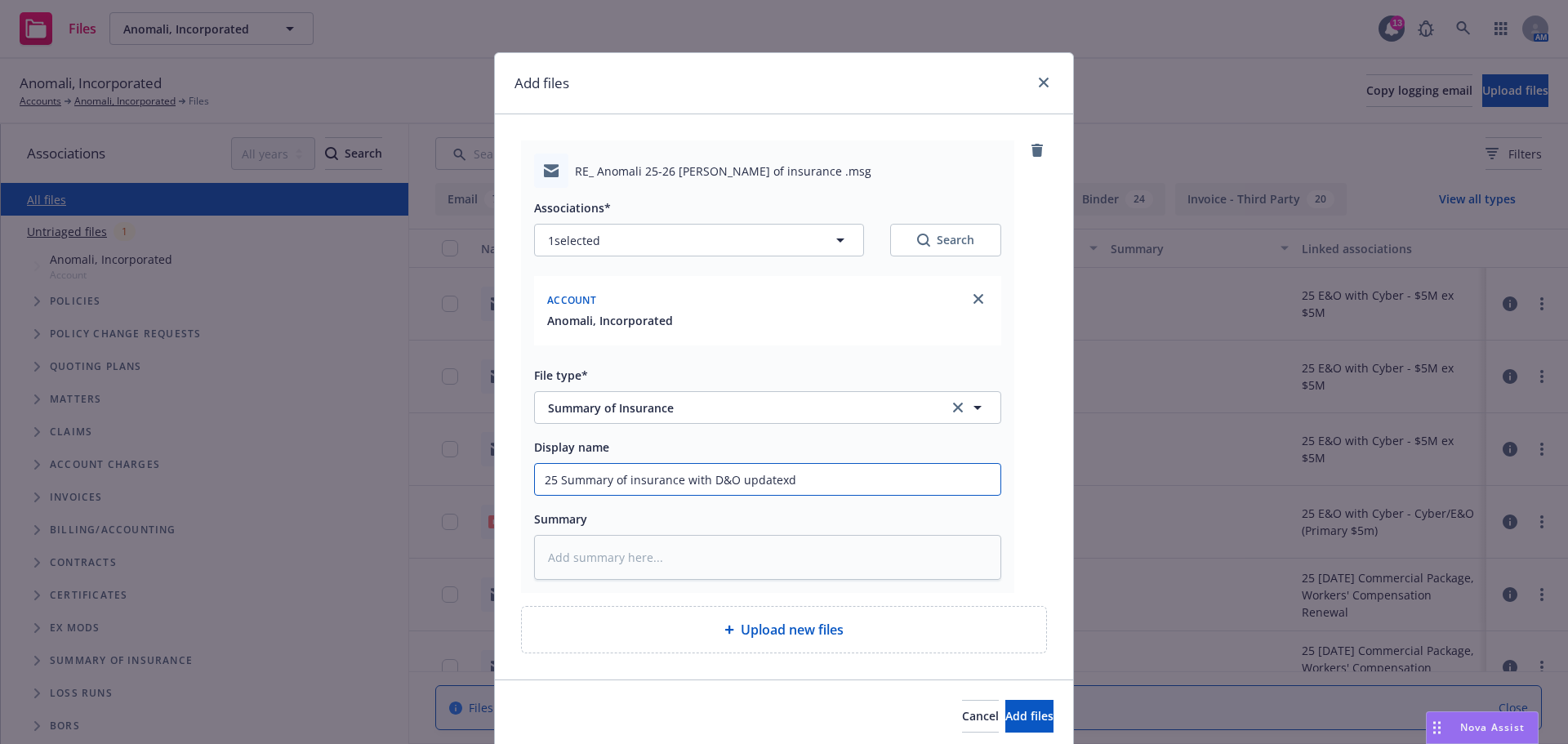
type textarea "x"
type input "25 Summary of insurance with D&O updatex"
type textarea "x"
type input "25 Summary of insurance with D&O update"
type textarea "x"
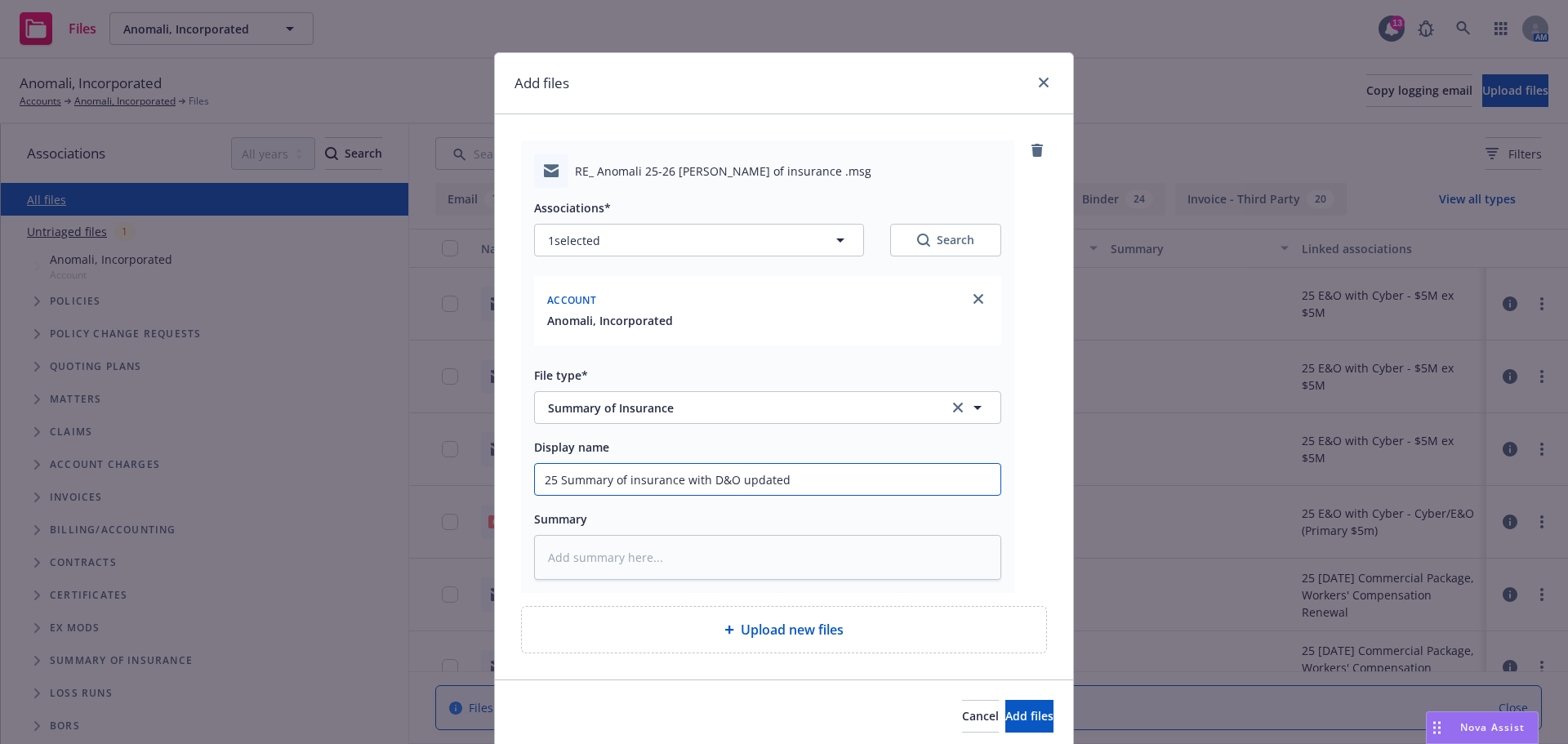
type input "25 Summary of insurance with D&O updated"
type textarea "x"
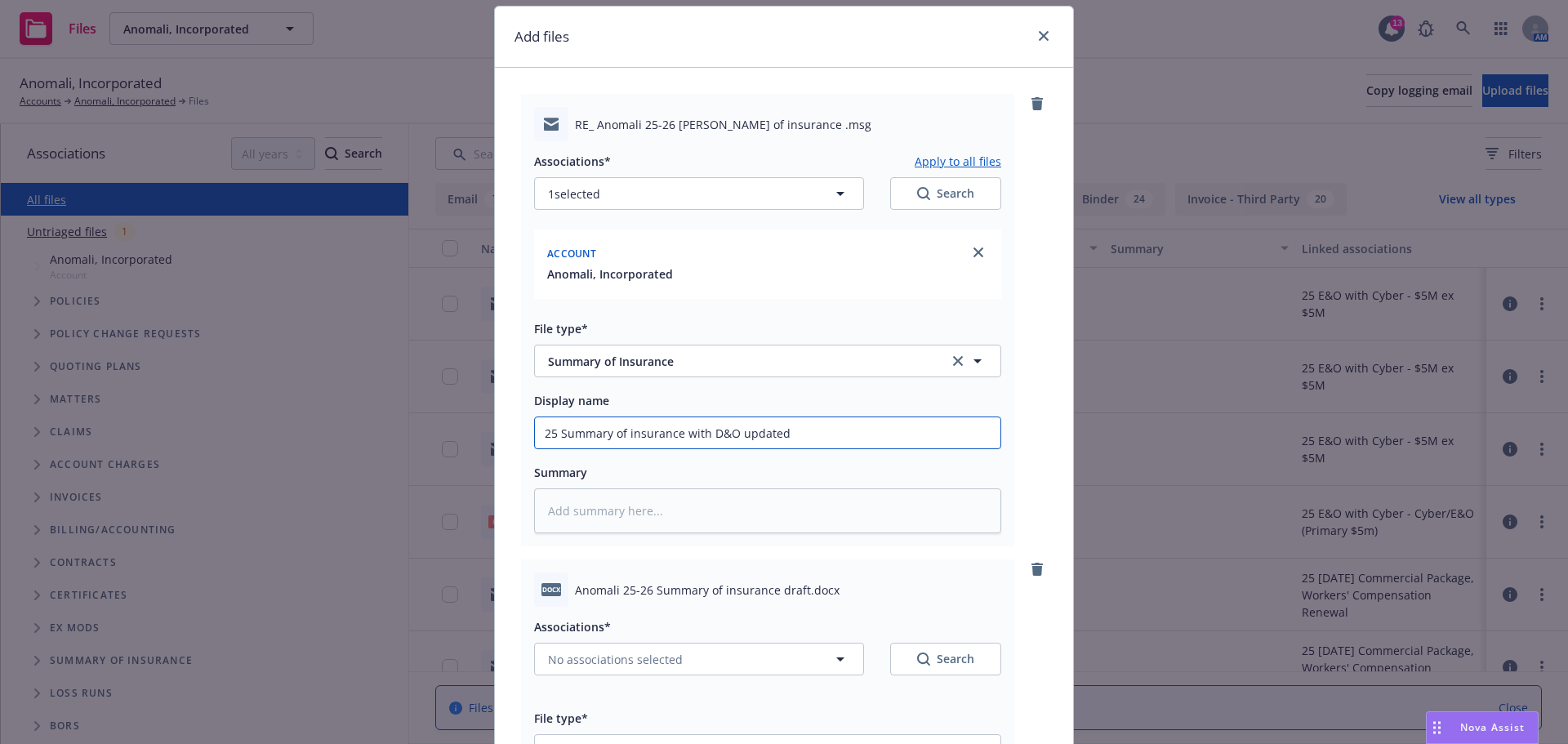
scroll to position [163, 0]
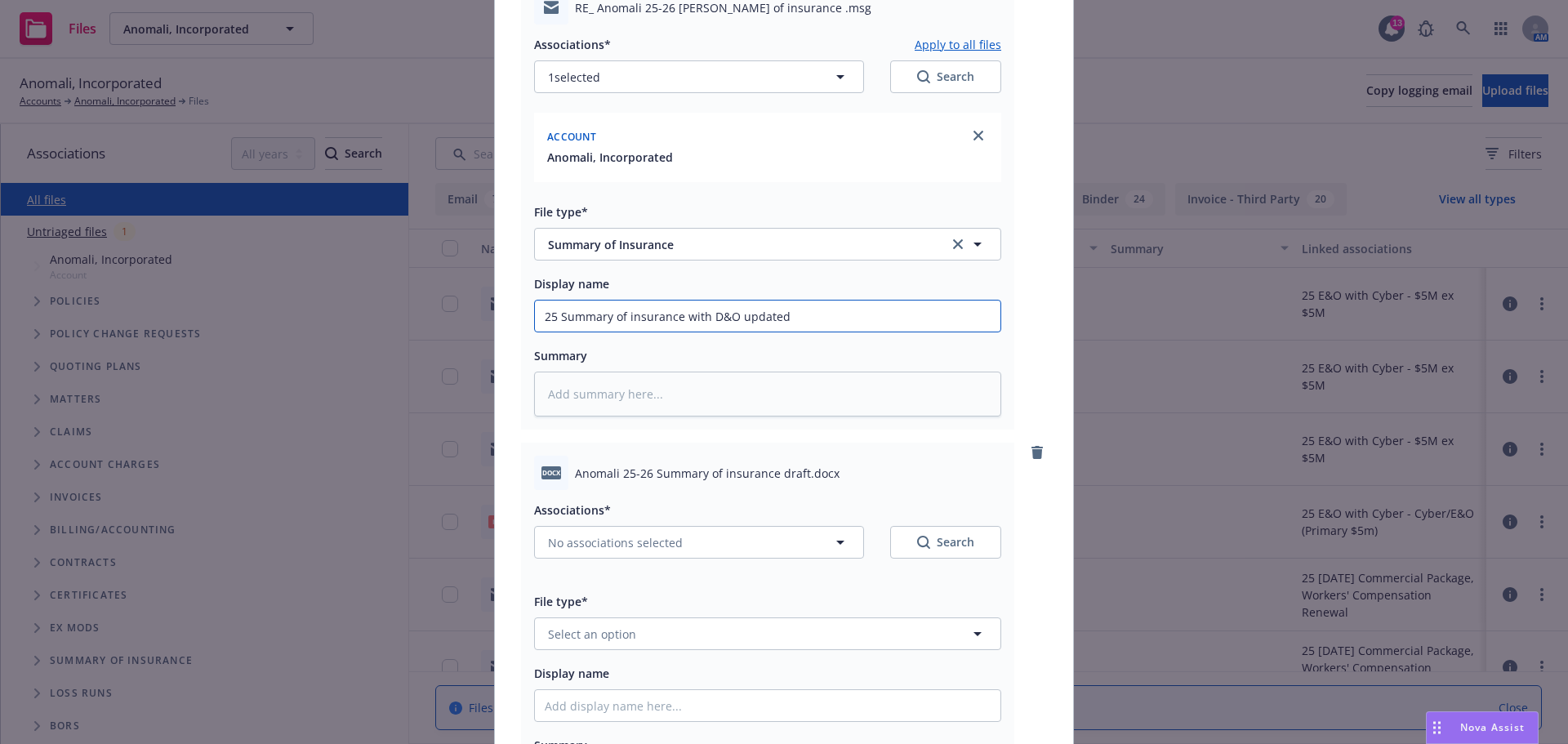
drag, startPoint x: 800, startPoint y: 303, endPoint x: 374, endPoint y: 284, distance: 426.4
click at [374, 284] on div "Add files RE_ Anomali 25-26 [PERSON_NAME] of insurance .msg Associations* Apply…" at bounding box center [784, 372] width 1568 height 744
click at [558, 629] on span "Select an option" at bounding box center [592, 634] width 89 height 17
paste input "25 Summary of insurance with D&O updated"
type input "25 Summary of insurance with D&O updated"
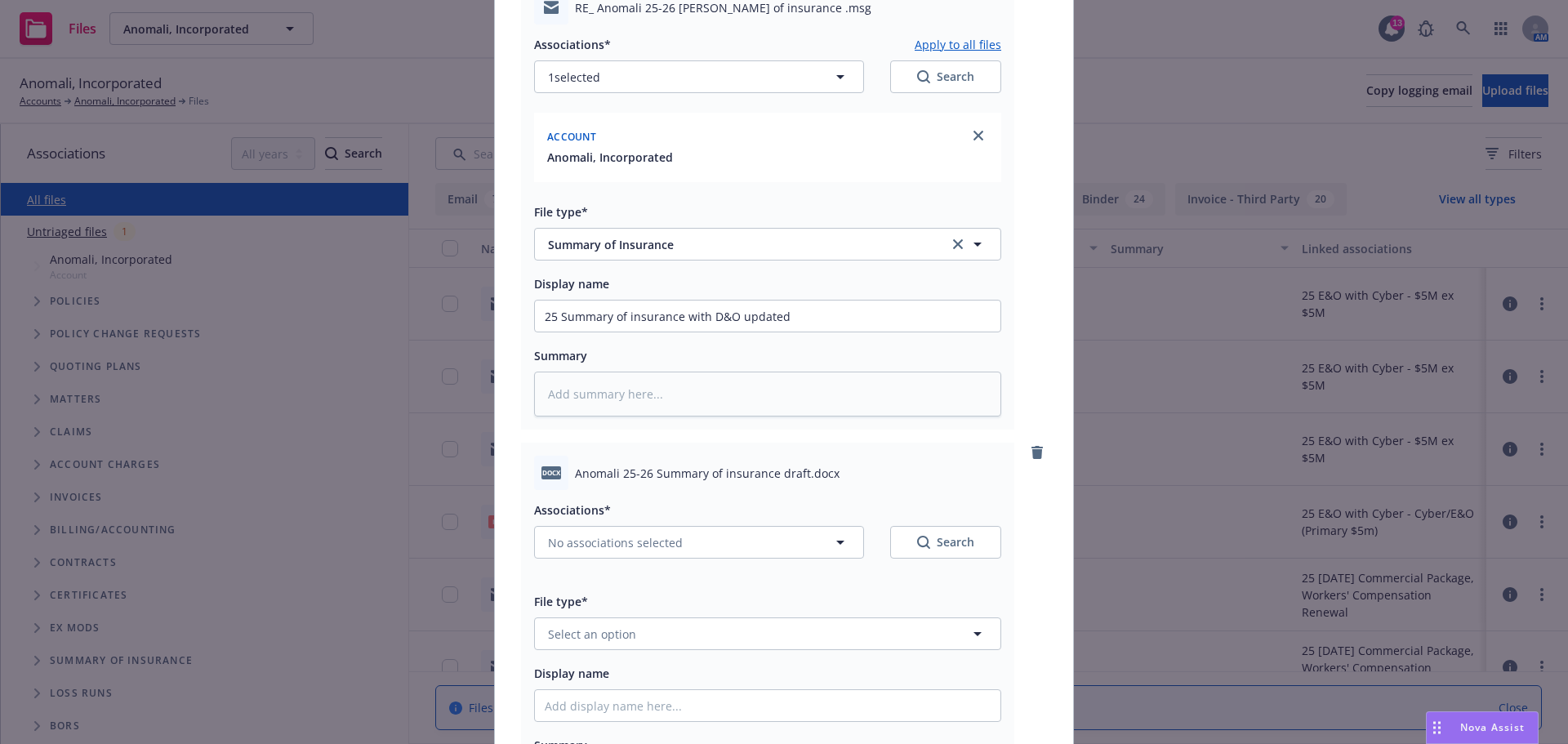
type textarea "x"
type input "25 Summary of insurance with D&O updated"
click at [575, 540] on span "No associations selected" at bounding box center [615, 542] width 135 height 17
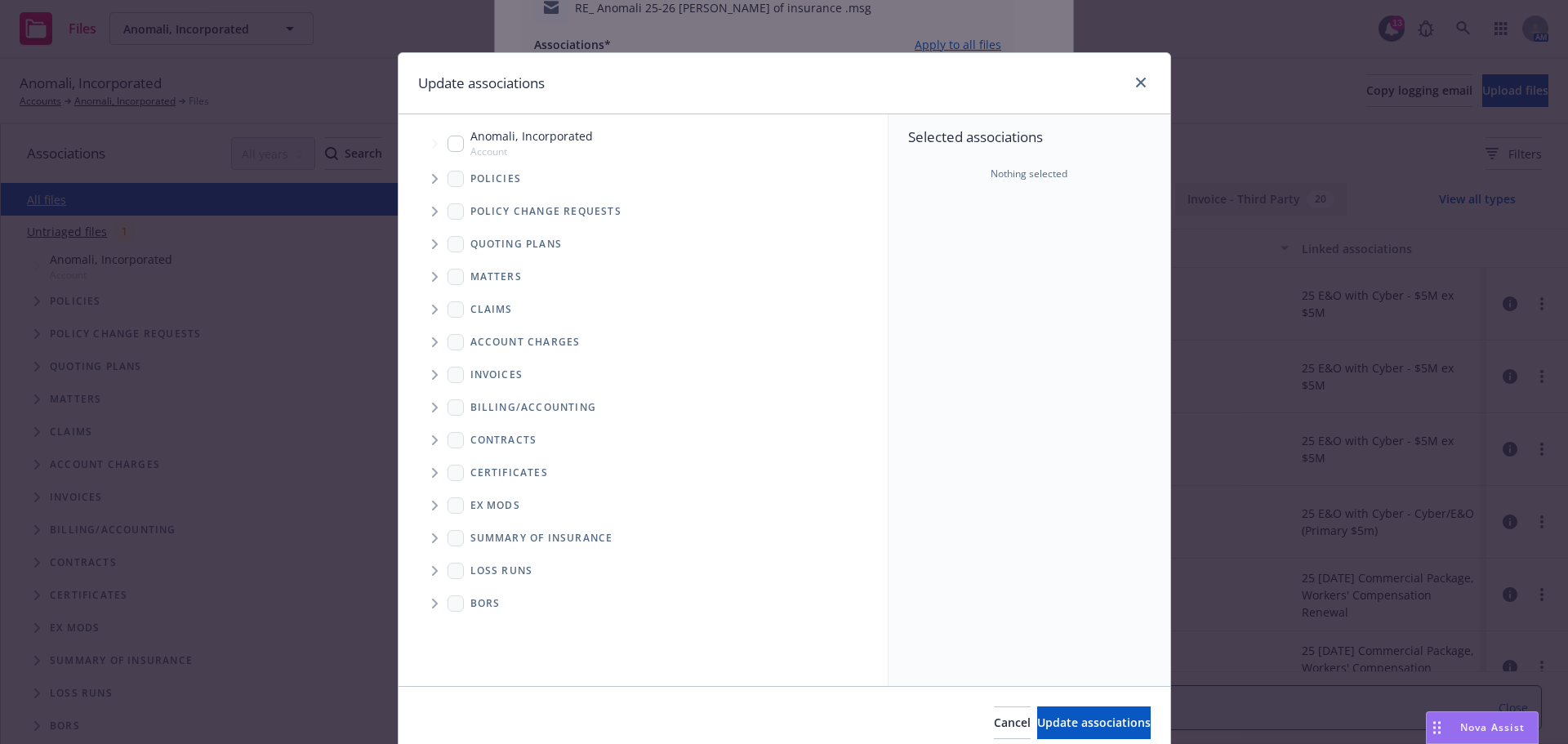
type textarea "x"
click at [456, 148] on input "Tree Example" at bounding box center [456, 144] width 17 height 17
checkbox input "true"
click at [1117, 732] on button "Update associations" at bounding box center [1094, 722] width 113 height 32
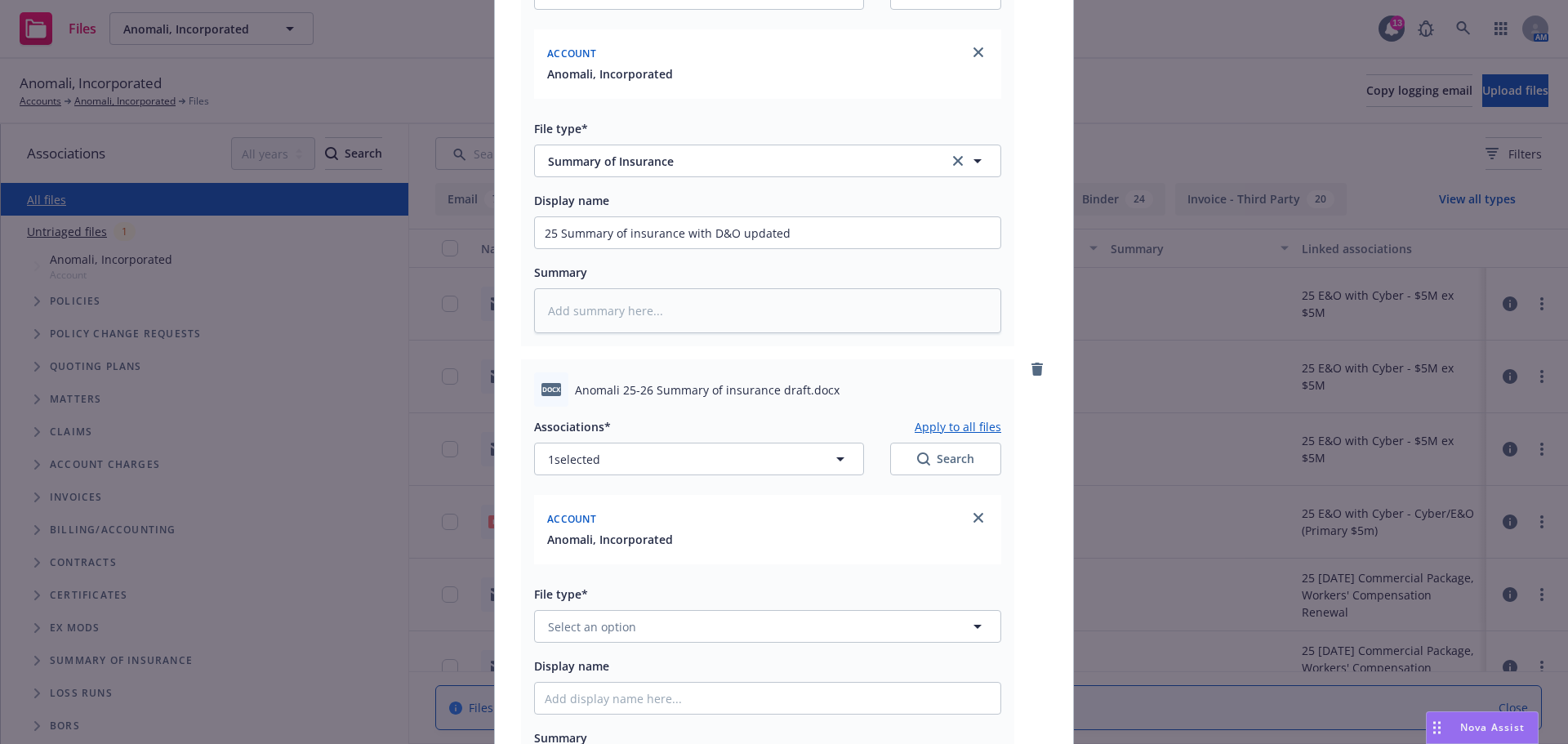
scroll to position [408, 0]
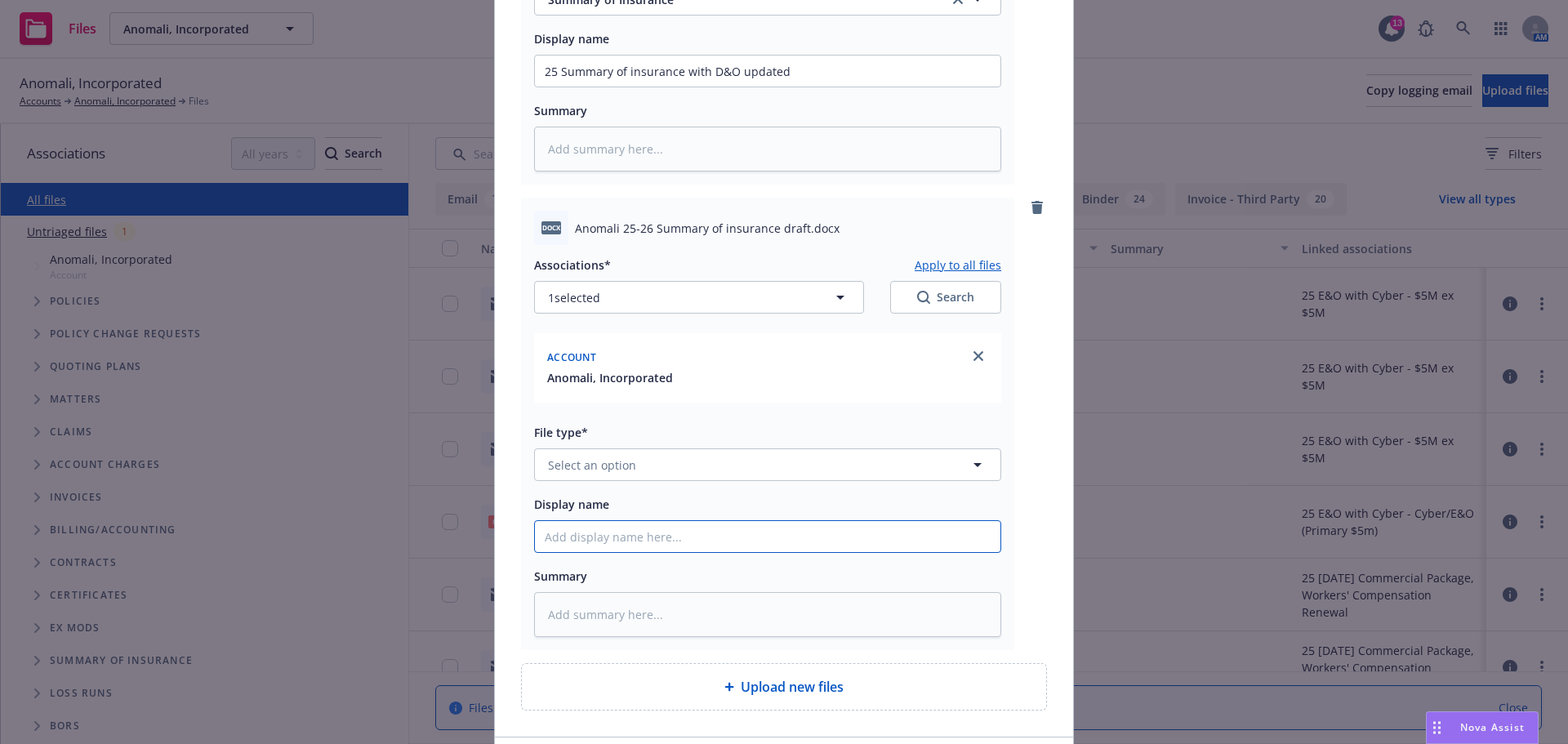
click at [588, 87] on input "Display name" at bounding box center [767, 70] width 465 height 31
paste input "25 Summary of insurance with D&O updated"
type textarea "x"
type input "25 Summary of insurance with D&O updated"
click at [629, 482] on div "Associations* Apply to all files 1 selected Search Account Anomali, Incorporate…" at bounding box center [767, 441] width 467 height 392
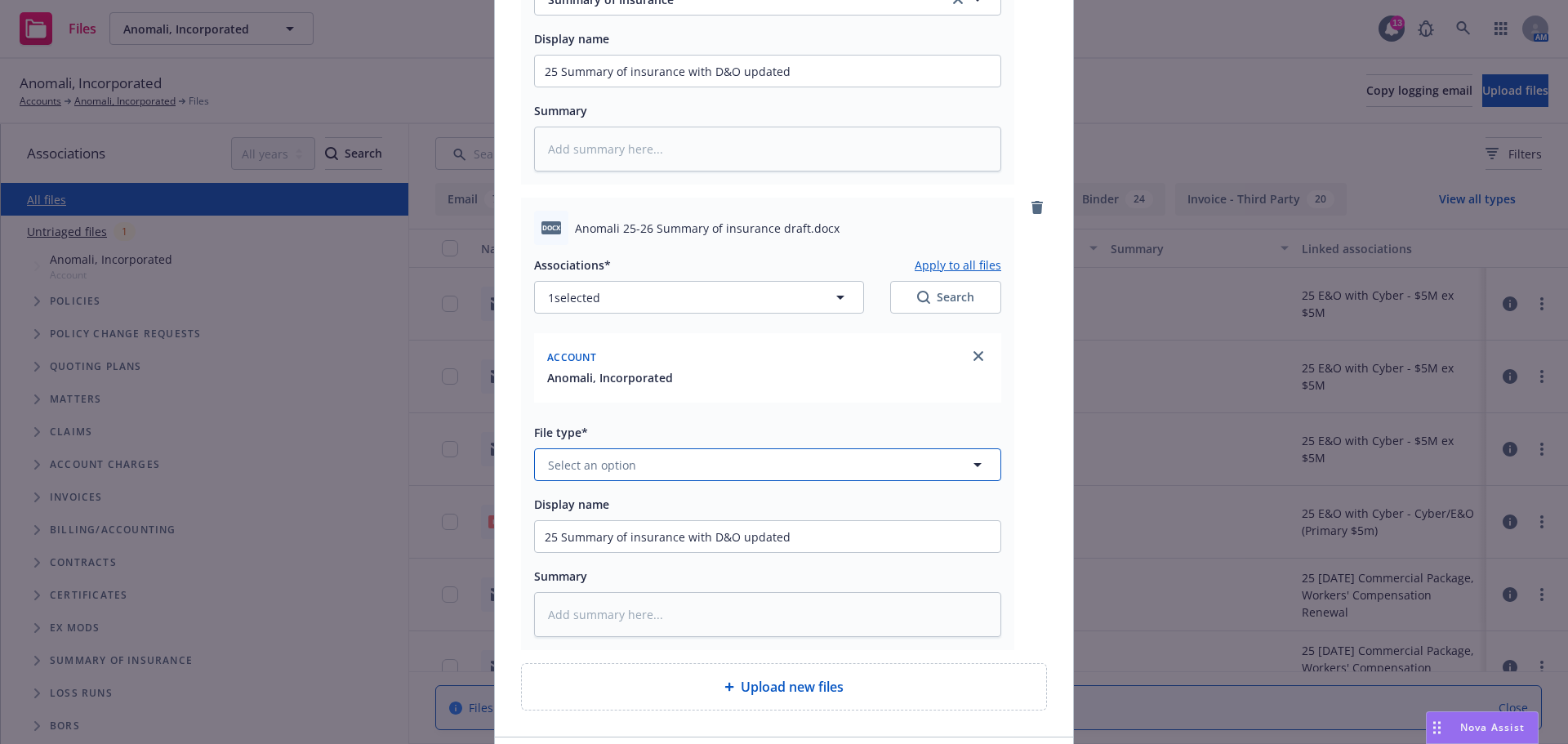
click at [627, 472] on span "Select an option" at bounding box center [592, 464] width 89 height 17
type input "summary"
click at [674, 605] on div "Summary of Insurance" at bounding box center [767, 596] width 446 height 24
type textarea "x"
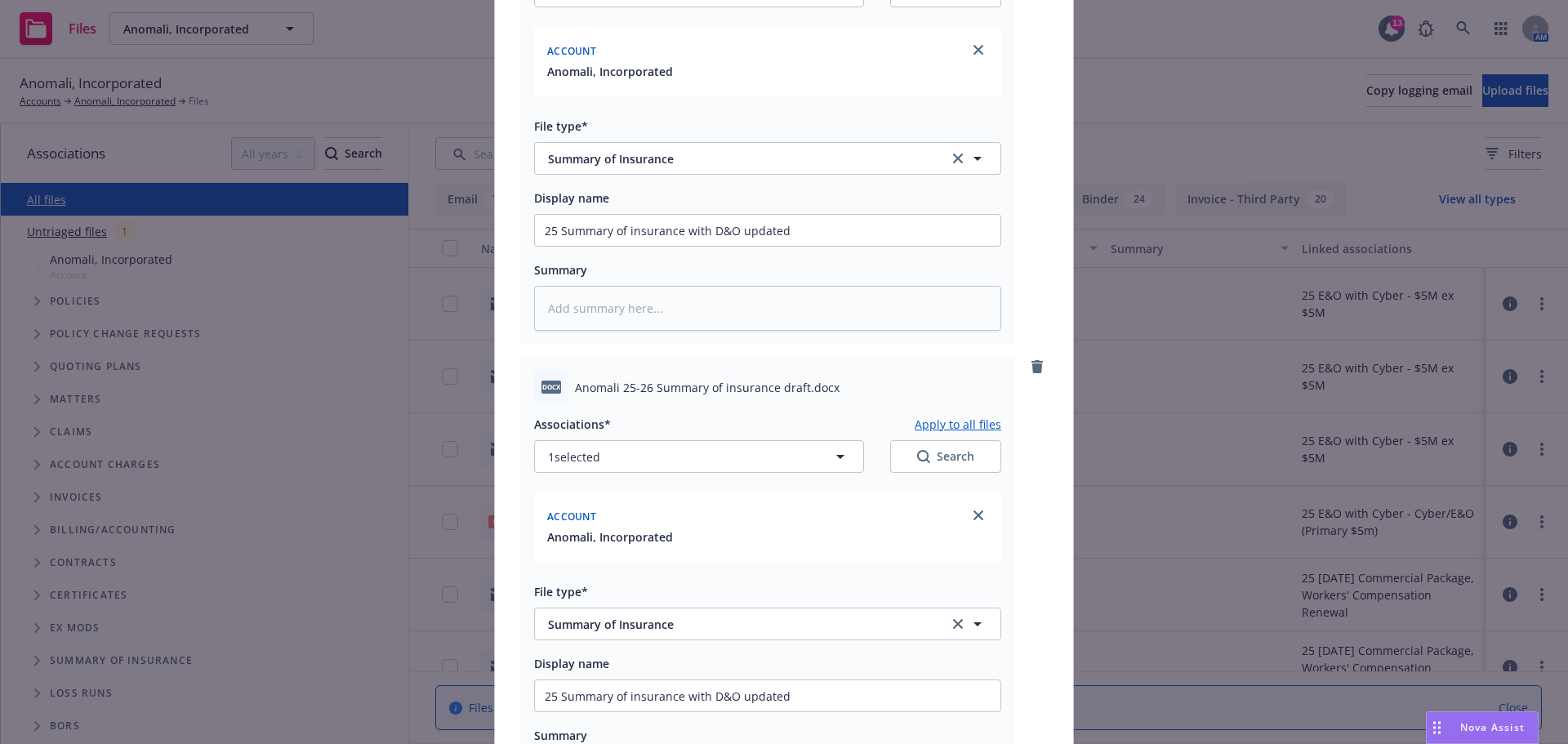
scroll to position [245, 0]
click at [674, 158] on span "Summary of Insurance" at bounding box center [737, 162] width 378 height 17
type input "email"
click at [677, 199] on div "Email" at bounding box center [767, 208] width 446 height 24
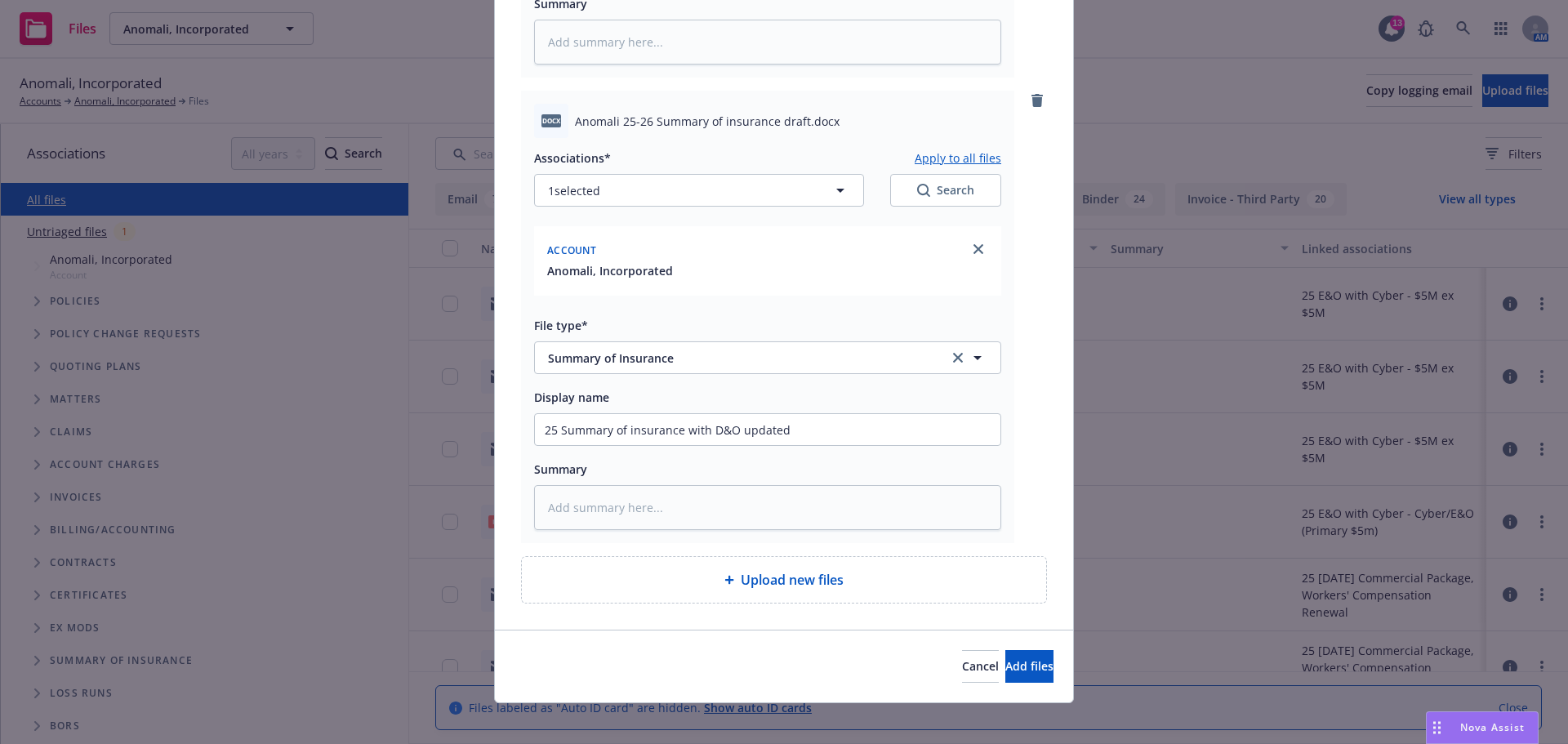
scroll to position [526, 0]
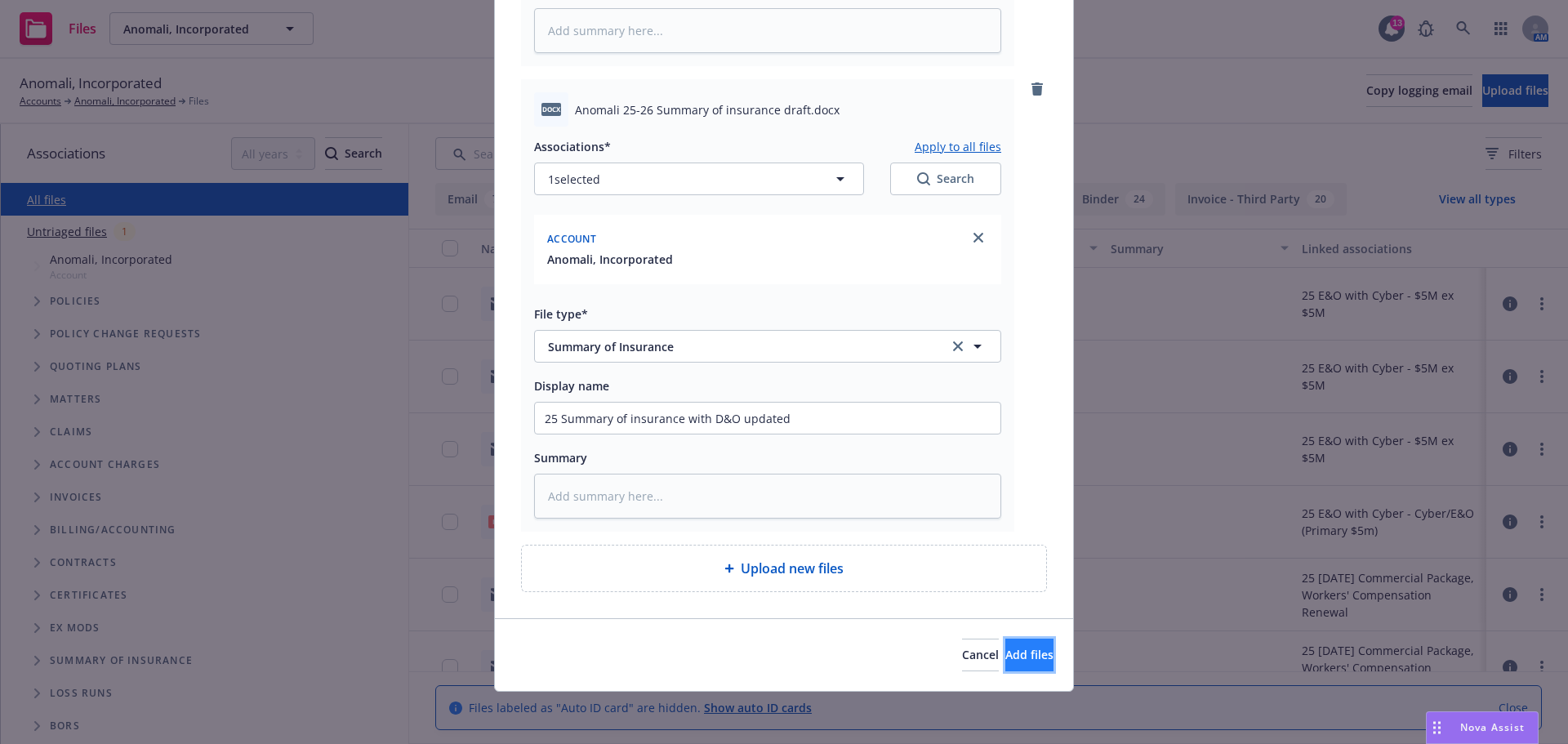
click at [1005, 655] on span "Add files" at bounding box center [1029, 654] width 48 height 16
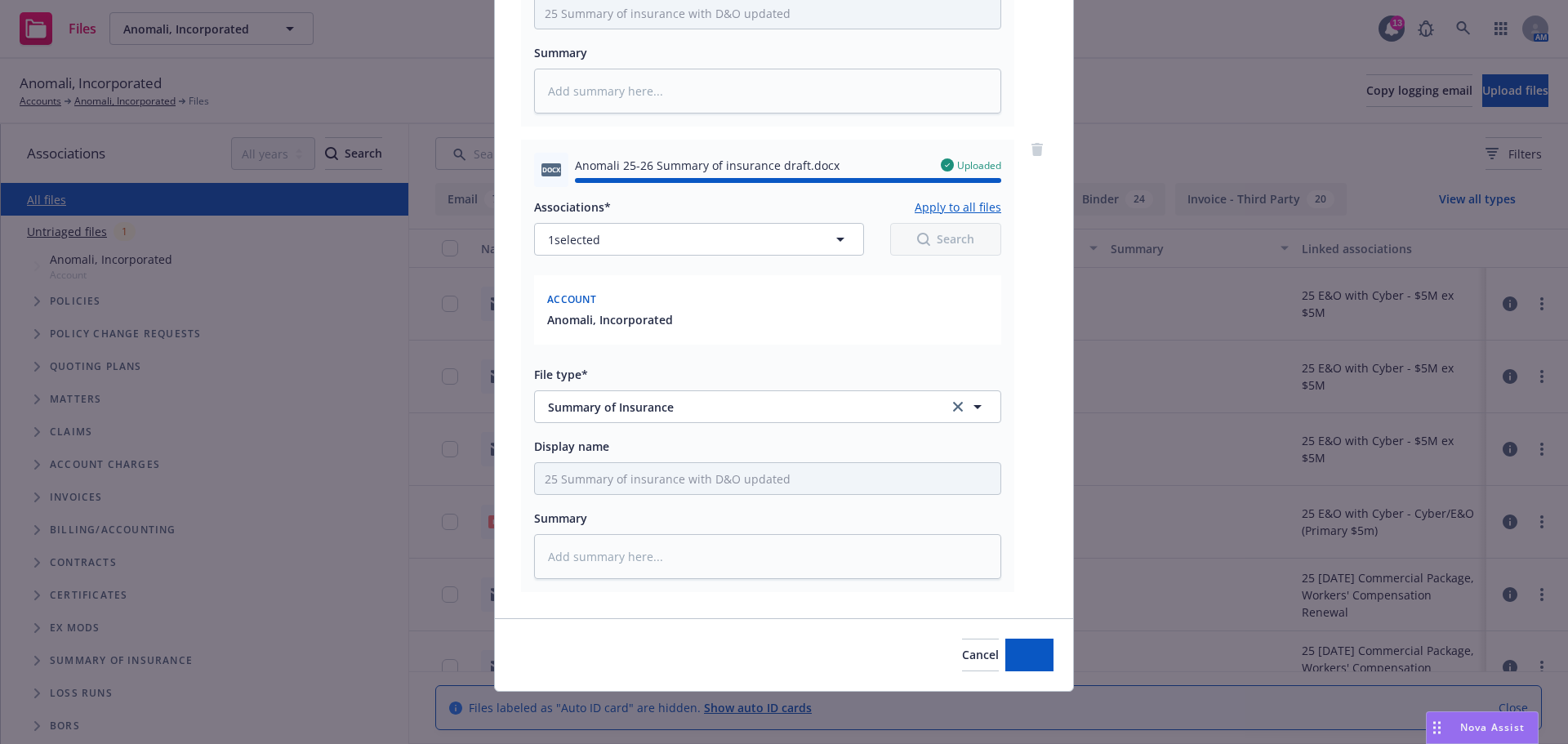
type textarea "x"
